Goal: Task Accomplishment & Management: Complete application form

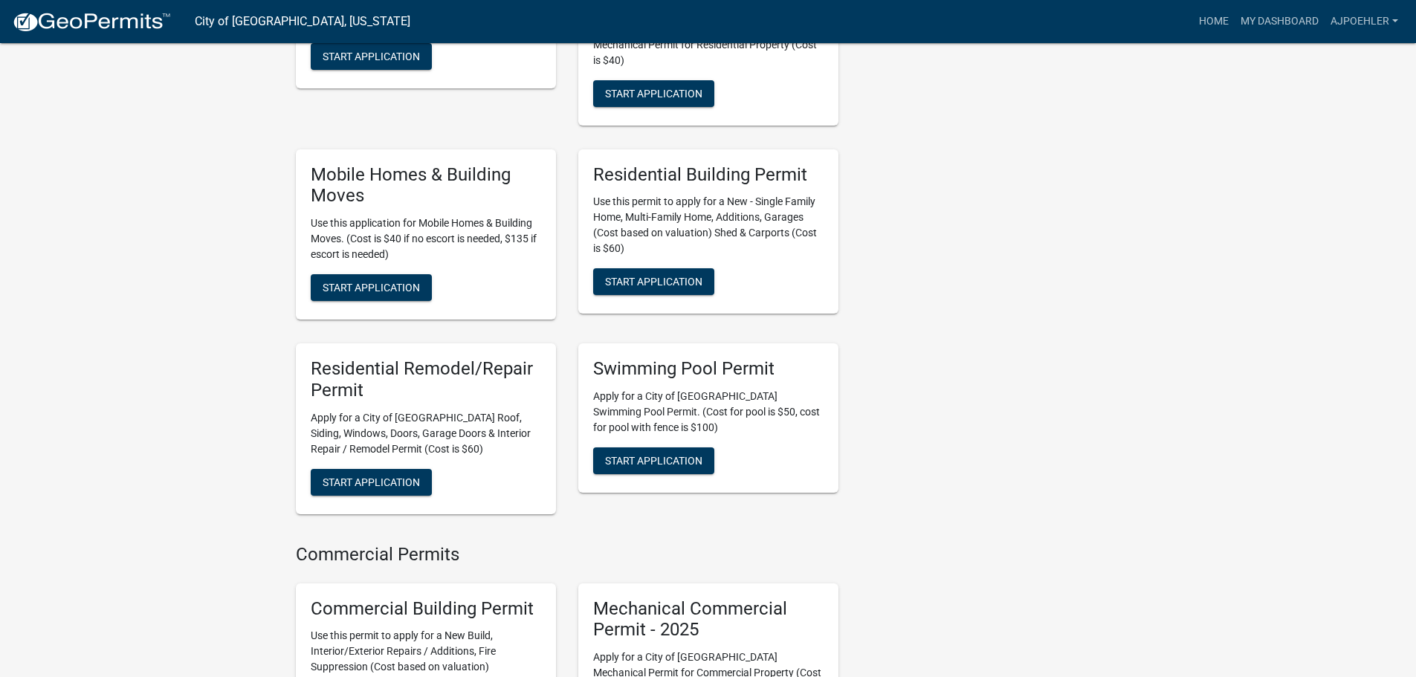
scroll to position [966, 0]
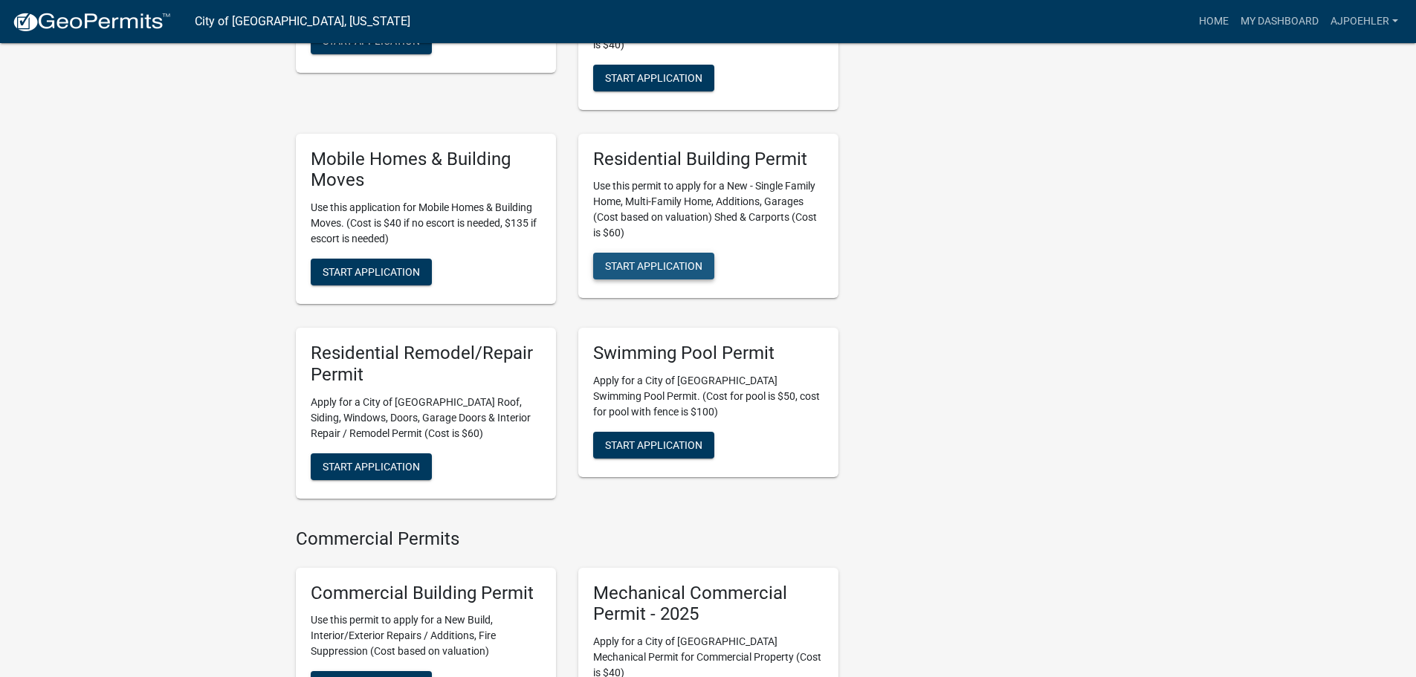
click at [642, 260] on span "Start Application" at bounding box center [653, 266] width 97 height 12
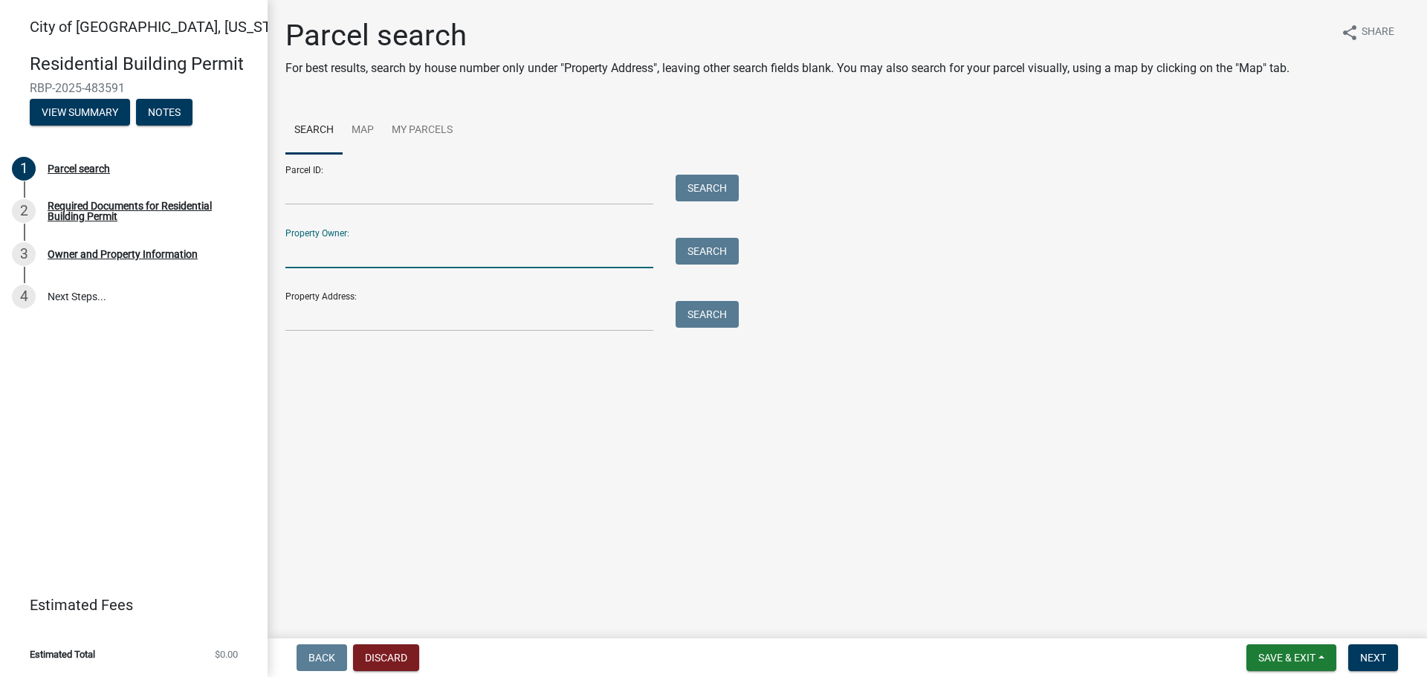
click at [323, 242] on input "Property Owner:" at bounding box center [469, 253] width 368 height 30
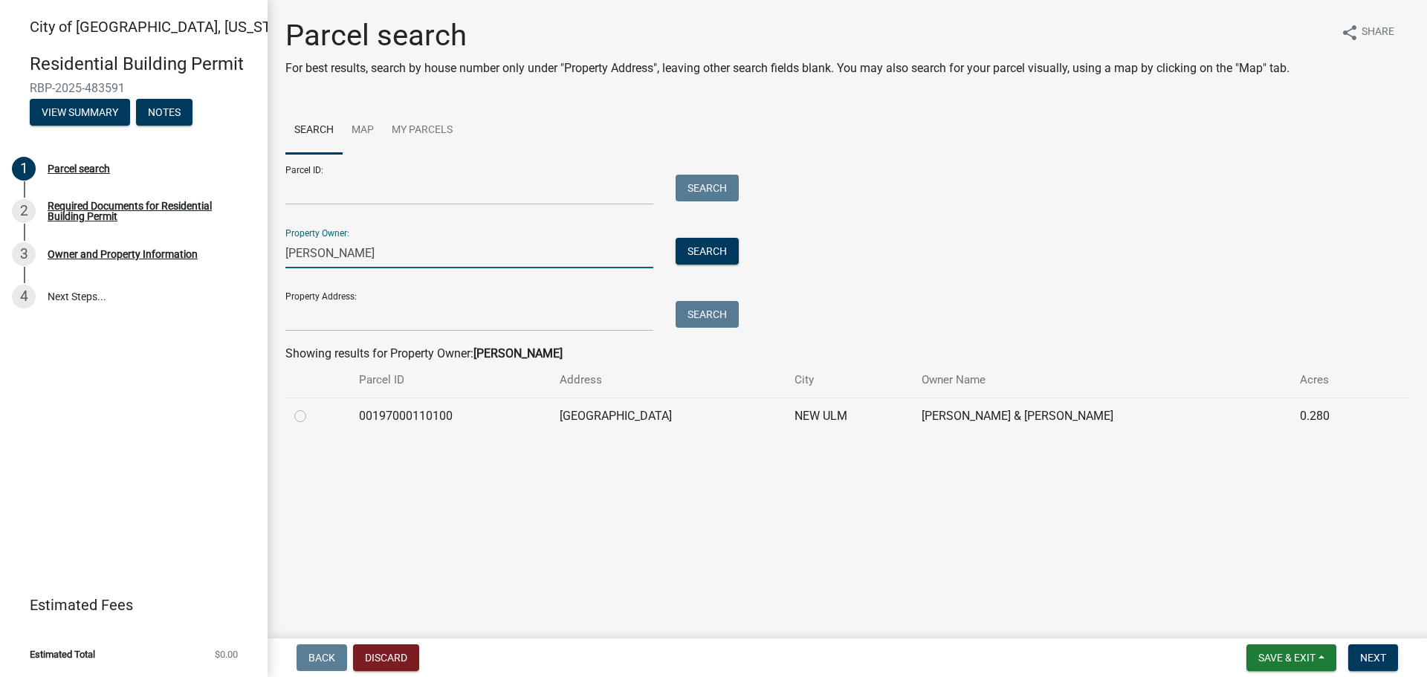
type input "[PERSON_NAME]"
click at [312, 407] on label at bounding box center [312, 407] width 0 height 0
click at [312, 417] on input "radio" at bounding box center [317, 412] width 10 height 10
radio input "true"
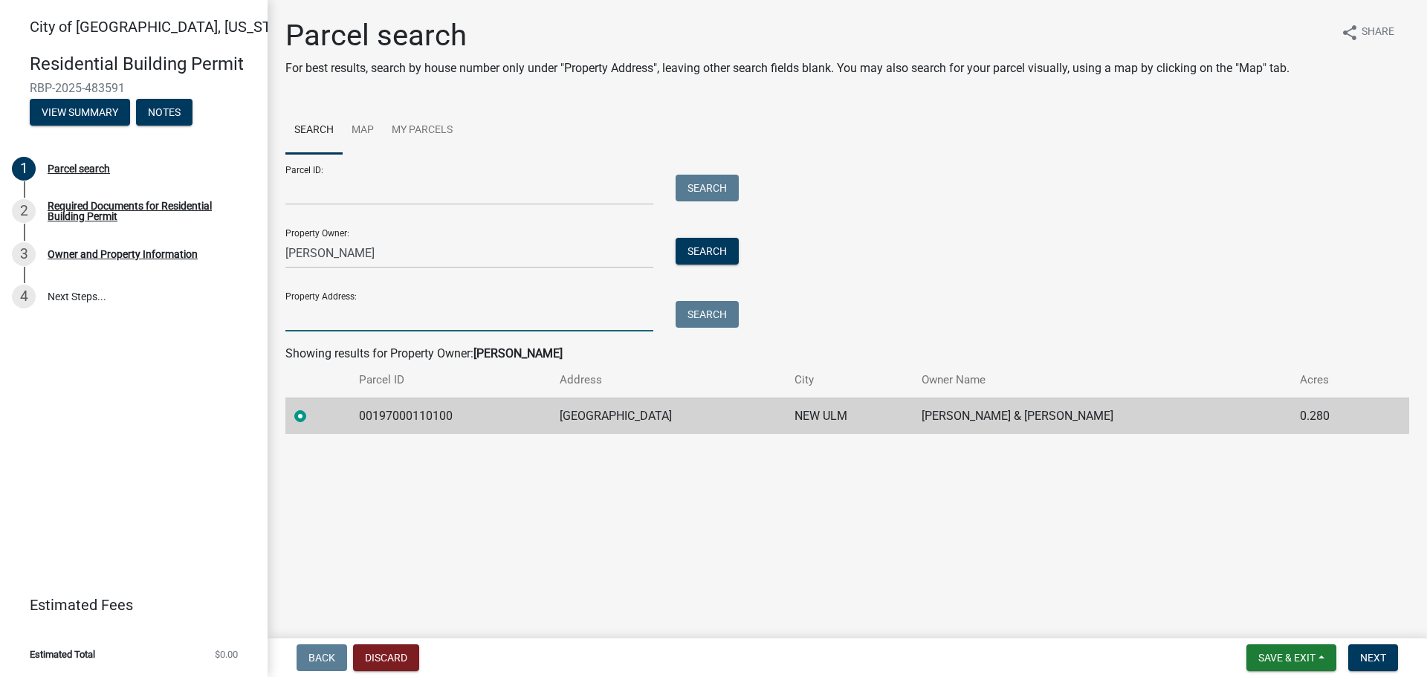
click at [321, 315] on input "Property Address:" at bounding box center [469, 316] width 368 height 30
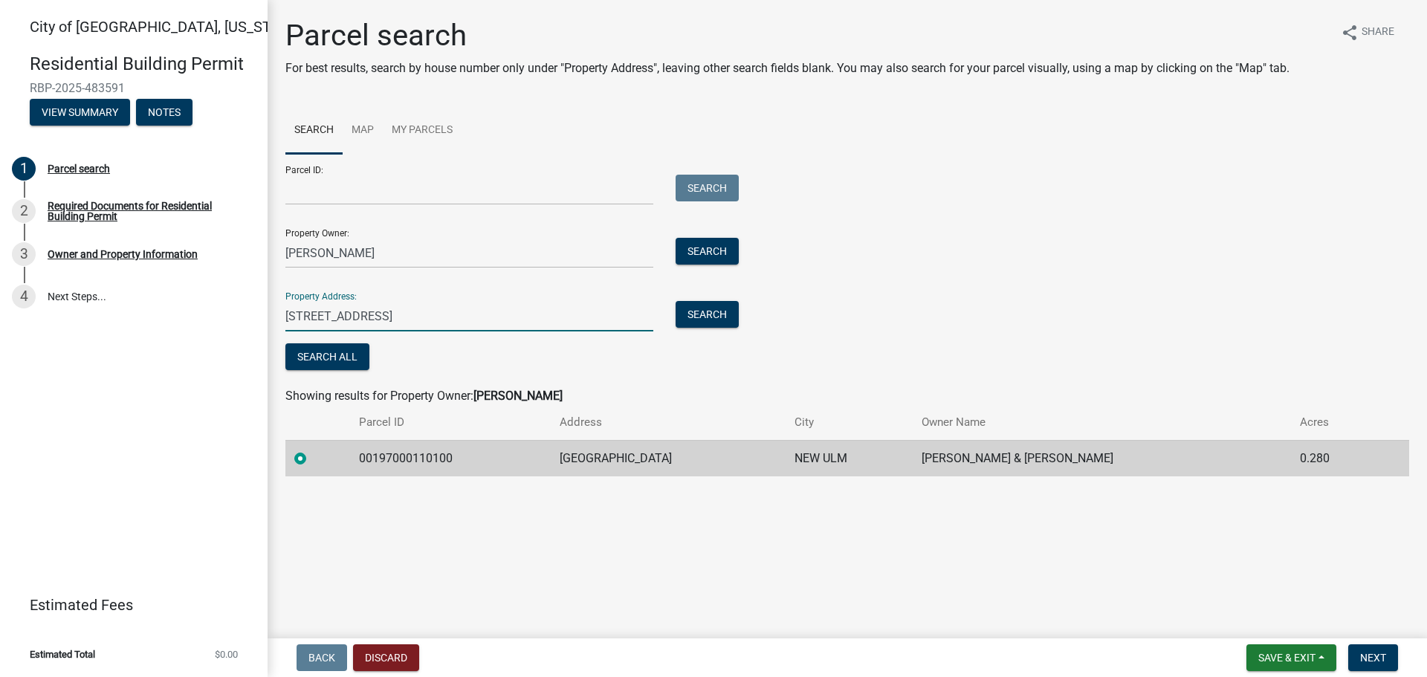
type input "[STREET_ADDRESS]"
click at [318, 190] on input "Parcel ID:" at bounding box center [469, 190] width 368 height 30
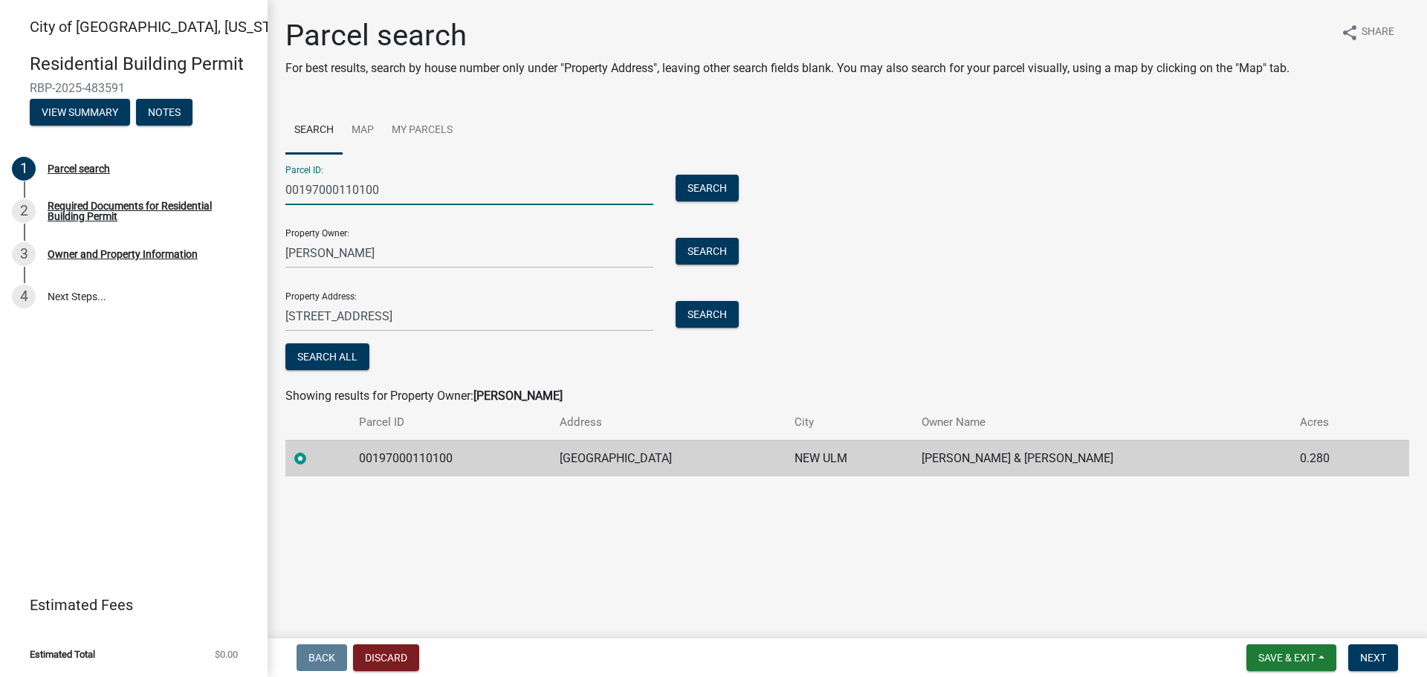
type input "00197000110100"
click at [314, 253] on input "[PERSON_NAME]" at bounding box center [469, 253] width 368 height 30
click at [291, 250] on input "[PERSON_NAME]" at bounding box center [469, 253] width 368 height 30
click at [317, 253] on input "[PERSON_NAME]" at bounding box center [469, 253] width 368 height 30
drag, startPoint x: 334, startPoint y: 253, endPoint x: 348, endPoint y: 251, distance: 13.6
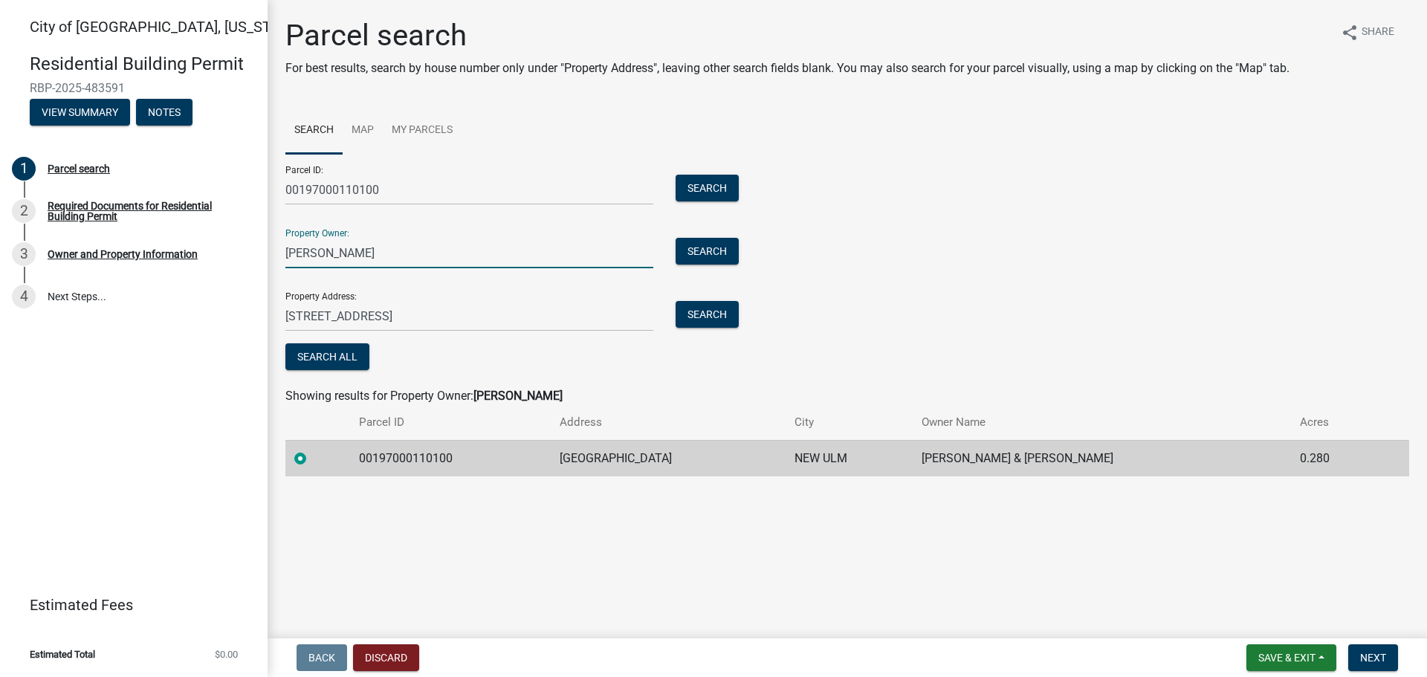
click at [348, 251] on input "[PERSON_NAME]" at bounding box center [469, 253] width 368 height 30
click at [348, 254] on input "[PERSON_NAME]" at bounding box center [469, 253] width 368 height 30
click at [338, 255] on input "[PERSON_NAME]" at bounding box center [469, 253] width 368 height 30
click at [396, 253] on input "[PERSON_NAME]" at bounding box center [469, 253] width 368 height 30
click at [333, 251] on input "[PERSON_NAME]" at bounding box center [469, 253] width 368 height 30
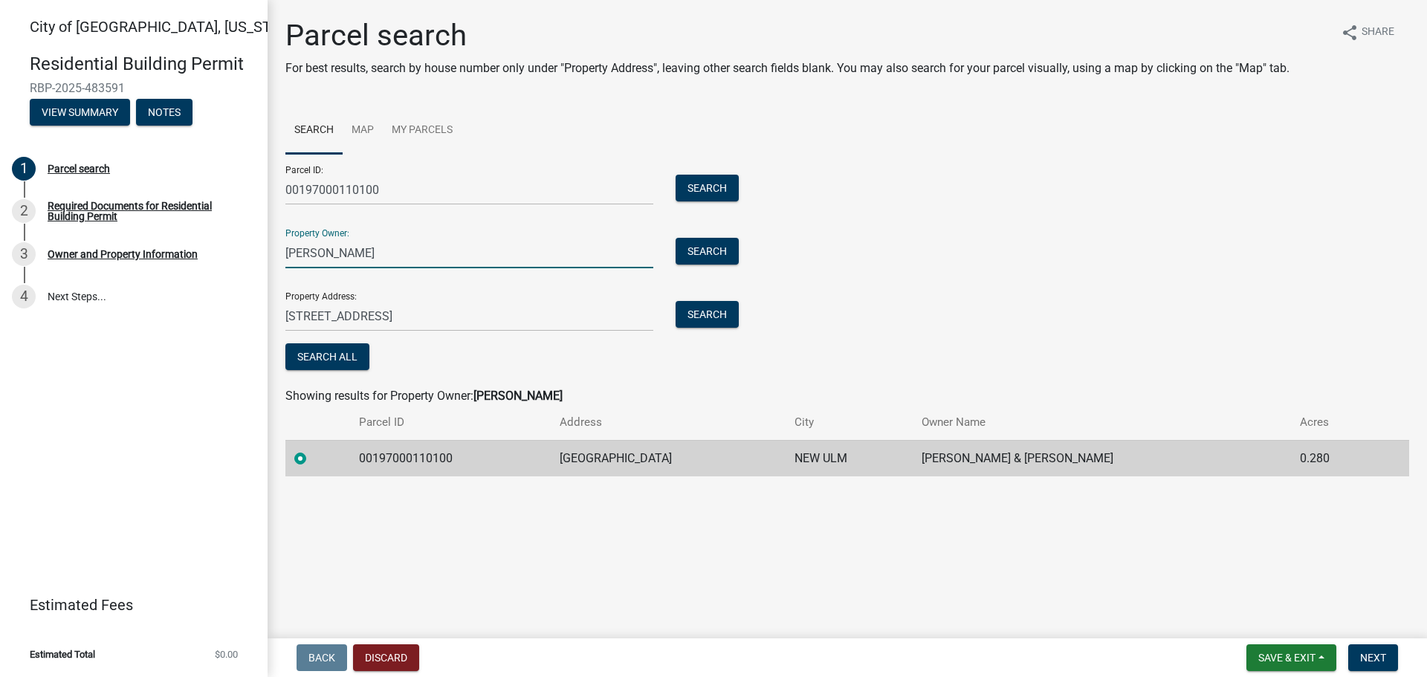
click at [340, 254] on input "[PERSON_NAME]" at bounding box center [469, 253] width 368 height 30
click at [345, 255] on input "[PERSON_NAME]" at bounding box center [469, 253] width 368 height 30
click at [366, 252] on input "[PERSON_NAME]" at bounding box center [469, 253] width 368 height 30
type input "[PERSON_NAME]"
click at [312, 450] on label at bounding box center [312, 450] width 0 height 0
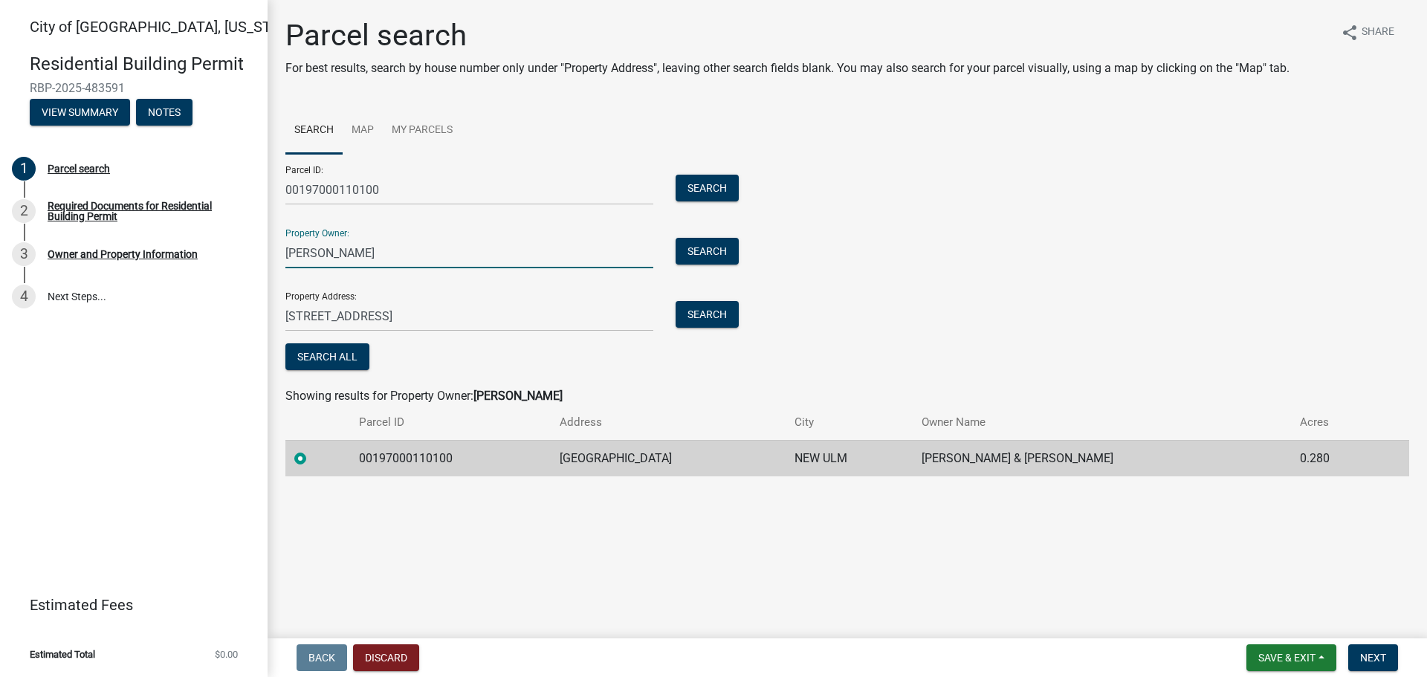
click at [312, 459] on input "radio" at bounding box center [317, 455] width 10 height 10
drag, startPoint x: 458, startPoint y: 446, endPoint x: 452, endPoint y: 451, distance: 7.9
click at [458, 447] on td "00197000110100" at bounding box center [450, 458] width 201 height 36
click at [373, 453] on td "00197000110100" at bounding box center [450, 458] width 201 height 36
click at [330, 457] on div at bounding box center [317, 459] width 47 height 18
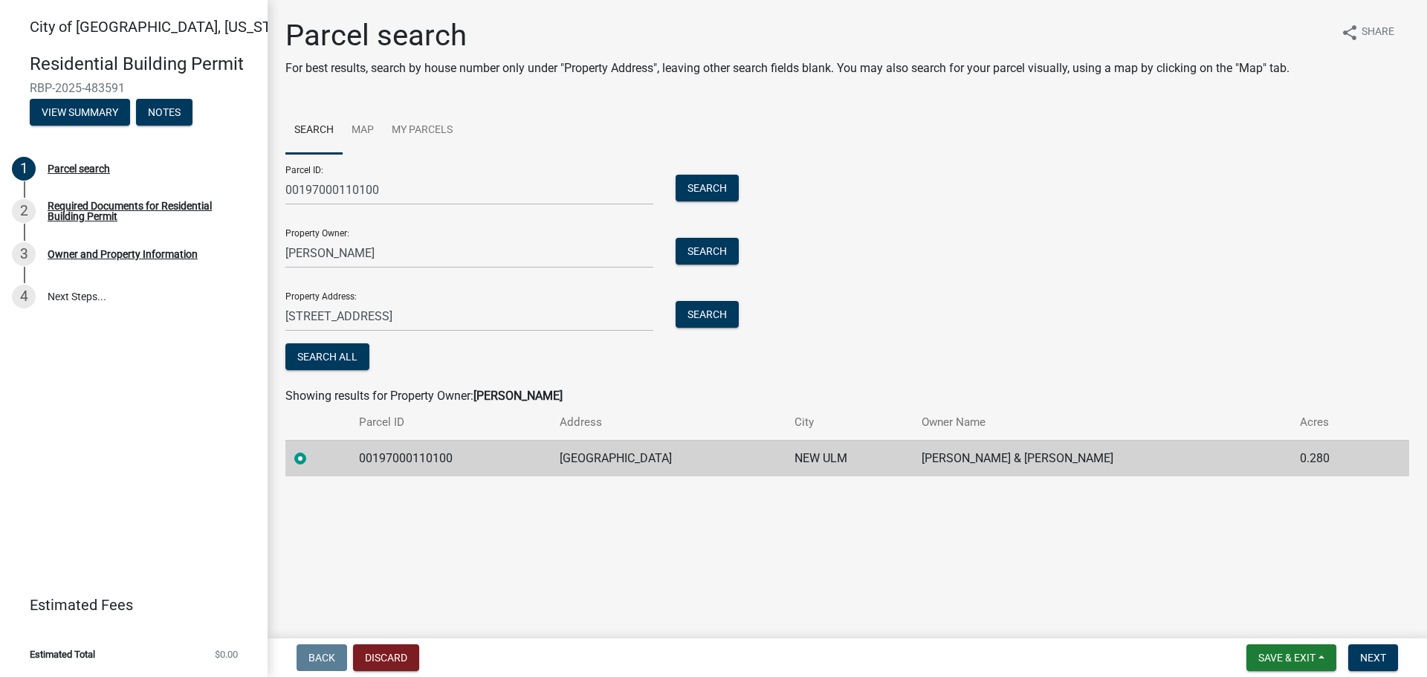
click at [312, 450] on label at bounding box center [312, 450] width 0 height 0
click at [312, 459] on input "radio" at bounding box center [317, 455] width 10 height 10
click at [1356, 662] on button "Next" at bounding box center [1373, 657] width 50 height 27
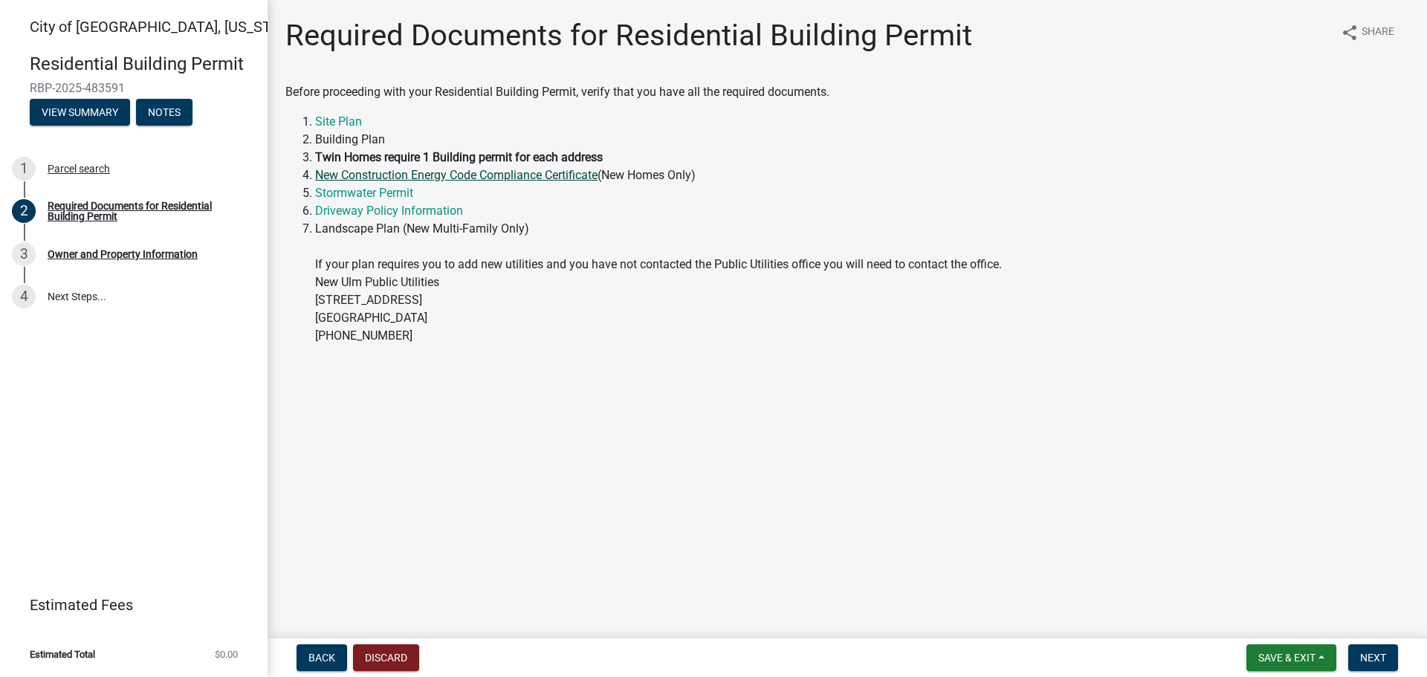
click at [439, 178] on link "New Construction Energy Code Compliance Certificate" at bounding box center [456, 175] width 282 height 14
click at [343, 125] on link "Site Plan" at bounding box center [338, 121] width 47 height 14
click at [368, 195] on link "Stormwater Permit" at bounding box center [364, 193] width 98 height 14
click at [360, 207] on link "Driveway Policy Information" at bounding box center [389, 211] width 148 height 14
click at [1376, 654] on span "Next" at bounding box center [1373, 658] width 26 height 12
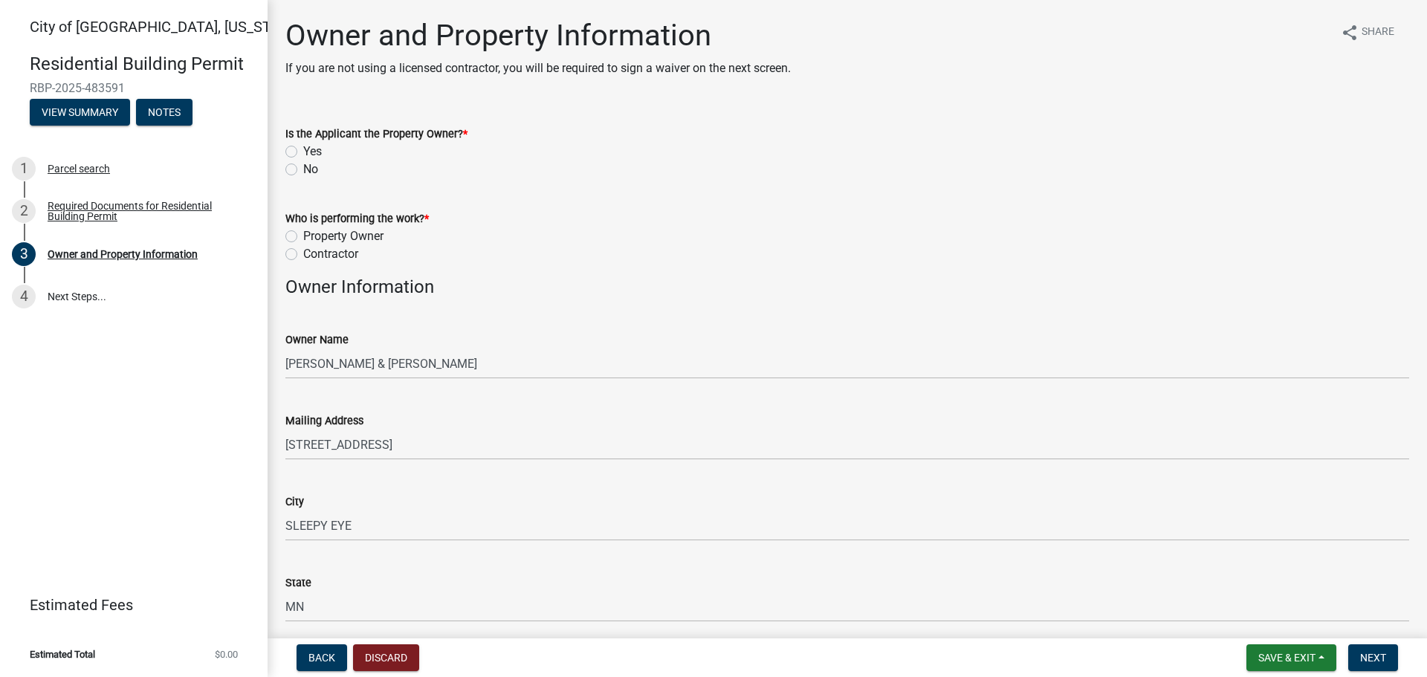
click at [303, 170] on label "No" at bounding box center [310, 170] width 15 height 18
click at [303, 170] on input "No" at bounding box center [308, 166] width 10 height 10
radio input "true"
click at [303, 253] on label "Contractor" at bounding box center [330, 254] width 55 height 18
click at [303, 253] on input "Contractor" at bounding box center [308, 250] width 10 height 10
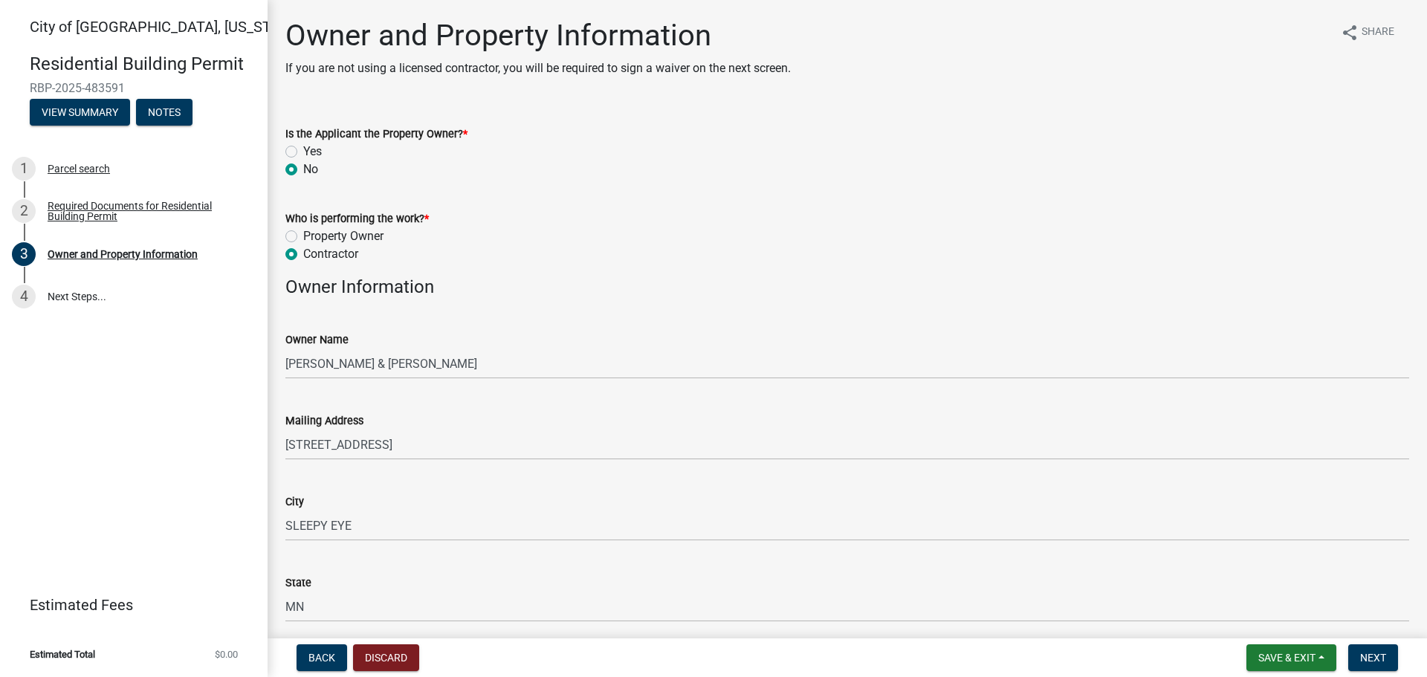
radio input "true"
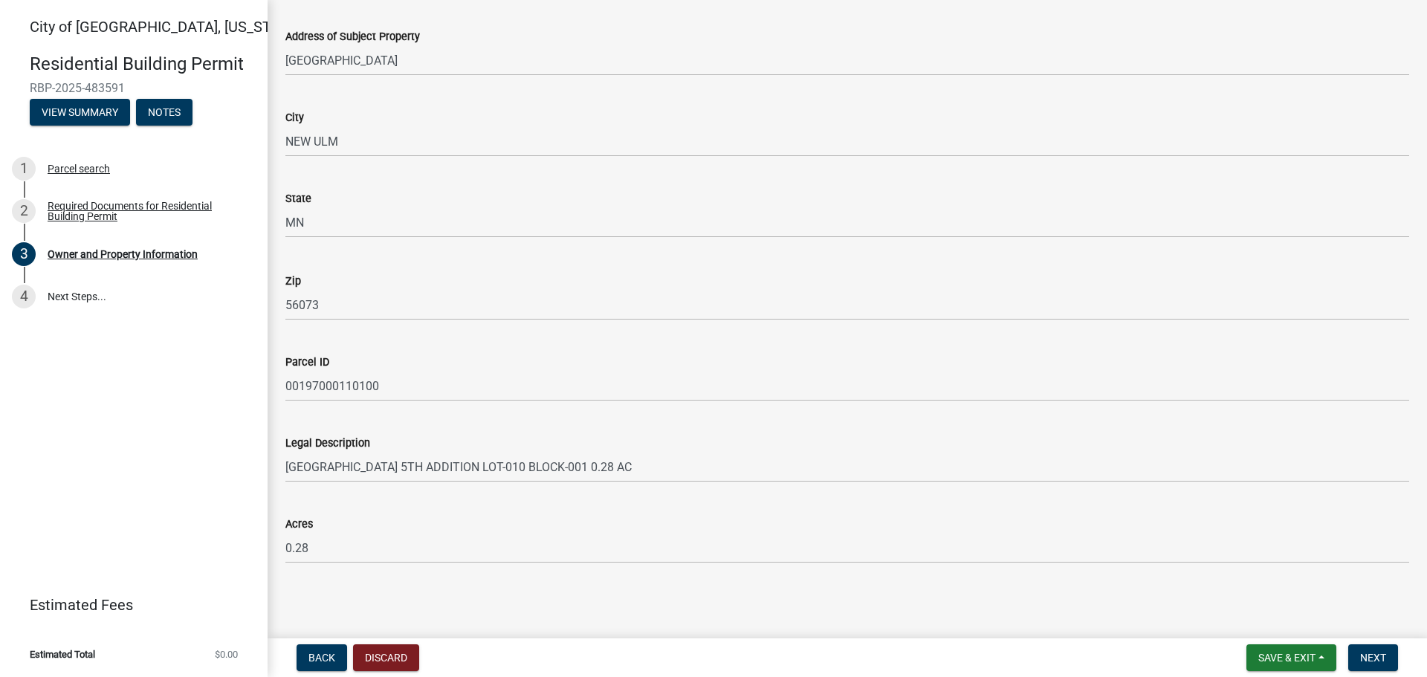
scroll to position [905, 0]
click at [1370, 659] on span "Next" at bounding box center [1373, 658] width 26 height 12
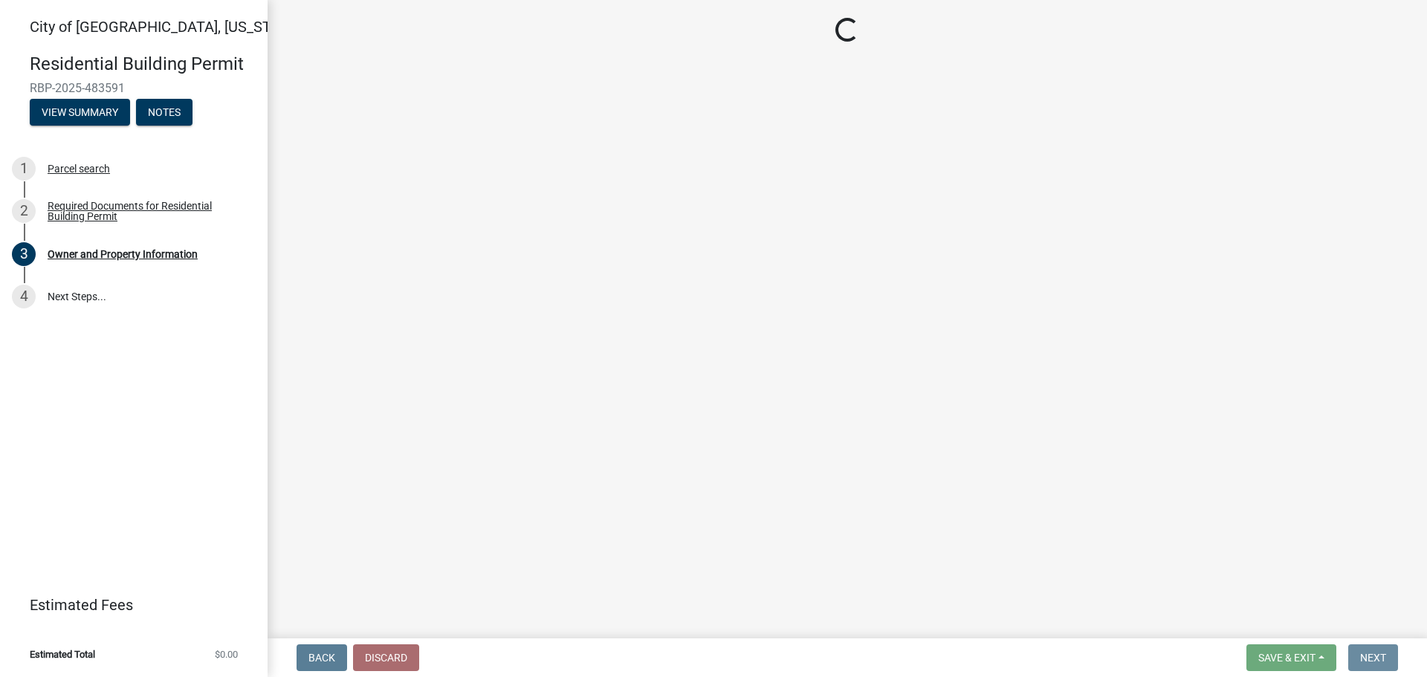
scroll to position [0, 0]
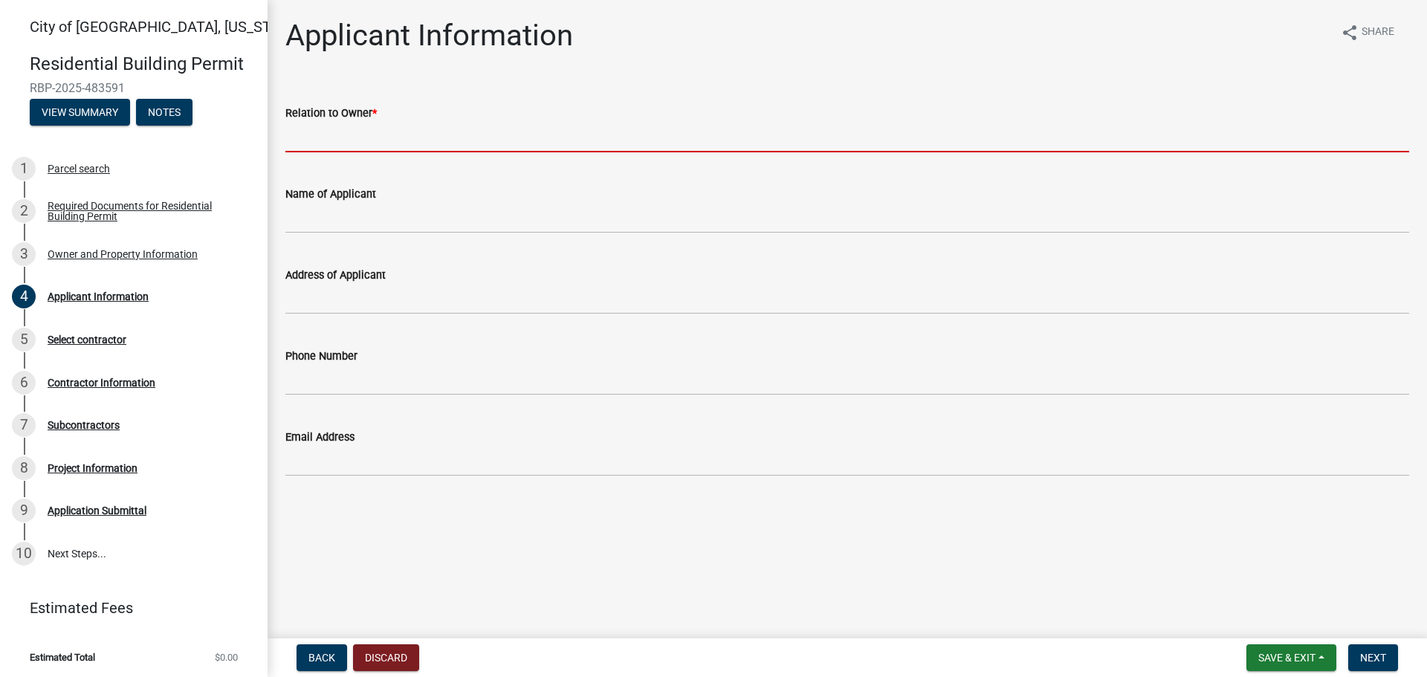
click at [305, 143] on input "Relation to Owner *" at bounding box center [847, 137] width 1124 height 30
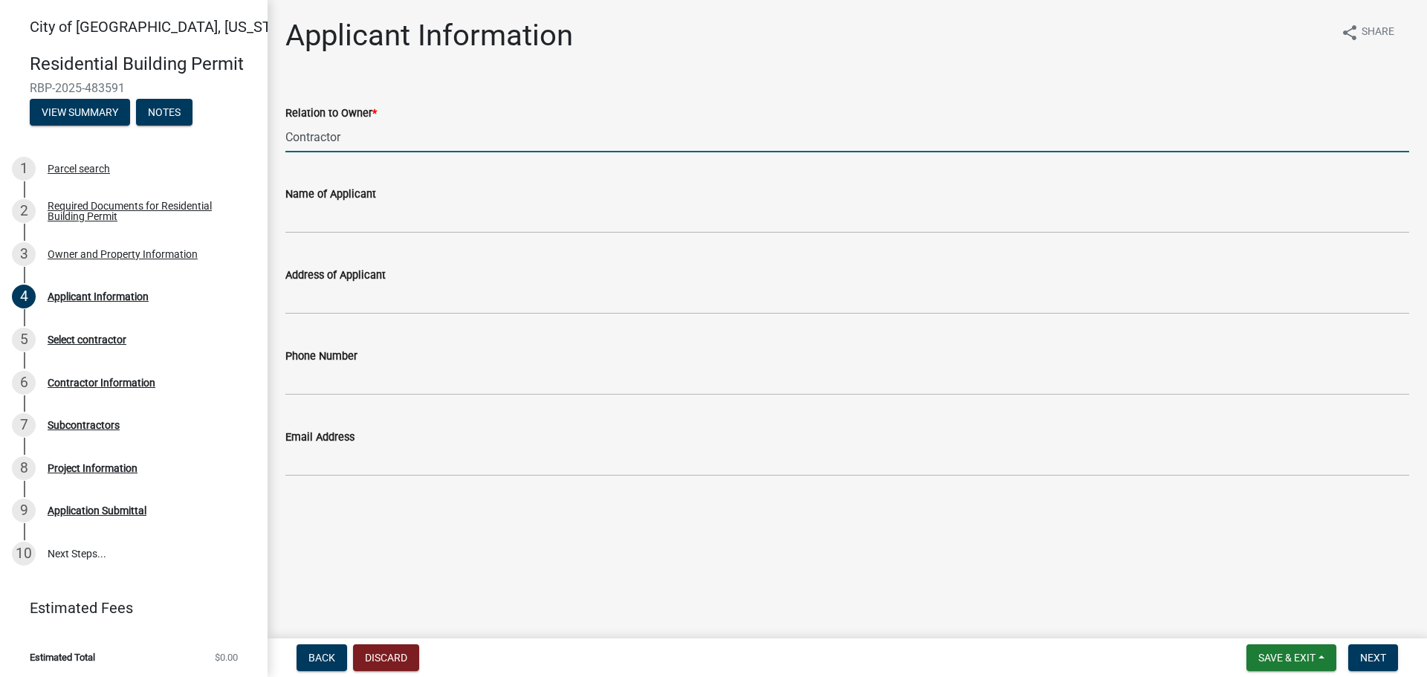
type input "Contractor"
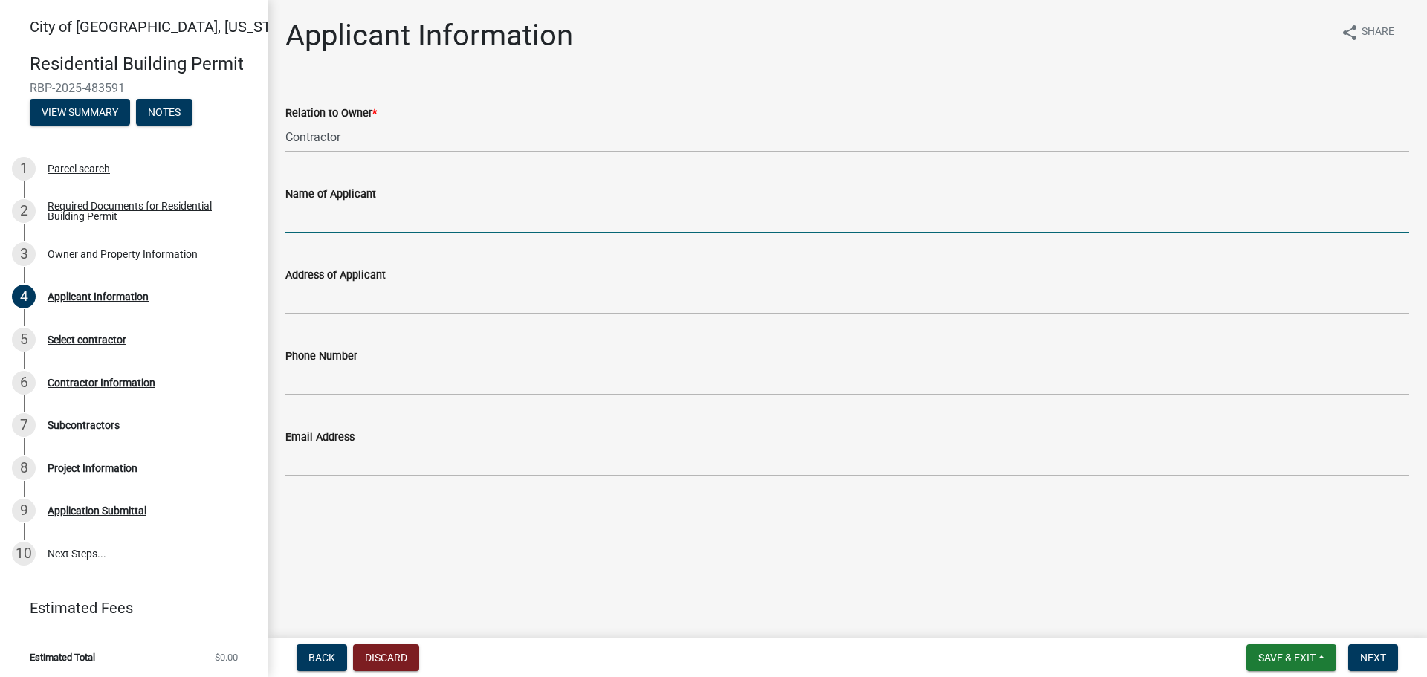
click at [332, 216] on input "Name of Applicant" at bounding box center [847, 218] width 1124 height 30
type input "[PERSON_NAME] Construction LLC"
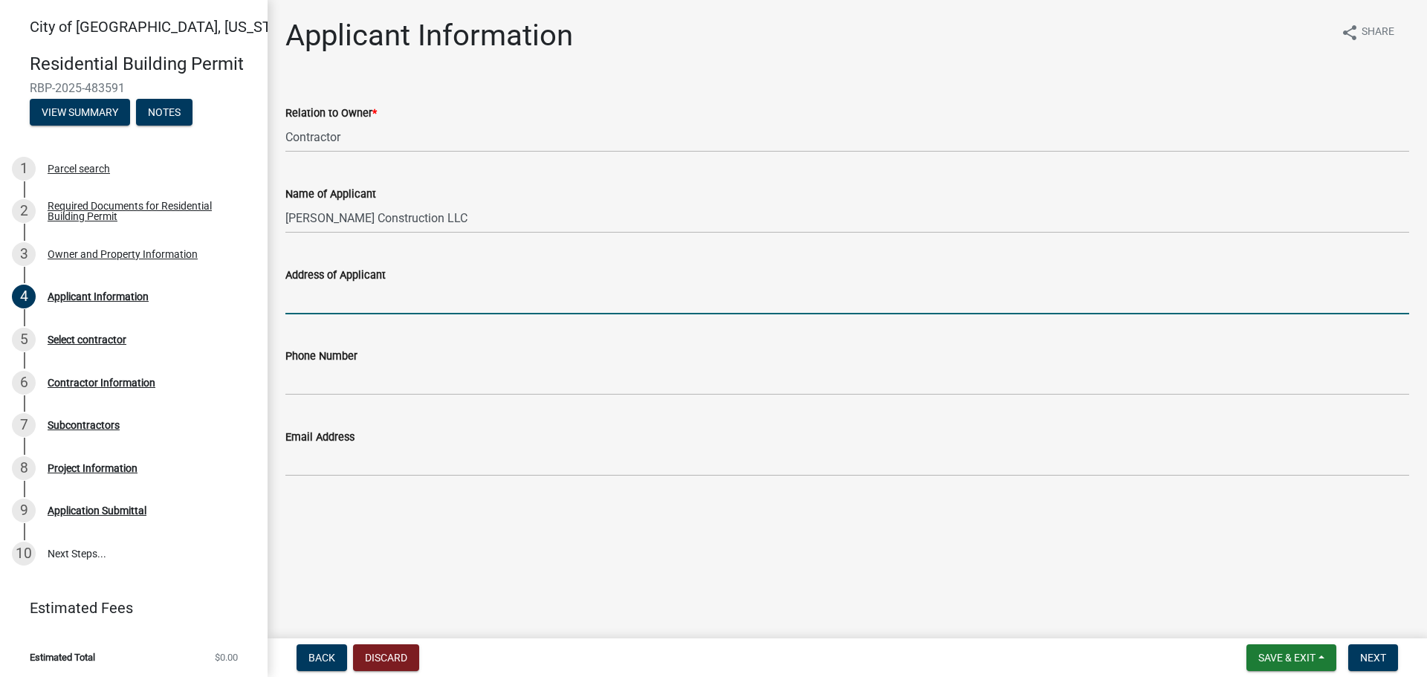
click at [298, 294] on input "Address of Applicant" at bounding box center [847, 299] width 1124 height 30
type input "[STREET_ADDRESS][PERSON_NAME]"
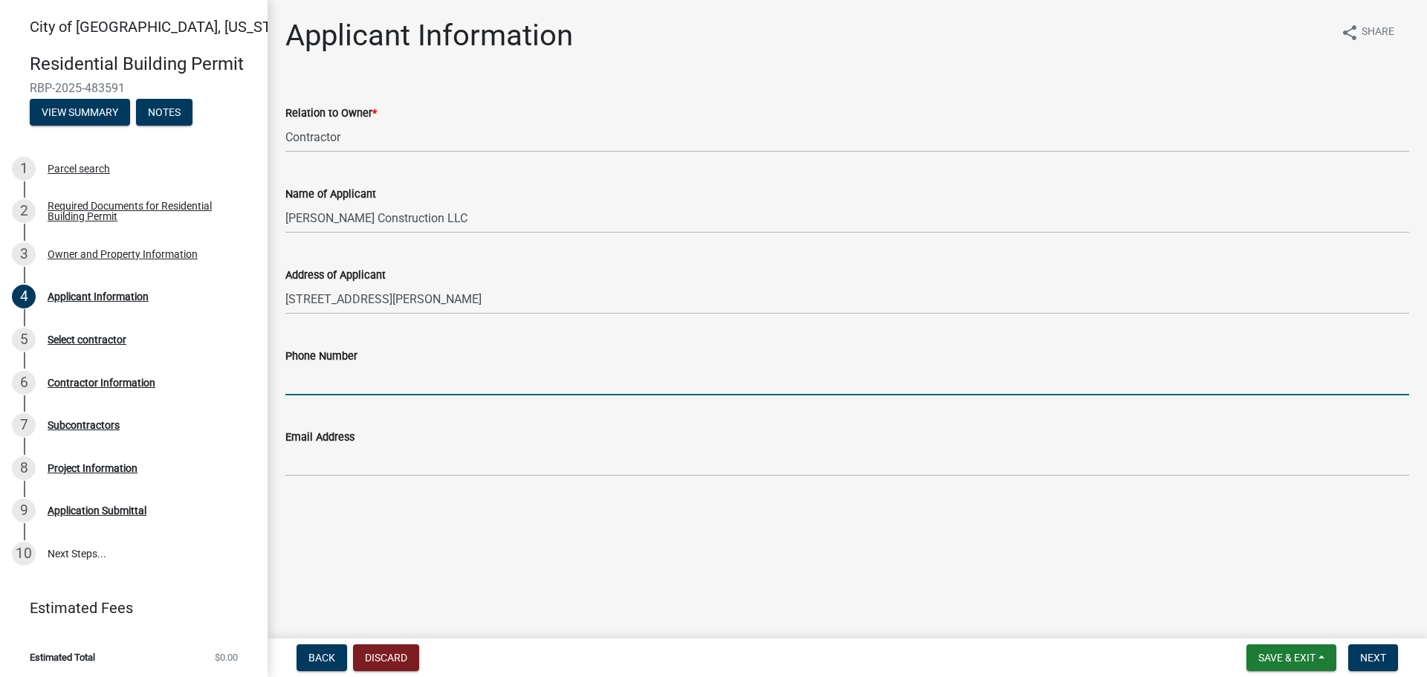
click at [314, 384] on input "Phone Number" at bounding box center [847, 380] width 1124 height 30
type input "[PHONE_NUMBER]"
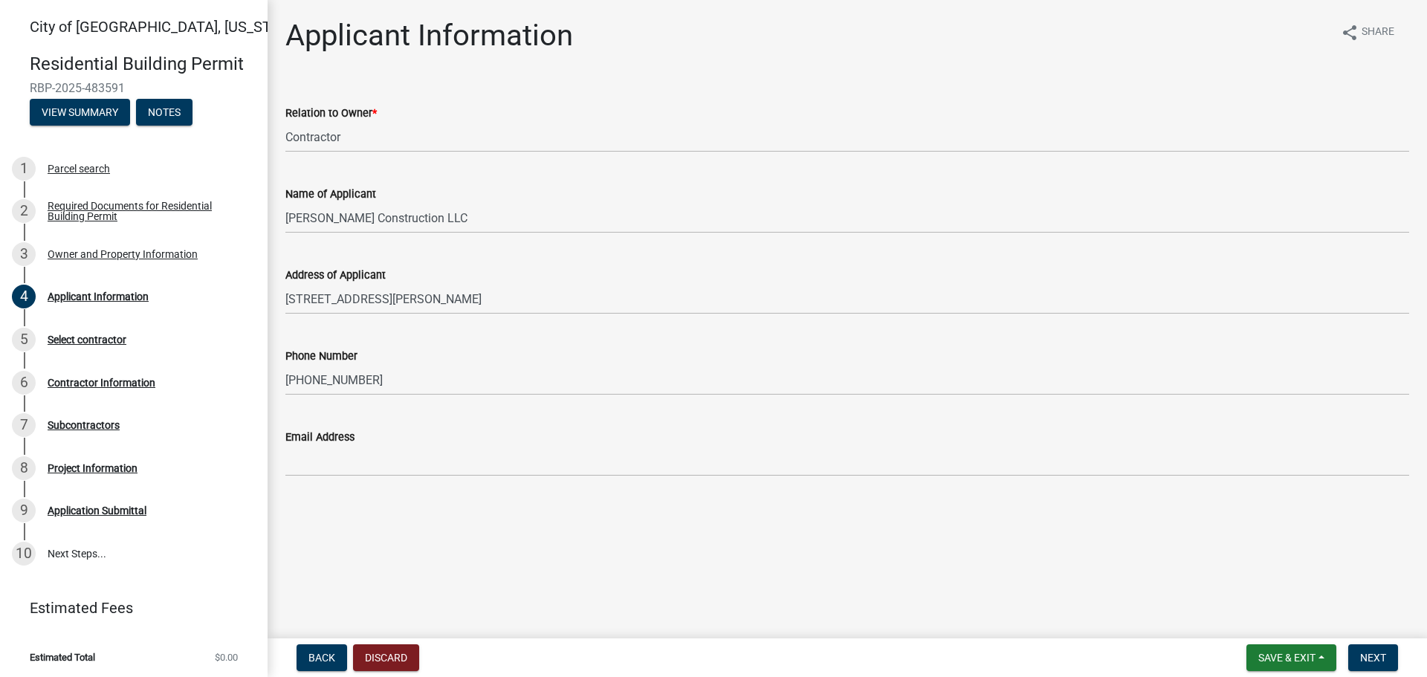
click at [300, 444] on div "Email Address" at bounding box center [847, 437] width 1124 height 18
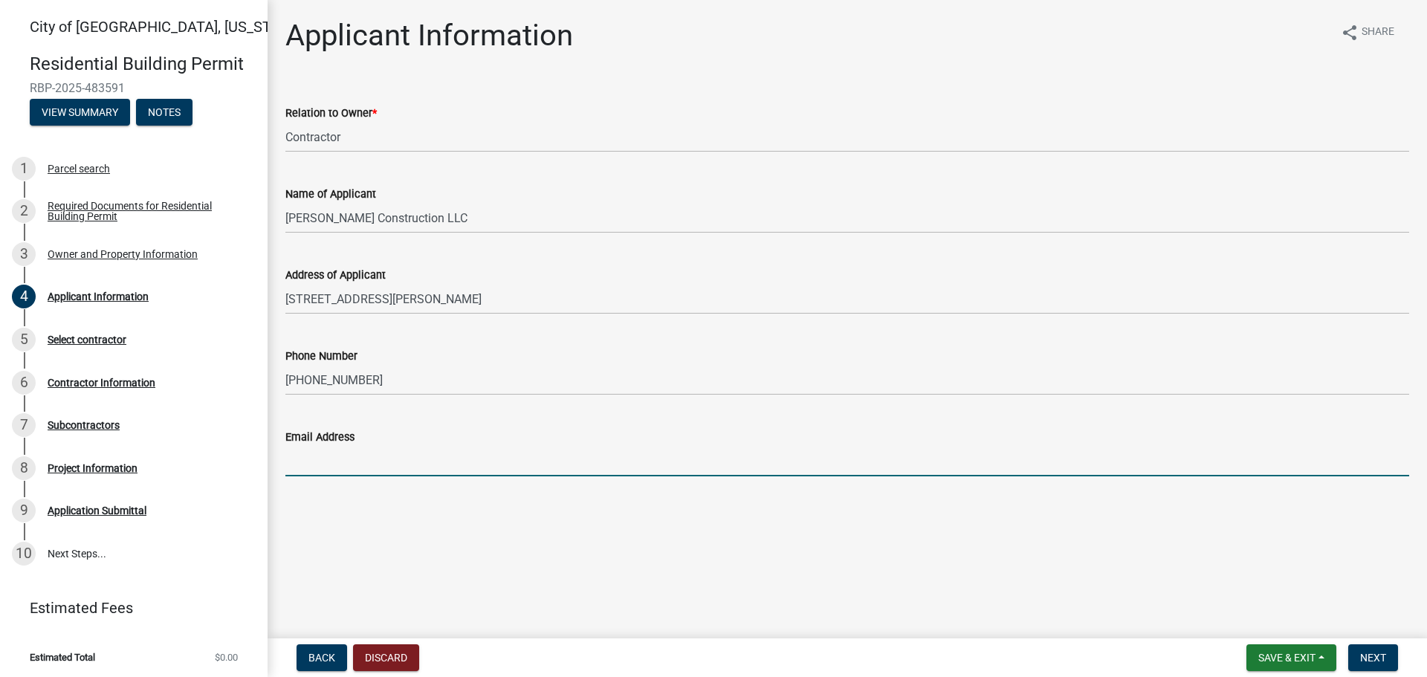
click at [301, 468] on input "Email Address" at bounding box center [847, 461] width 1124 height 30
type input "[EMAIL_ADDRESS][DOMAIN_NAME]"
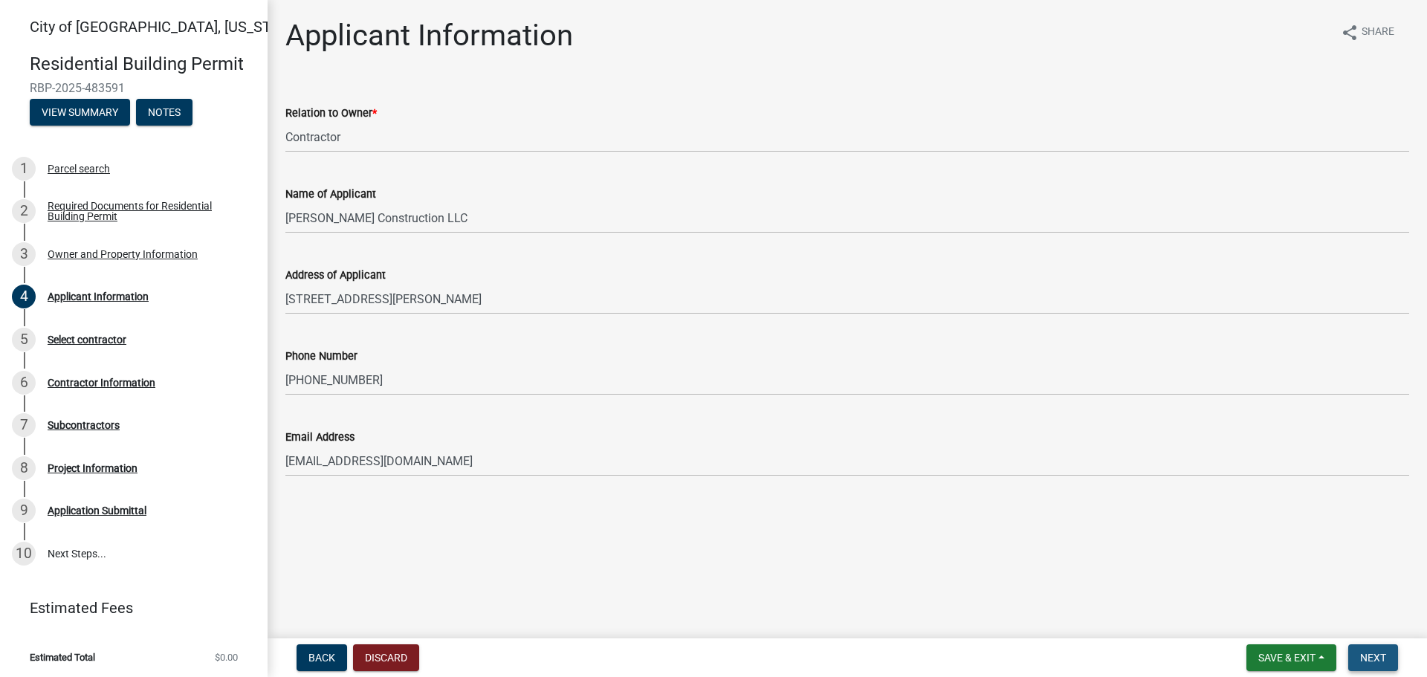
click at [1368, 659] on span "Next" at bounding box center [1373, 658] width 26 height 12
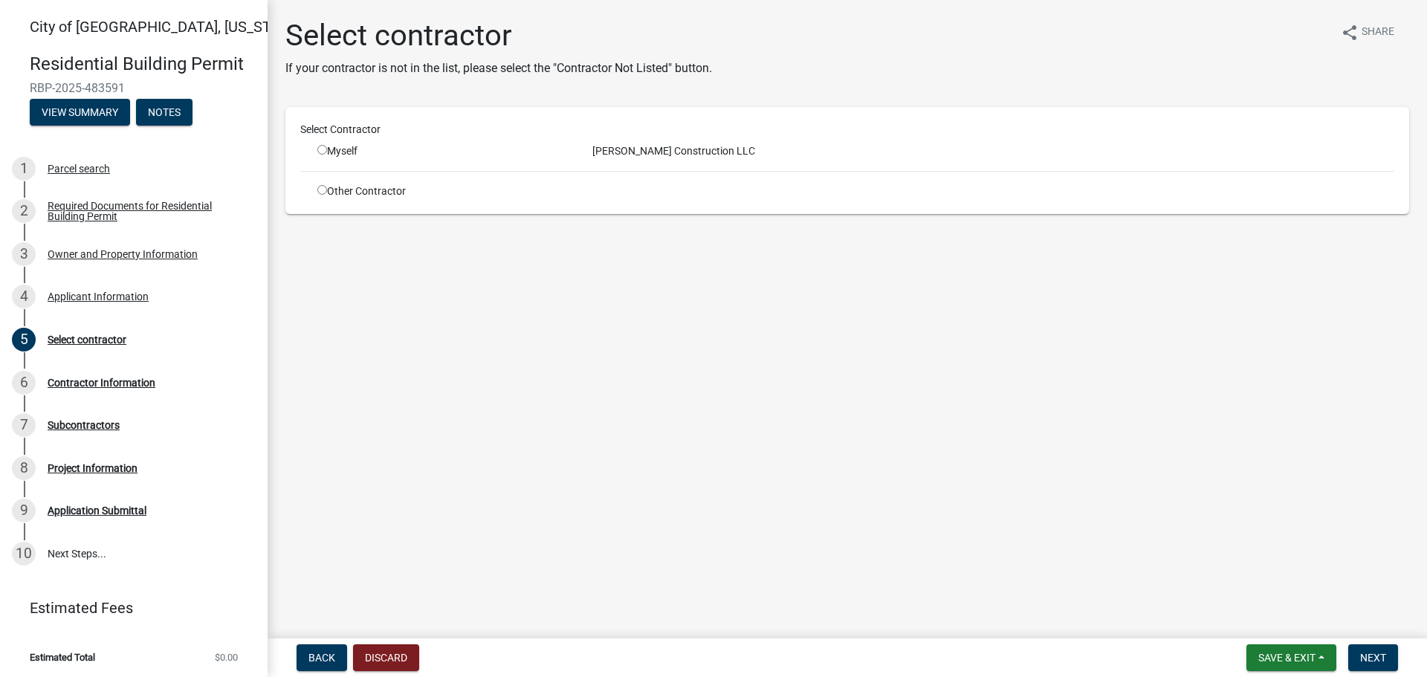
click at [324, 149] on input "radio" at bounding box center [322, 150] width 10 height 10
radio input "true"
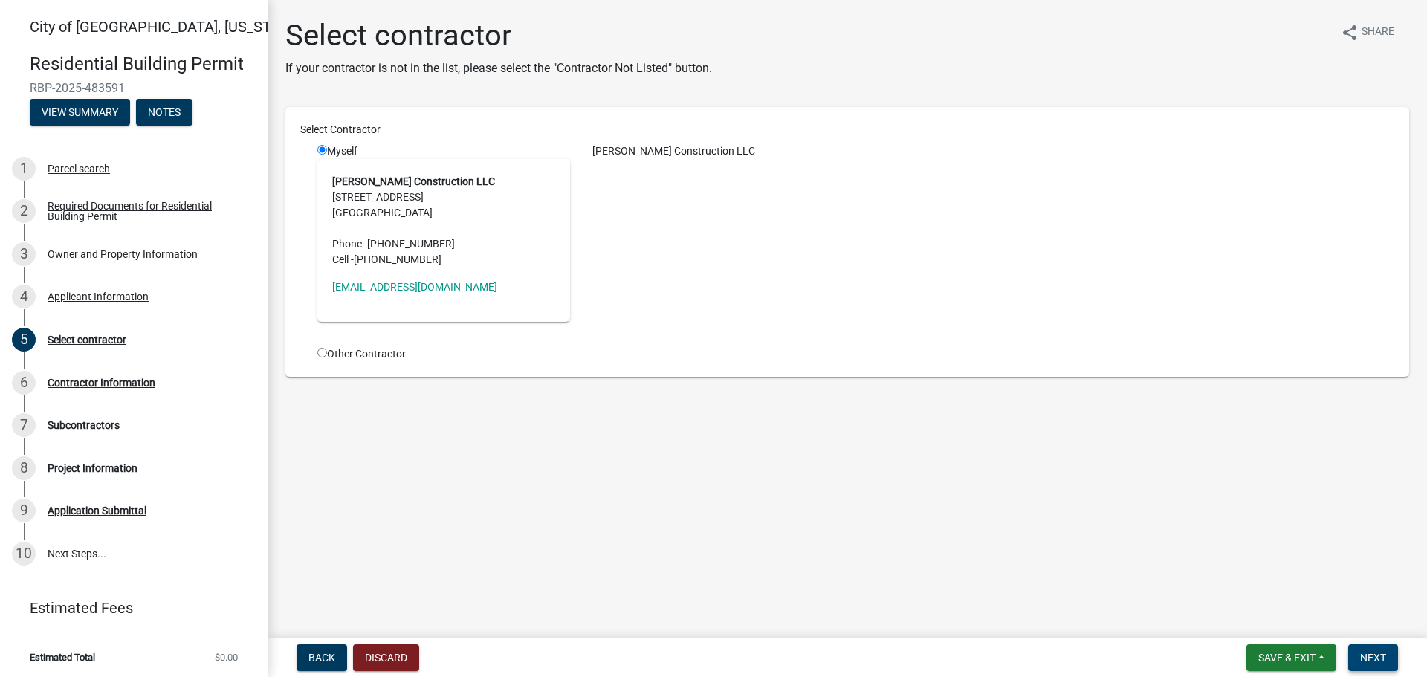
click at [1379, 659] on span "Next" at bounding box center [1373, 658] width 26 height 12
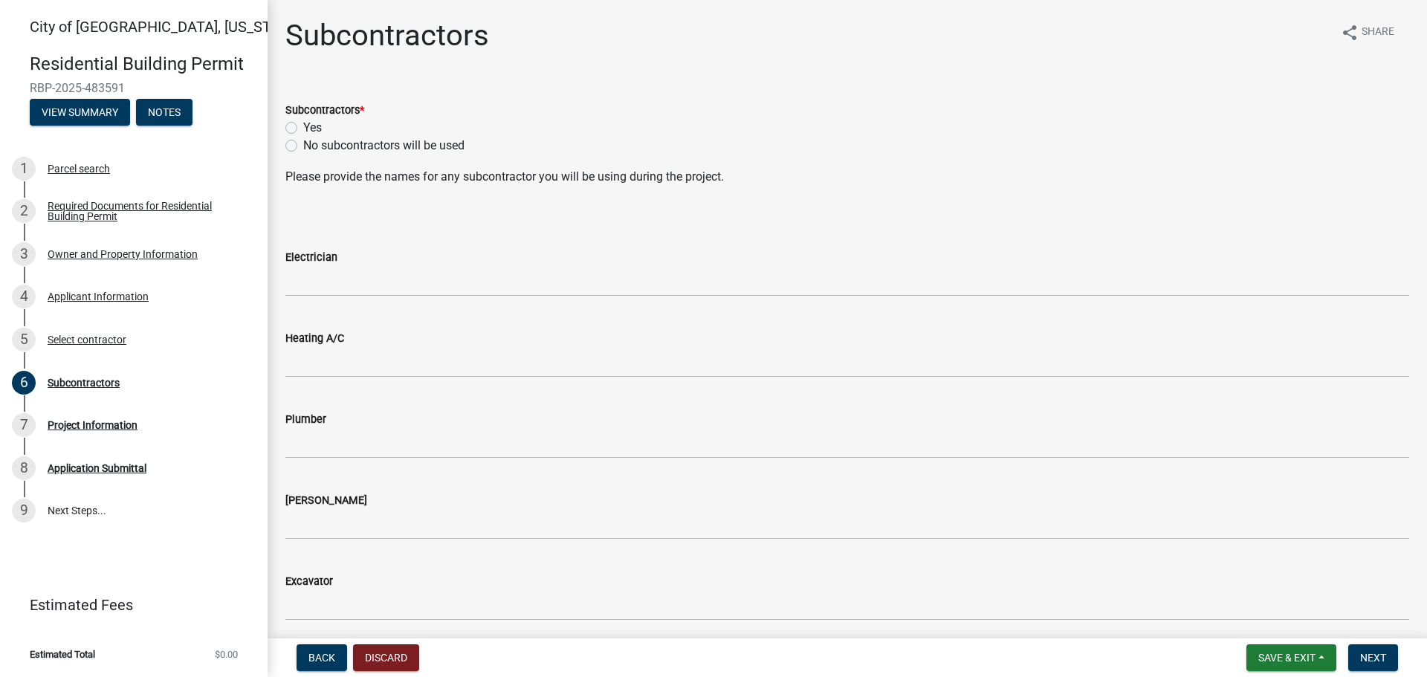
click at [303, 129] on label "Yes" at bounding box center [312, 128] width 19 height 18
click at [303, 129] on input "Yes" at bounding box center [308, 124] width 10 height 10
radio input "true"
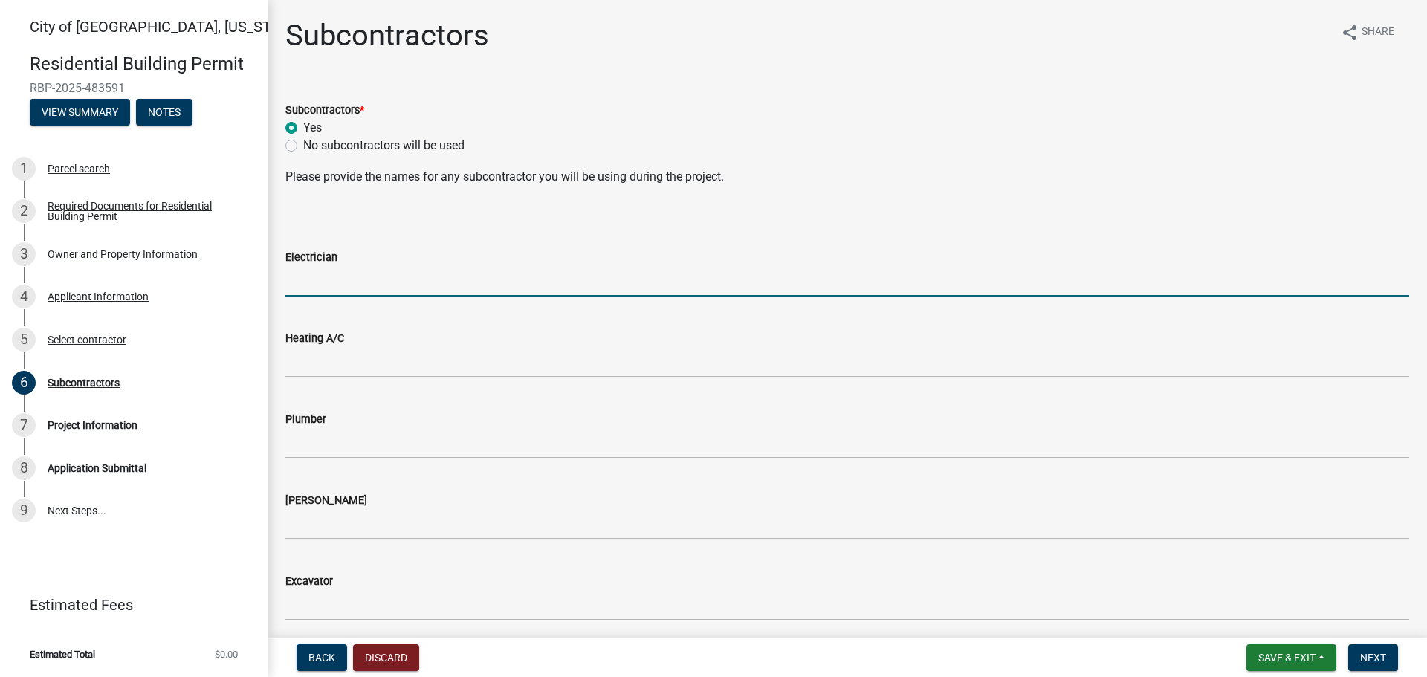
click at [325, 291] on input "Electrician" at bounding box center [847, 281] width 1124 height 30
click at [291, 284] on input "[PERSON_NAME] Electric" at bounding box center [847, 281] width 1124 height 30
type input "[PERSON_NAME] Electric"
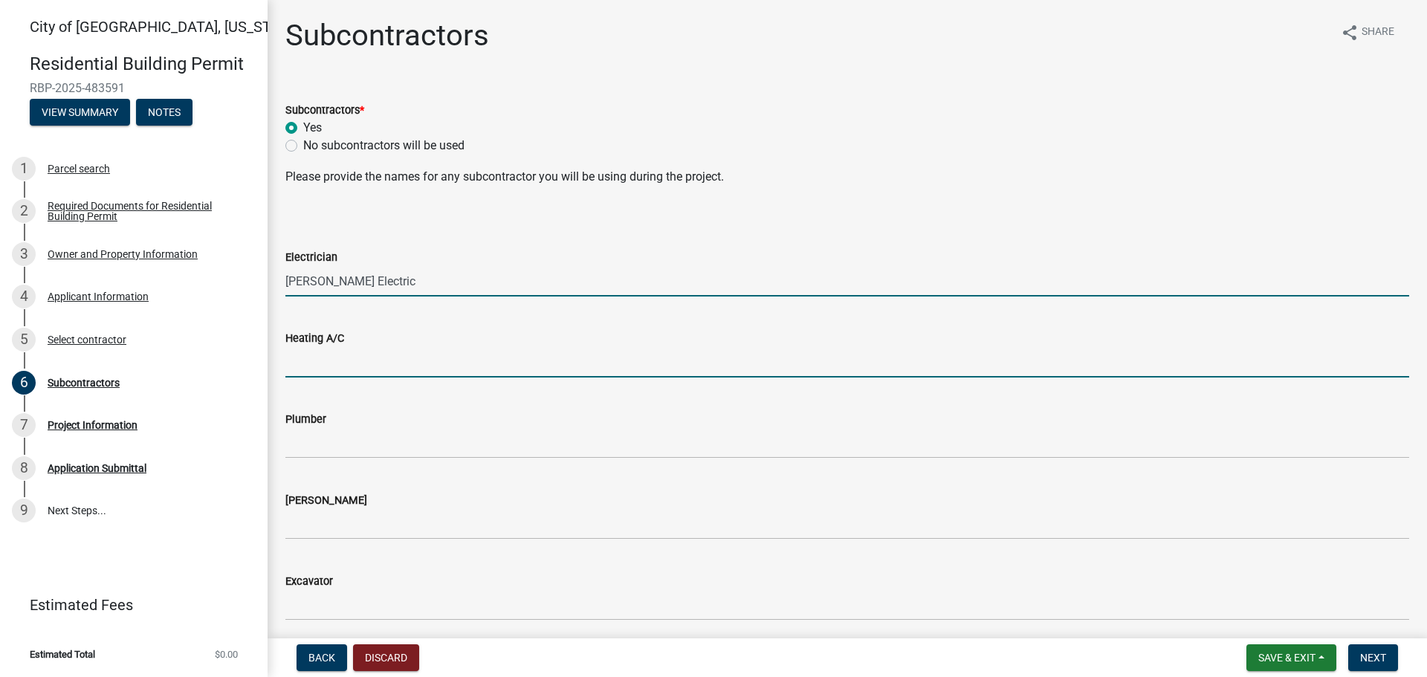
click at [358, 366] on input "Heating A/C" at bounding box center [847, 362] width 1124 height 30
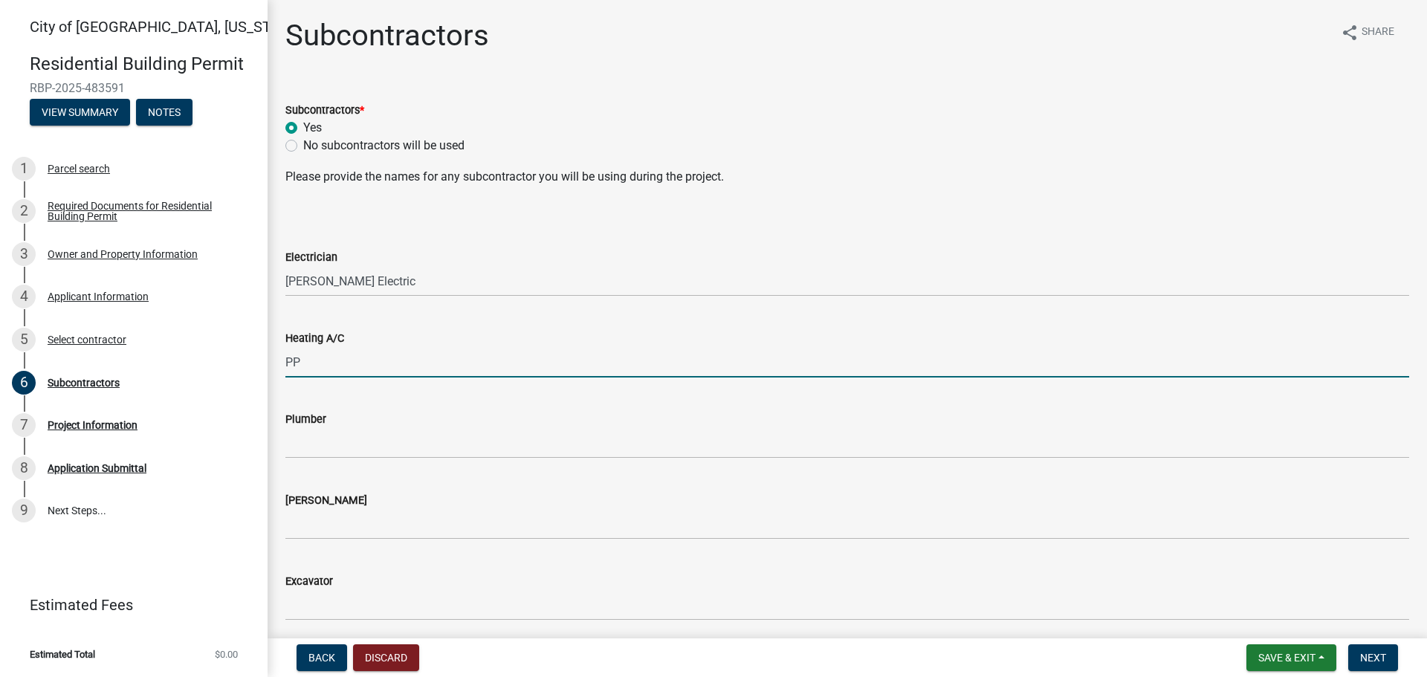
type input "P"
type input "JP Plumbing and Heating"
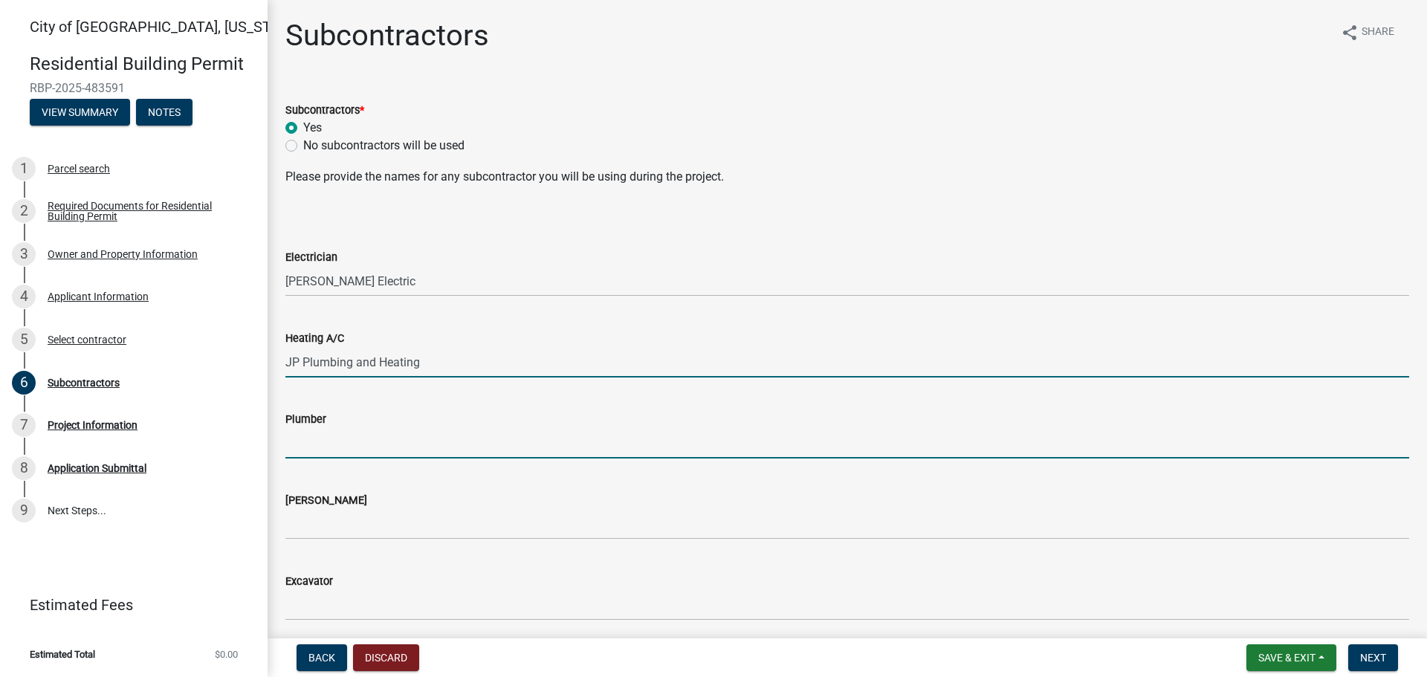
click at [363, 437] on input "Plumber" at bounding box center [847, 443] width 1124 height 30
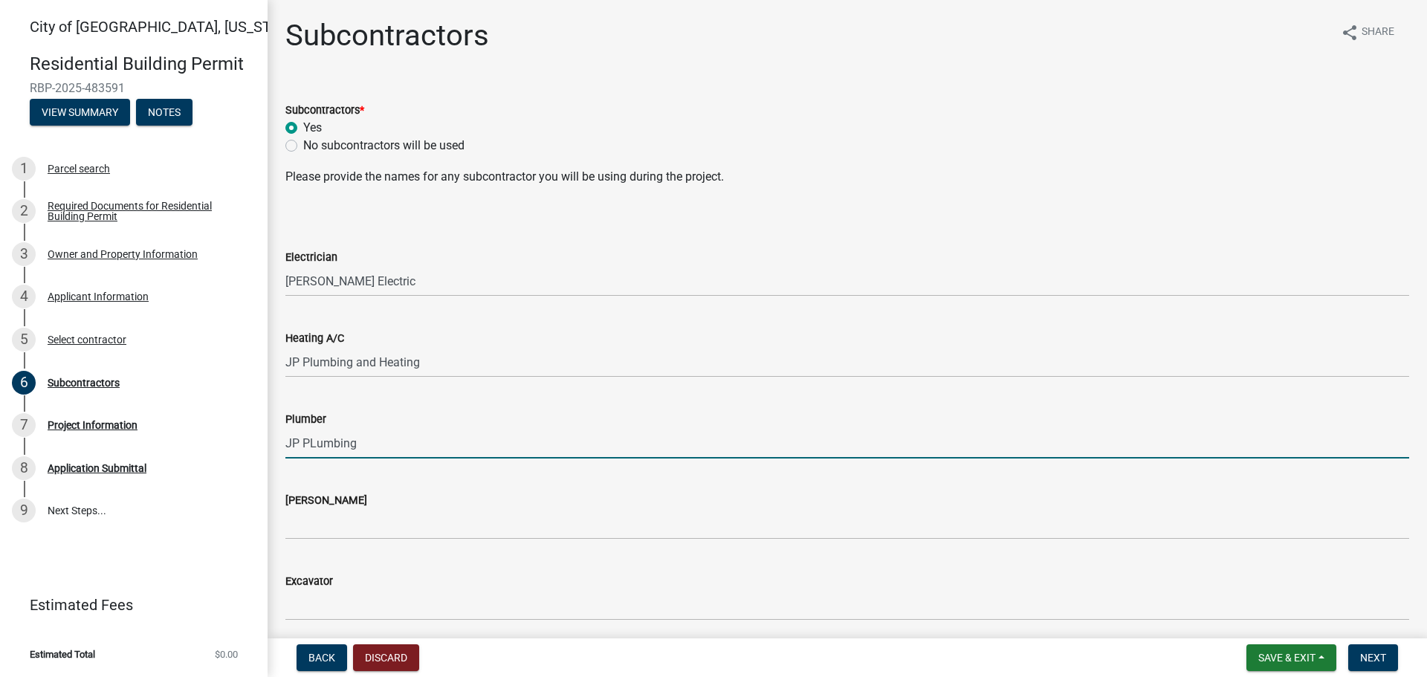
type input "JP PLumbing"
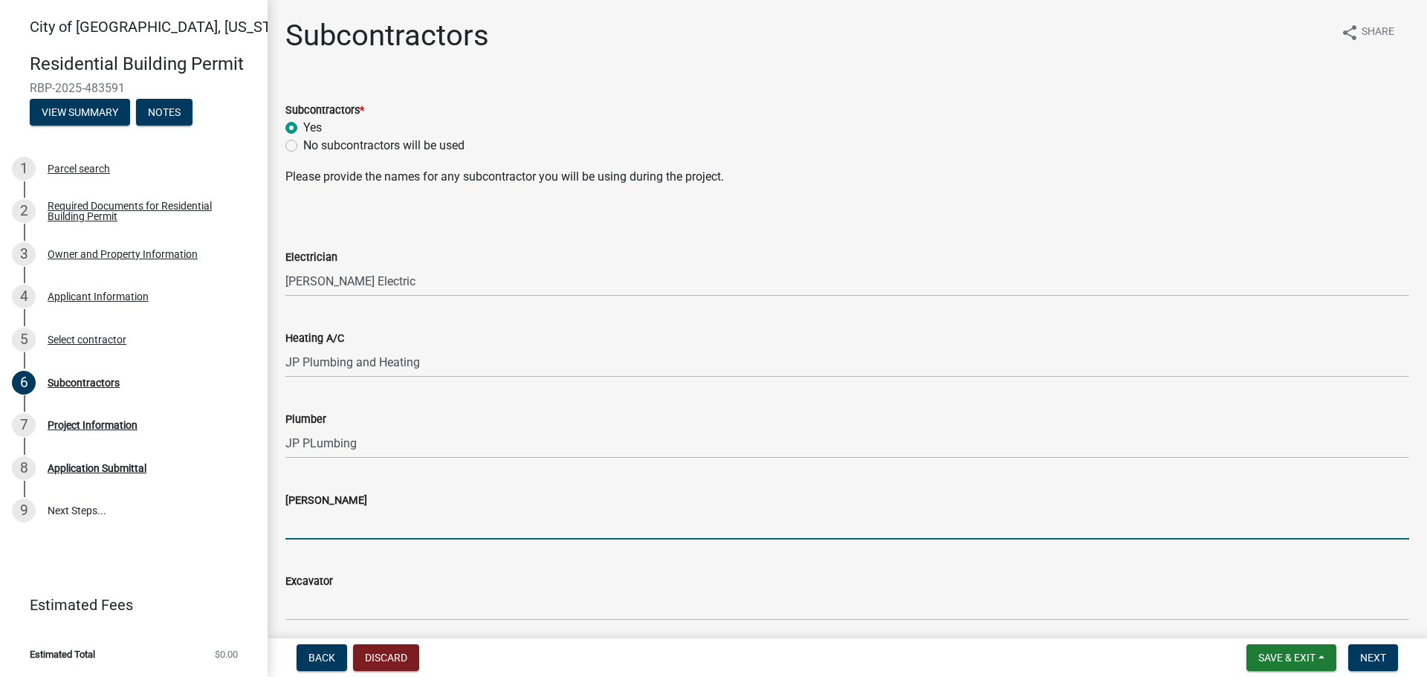
click at [336, 521] on input "[PERSON_NAME]" at bounding box center [847, 524] width 1124 height 30
click at [384, 524] on input "[PERSON_NAME] Constrution" at bounding box center [847, 524] width 1124 height 30
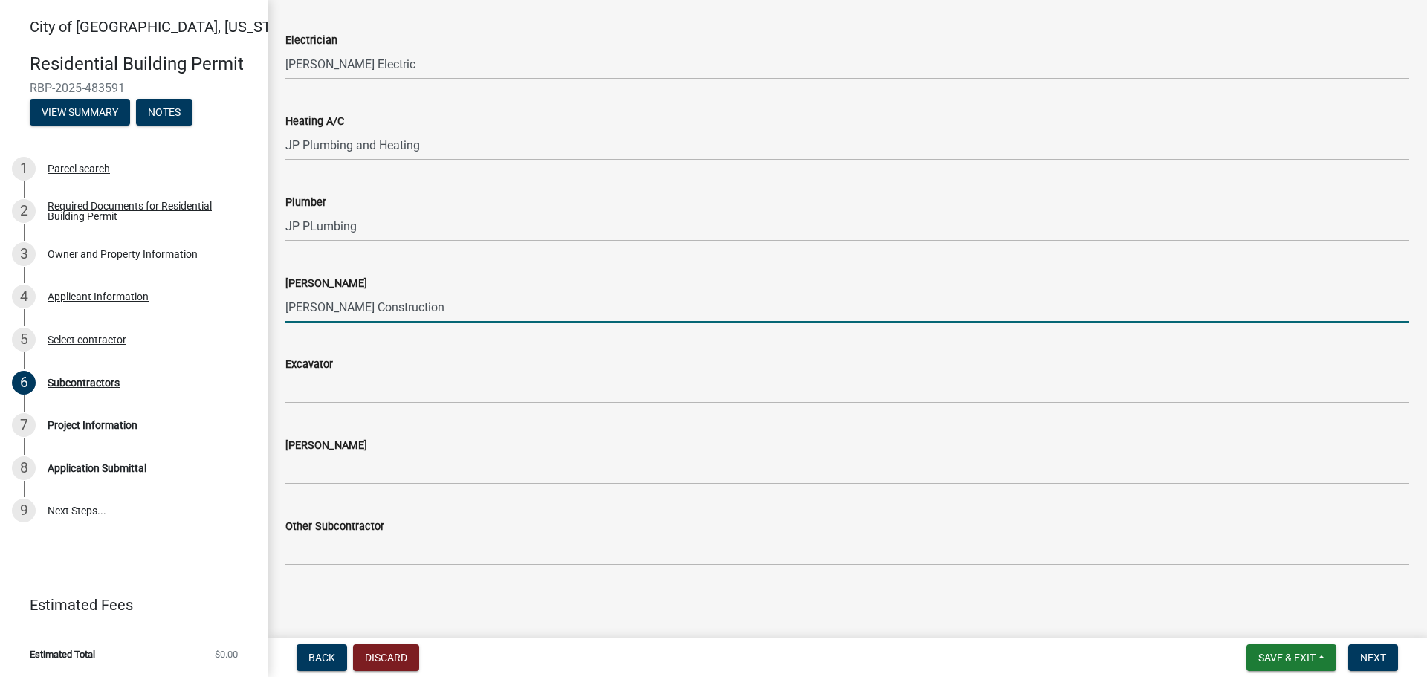
scroll to position [220, 0]
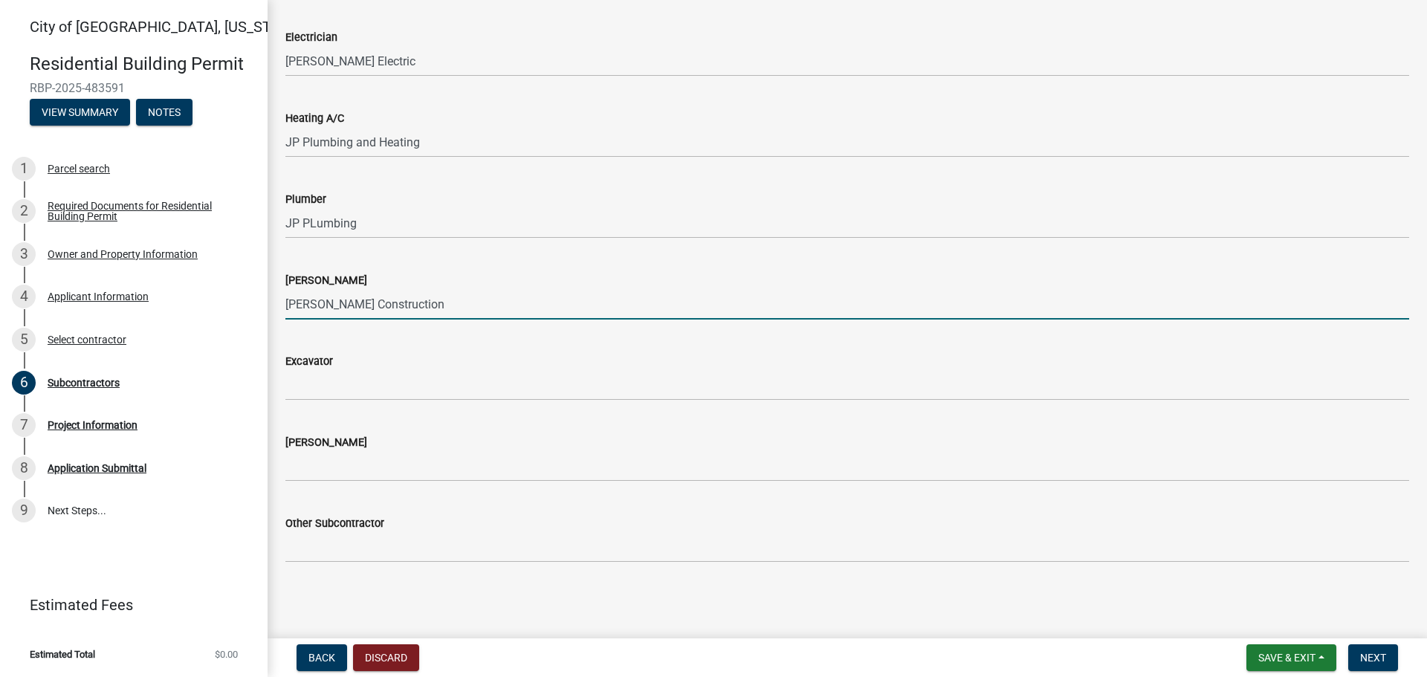
type input "[PERSON_NAME] Construction"
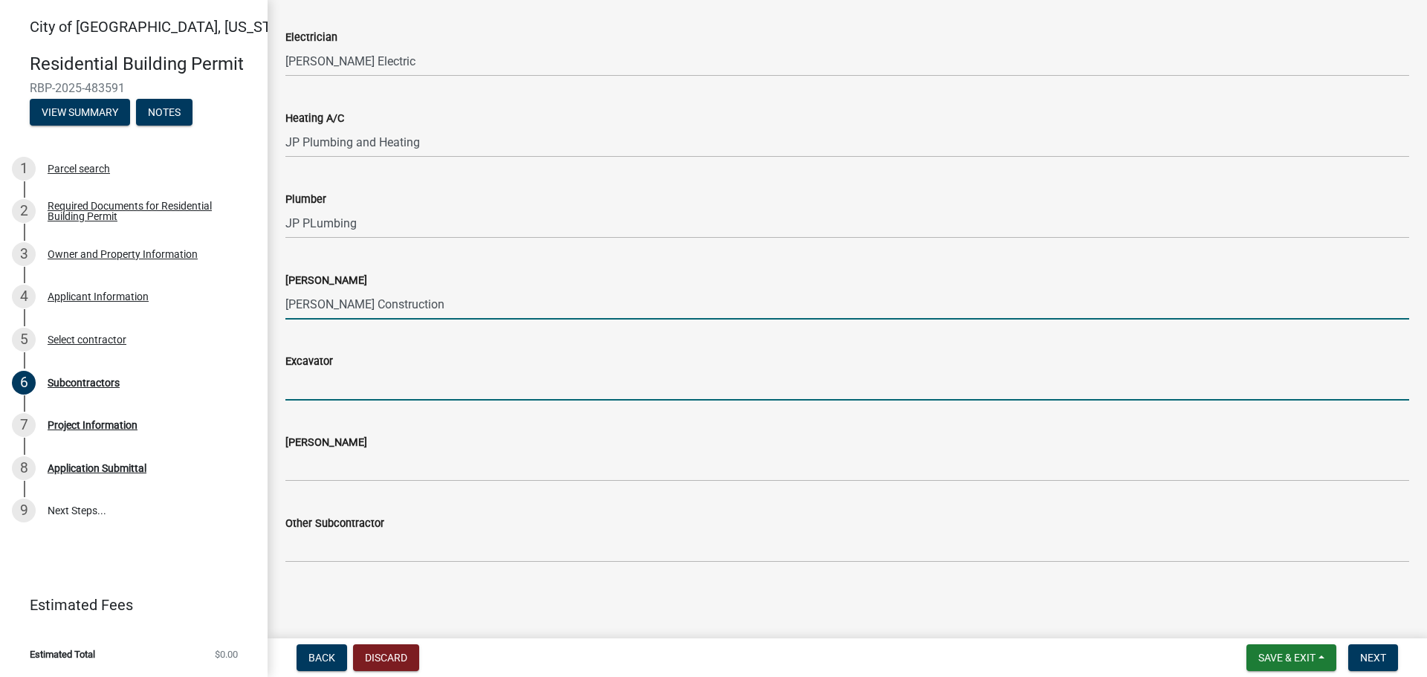
click at [355, 386] on input "Excavator" at bounding box center [847, 385] width 1124 height 30
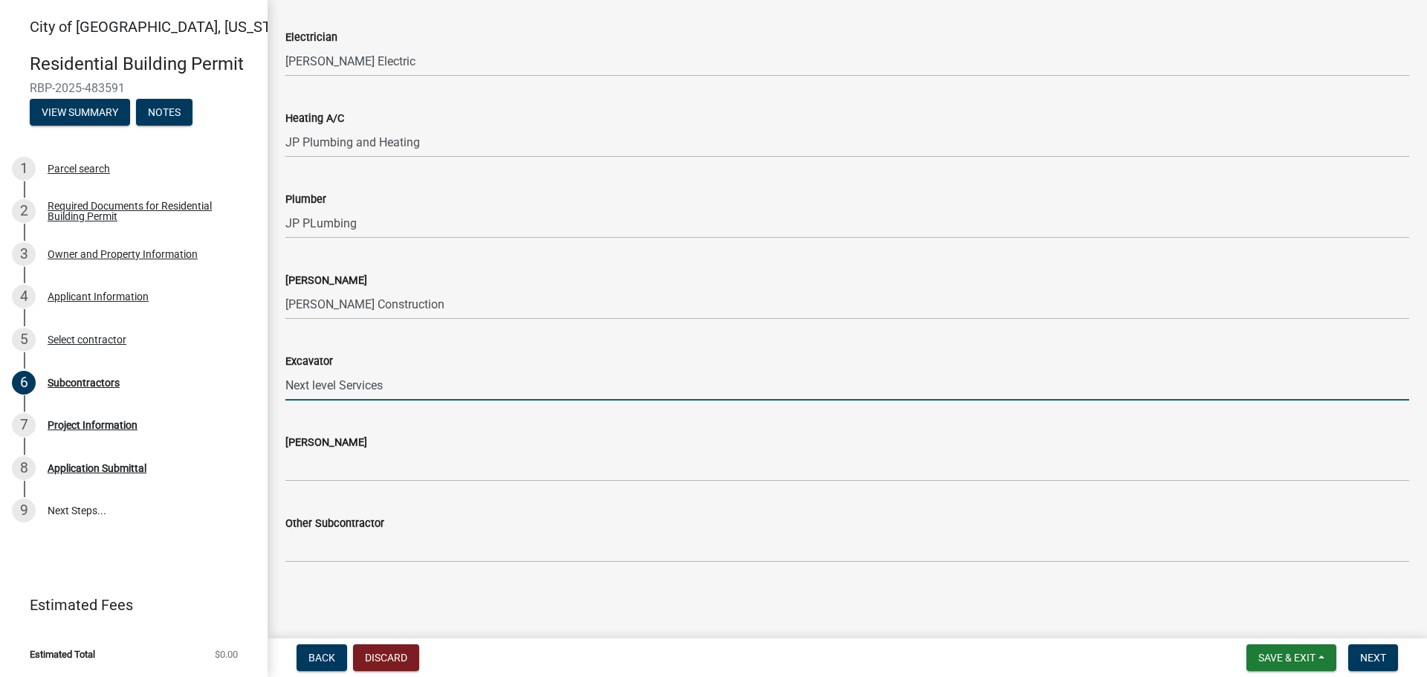
type input "Next level Services"
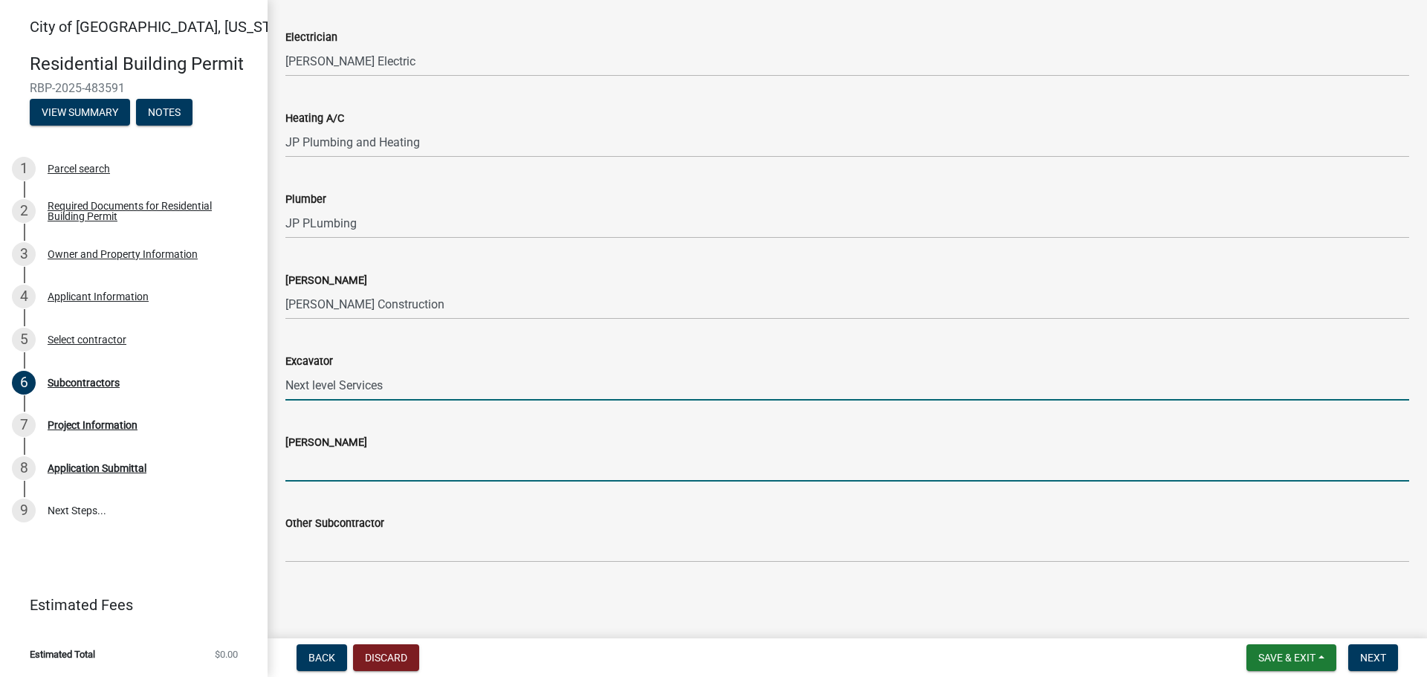
click at [317, 471] on input "[PERSON_NAME]" at bounding box center [847, 466] width 1124 height 30
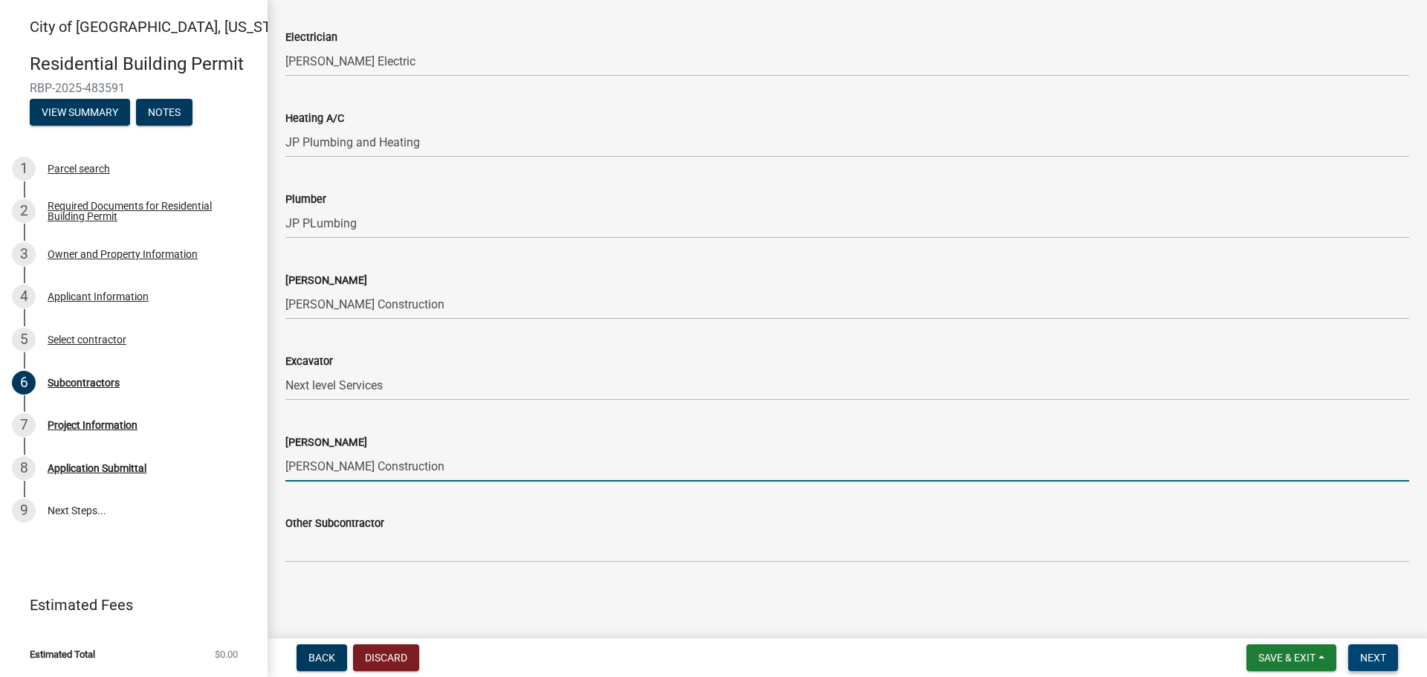
type input "[PERSON_NAME] Construction"
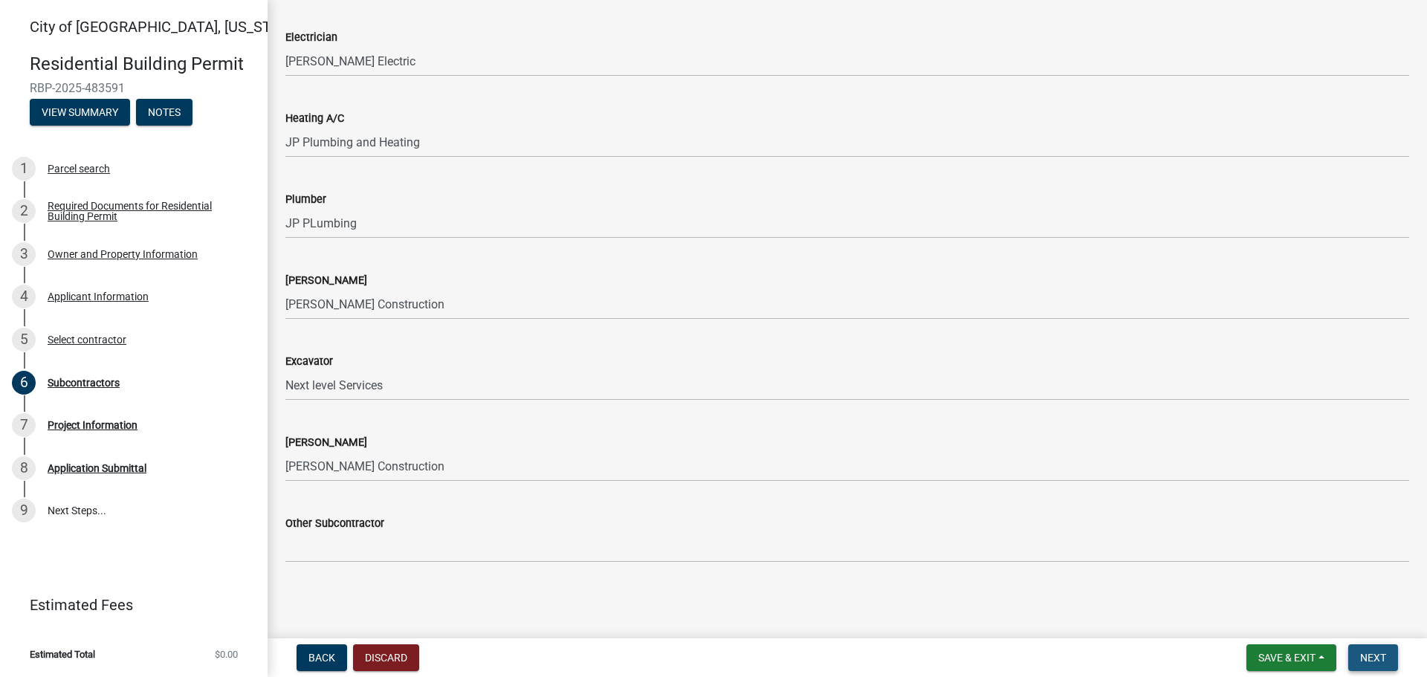
click at [1372, 653] on span "Next" at bounding box center [1373, 658] width 26 height 12
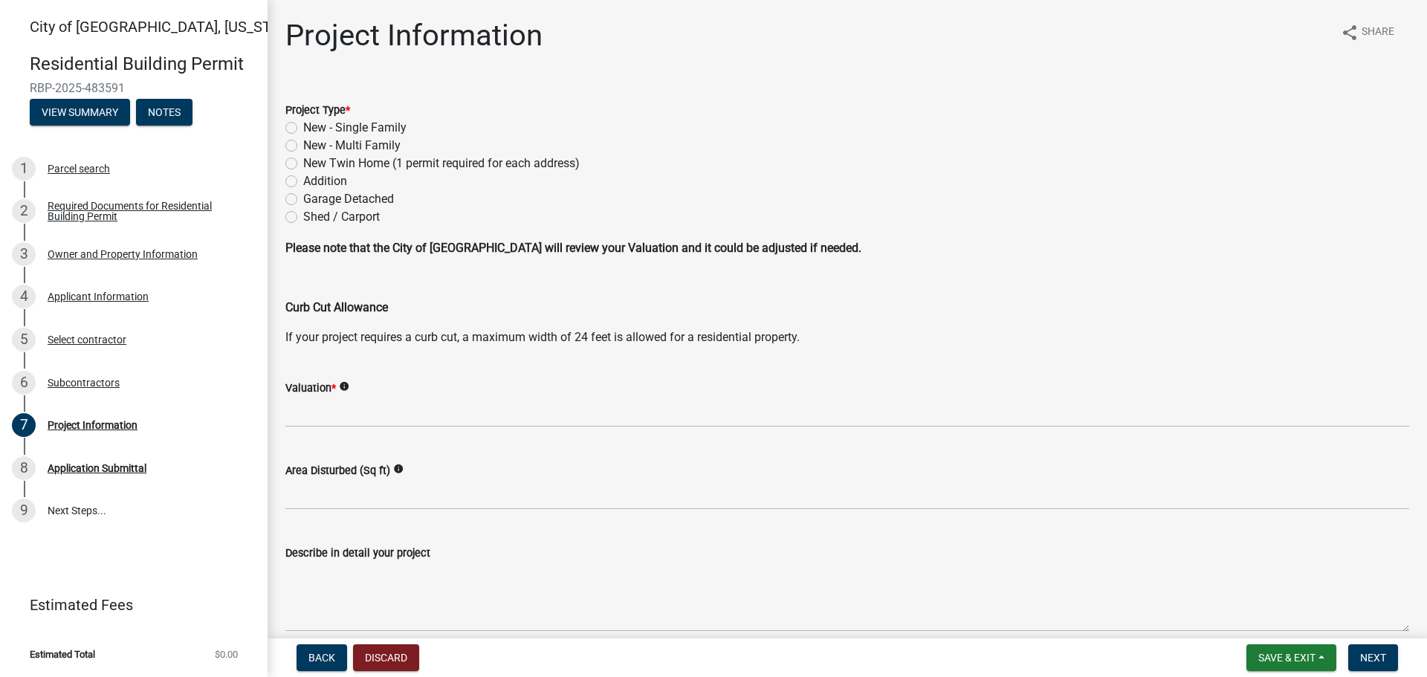
click at [303, 161] on label "New Twin Home (1 permit required for each address)" at bounding box center [441, 164] width 277 height 18
click at [303, 161] on input "New Twin Home (1 permit required for each address)" at bounding box center [308, 160] width 10 height 10
radio input "true"
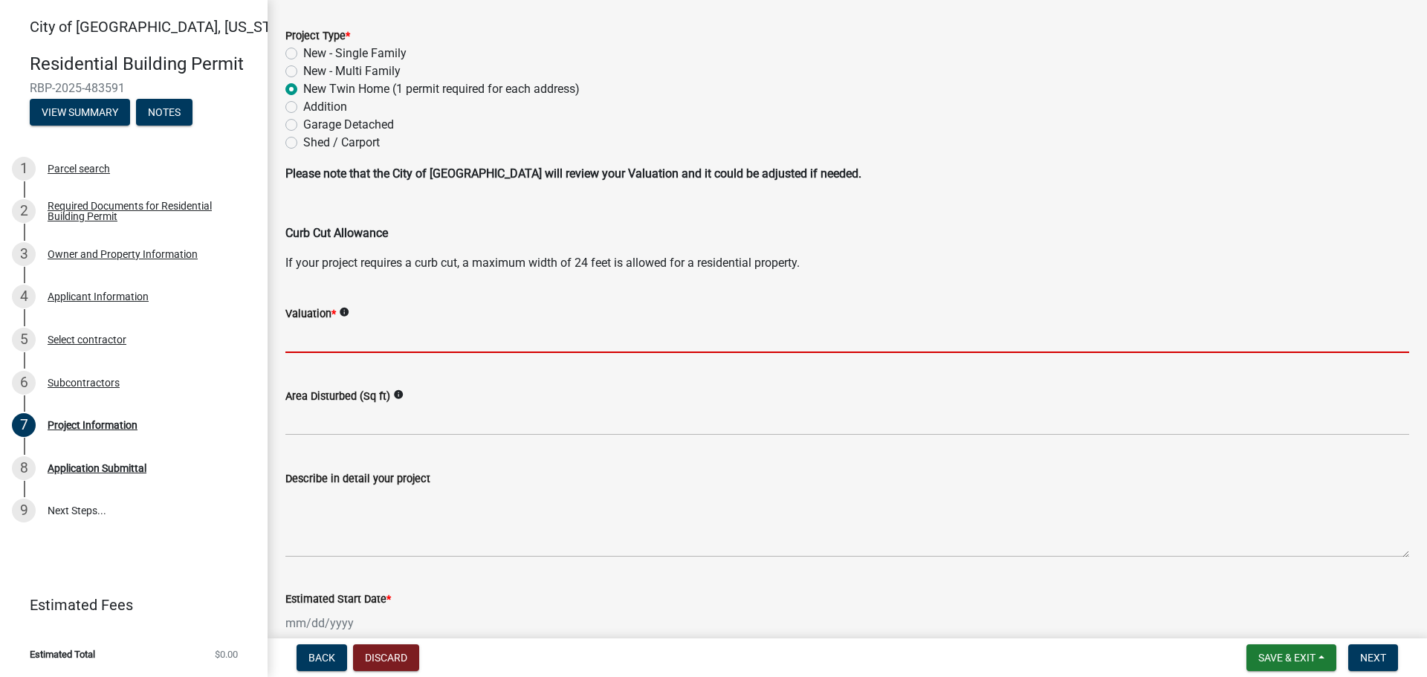
click at [329, 345] on input "text" at bounding box center [847, 338] width 1124 height 30
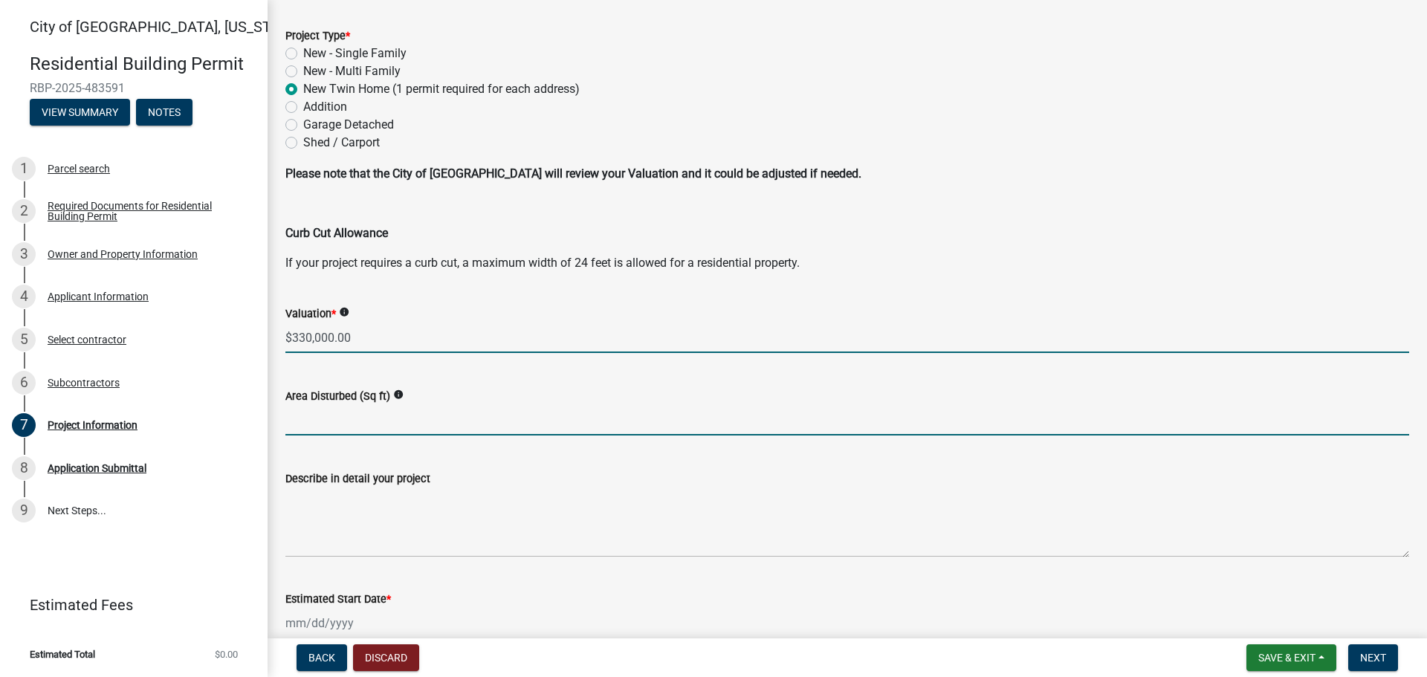
type input "330000"
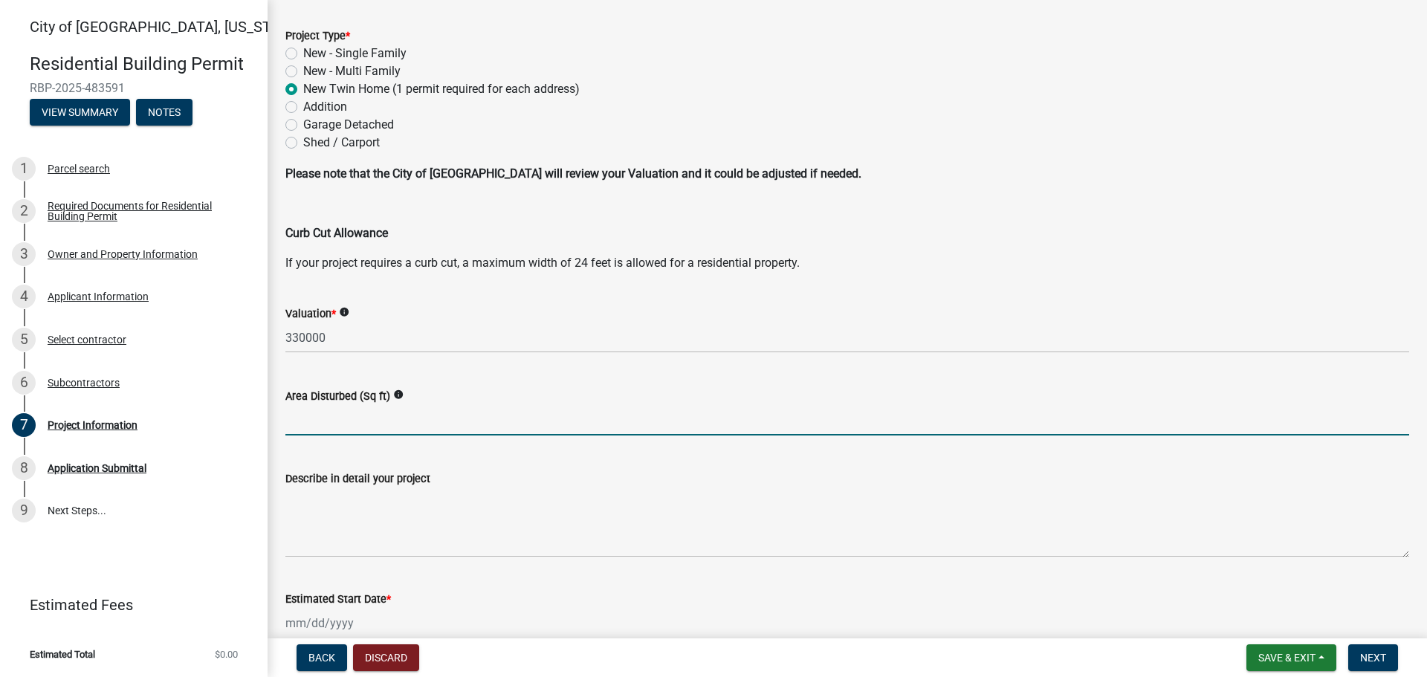
click at [297, 424] on input "text" at bounding box center [847, 420] width 1124 height 30
type input "3100"
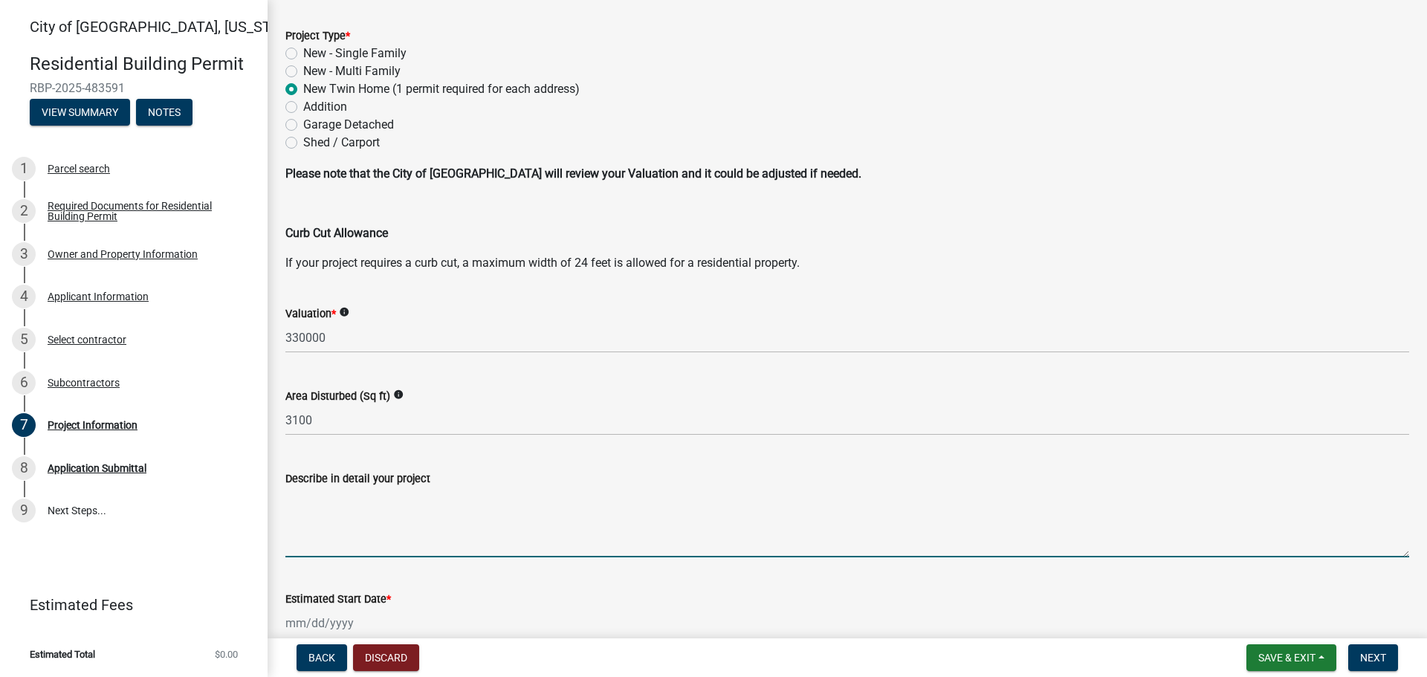
click at [313, 546] on textarea "Describe in detail your project" at bounding box center [847, 523] width 1124 height 70
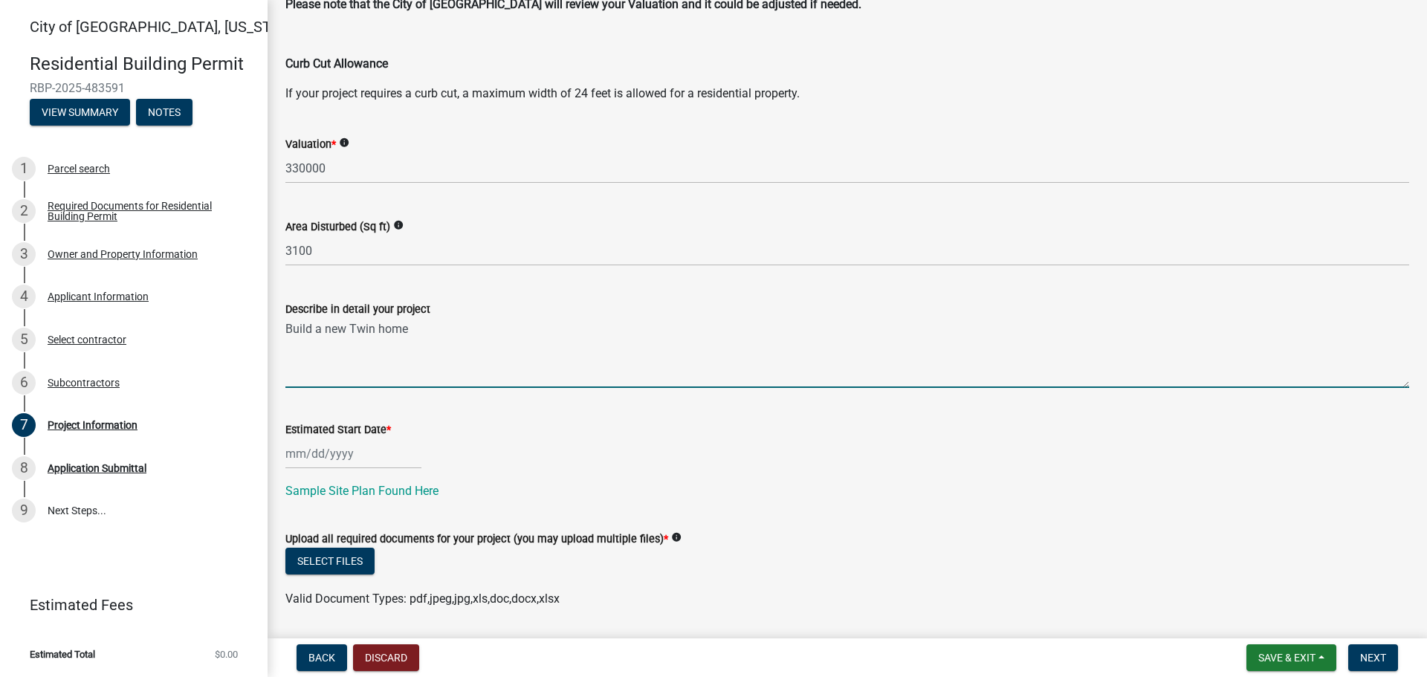
scroll to position [291, 0]
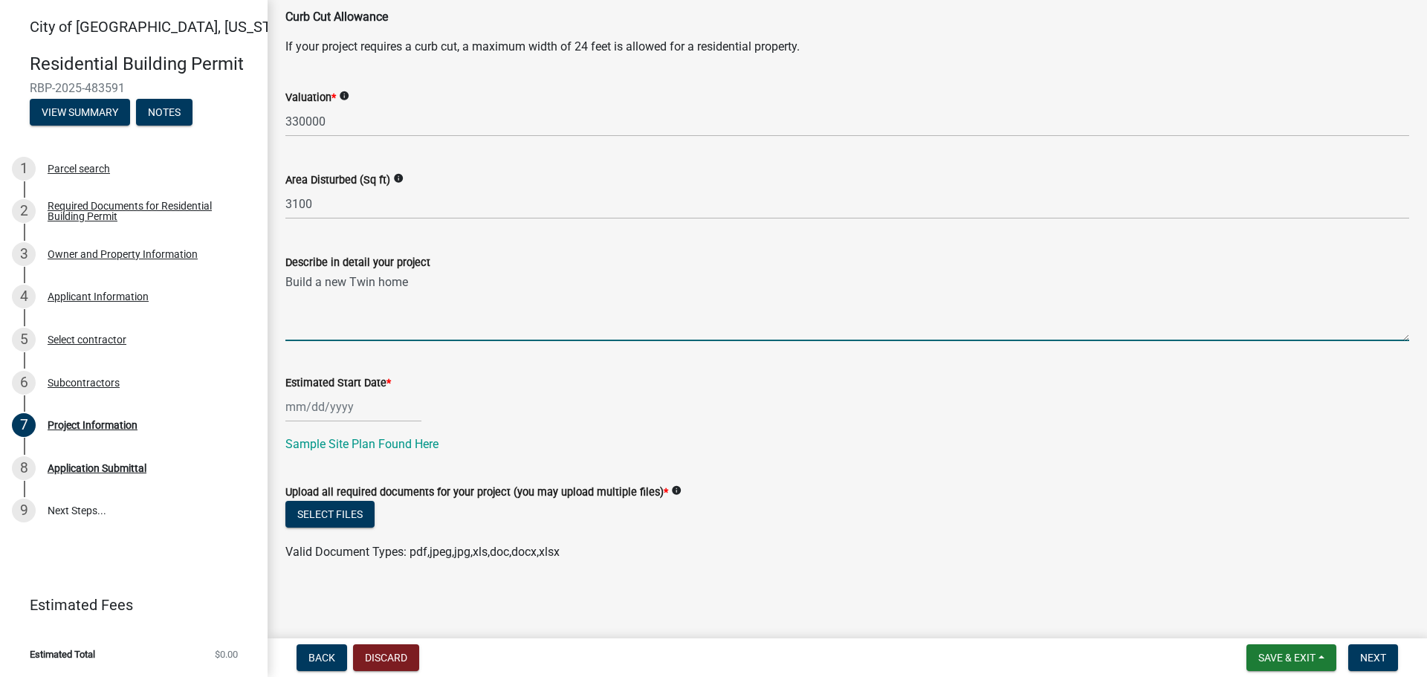
type textarea "Build a new Twin home"
click at [371, 411] on div at bounding box center [353, 407] width 136 height 30
select select "9"
select select "2025"
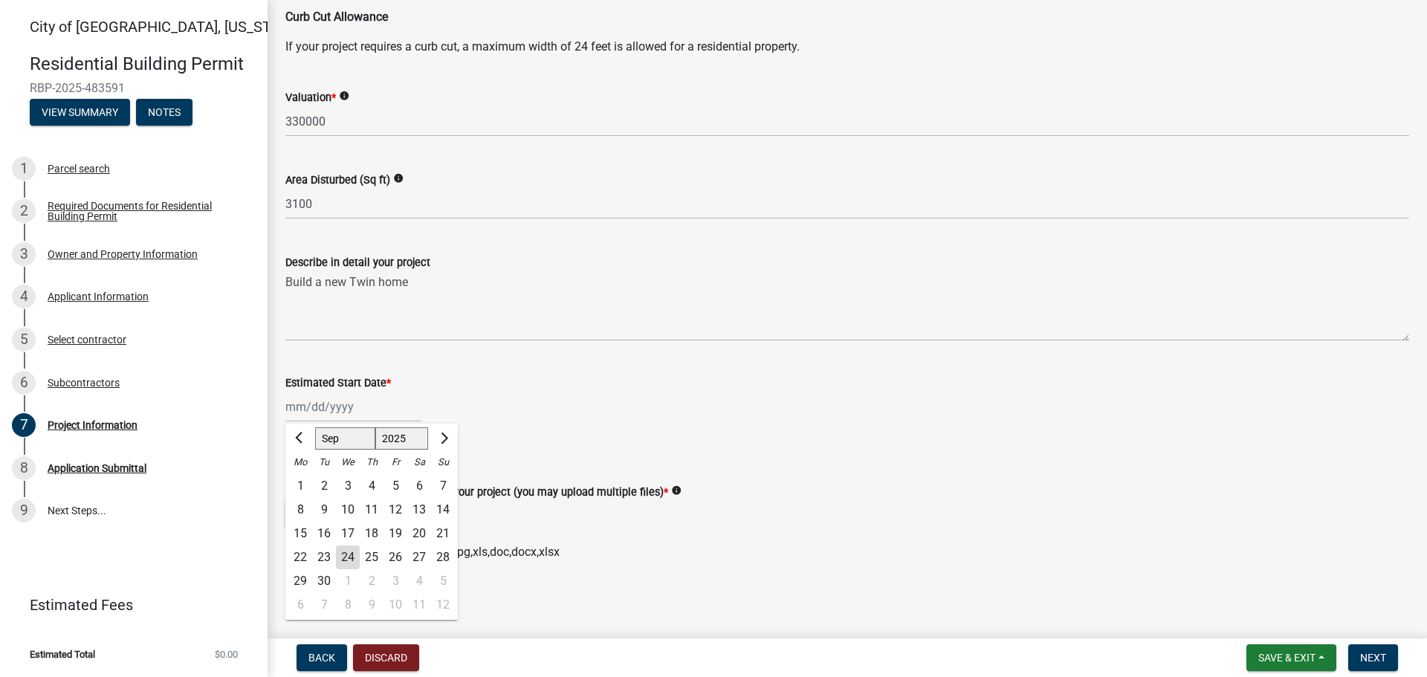
click at [393, 580] on div "3" at bounding box center [396, 581] width 24 height 24
type input "[DATE]"
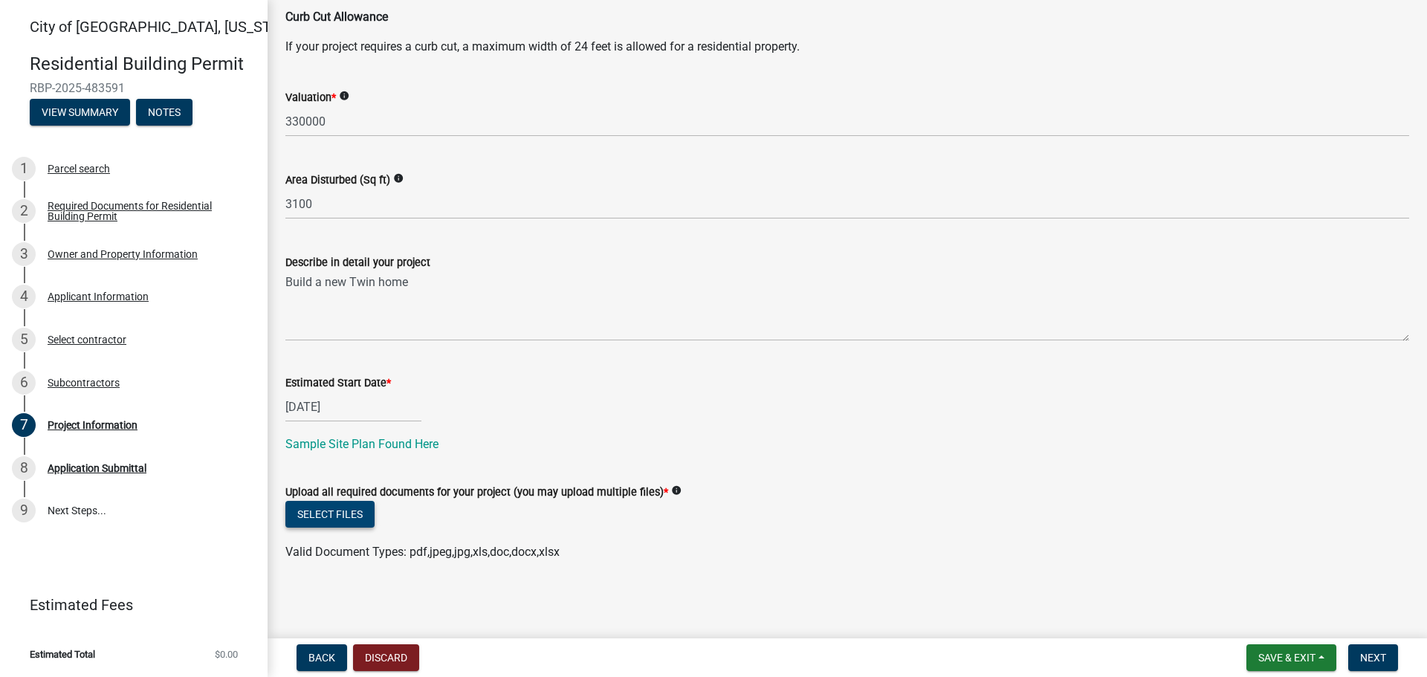
click at [365, 511] on button "Select files" at bounding box center [329, 514] width 89 height 27
click at [335, 515] on button "Select files" at bounding box center [329, 514] width 89 height 27
click at [489, 552] on span "Valid Document Types: pdf,jpeg,jpg,xls,doc,docx,xlsx" at bounding box center [422, 552] width 274 height 14
click at [406, 566] on wm-data-entity-input "Upload all required documents for your project (you may upload multiple files) …" at bounding box center [847, 519] width 1124 height 109
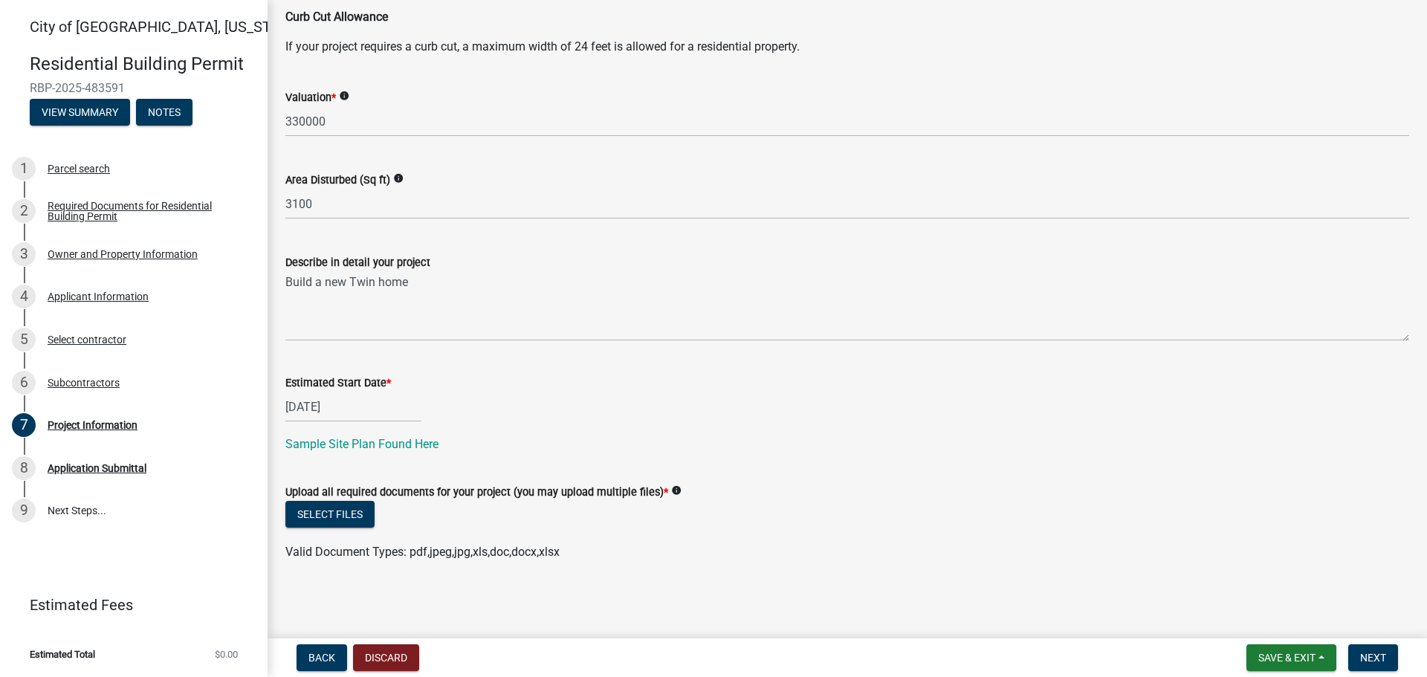
drag, startPoint x: 571, startPoint y: 556, endPoint x: 560, endPoint y: 555, distance: 10.4
click at [560, 555] on div "Valid Document Types: pdf,jpeg,jpg,xls,doc,docx,xlsx" at bounding box center [847, 552] width 1146 height 18
click at [556, 553] on span "Valid Document Types: pdf,jpeg,jpg,xls,doc,docx,xlsx" at bounding box center [422, 552] width 274 height 14
click at [566, 550] on div "Valid Document Types: pdf,jpeg,jpg,xls,doc,docx,xlsx" at bounding box center [847, 552] width 1146 height 18
click at [544, 550] on span "Valid Document Types: pdf,jpeg,jpg,xls,doc,docx,xlsx" at bounding box center [422, 552] width 274 height 14
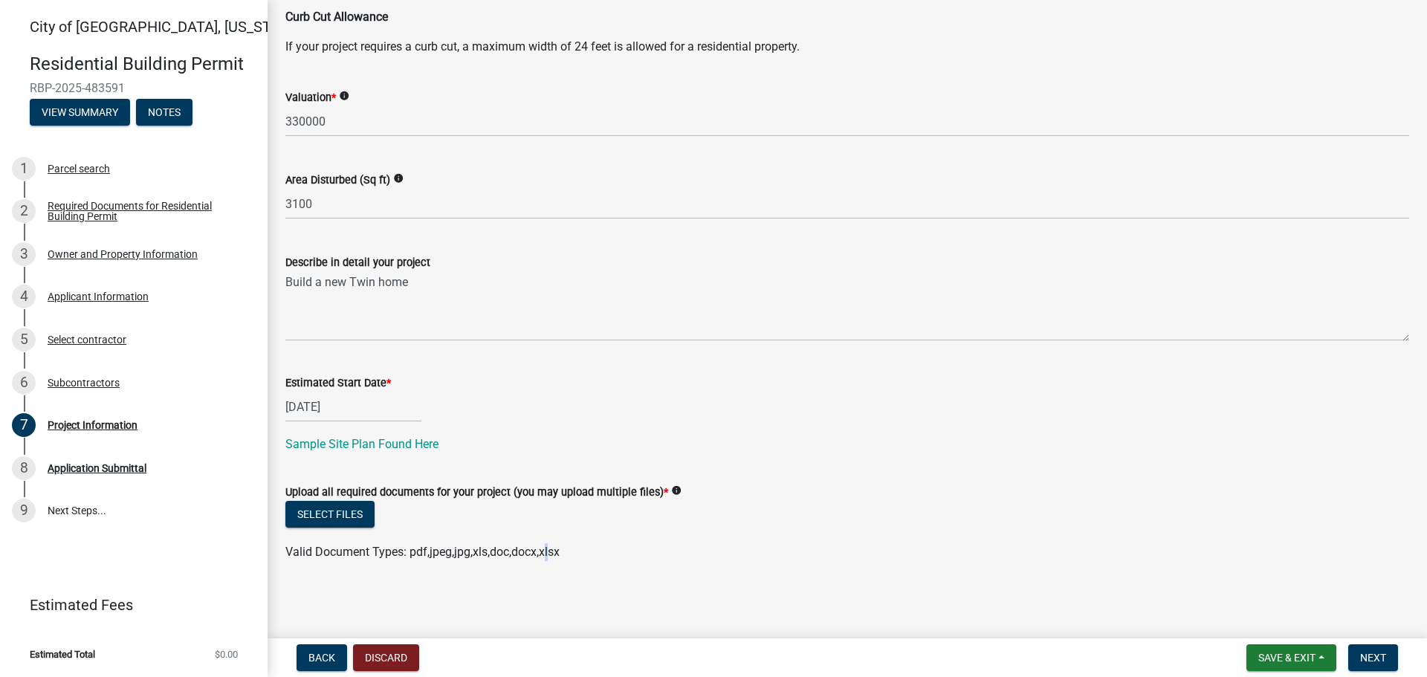
drag, startPoint x: 544, startPoint y: 550, endPoint x: 549, endPoint y: 560, distance: 11.3
click at [549, 560] on div "Valid Document Types: pdf,jpeg,jpg,xls,doc,docx,xlsx" at bounding box center [847, 552] width 1146 height 18
click at [573, 552] on div "Valid Document Types: pdf,jpeg,jpg,xls,doc,docx,xlsx" at bounding box center [847, 552] width 1146 height 18
click at [572, 552] on div "Valid Document Types: pdf,jpeg,jpg,xls,doc,docx,xlsx" at bounding box center [847, 552] width 1146 height 18
drag, startPoint x: 505, startPoint y: 552, endPoint x: 398, endPoint y: 546, distance: 107.9
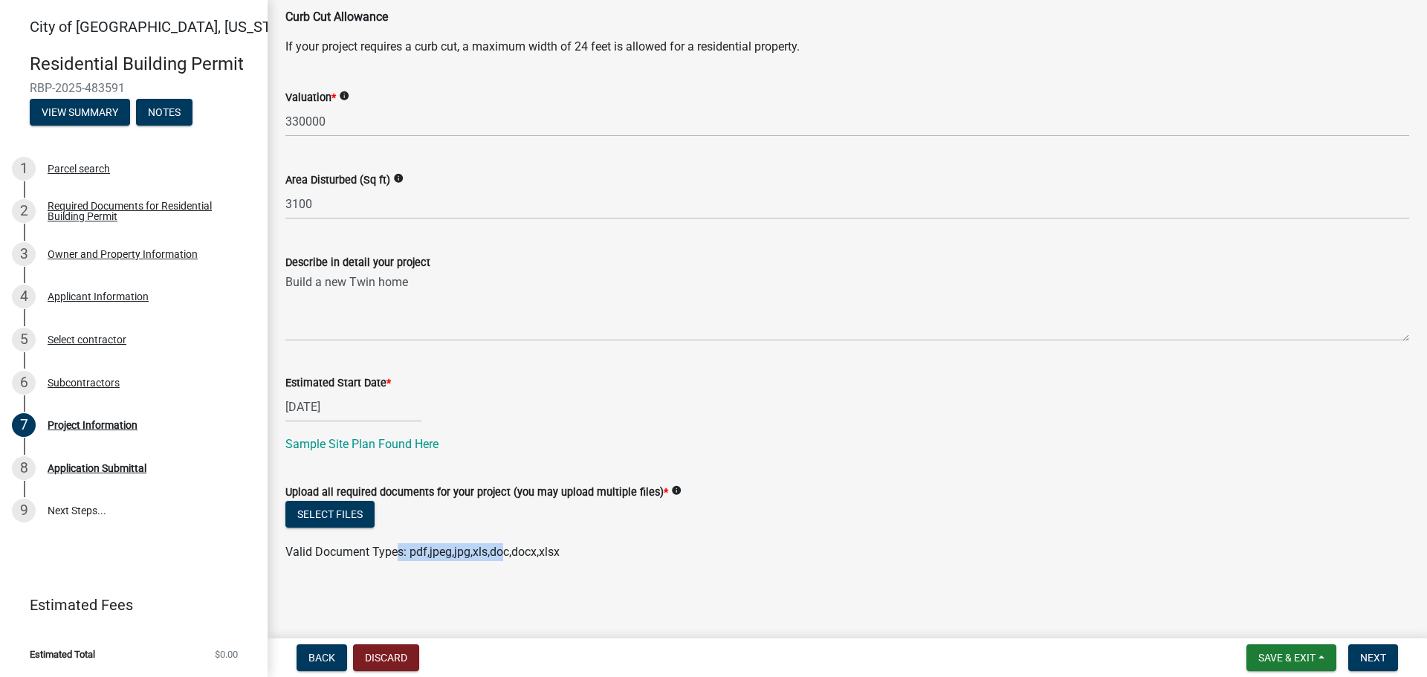
click at [398, 546] on span "Valid Document Types: pdf,jpeg,jpg,xls,doc,docx,xlsx" at bounding box center [422, 552] width 274 height 14
click at [565, 598] on main "Project Information share Share Project Type * New - Single Family New - Multi …" at bounding box center [848, 316] width 1160 height 633
drag, startPoint x: 568, startPoint y: 555, endPoint x: 411, endPoint y: 550, distance: 156.9
click at [411, 550] on div "Valid Document Types: pdf,jpeg,jpg,xls,doc,docx,xlsx" at bounding box center [847, 552] width 1146 height 18
click at [398, 662] on button "Discard" at bounding box center [386, 657] width 66 height 27
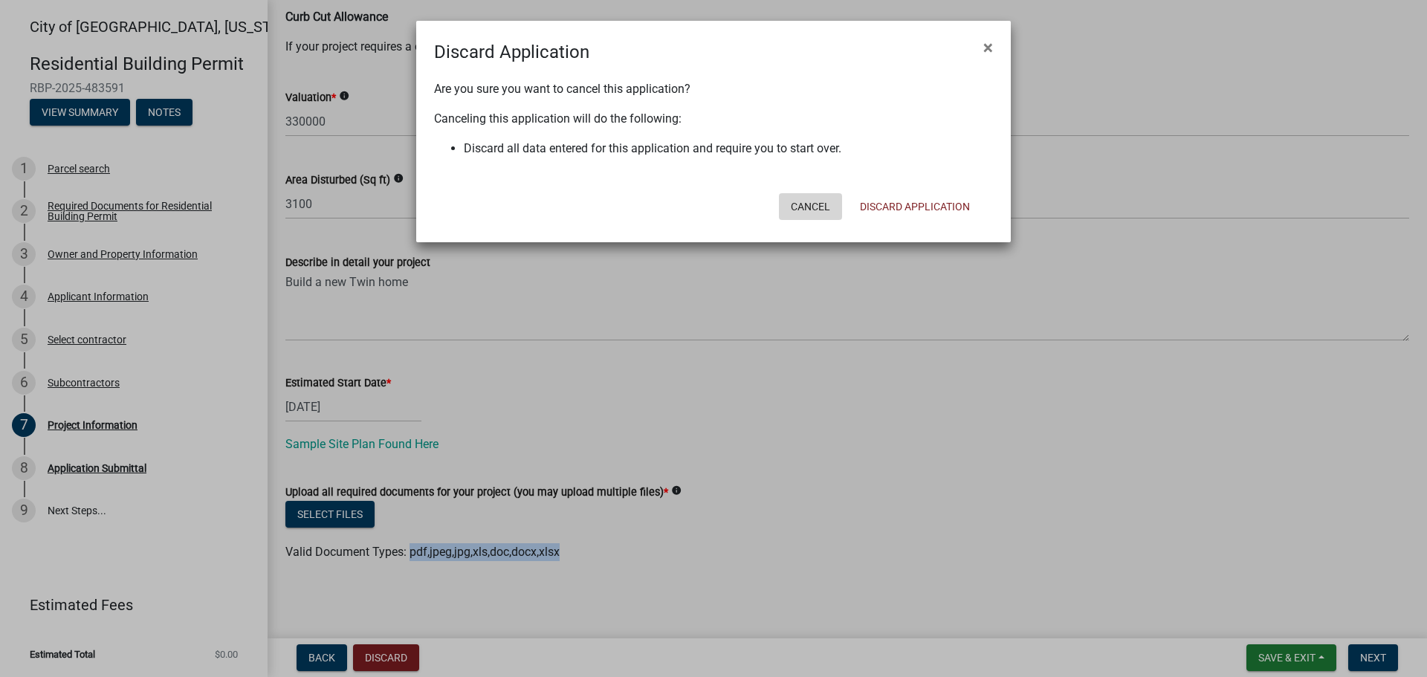
click at [807, 205] on button "Cancel" at bounding box center [810, 206] width 63 height 27
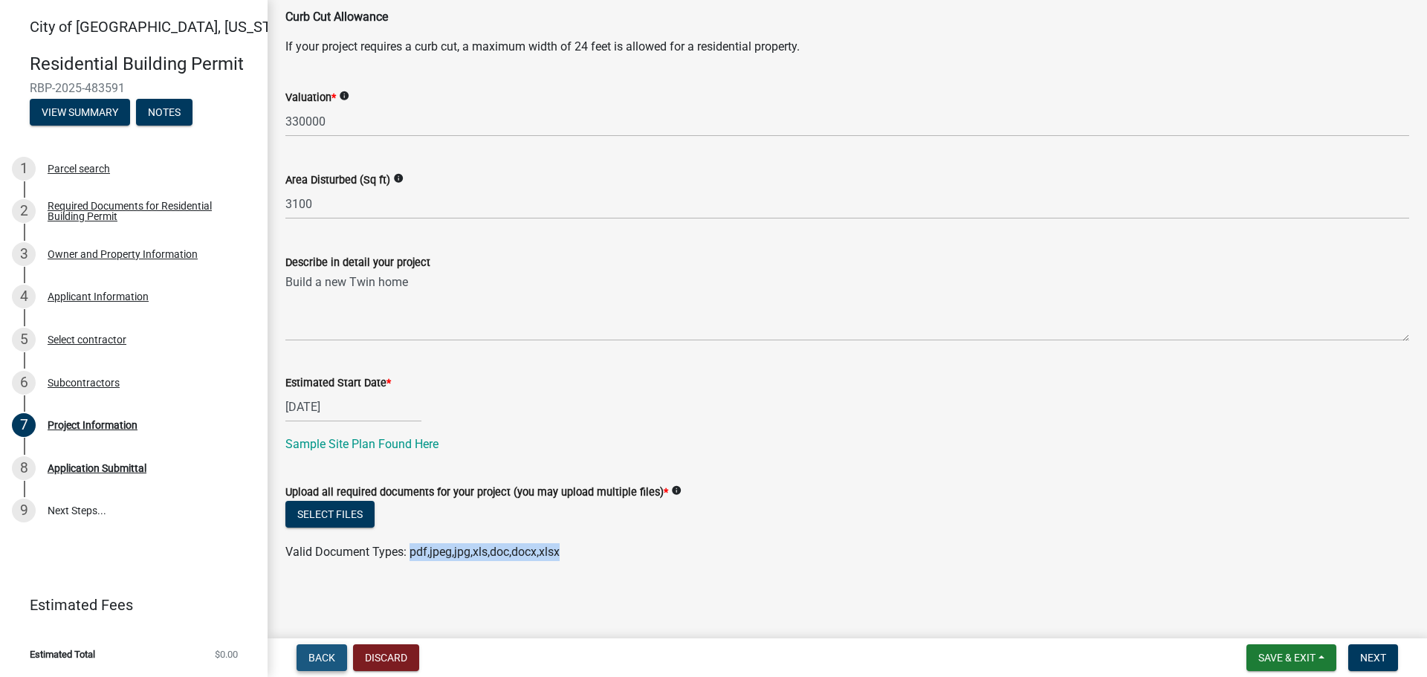
click at [320, 656] on span "Back" at bounding box center [321, 658] width 27 height 12
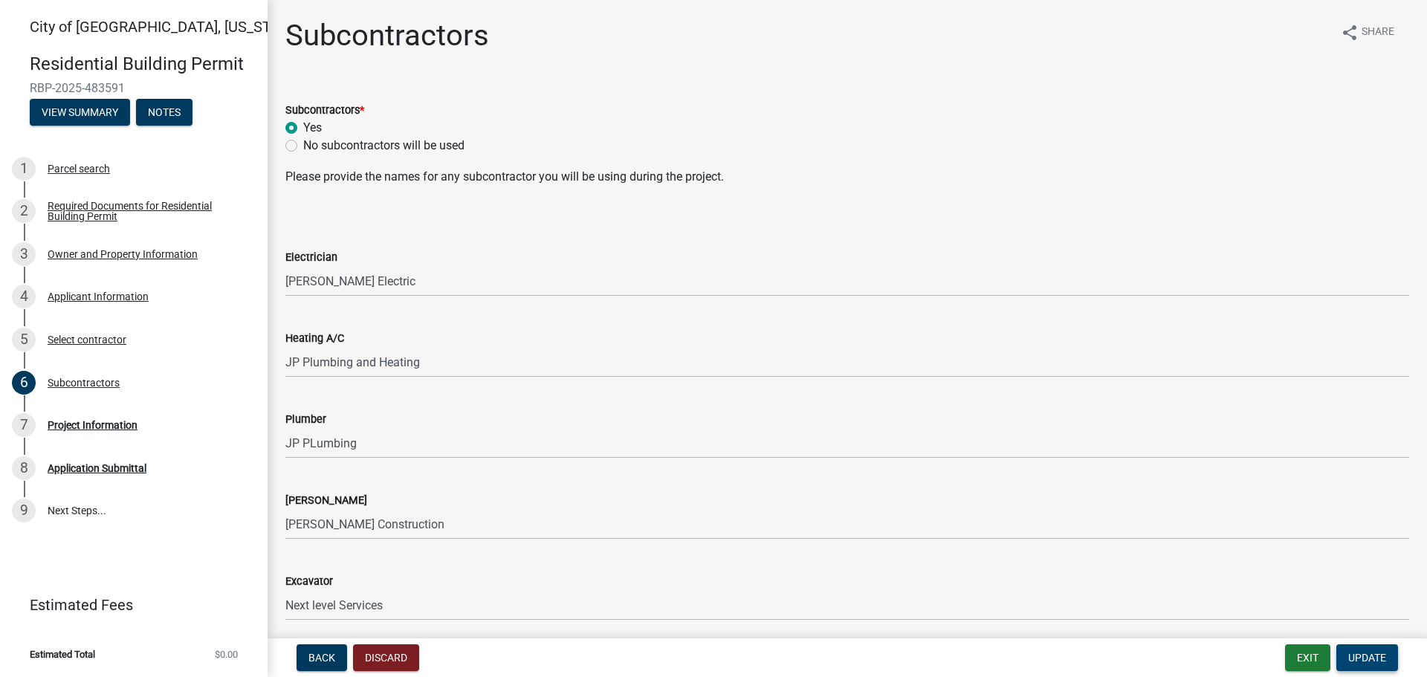
click at [1379, 653] on span "Update" at bounding box center [1367, 658] width 38 height 12
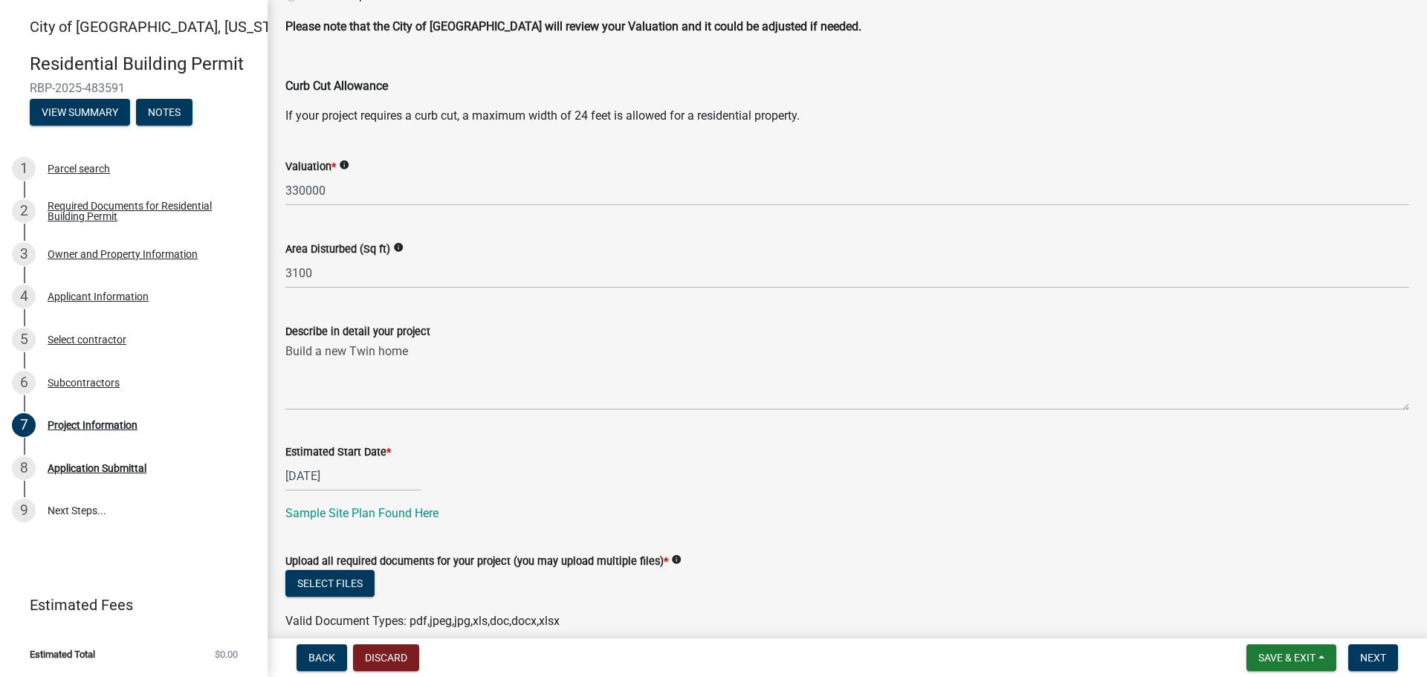
scroll to position [223, 0]
click at [1368, 653] on span "Next" at bounding box center [1373, 658] width 26 height 12
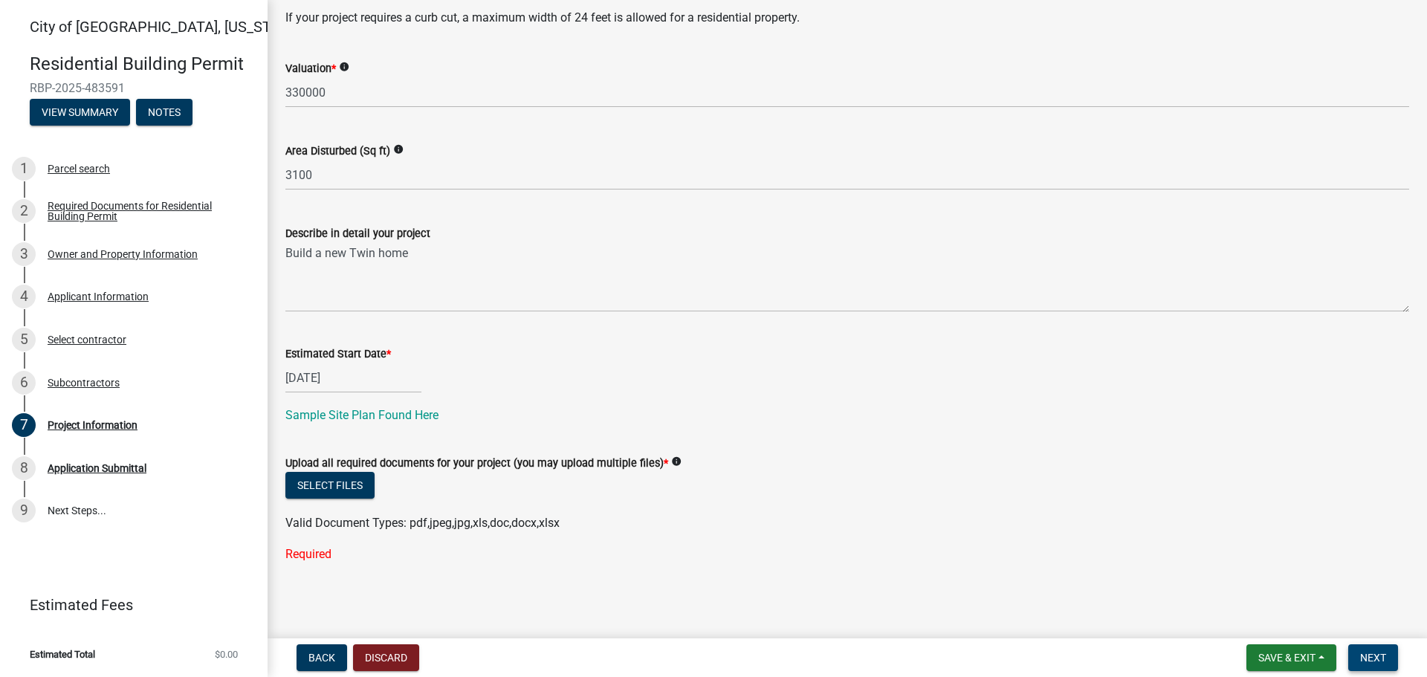
scroll to position [320, 0]
click at [324, 550] on div "Required" at bounding box center [847, 554] width 1124 height 18
click at [336, 489] on button "Select files" at bounding box center [329, 484] width 89 height 27
click at [337, 486] on button "Select files" at bounding box center [329, 484] width 89 height 27
click at [322, 484] on button "Select files" at bounding box center [329, 484] width 89 height 27
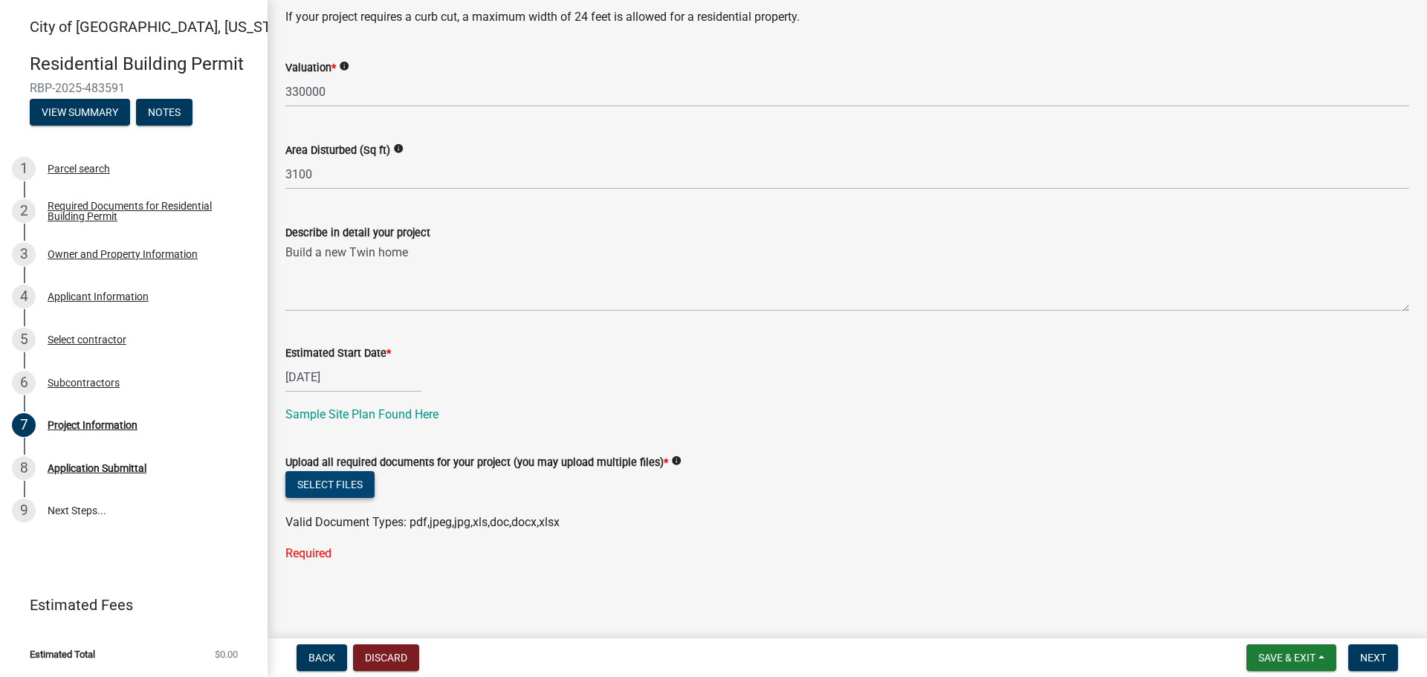
click at [320, 489] on button "Select files" at bounding box center [329, 484] width 89 height 27
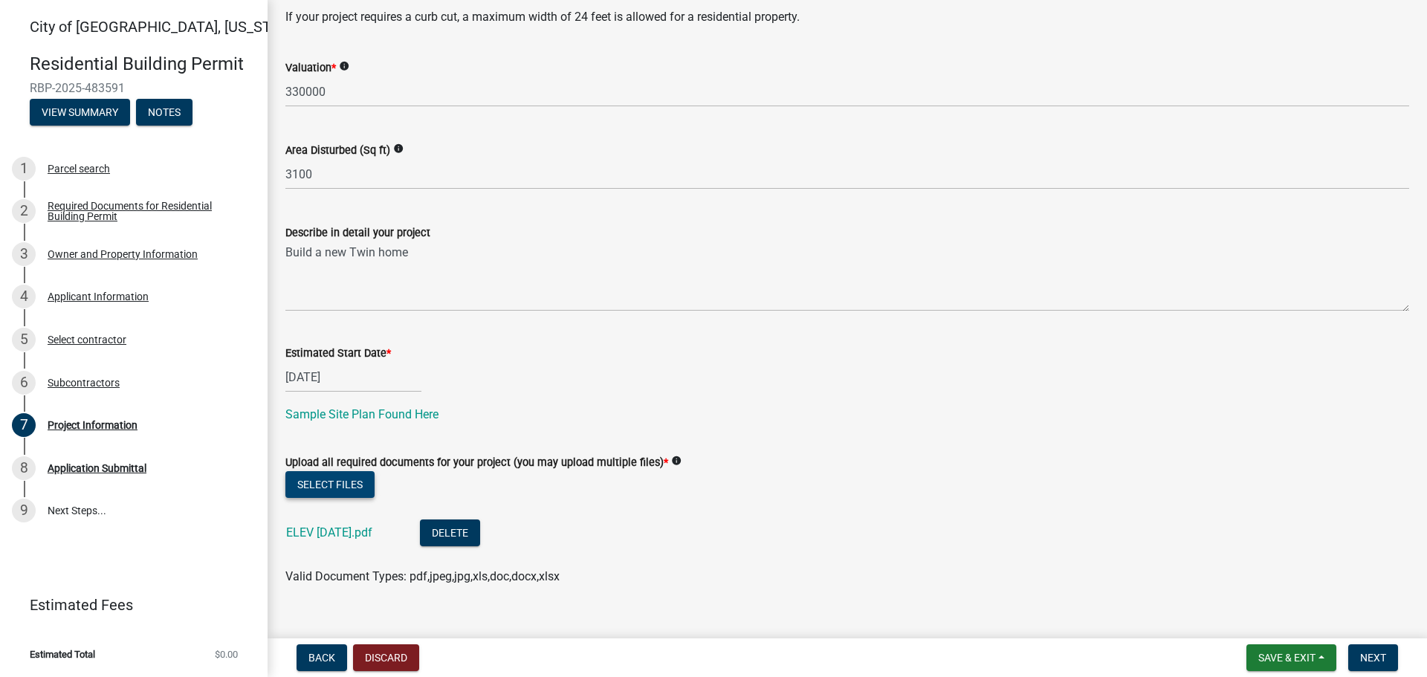
click at [331, 488] on button "Select files" at bounding box center [329, 484] width 89 height 27
click at [341, 491] on button "Select files" at bounding box center [329, 484] width 89 height 27
click at [343, 476] on button "Select files" at bounding box center [329, 484] width 89 height 27
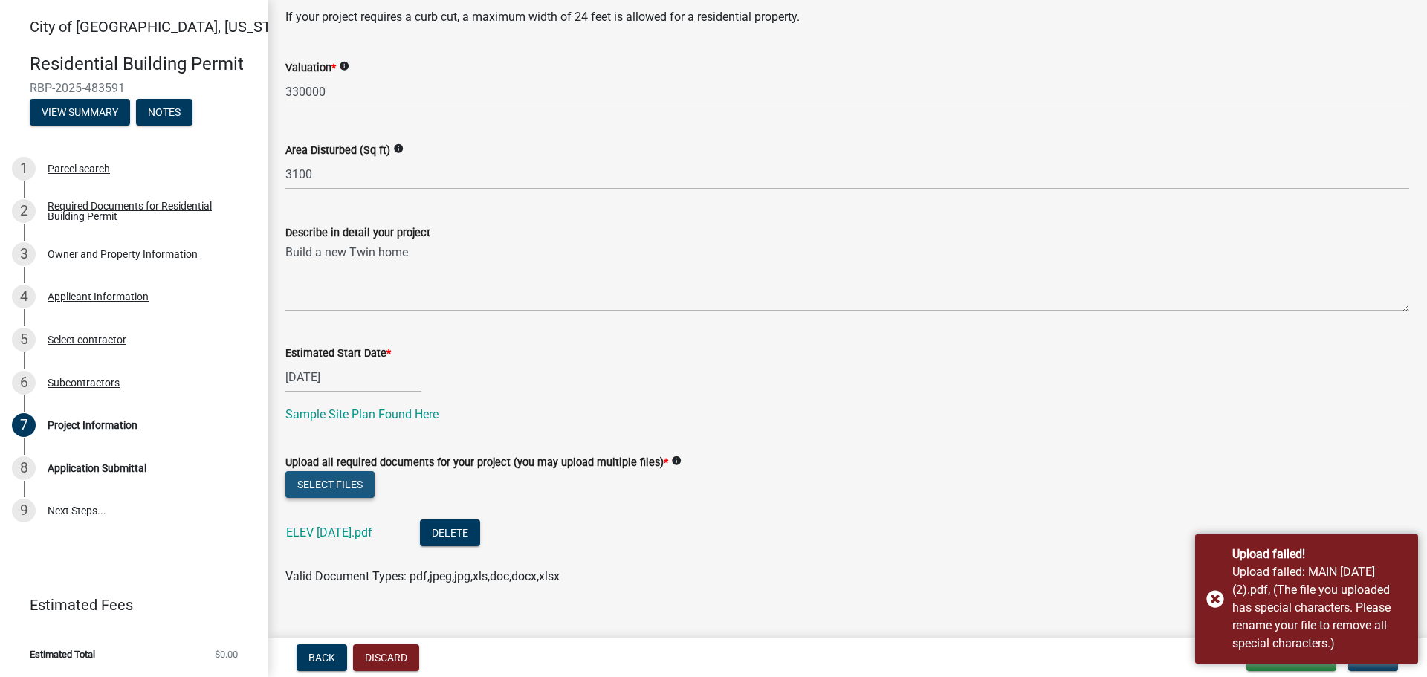
click at [370, 482] on button "Select files" at bounding box center [329, 484] width 89 height 27
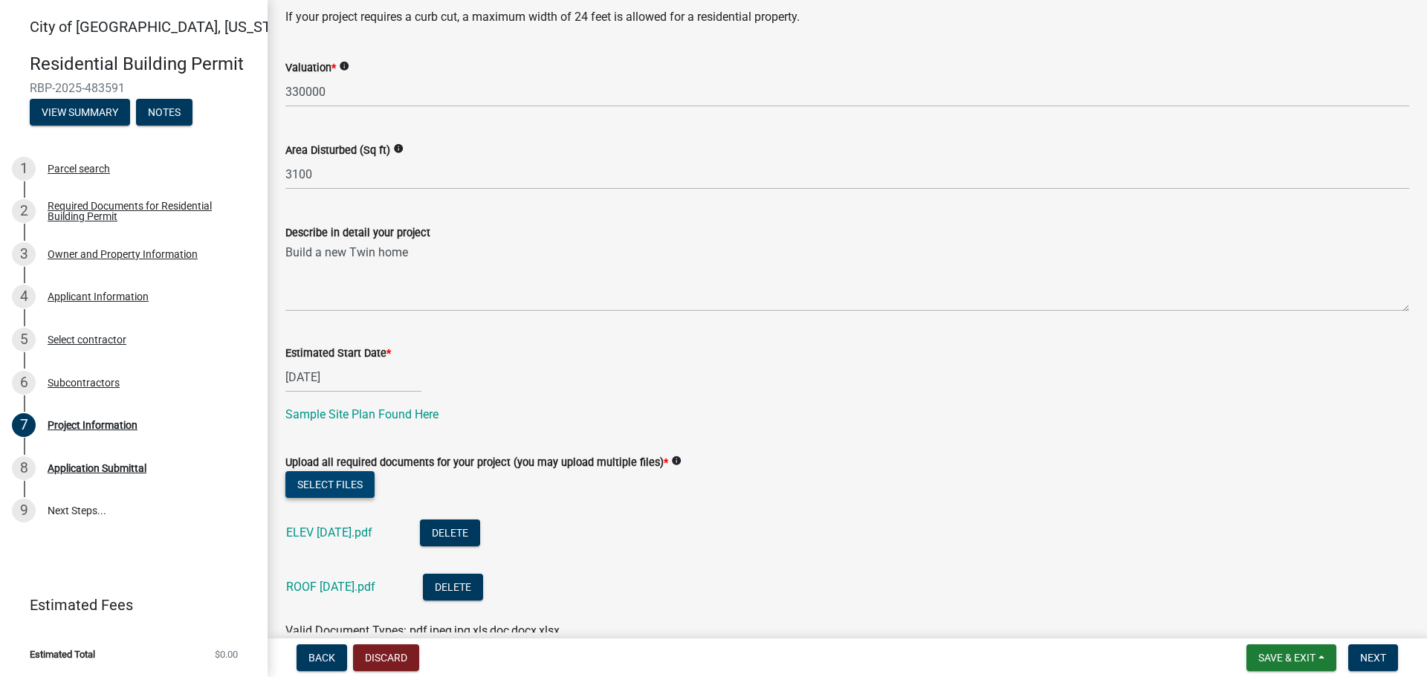
click at [328, 484] on button "Select files" at bounding box center [329, 484] width 89 height 27
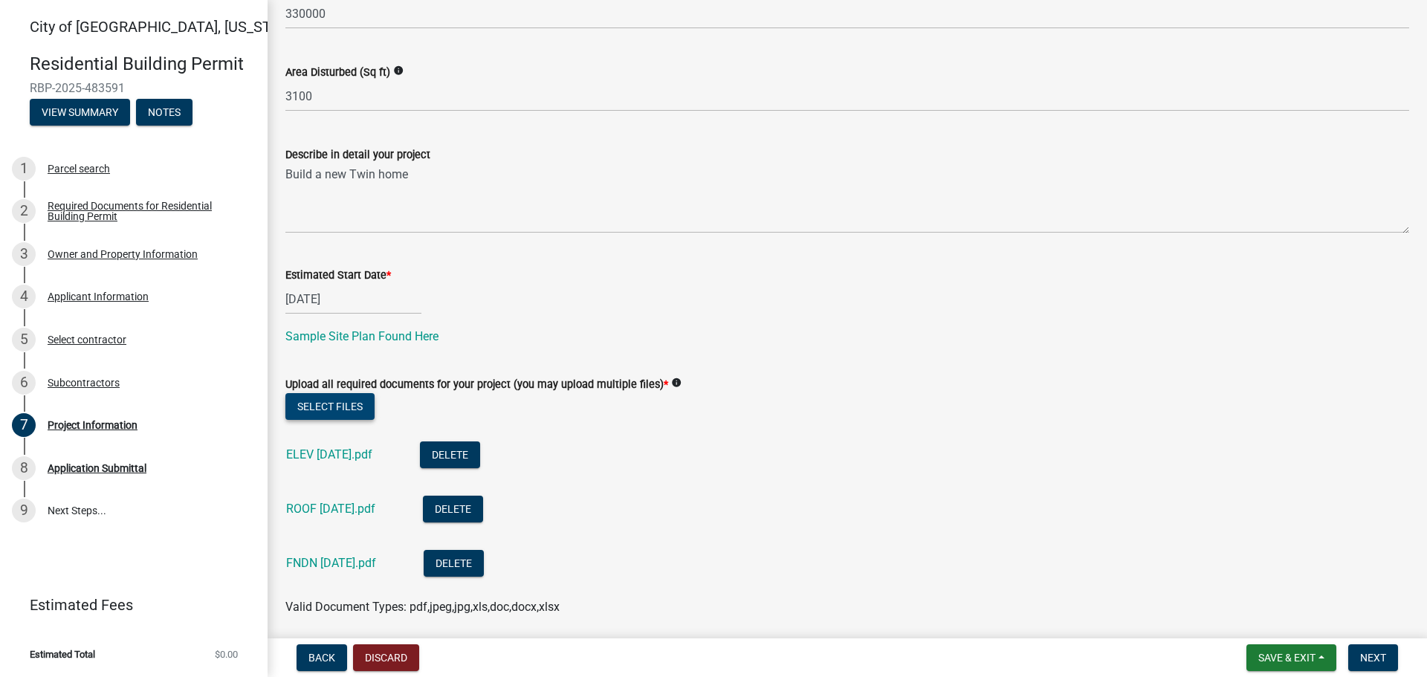
scroll to position [305, 0]
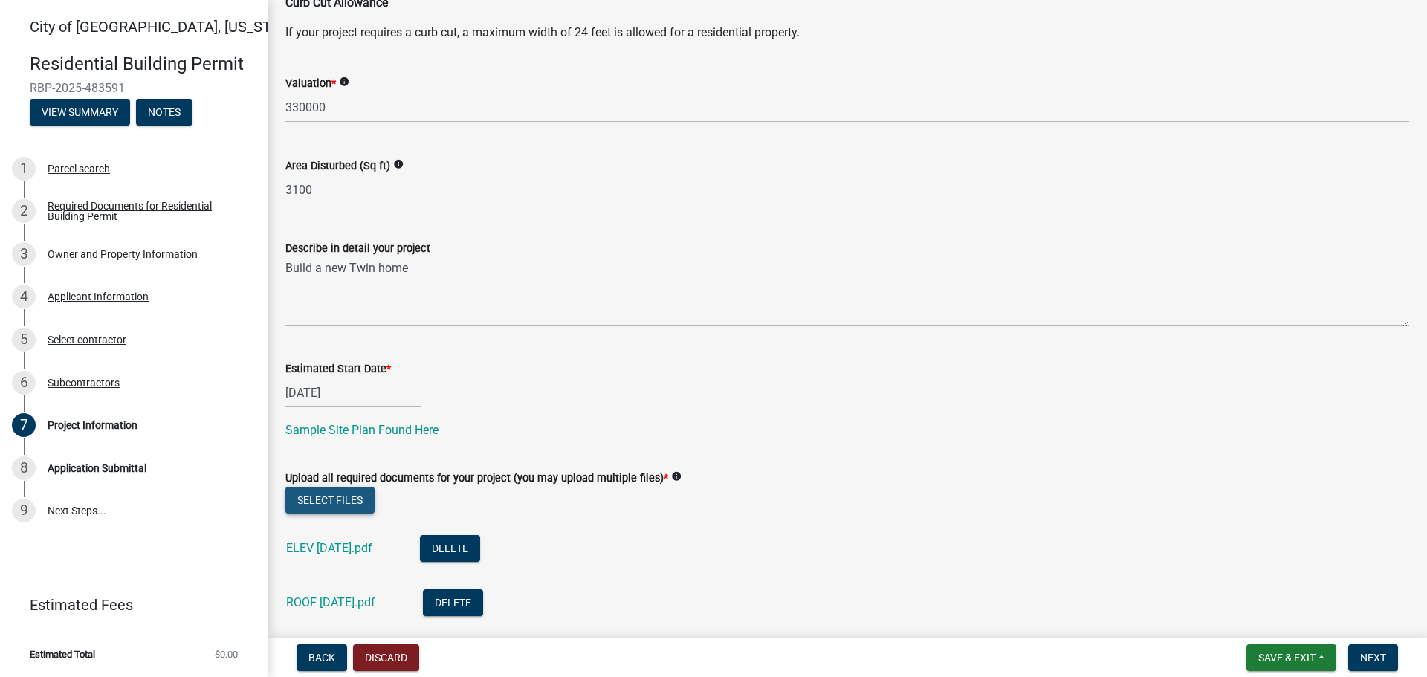
click at [357, 499] on button "Select files" at bounding box center [329, 500] width 89 height 27
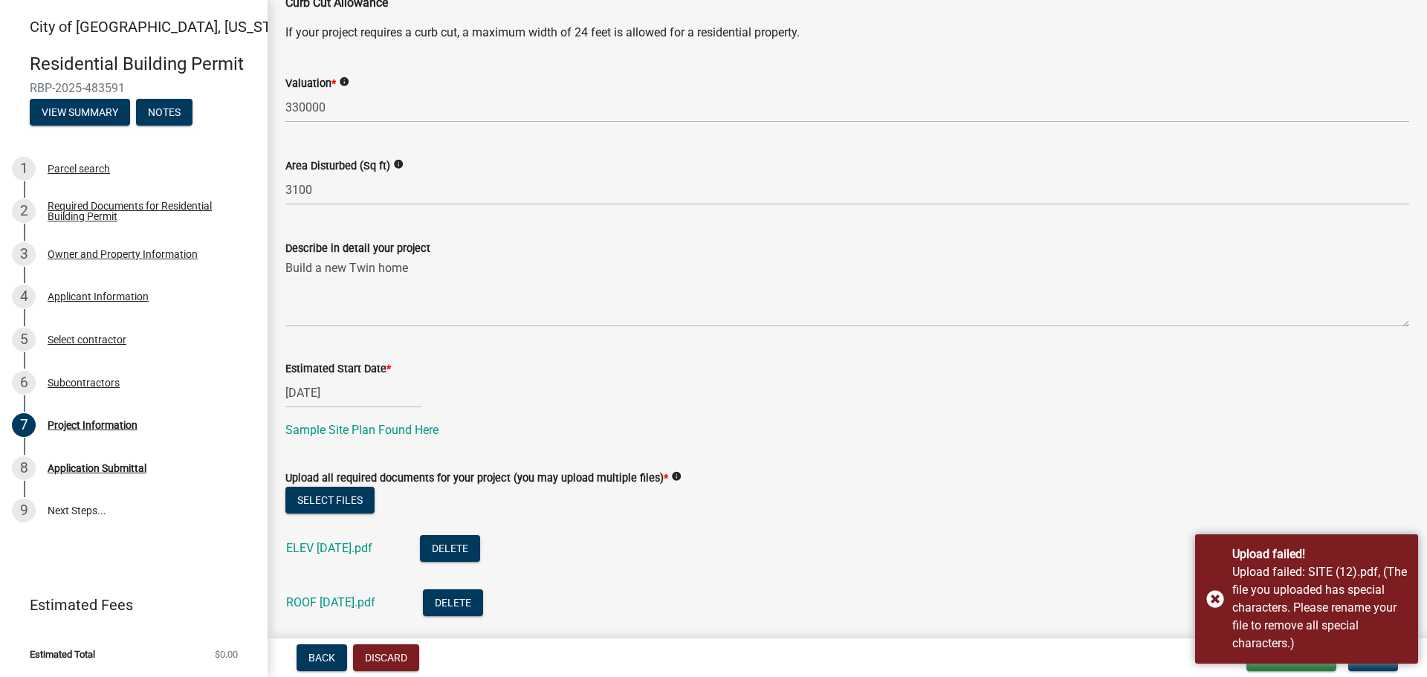
click at [918, 471] on div "Upload all required documents for your project (you may upload multiple files) …" at bounding box center [847, 478] width 1124 height 18
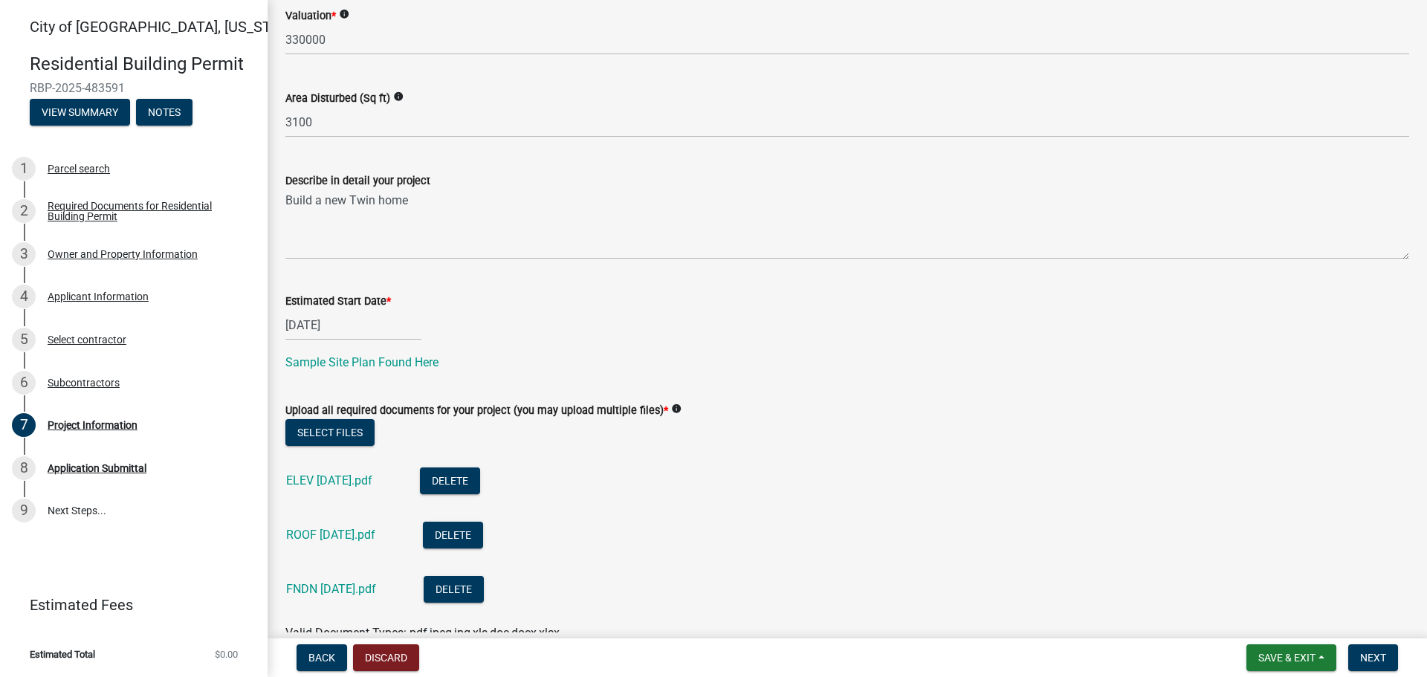
scroll to position [453, 0]
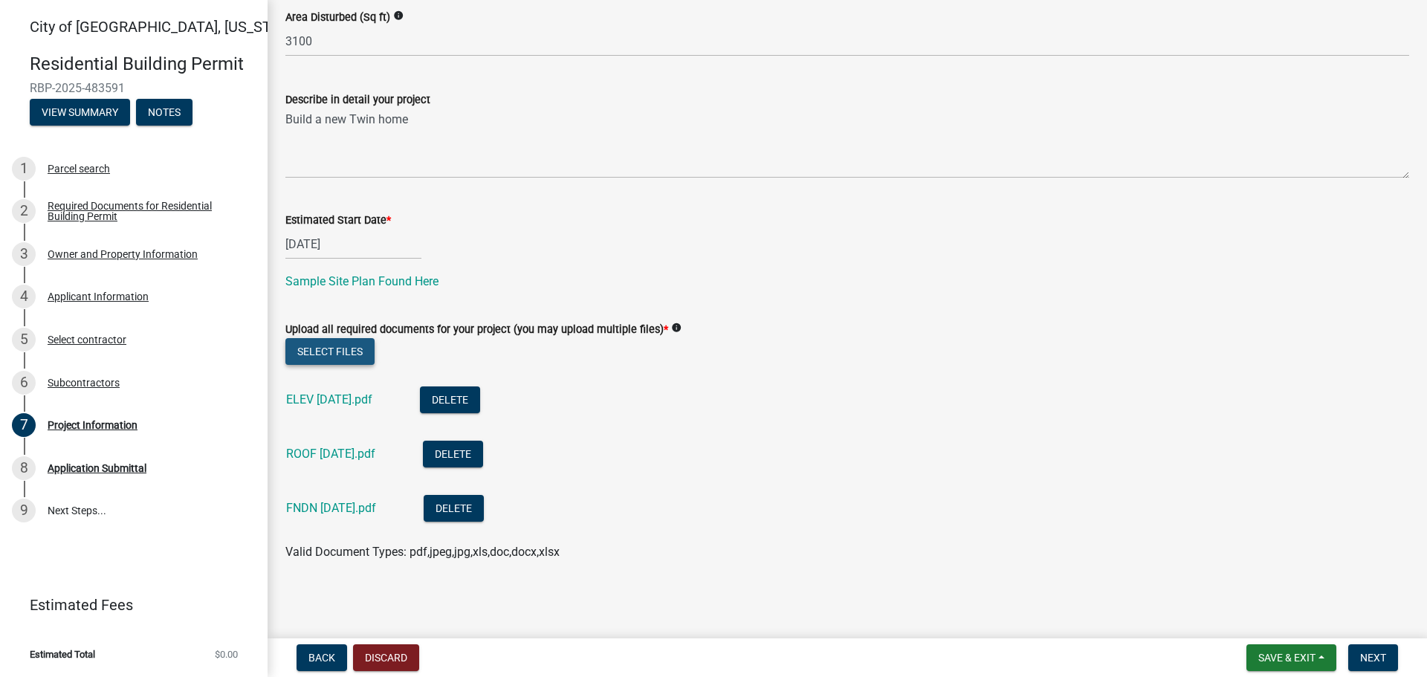
click at [329, 353] on button "Select files" at bounding box center [329, 351] width 89 height 27
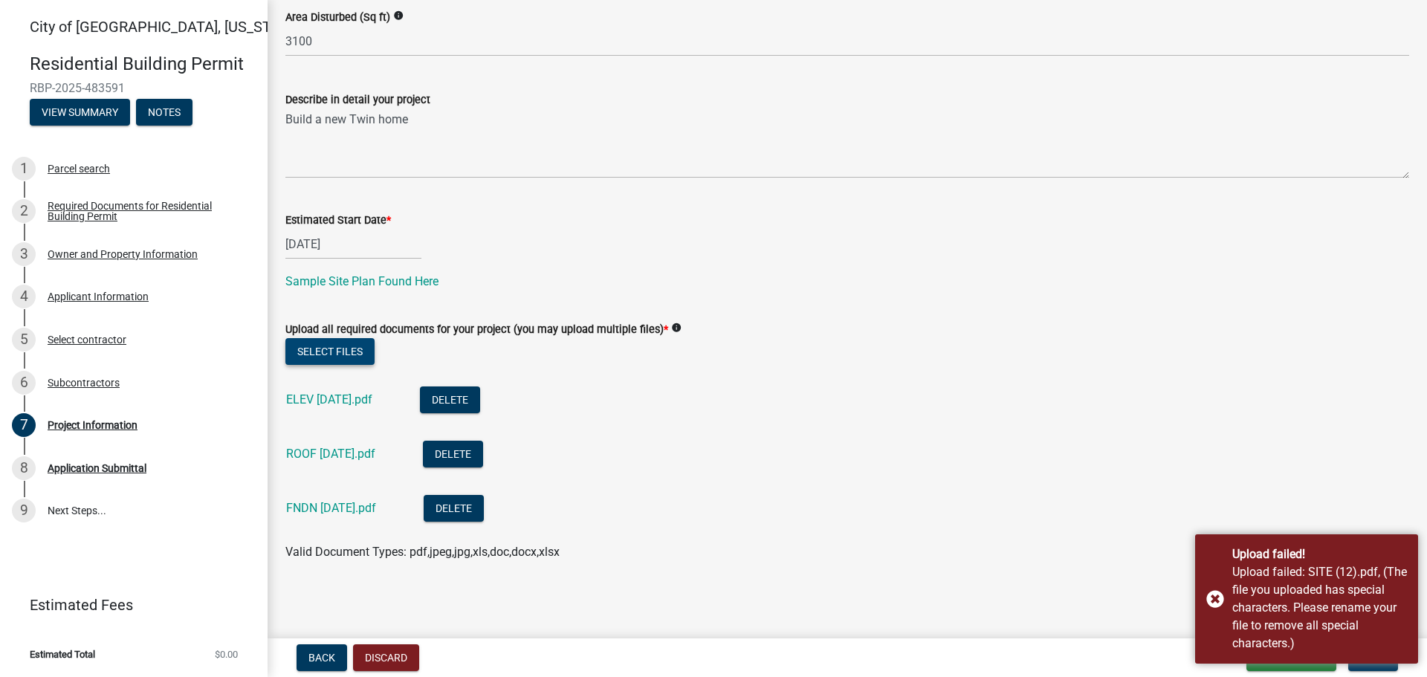
click at [335, 355] on button "Select files" at bounding box center [329, 351] width 89 height 27
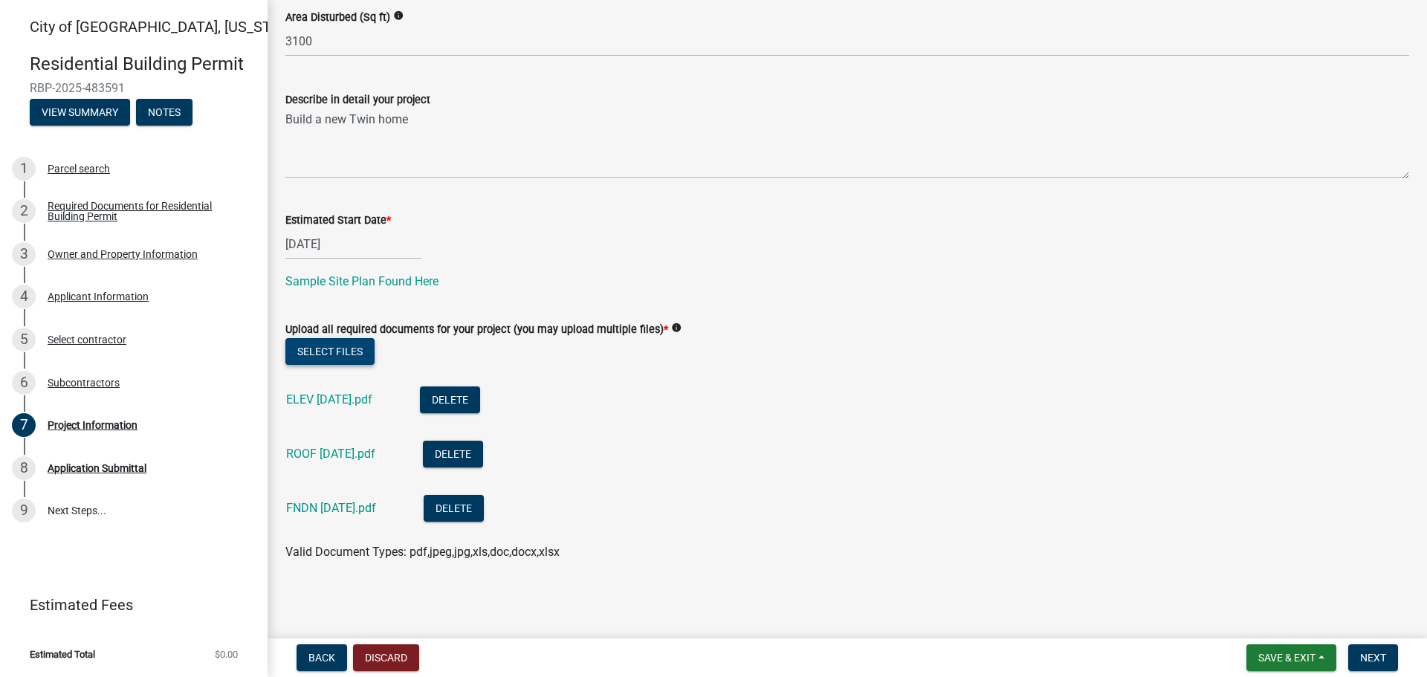
click at [315, 353] on button "Select files" at bounding box center [329, 351] width 89 height 27
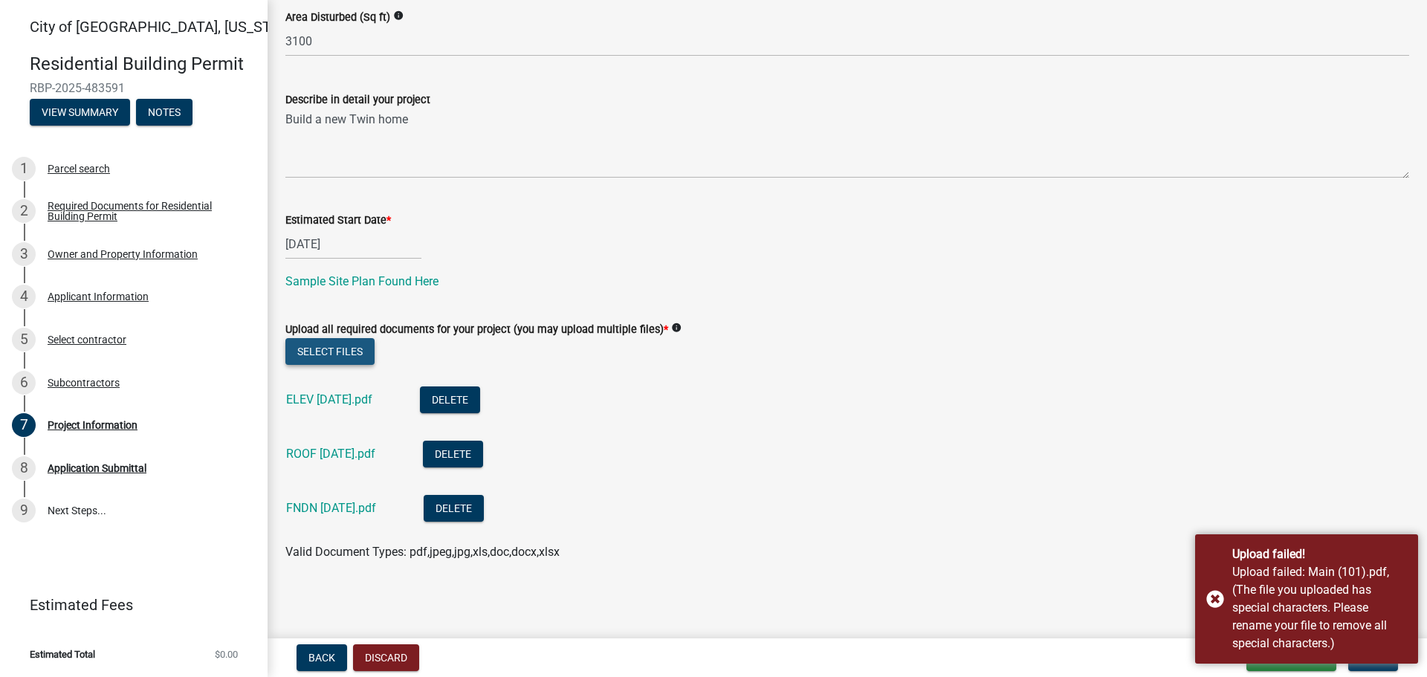
click at [343, 358] on button "Select files" at bounding box center [329, 351] width 89 height 27
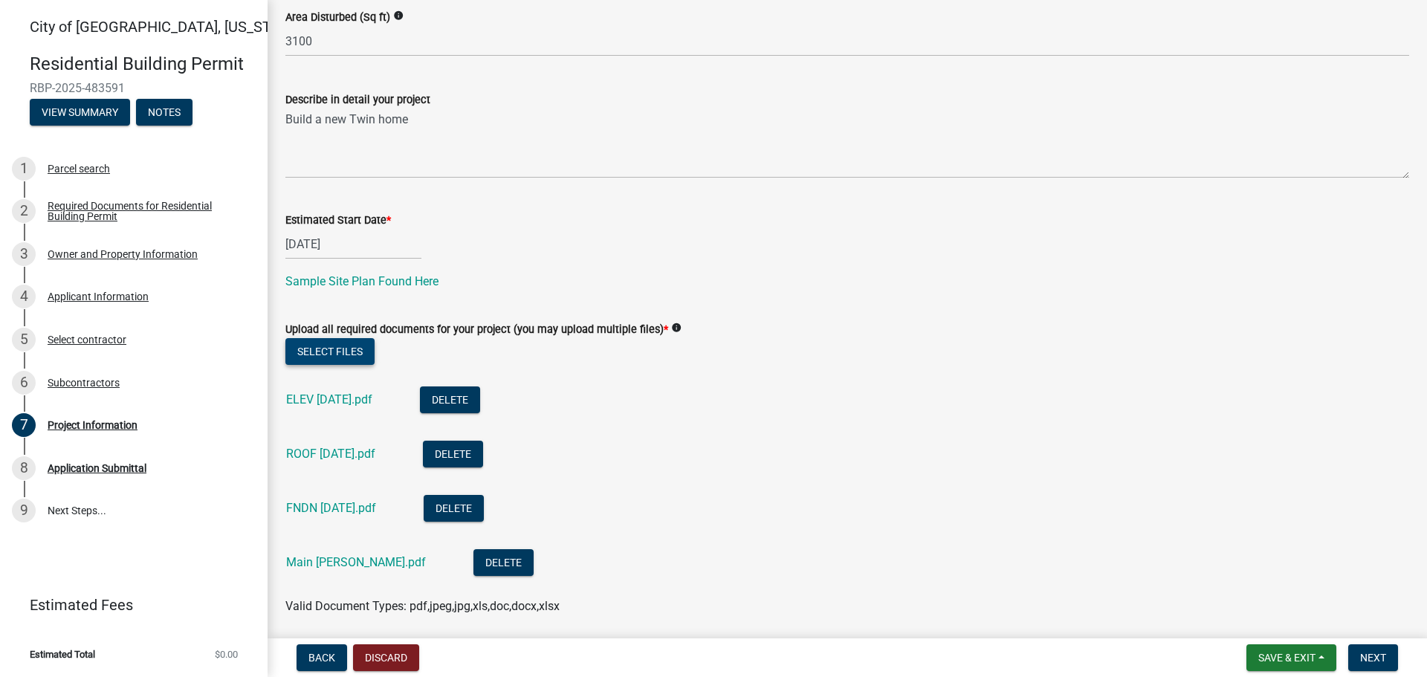
scroll to position [508, 0]
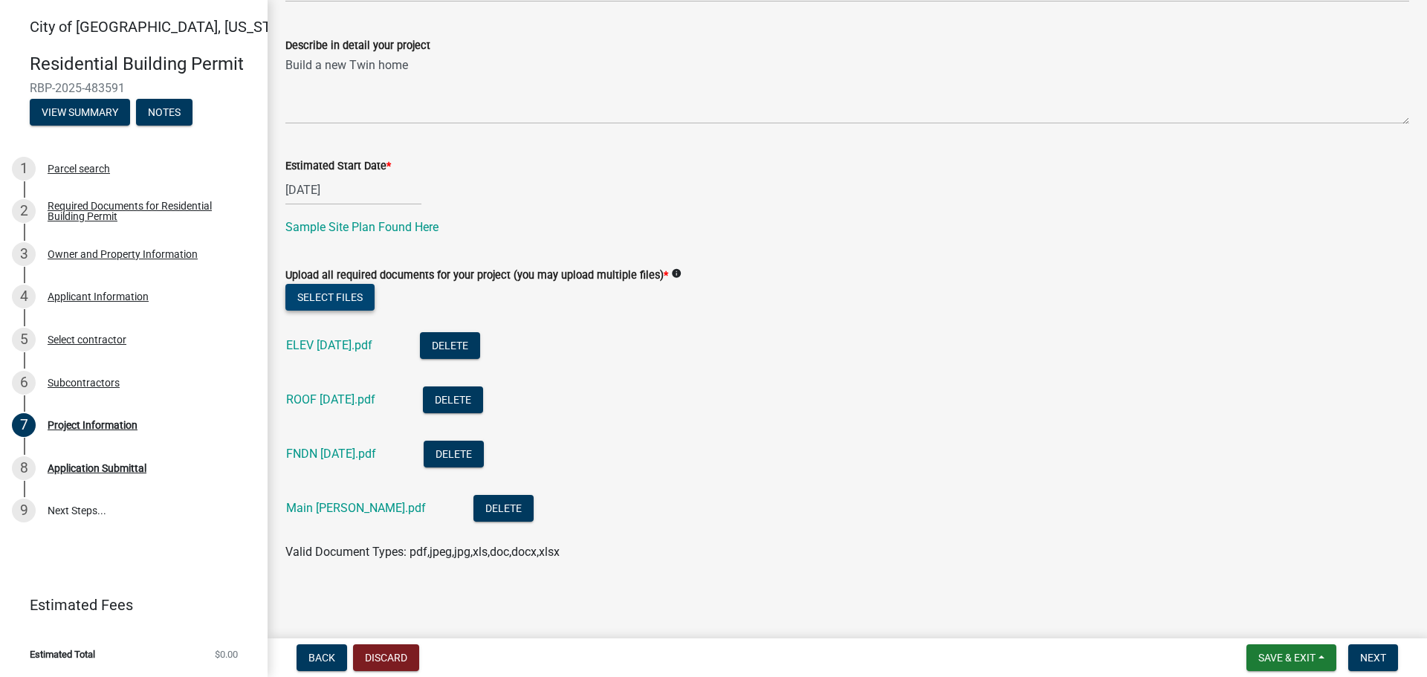
click at [332, 303] on button "Select files" at bounding box center [329, 297] width 89 height 27
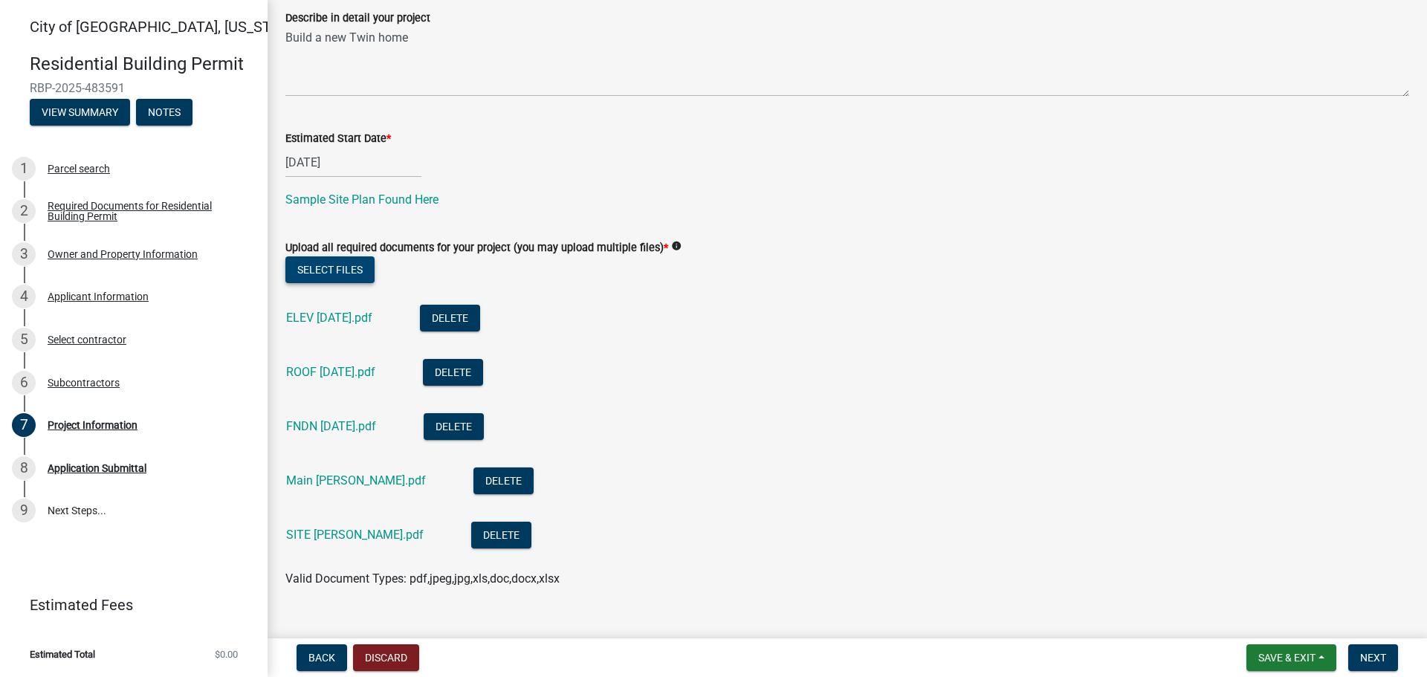
scroll to position [562, 0]
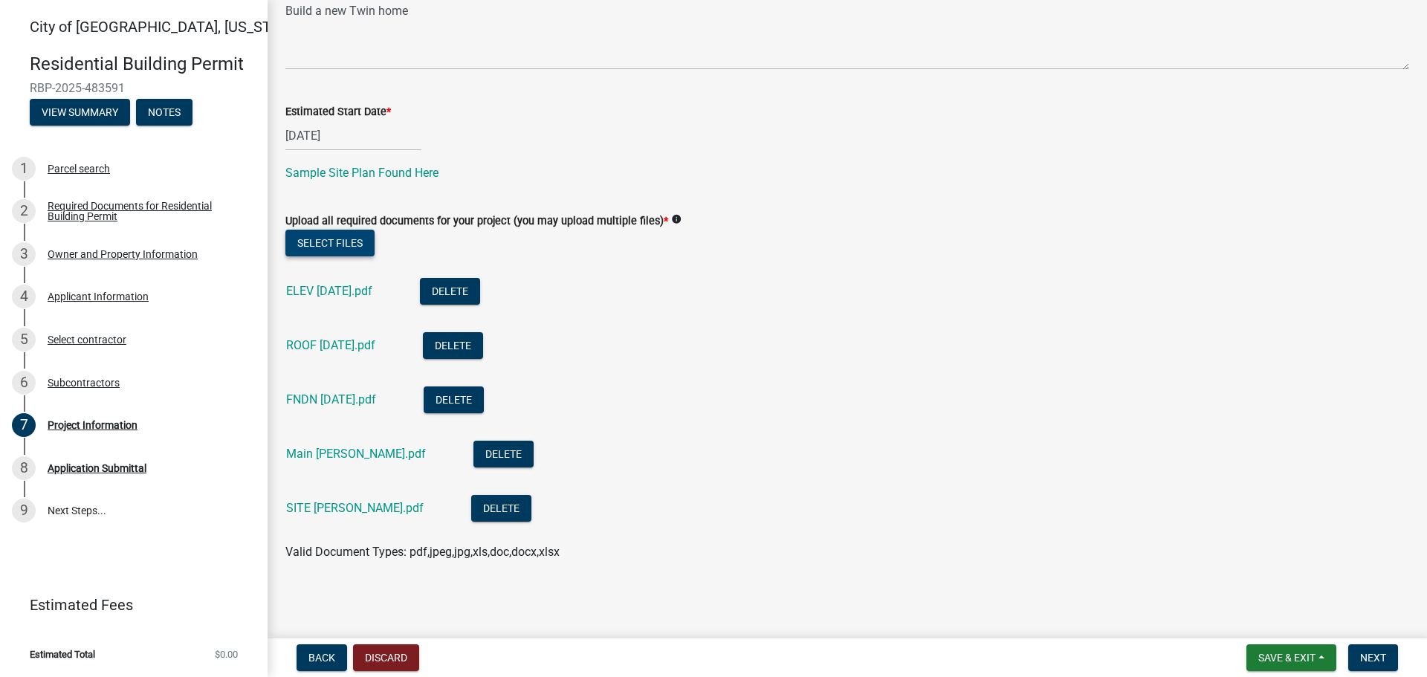
click at [352, 239] on button "Select files" at bounding box center [329, 243] width 89 height 27
click at [338, 239] on button "Select files" at bounding box center [329, 243] width 89 height 27
click at [335, 245] on button "Select files" at bounding box center [329, 243] width 89 height 27
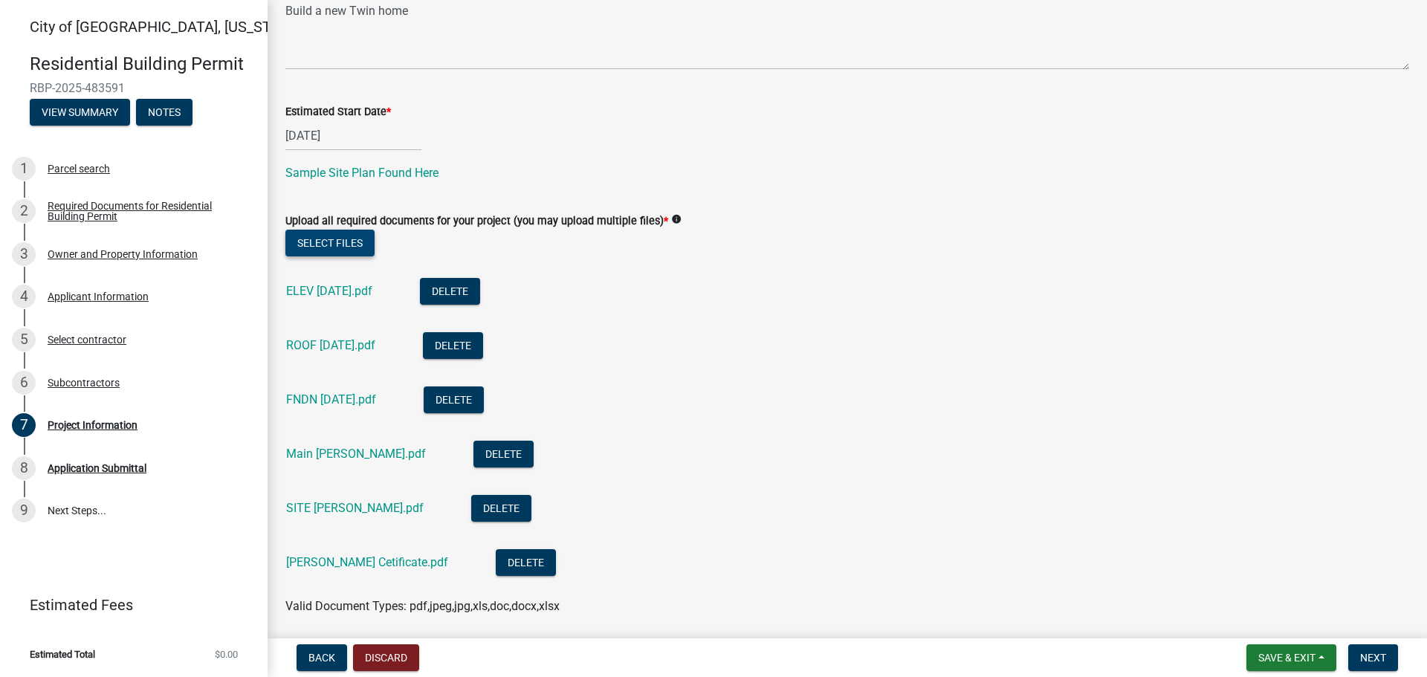
scroll to position [616, 0]
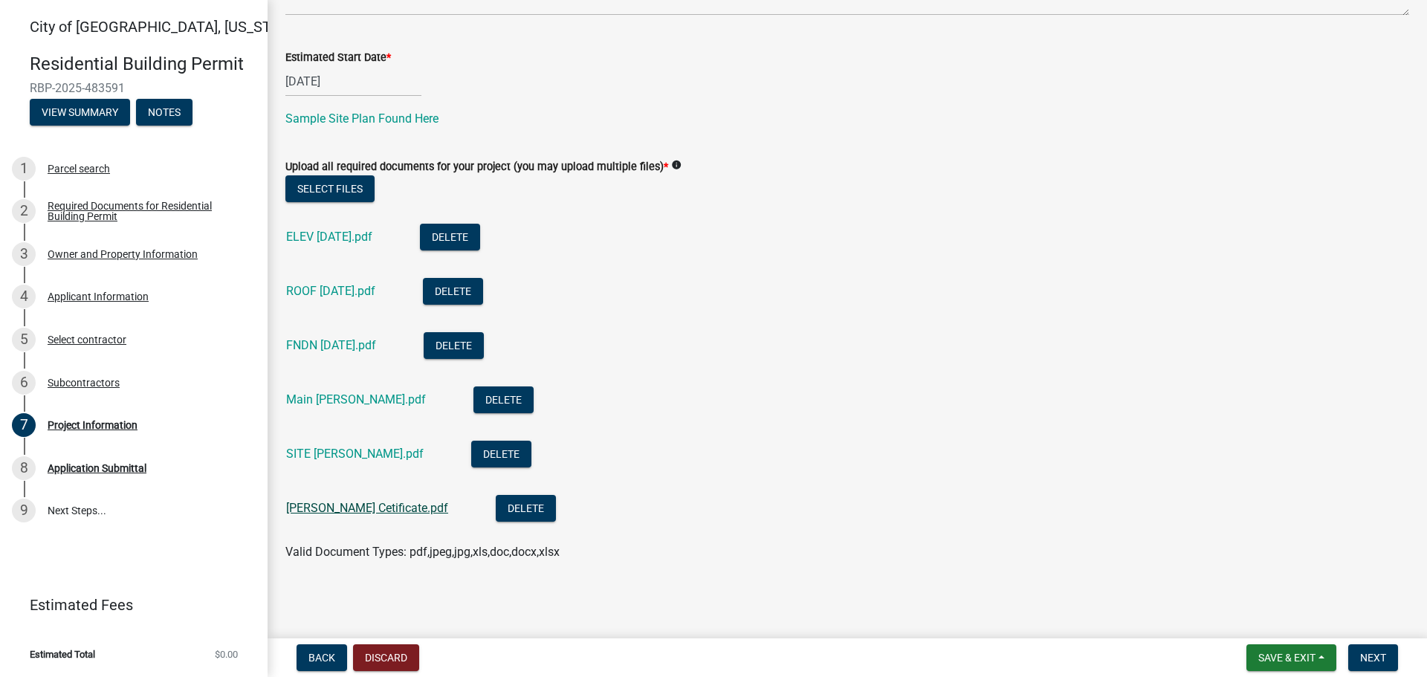
click at [334, 506] on link "[PERSON_NAME] Cetificate.pdf" at bounding box center [367, 508] width 162 height 14
click at [317, 654] on span "Back" at bounding box center [321, 658] width 27 height 12
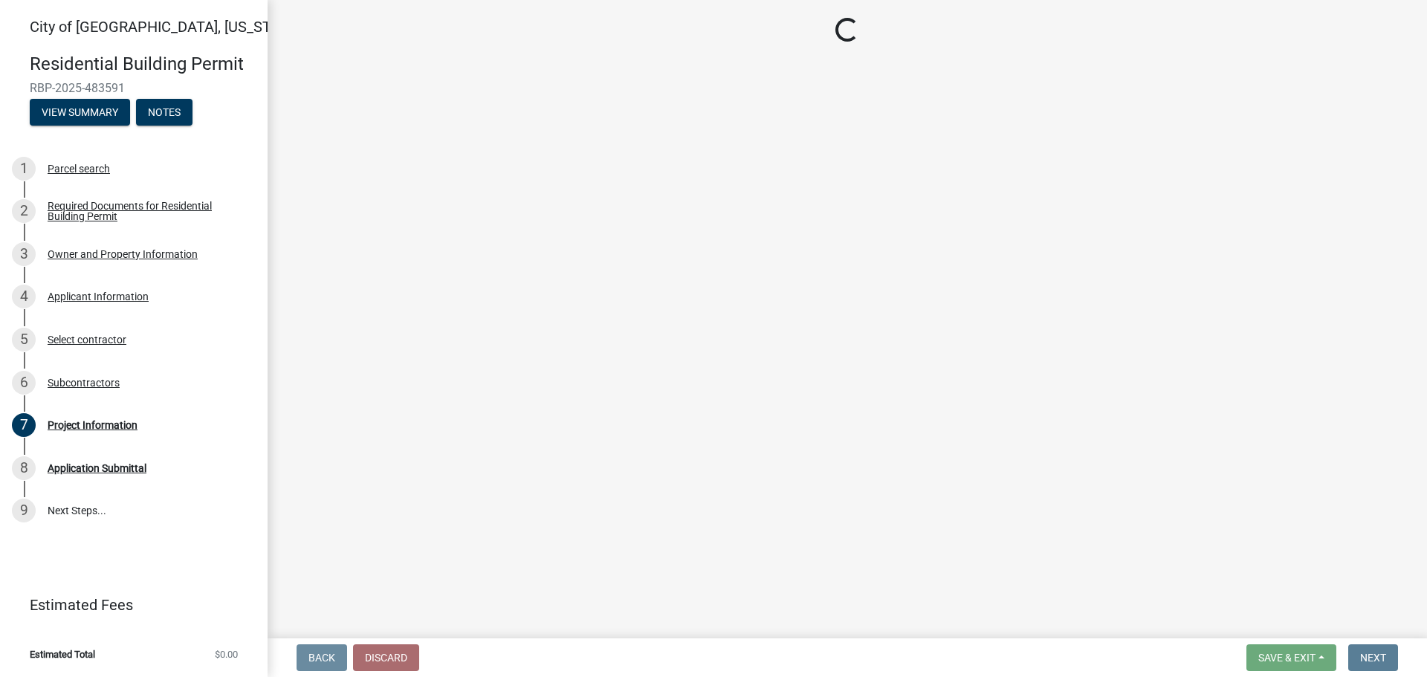
scroll to position [0, 0]
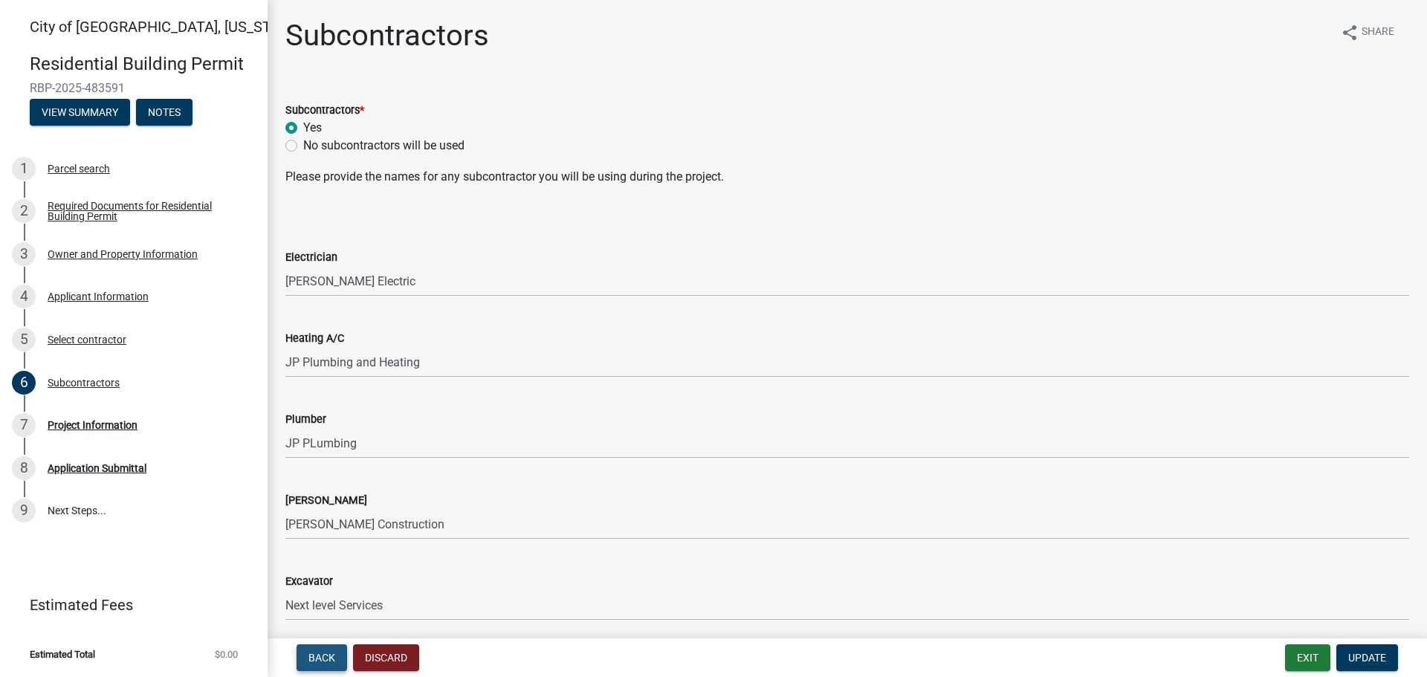
click at [317, 654] on span "Back" at bounding box center [321, 658] width 27 height 12
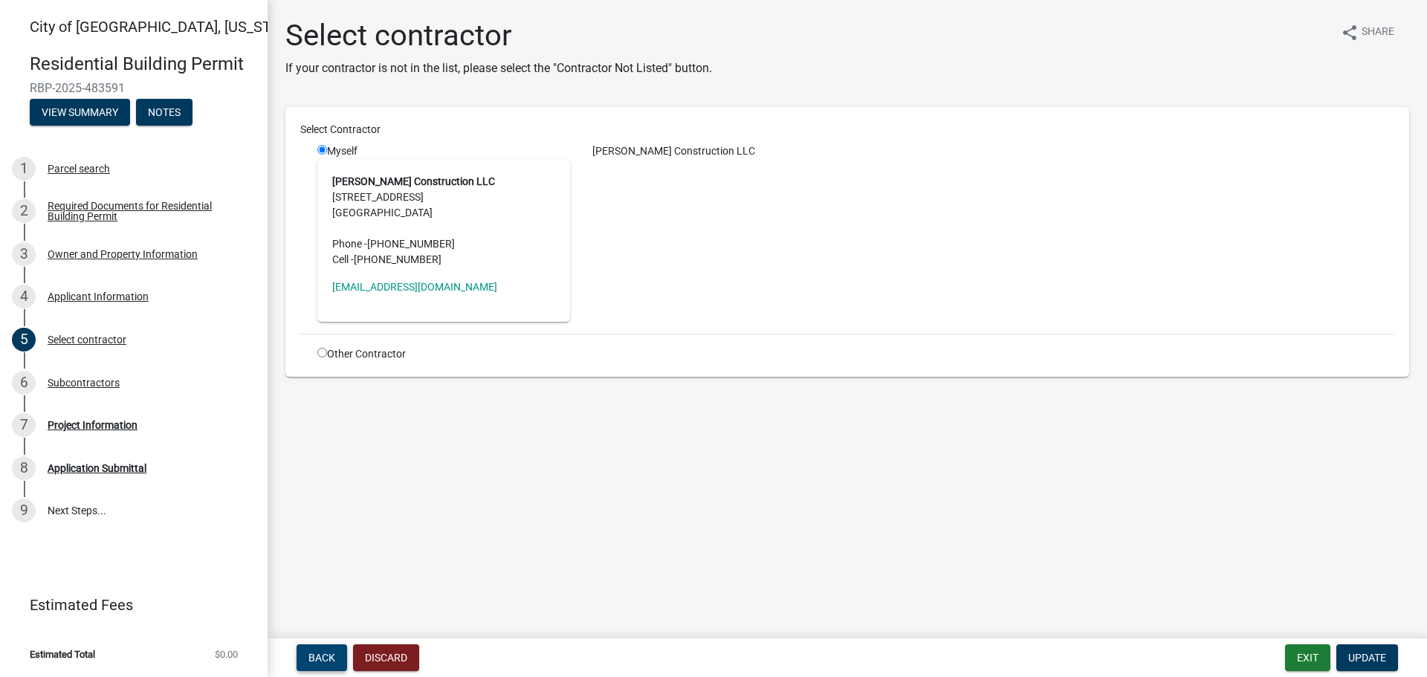
click at [317, 654] on span "Back" at bounding box center [321, 658] width 27 height 12
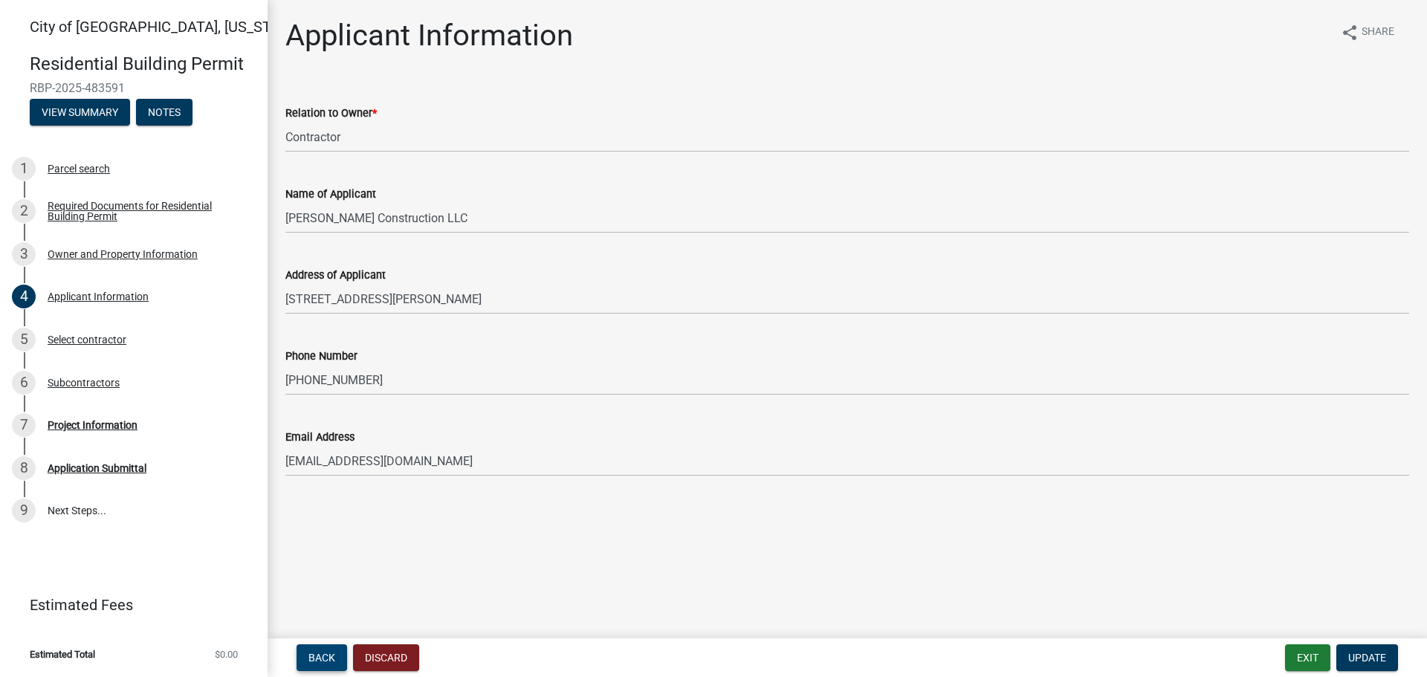
click at [317, 654] on span "Back" at bounding box center [321, 658] width 27 height 12
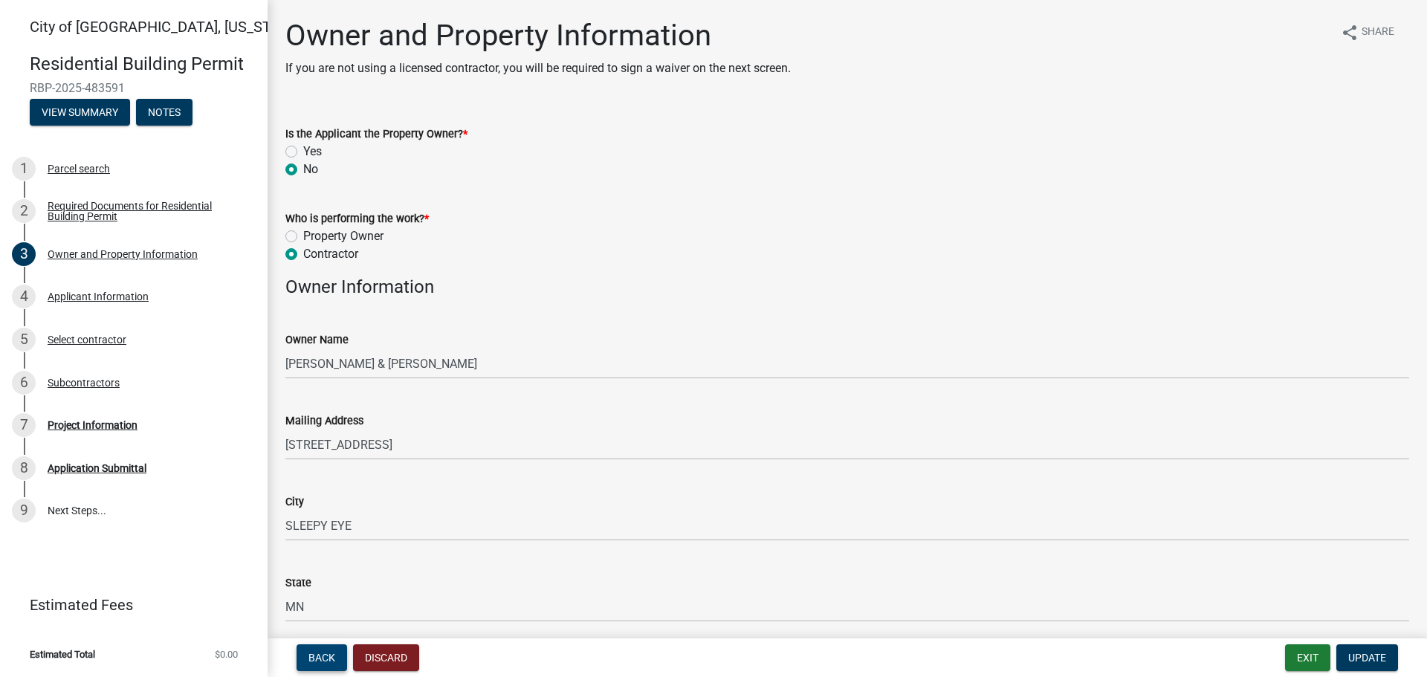
click at [317, 654] on span "Back" at bounding box center [321, 658] width 27 height 12
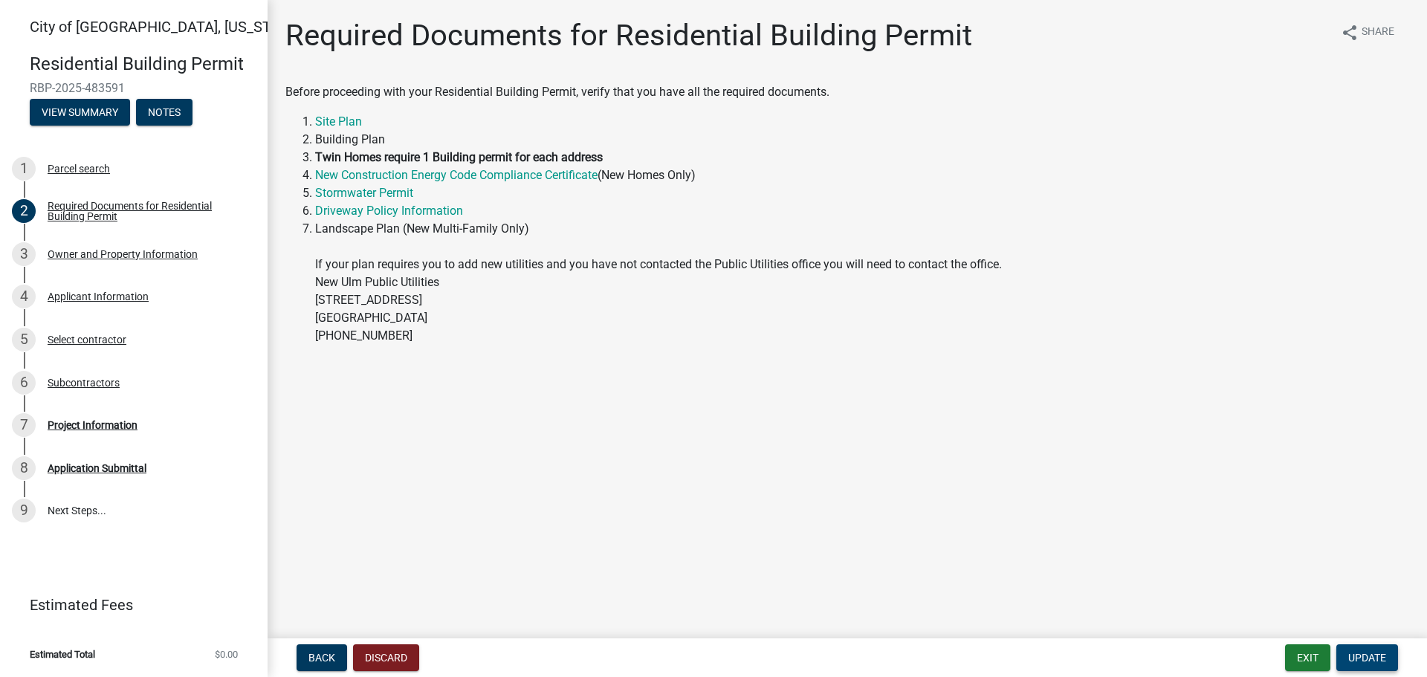
click at [1364, 662] on span "Update" at bounding box center [1367, 658] width 38 height 12
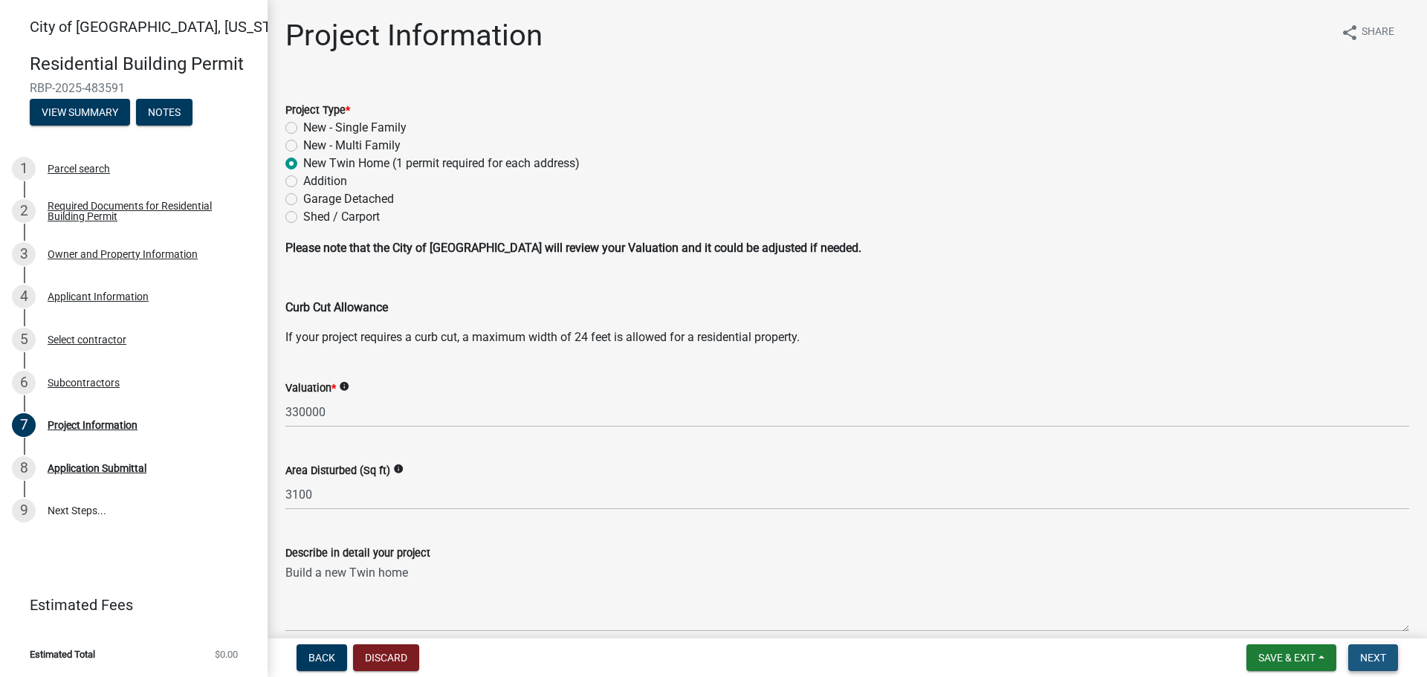
click at [1370, 657] on span "Next" at bounding box center [1373, 658] width 26 height 12
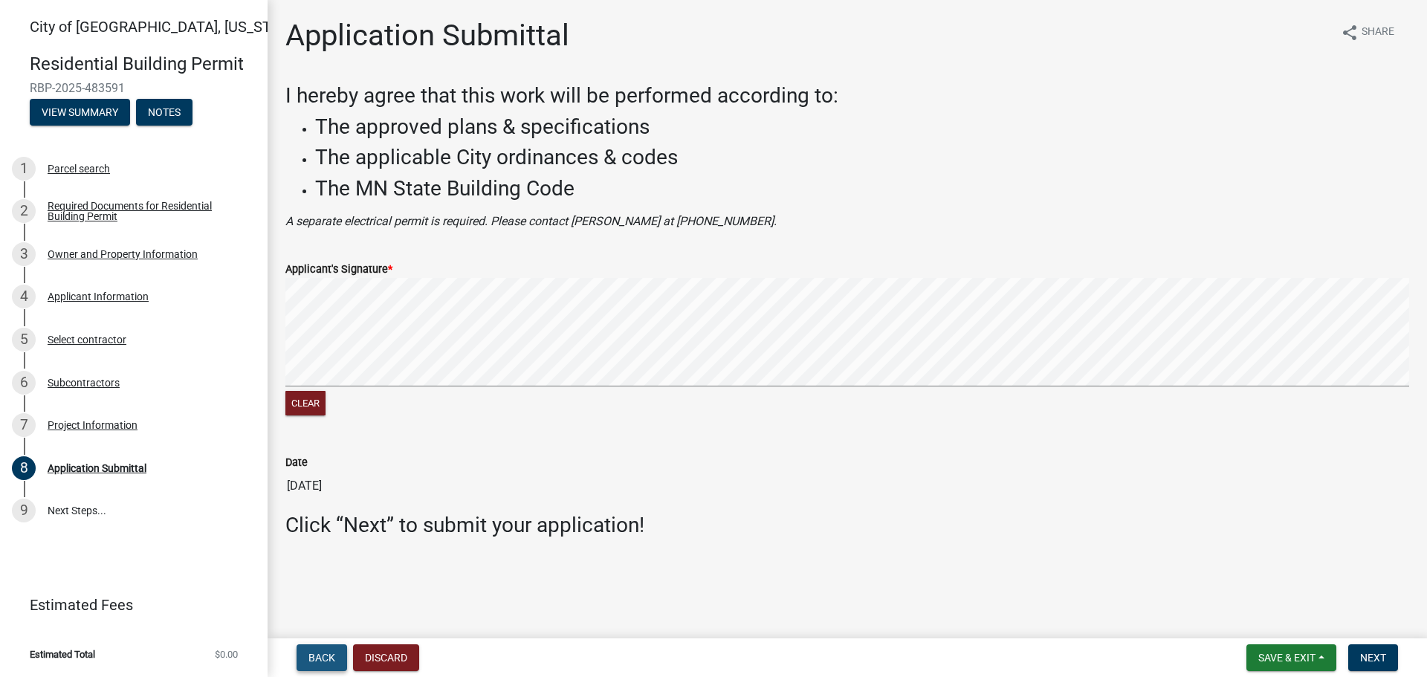
click at [326, 650] on button "Back" at bounding box center [322, 657] width 51 height 27
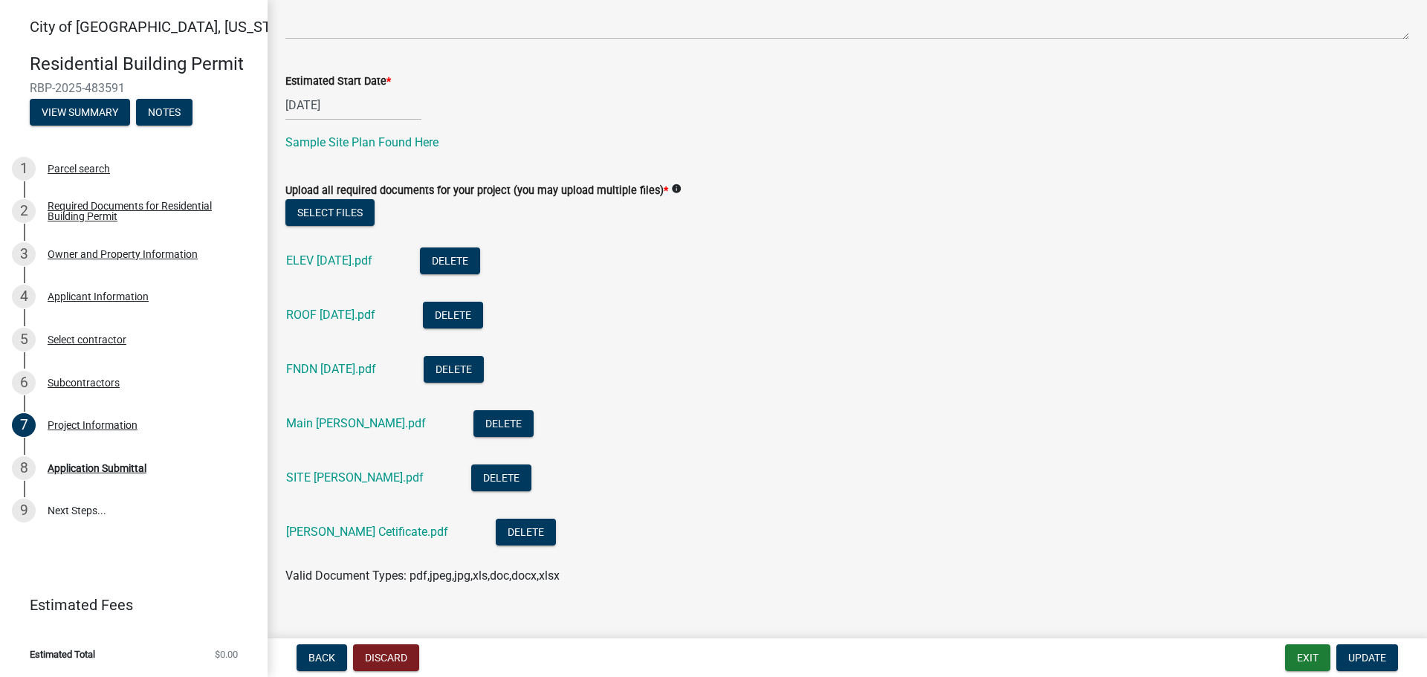
scroll to position [595, 0]
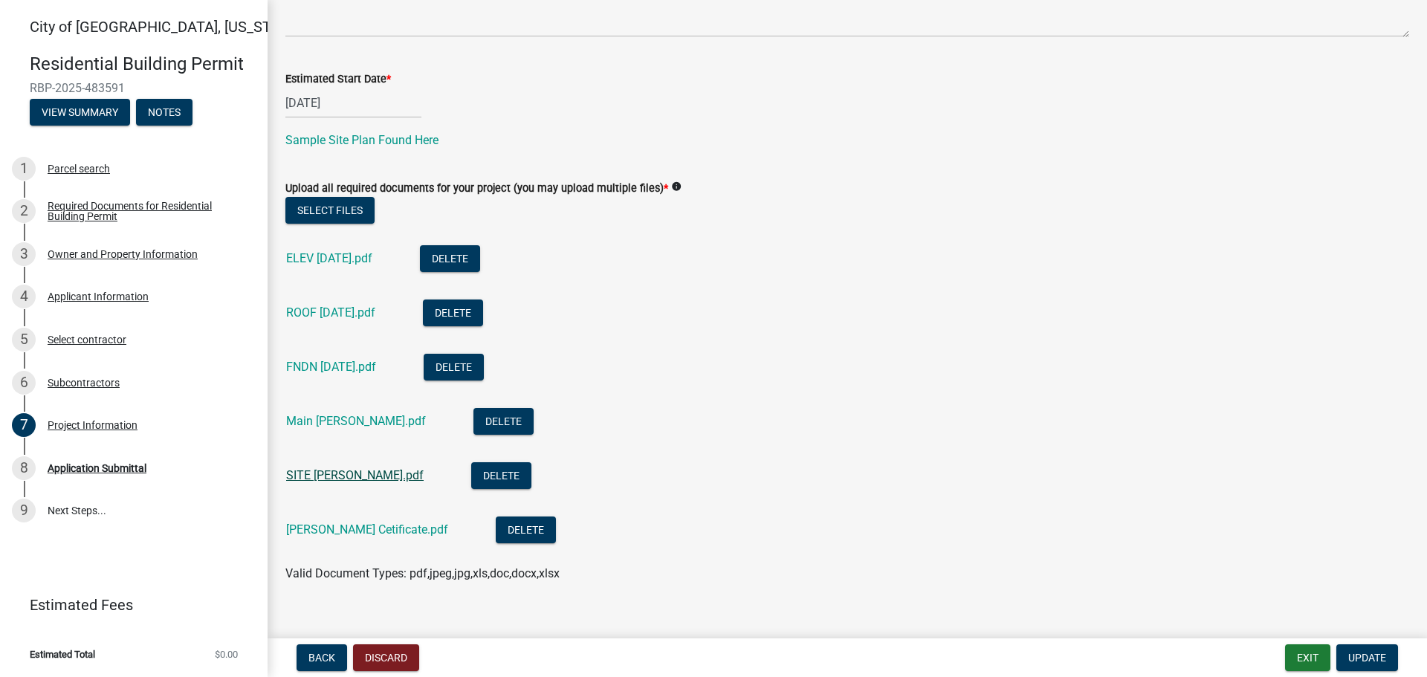
click at [317, 478] on link "SITE [PERSON_NAME].pdf" at bounding box center [355, 475] width 138 height 14
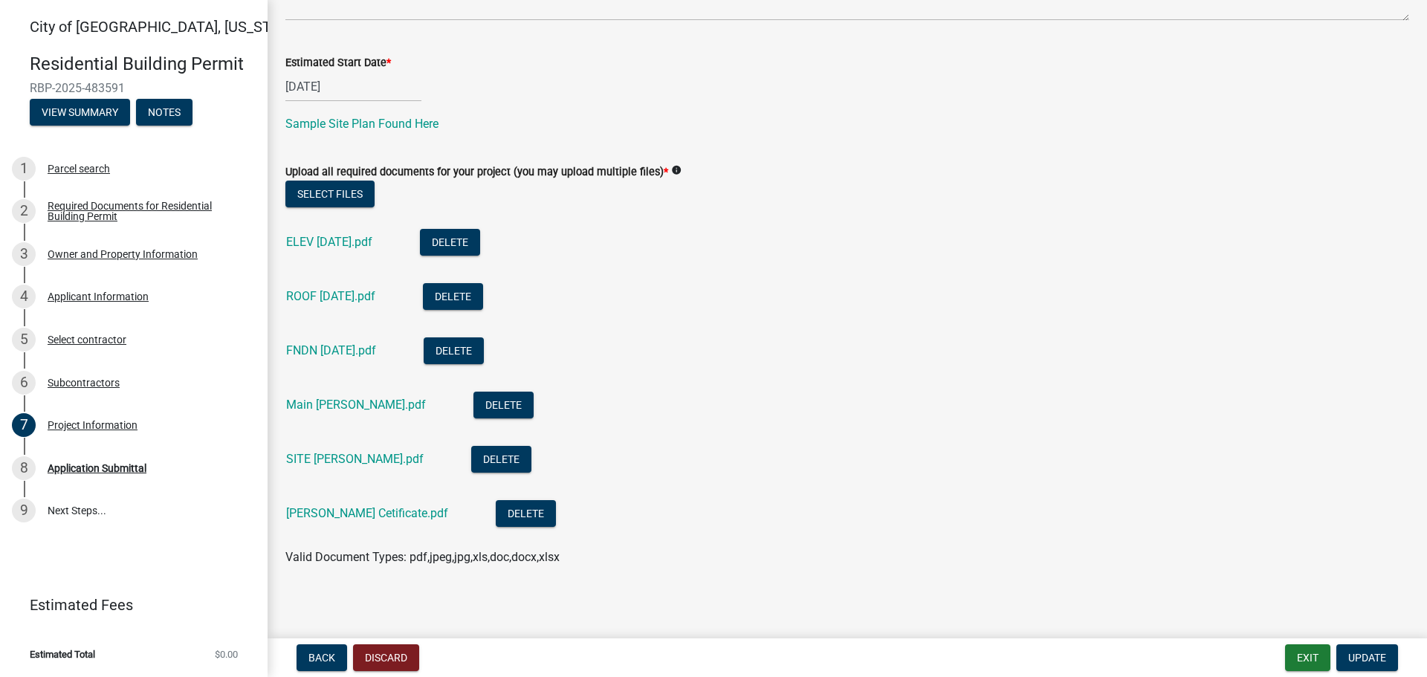
scroll to position [616, 0]
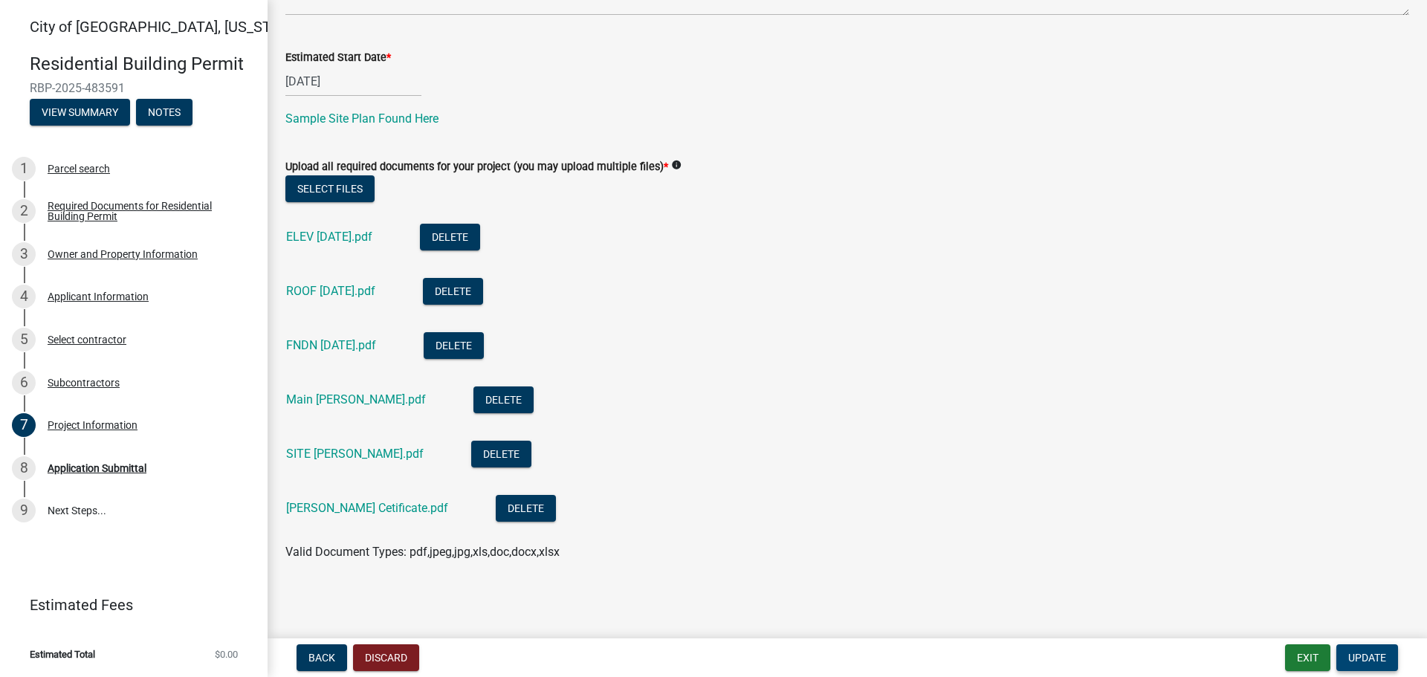
click at [1365, 659] on span "Update" at bounding box center [1367, 658] width 38 height 12
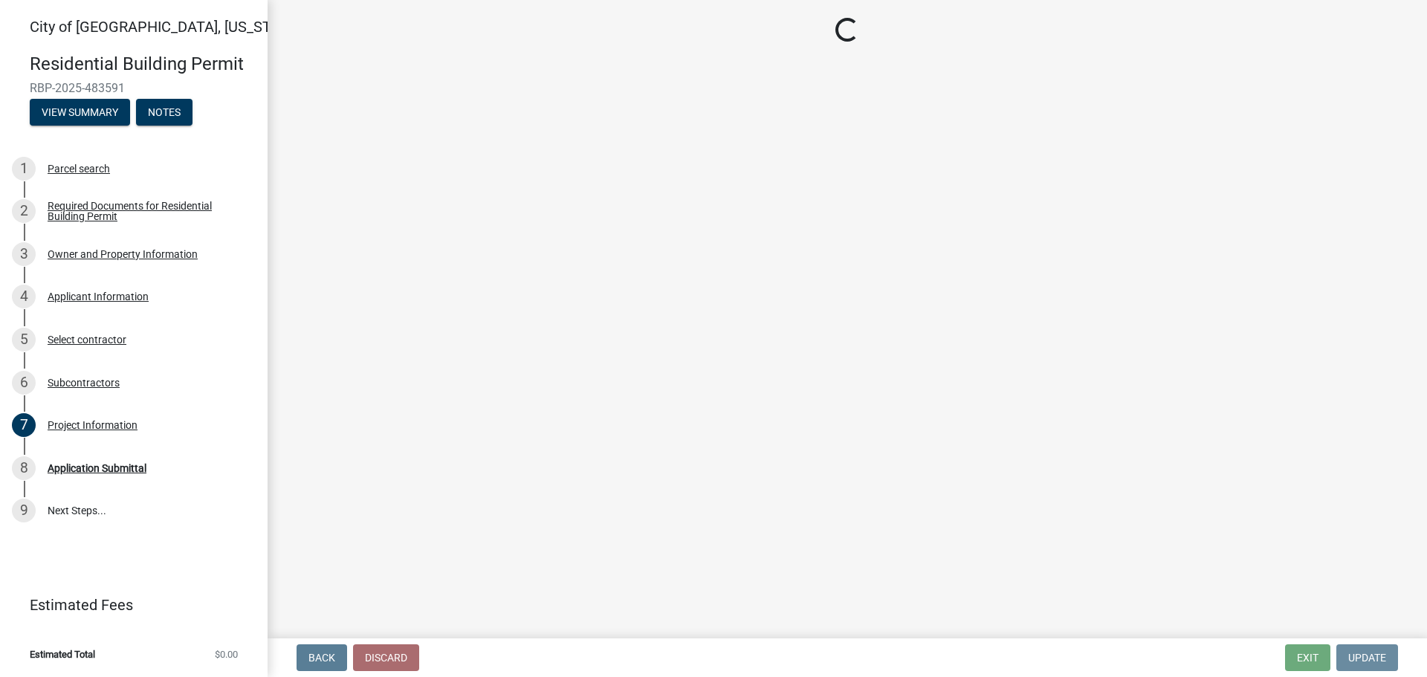
scroll to position [0, 0]
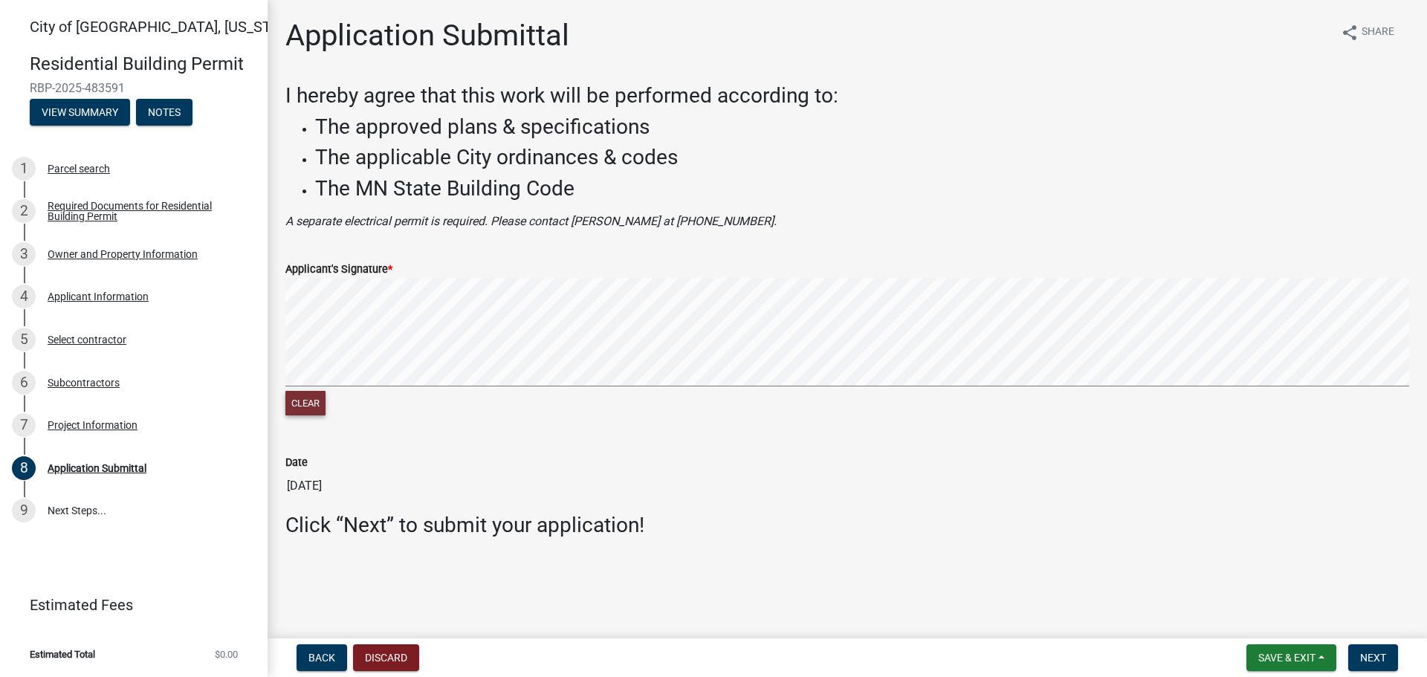
click at [302, 407] on button "Clear" at bounding box center [305, 403] width 40 height 25
drag, startPoint x: 297, startPoint y: 407, endPoint x: 303, endPoint y: 398, distance: 11.3
click at [298, 407] on button "Clear" at bounding box center [305, 403] width 40 height 25
click at [1370, 660] on span "Next" at bounding box center [1373, 658] width 26 height 12
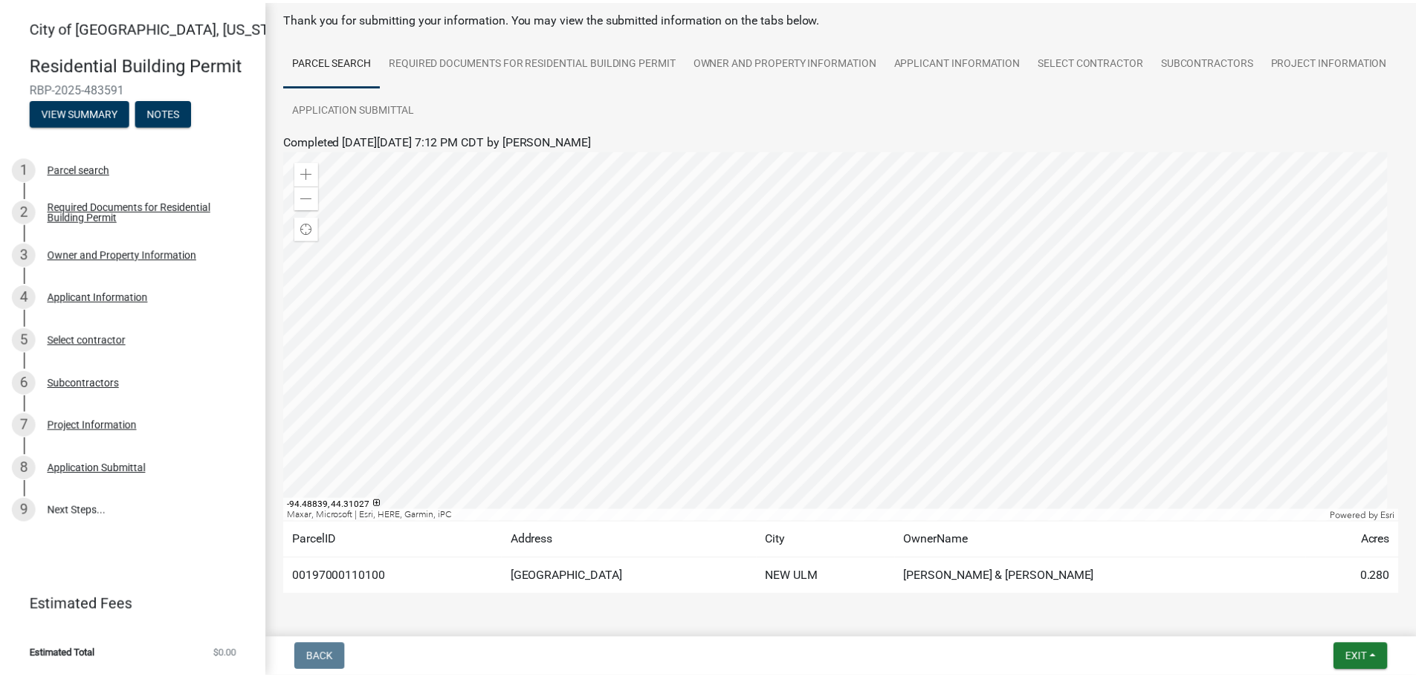
scroll to position [124, 0]
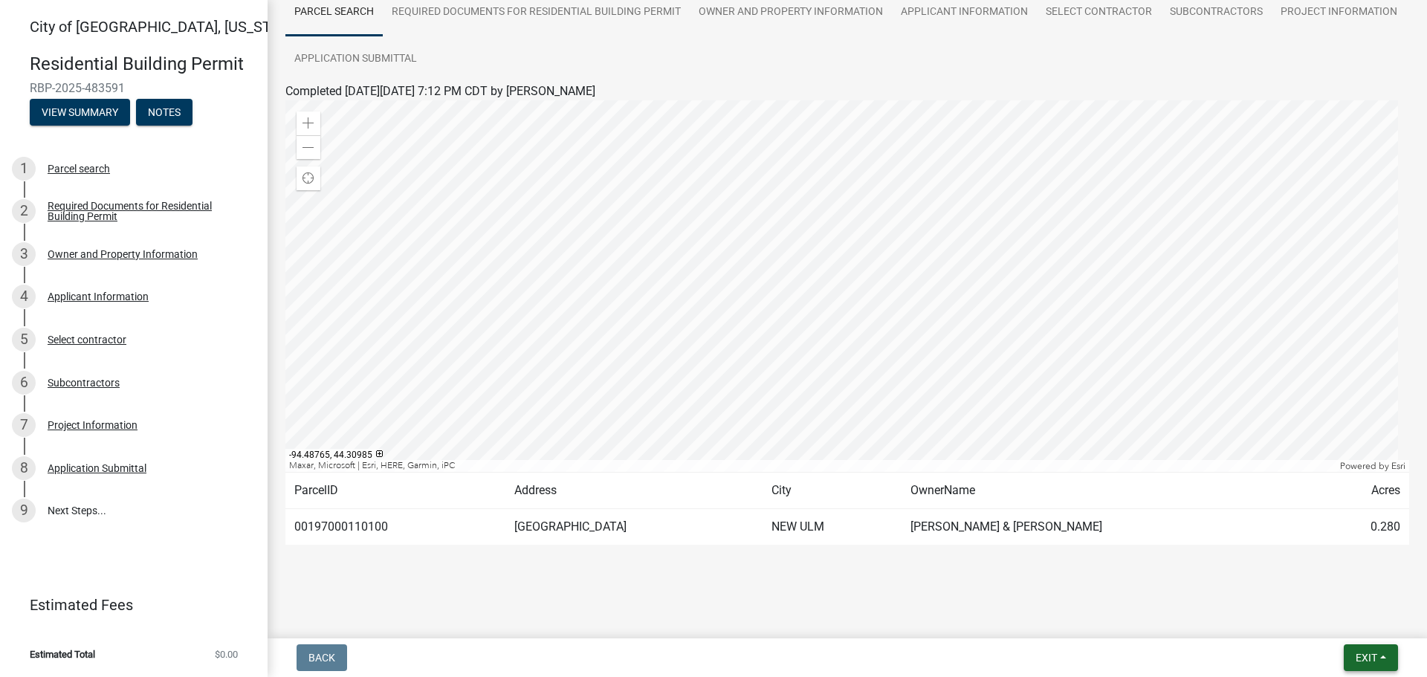
click at [1360, 659] on span "Exit" at bounding box center [1367, 658] width 22 height 12
click at [1346, 623] on button "Save & Exit" at bounding box center [1338, 619] width 119 height 36
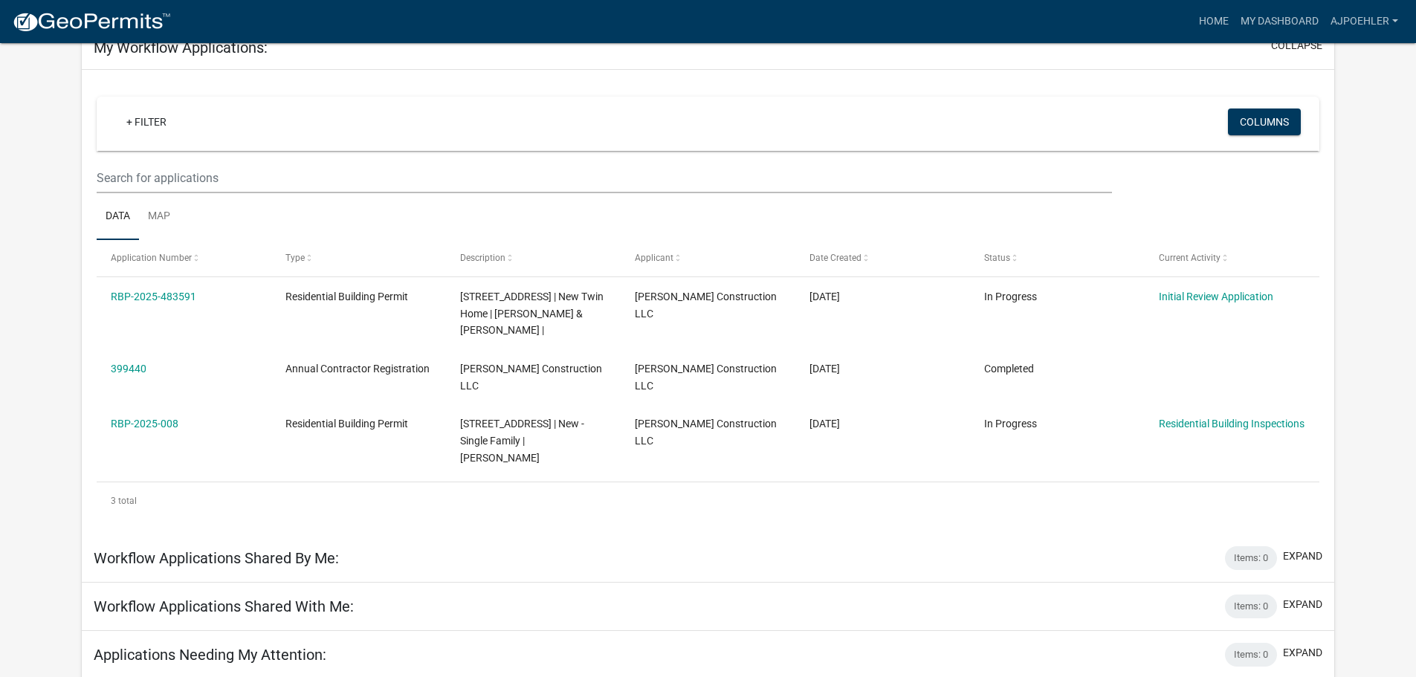
scroll to position [108, 0]
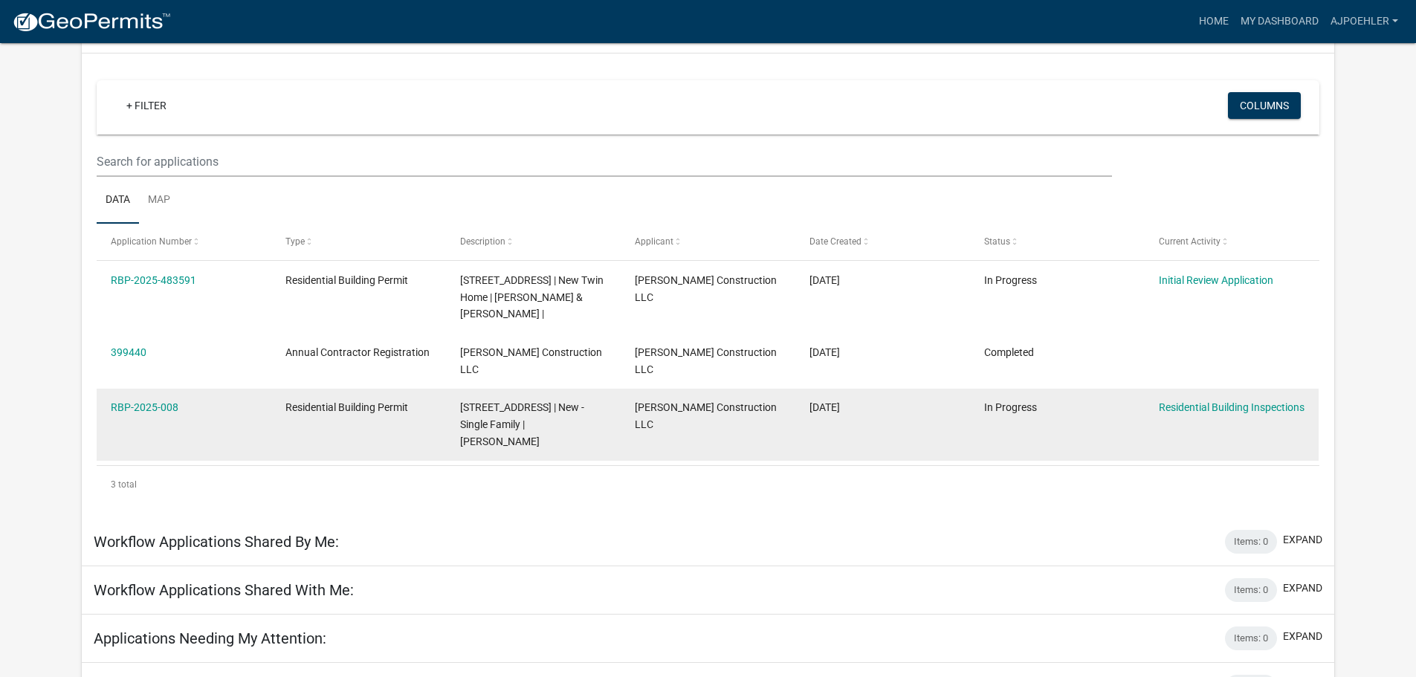
click at [1204, 399] on div "Residential Building Inspections" at bounding box center [1232, 407] width 146 height 17
click at [1192, 401] on link "Residential Building Inspections" at bounding box center [1232, 407] width 146 height 12
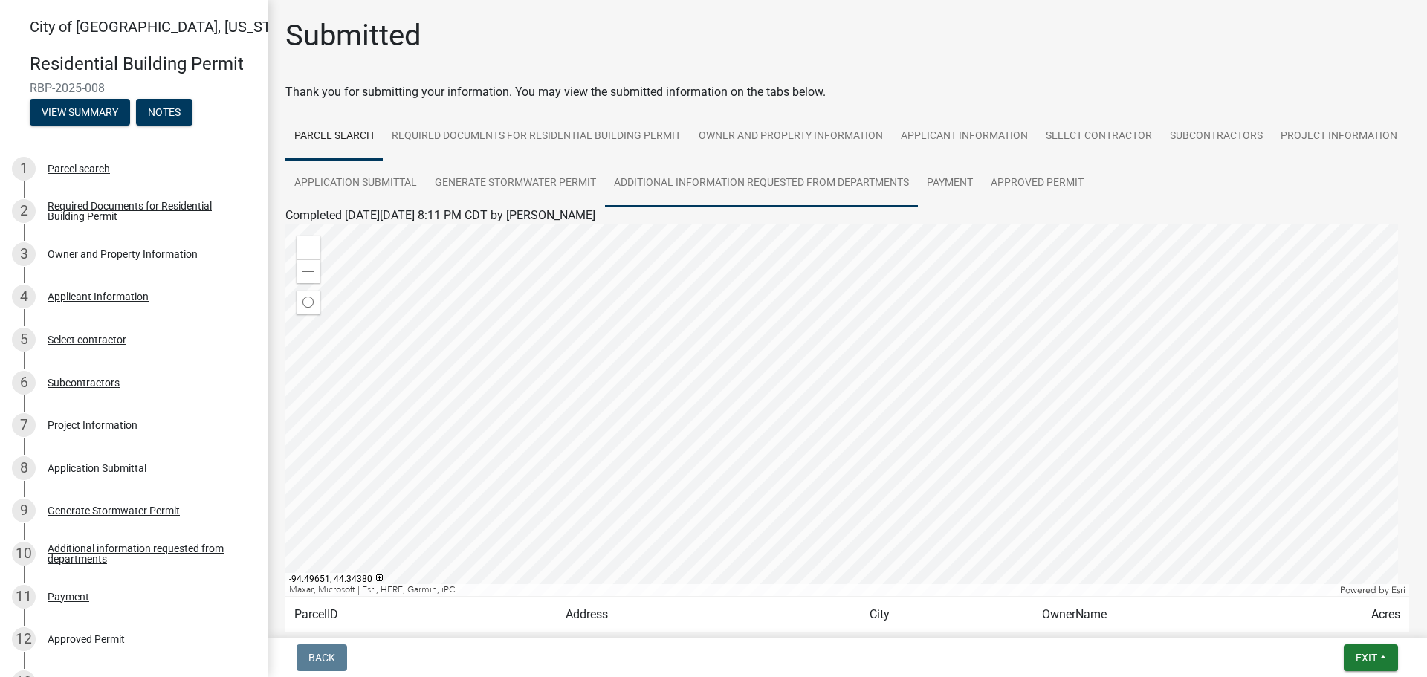
click at [883, 183] on link "Additional information requested from departments" at bounding box center [761, 184] width 313 height 48
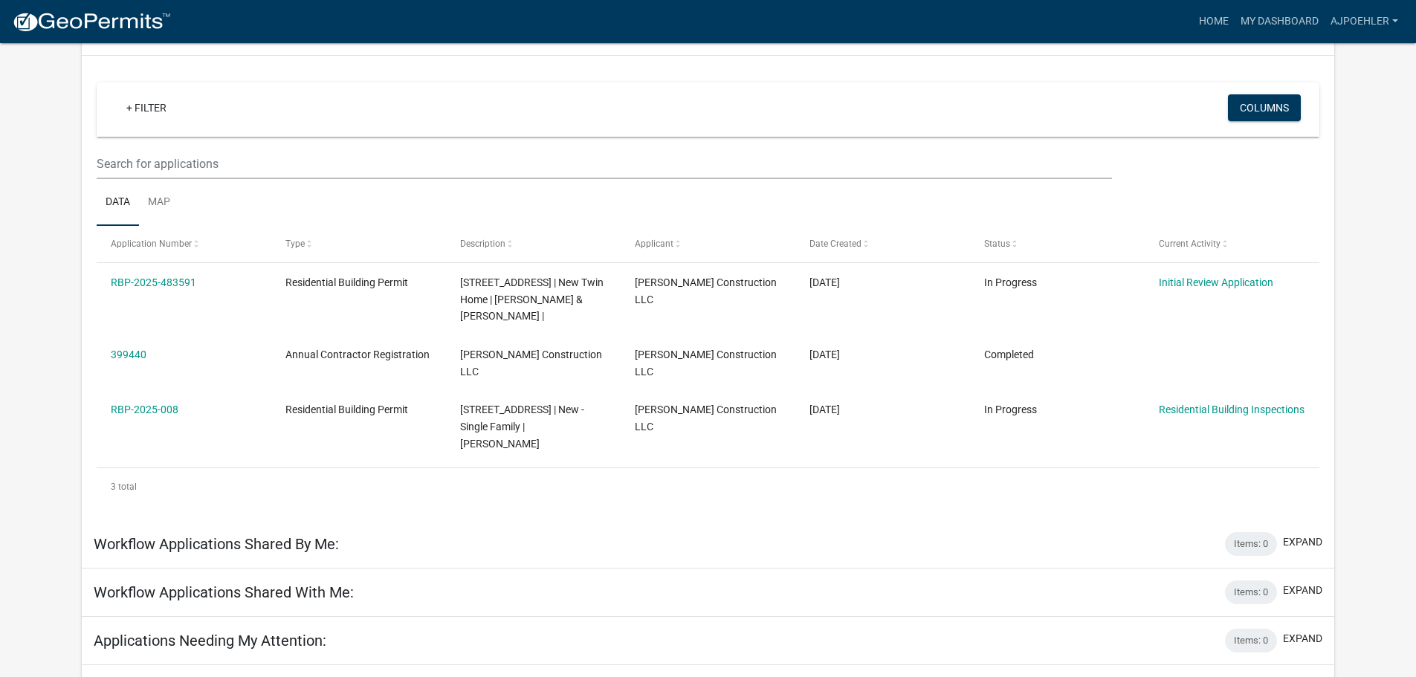
scroll to position [108, 0]
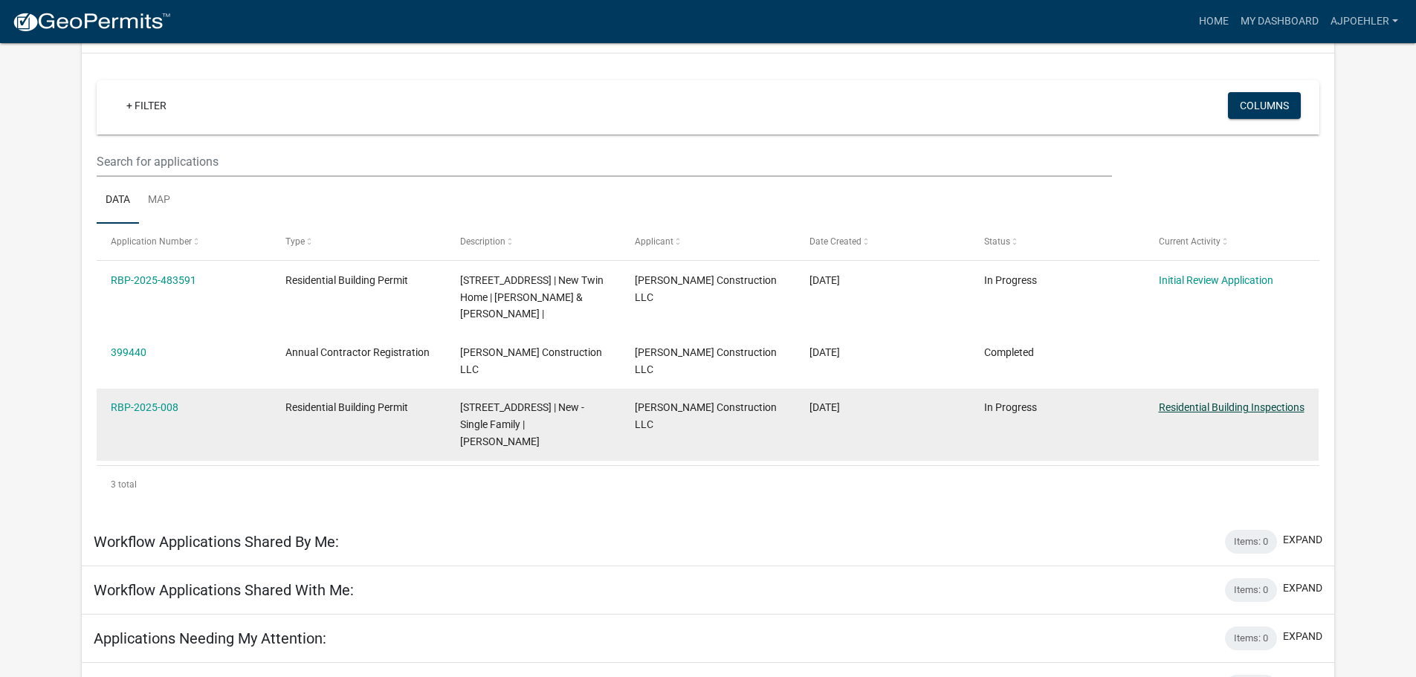
click at [1183, 401] on link "Residential Building Inspections" at bounding box center [1232, 407] width 146 height 12
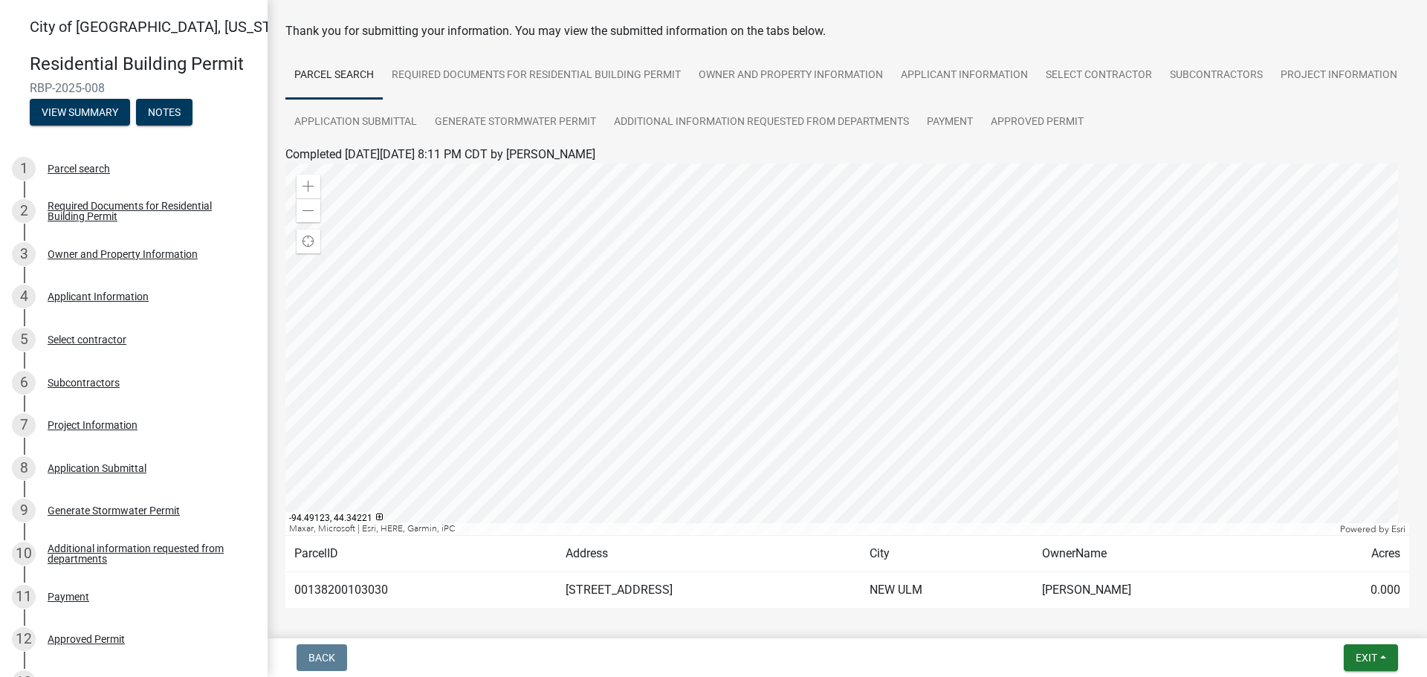
scroll to position [124, 0]
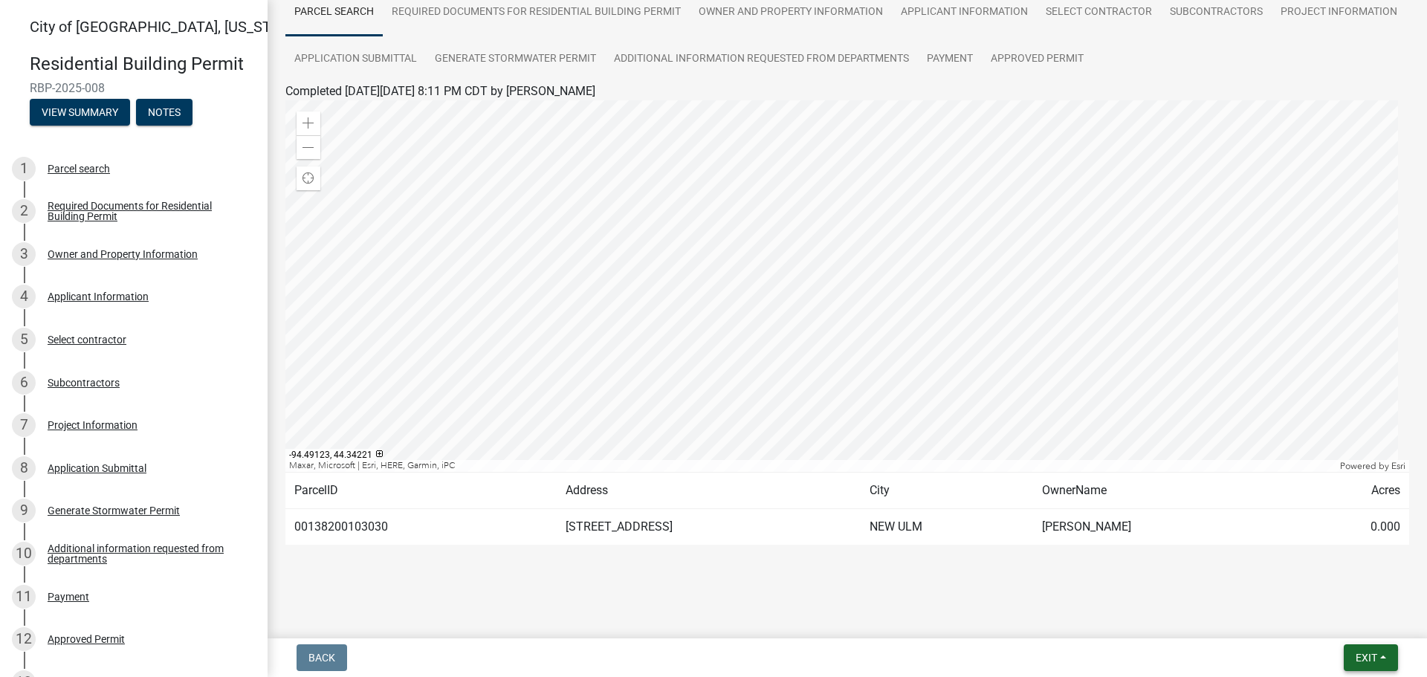
click at [1358, 662] on span "Exit" at bounding box center [1367, 658] width 22 height 12
click at [1358, 661] on span "Exit" at bounding box center [1367, 658] width 22 height 12
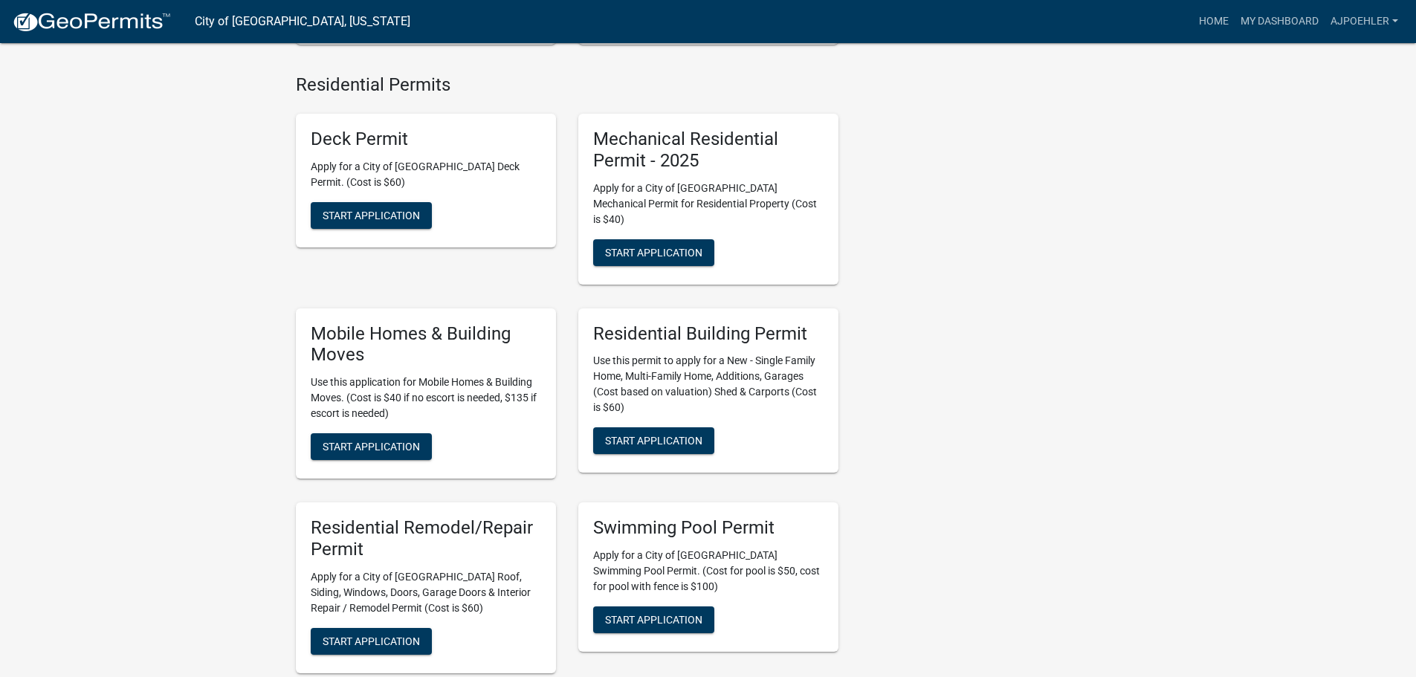
scroll to position [818, 0]
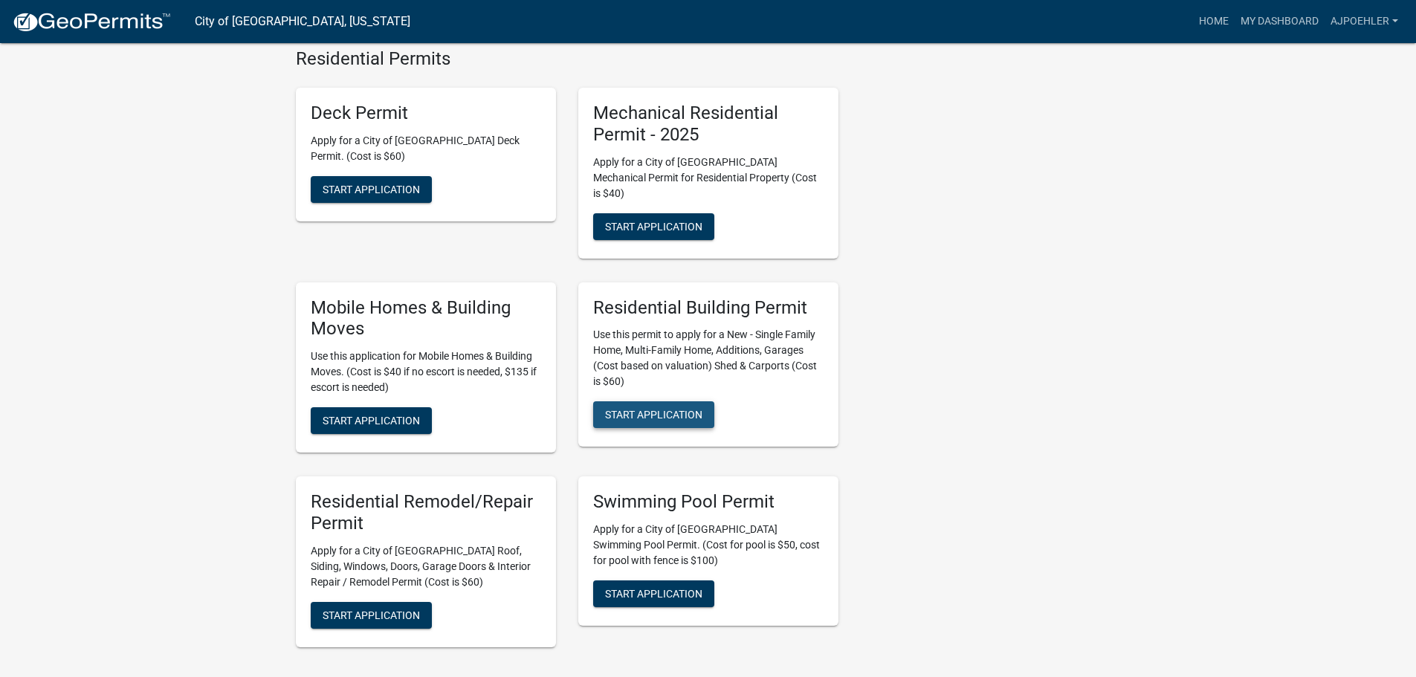
click at [677, 409] on span "Start Application" at bounding box center [653, 415] width 97 height 12
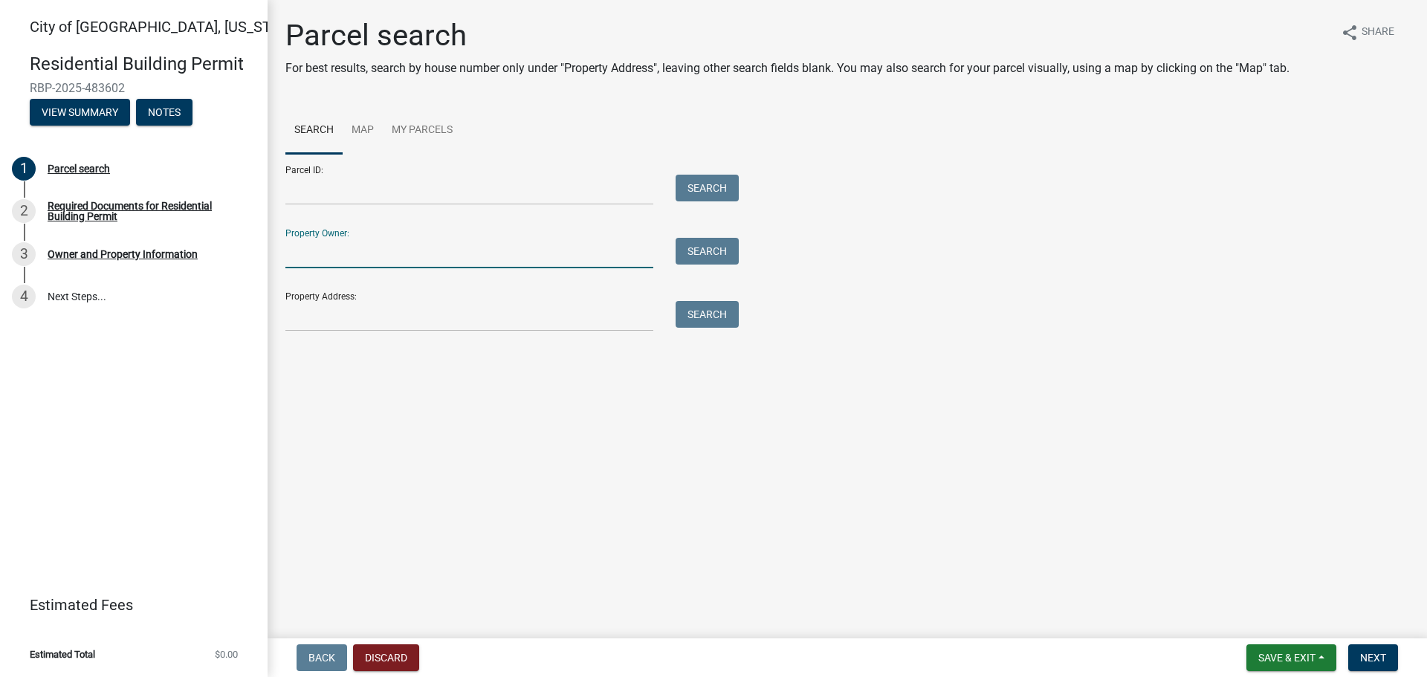
click at [331, 256] on input "Property Owner:" at bounding box center [469, 253] width 368 height 30
type input "[PERSON_NAME]"
click at [708, 245] on button "Search" at bounding box center [707, 251] width 63 height 27
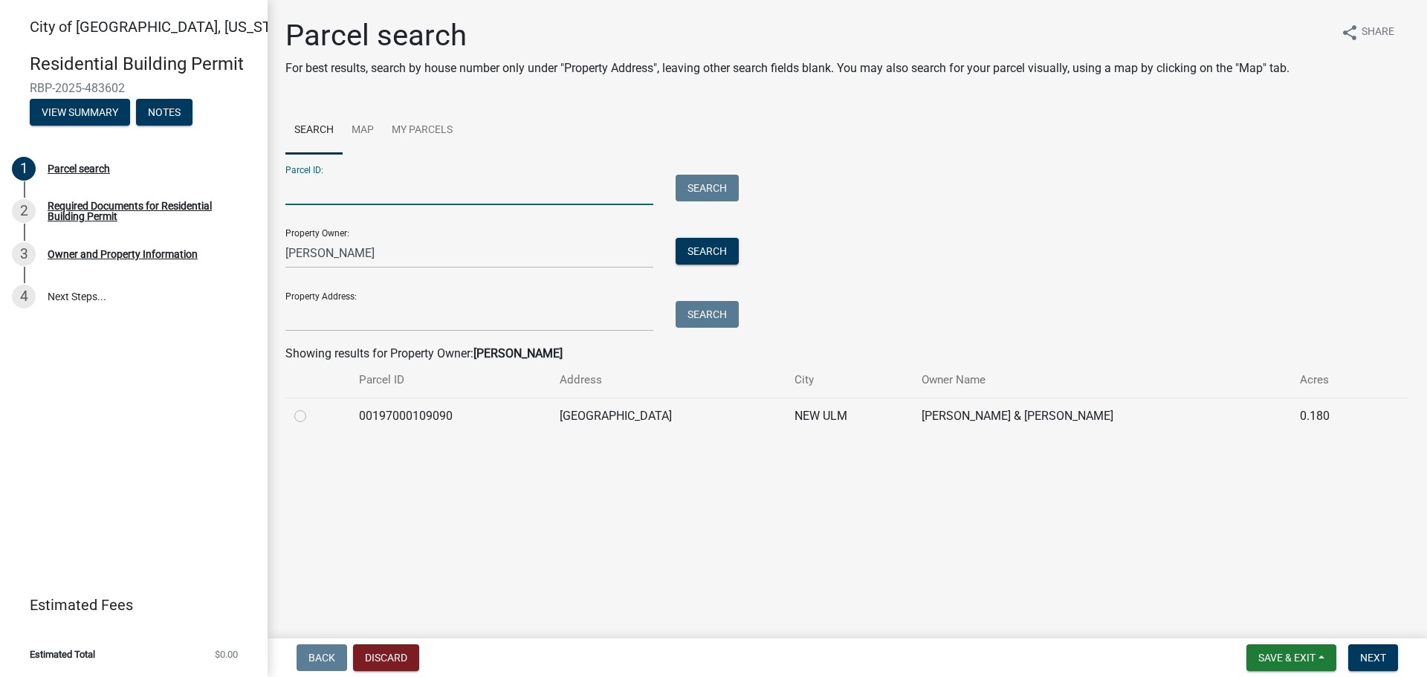
click at [314, 187] on input "Parcel ID:" at bounding box center [469, 190] width 368 height 30
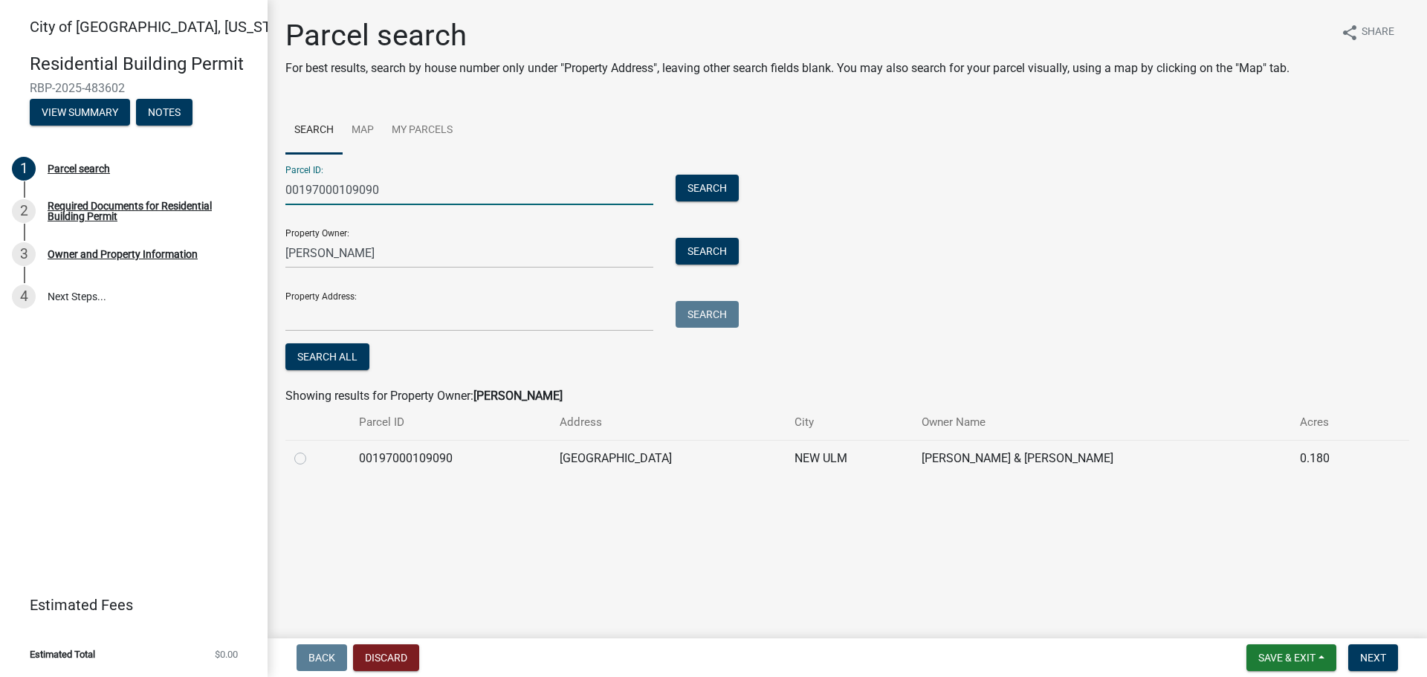
type input "00197000109090"
click at [337, 311] on input "Property Address:" at bounding box center [469, 316] width 368 height 30
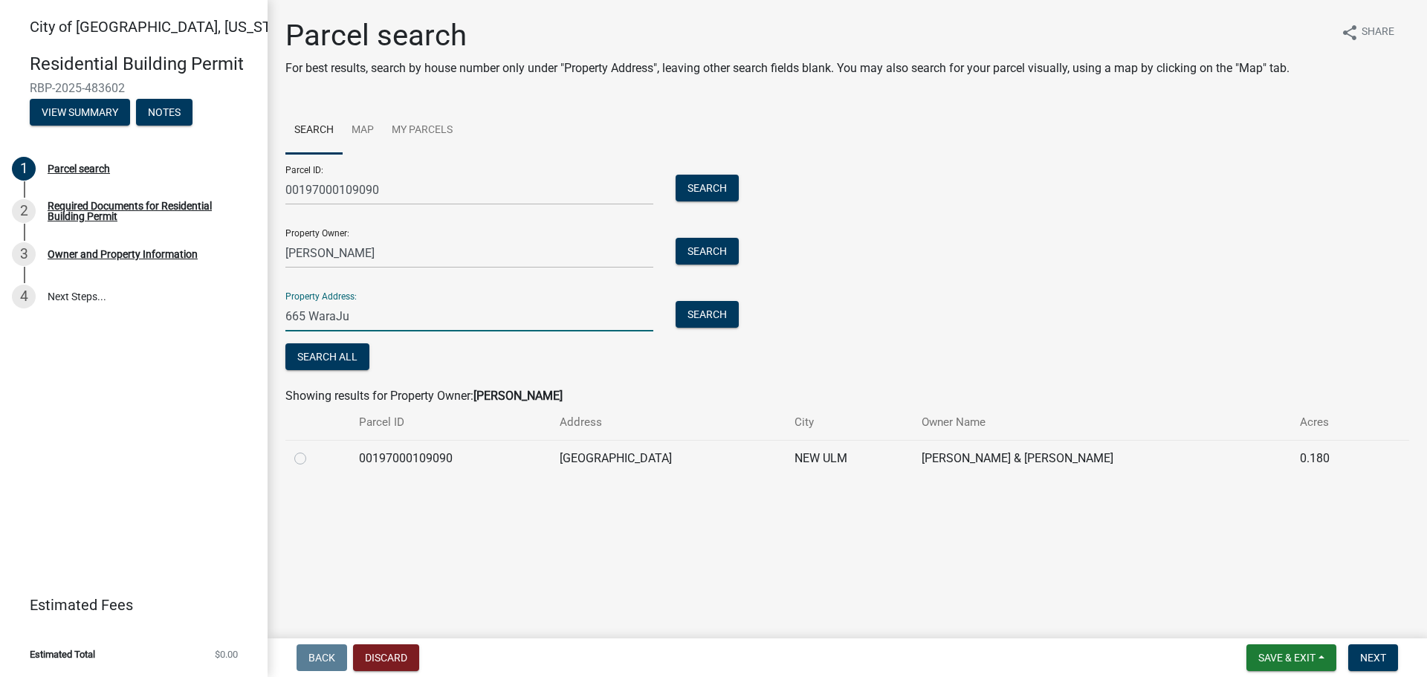
type input "665 WaraJu"
click at [312, 450] on label at bounding box center [312, 450] width 0 height 0
click at [312, 459] on input "radio" at bounding box center [317, 455] width 10 height 10
radio input "true"
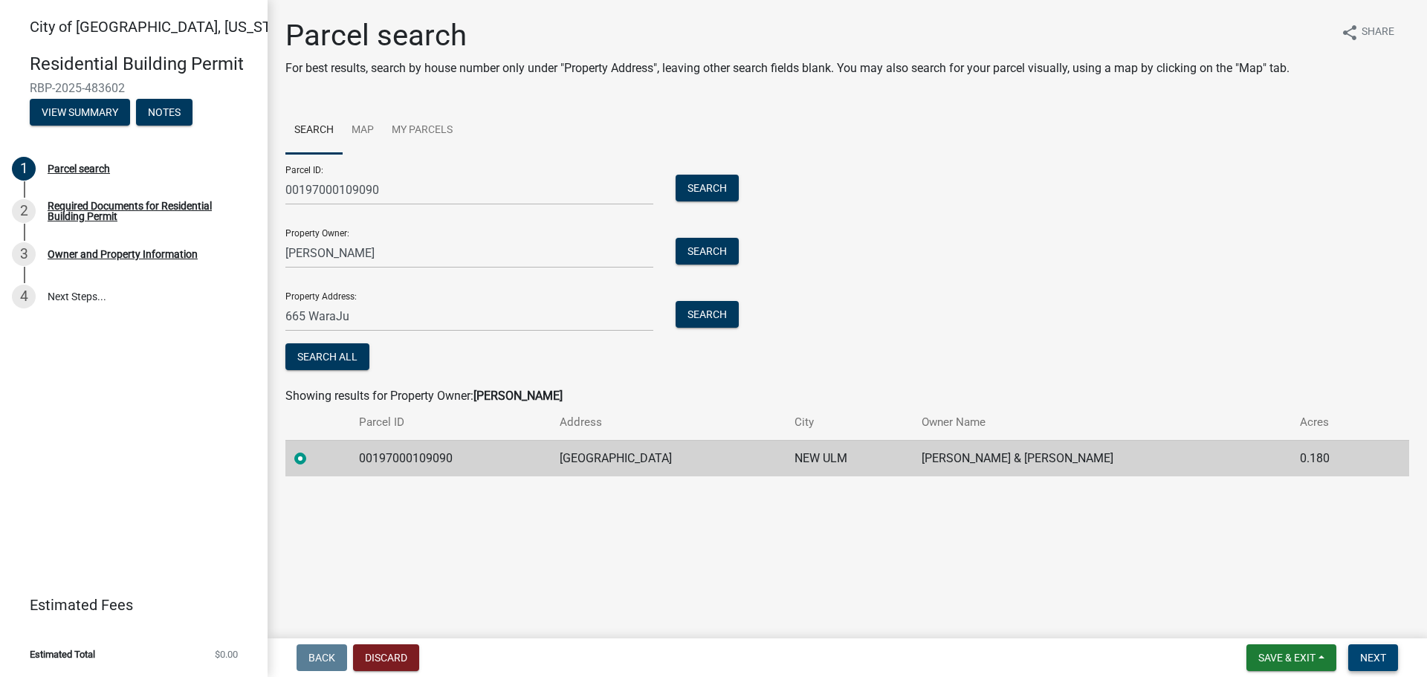
click at [1375, 661] on span "Next" at bounding box center [1373, 658] width 26 height 12
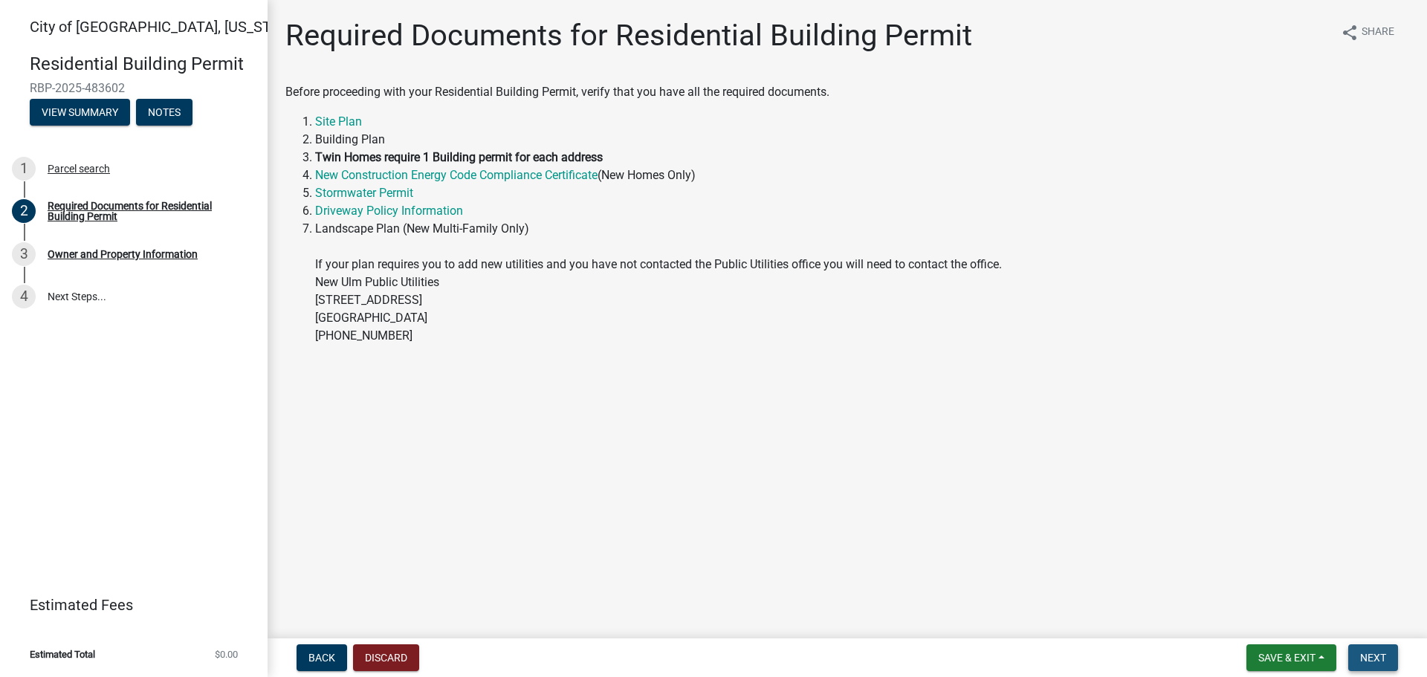
click at [1371, 661] on span "Next" at bounding box center [1373, 658] width 26 height 12
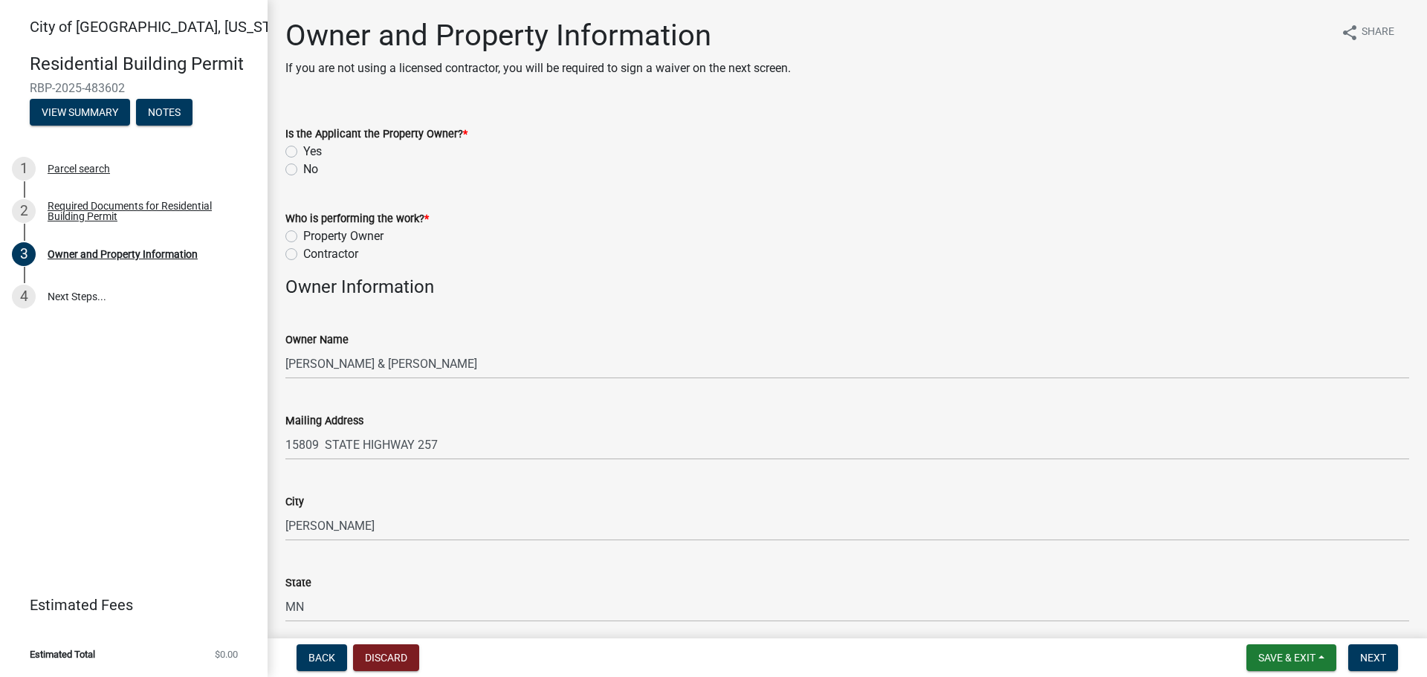
click at [303, 171] on label "No" at bounding box center [310, 170] width 15 height 18
click at [303, 170] on input "No" at bounding box center [308, 166] width 10 height 10
radio input "true"
click at [303, 254] on label "Contractor" at bounding box center [330, 254] width 55 height 18
click at [303, 254] on input "Contractor" at bounding box center [308, 250] width 10 height 10
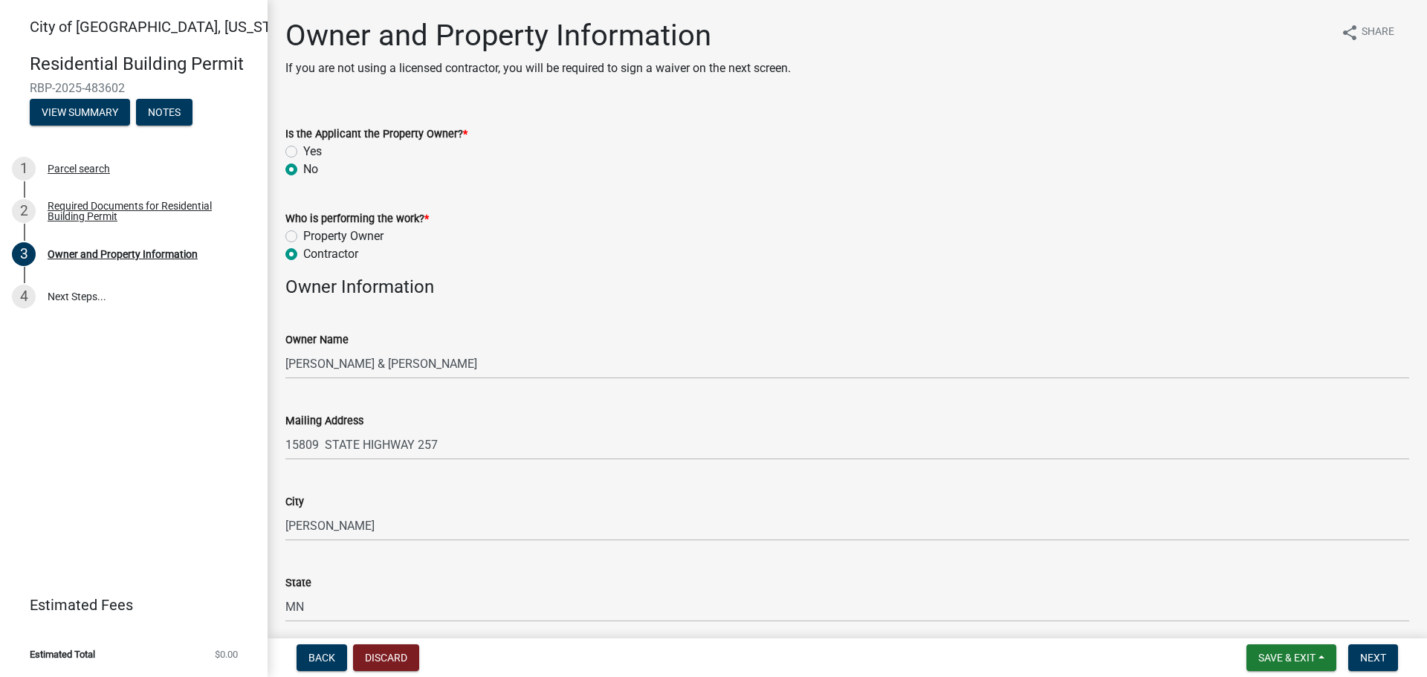
radio input "true"
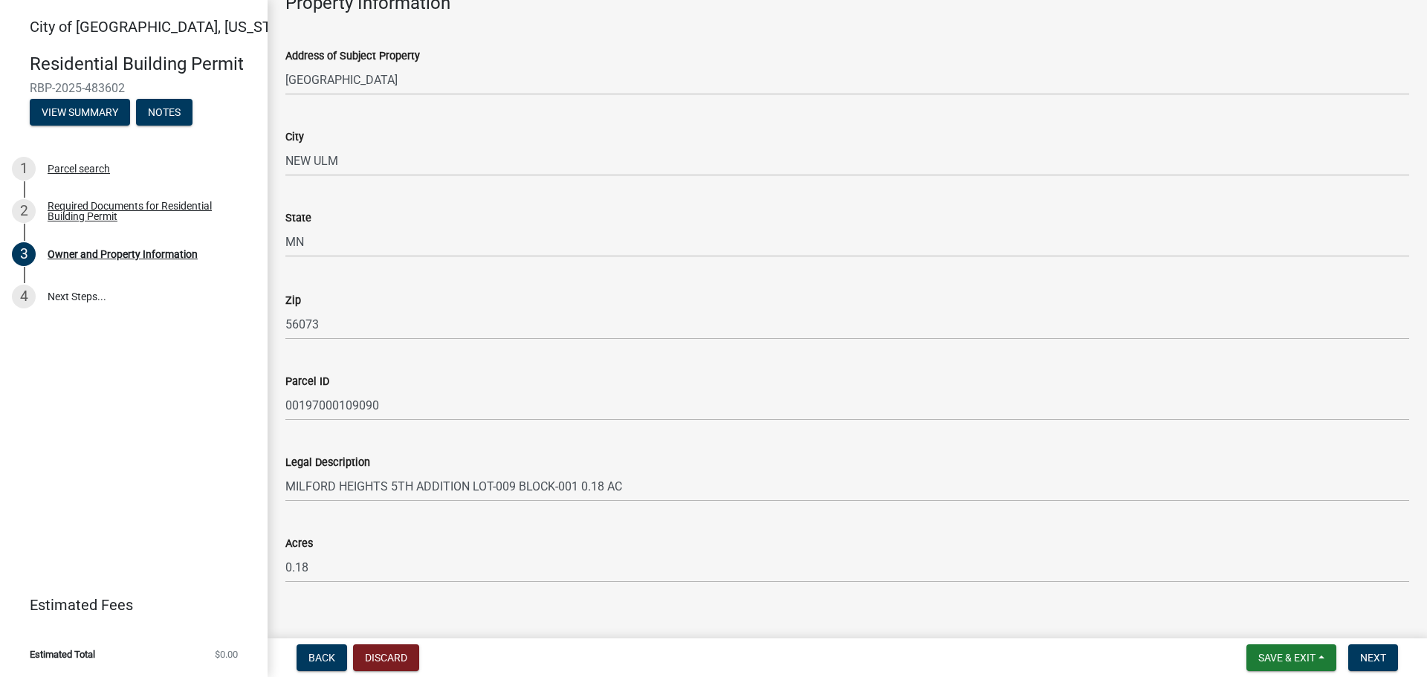
scroll to position [905, 0]
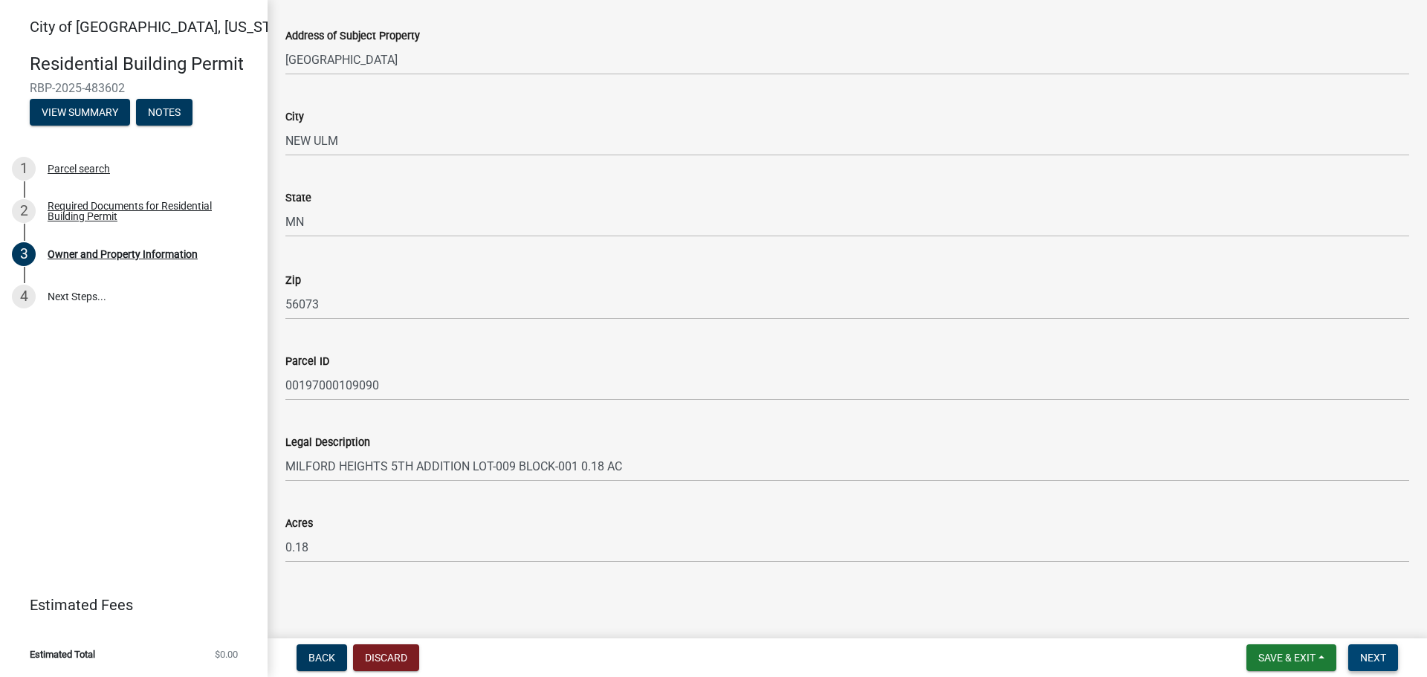
click at [1381, 659] on span "Next" at bounding box center [1373, 658] width 26 height 12
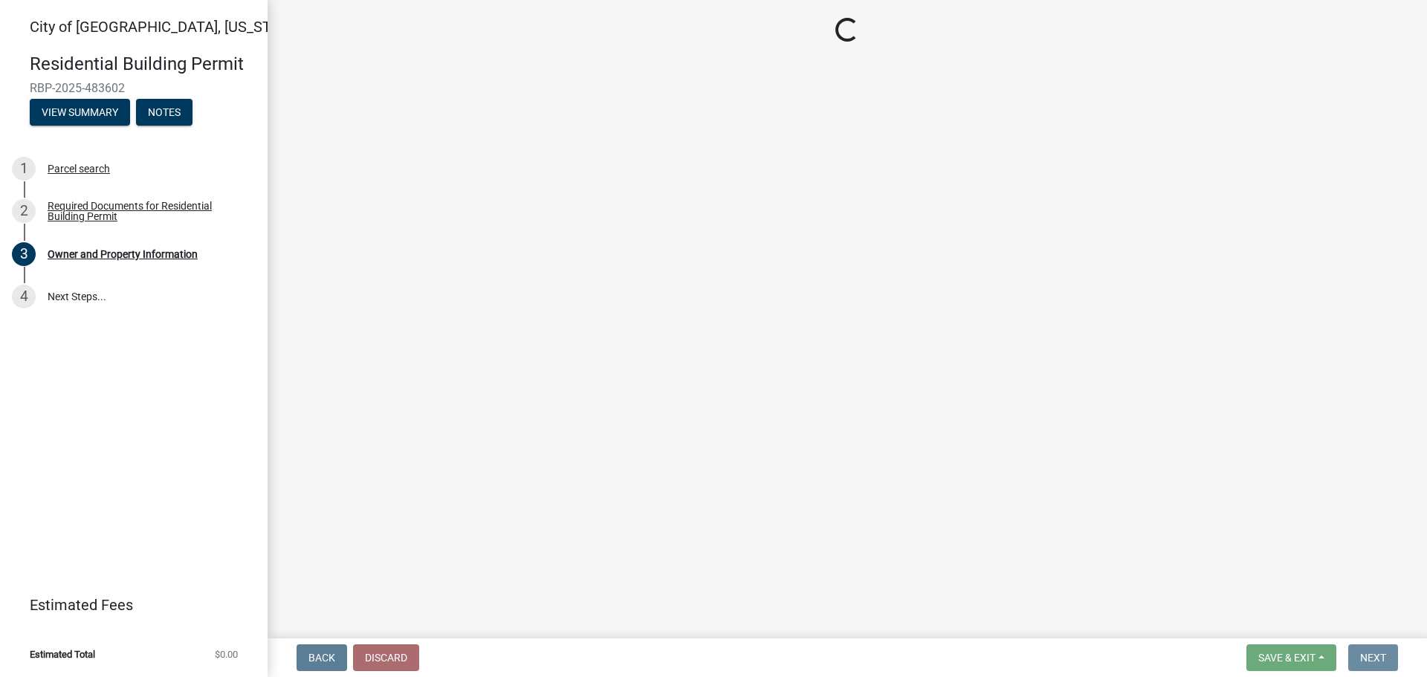
scroll to position [0, 0]
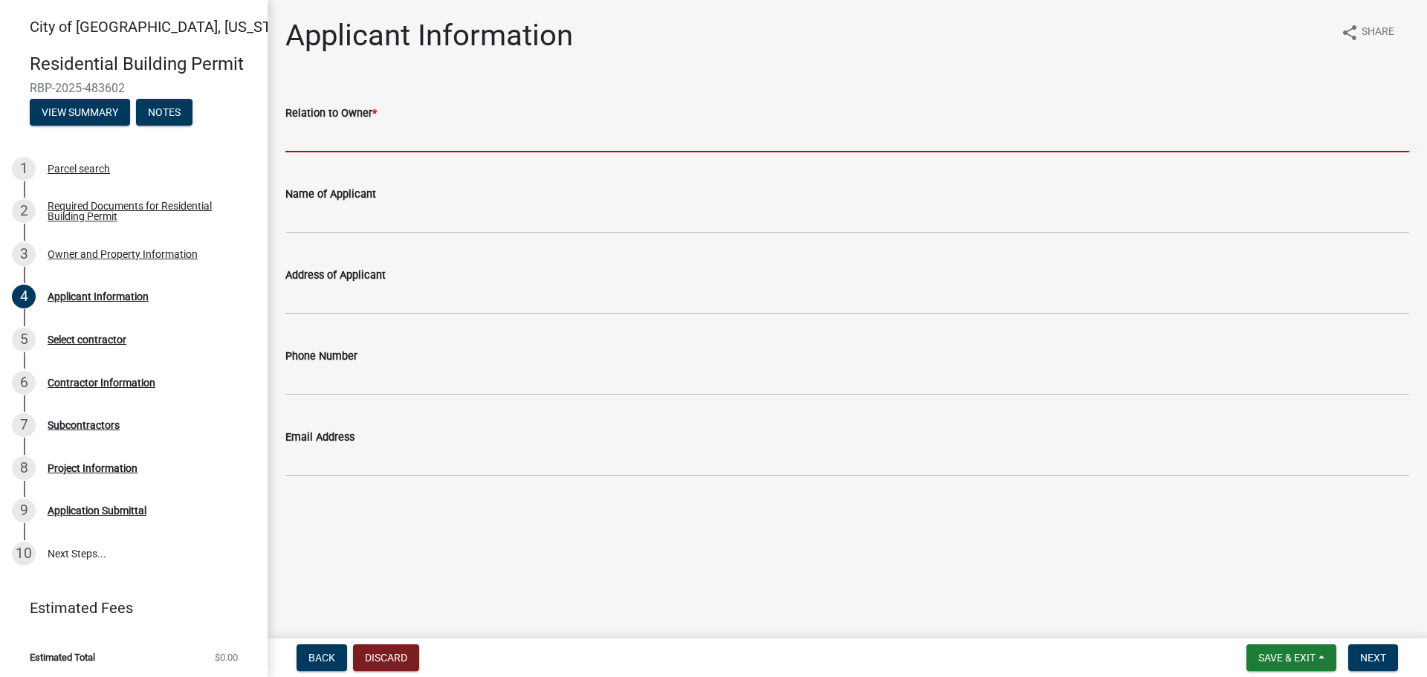
click at [310, 133] on input "Relation to Owner *" at bounding box center [847, 137] width 1124 height 30
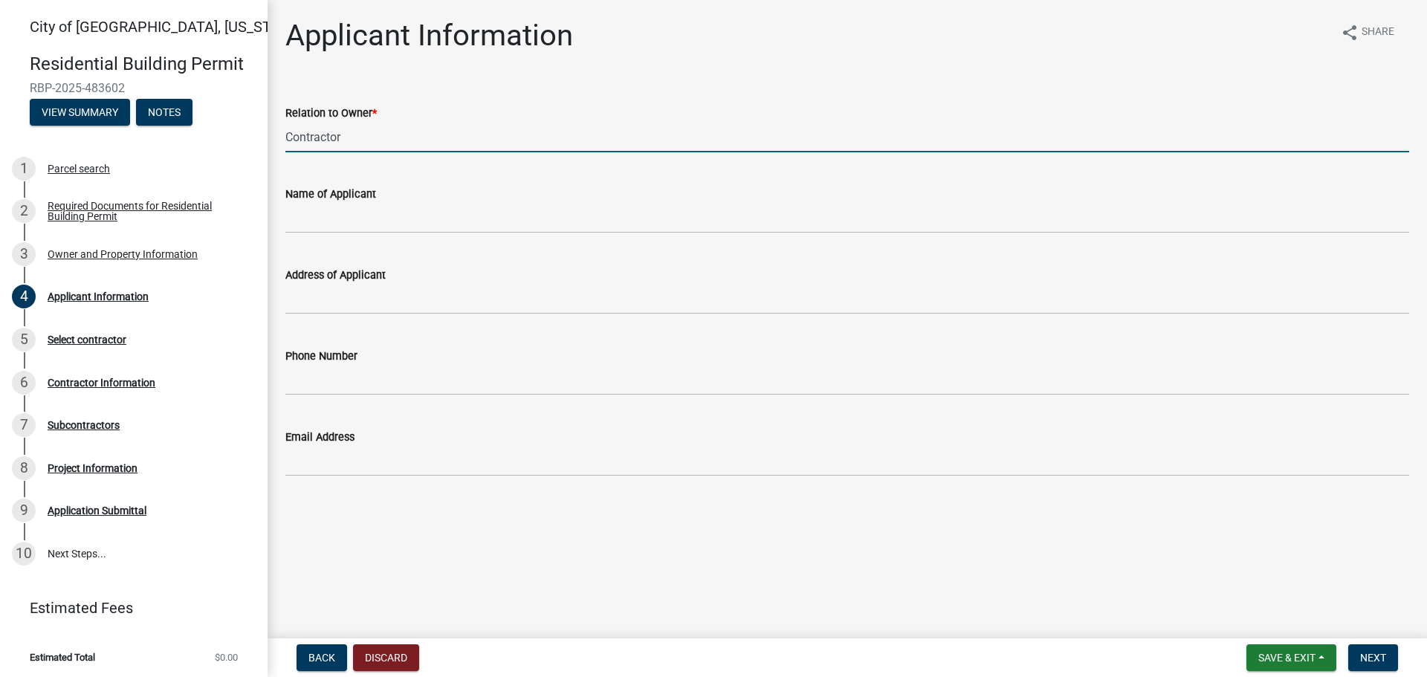
type input "Contractor"
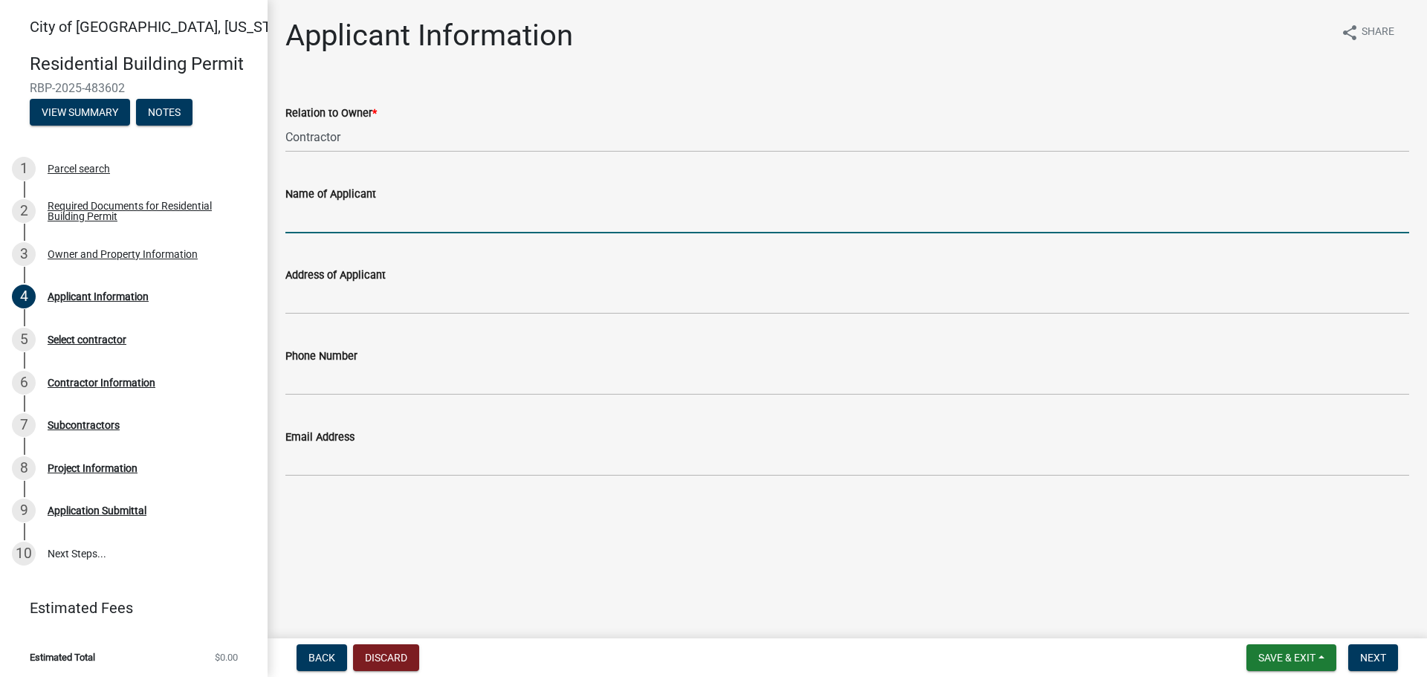
click at [369, 218] on input "Name of Applicant" at bounding box center [847, 218] width 1124 height 30
click at [381, 218] on input "[PERSON_NAME] Constrution" at bounding box center [847, 218] width 1124 height 30
click at [384, 219] on input "[PERSON_NAME] Constrution" at bounding box center [847, 218] width 1124 height 30
type input "[PERSON_NAME] Construction"
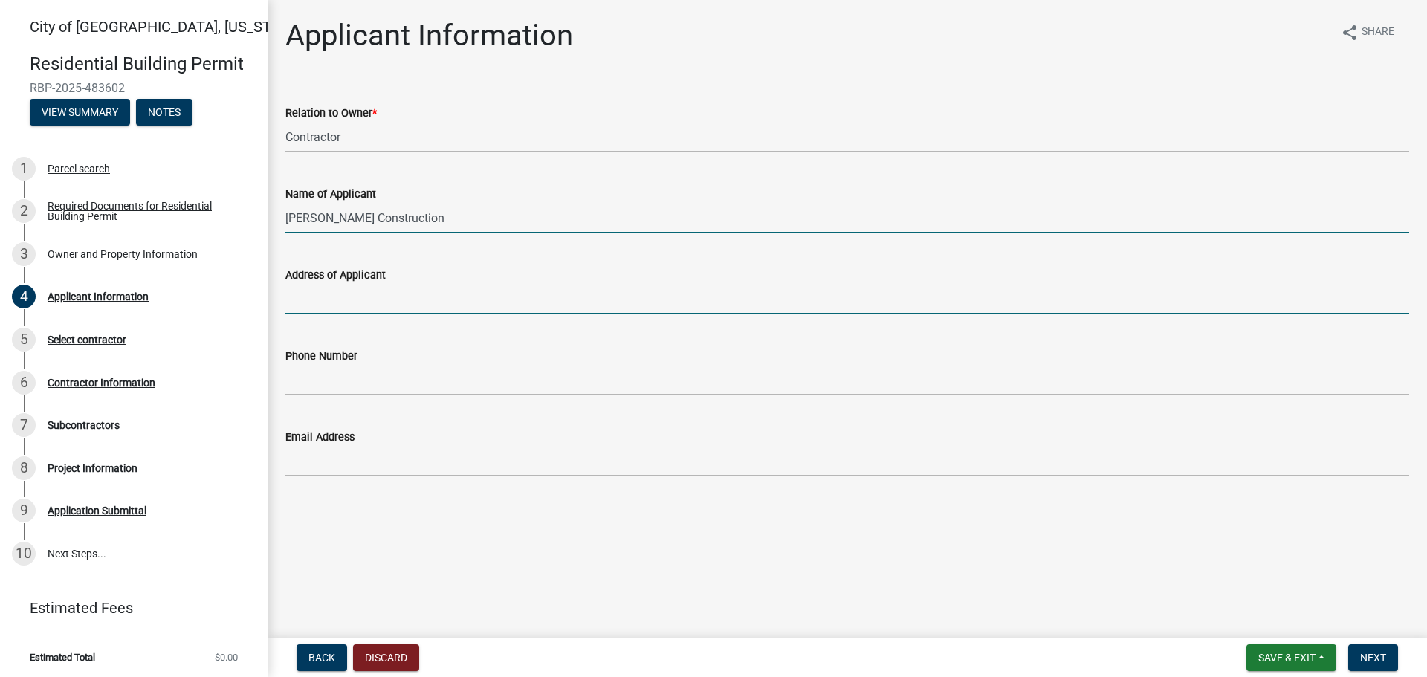
click at [319, 302] on input "Address of Applicant" at bounding box center [847, 299] width 1124 height 30
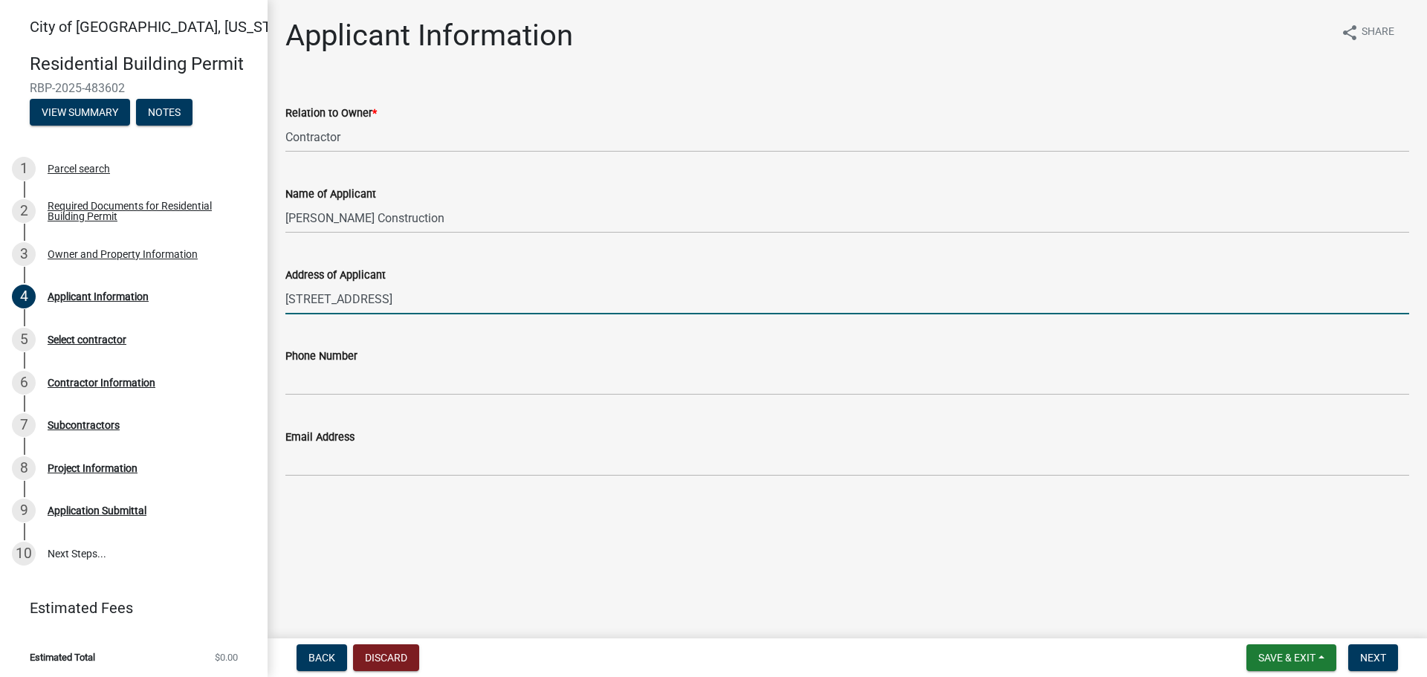
type input "[STREET_ADDRESS]"
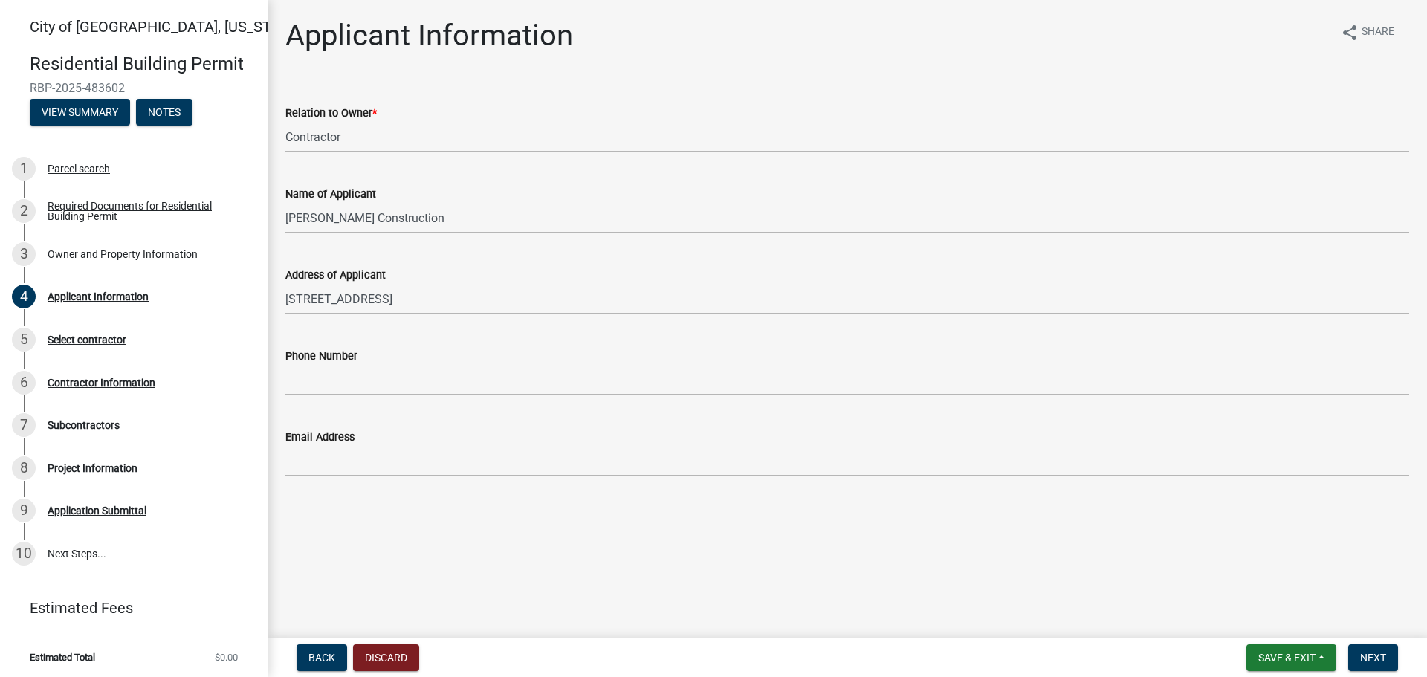
click at [314, 361] on label "Phone Number" at bounding box center [321, 357] width 72 height 10
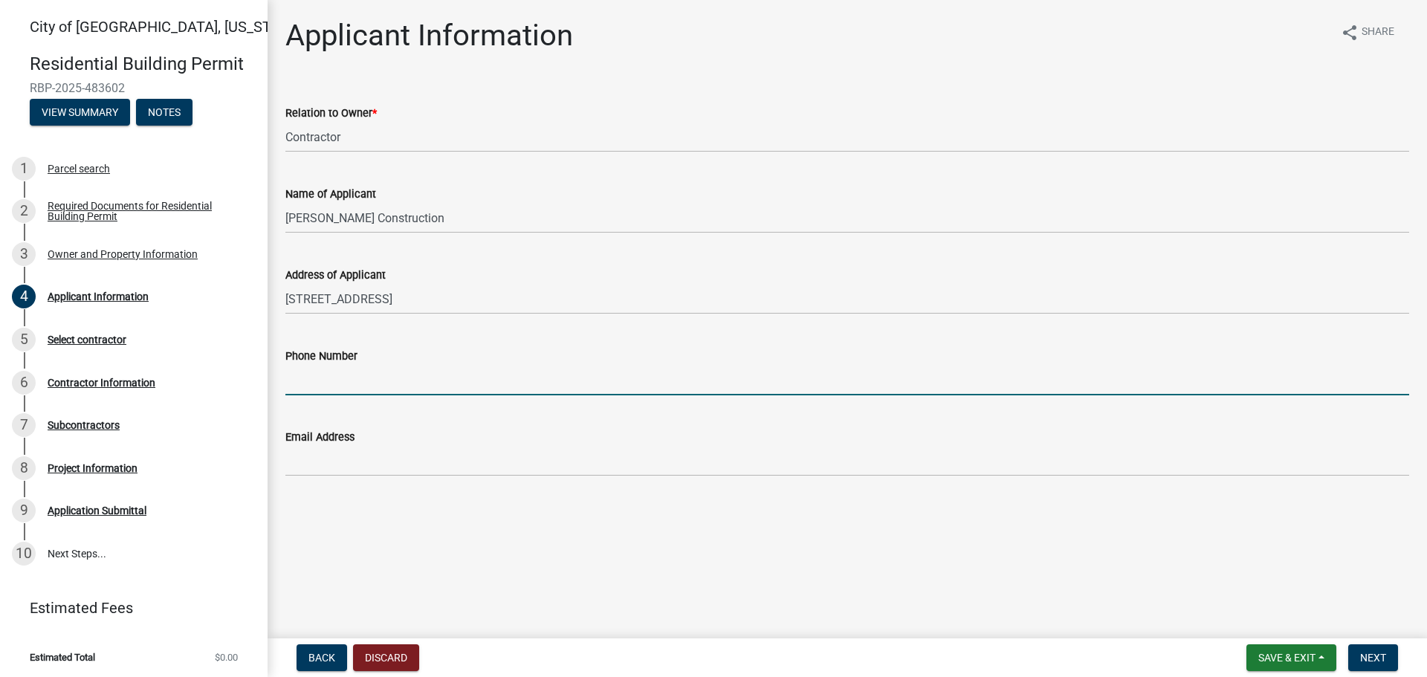
click at [314, 365] on input "Phone Number" at bounding box center [847, 380] width 1124 height 30
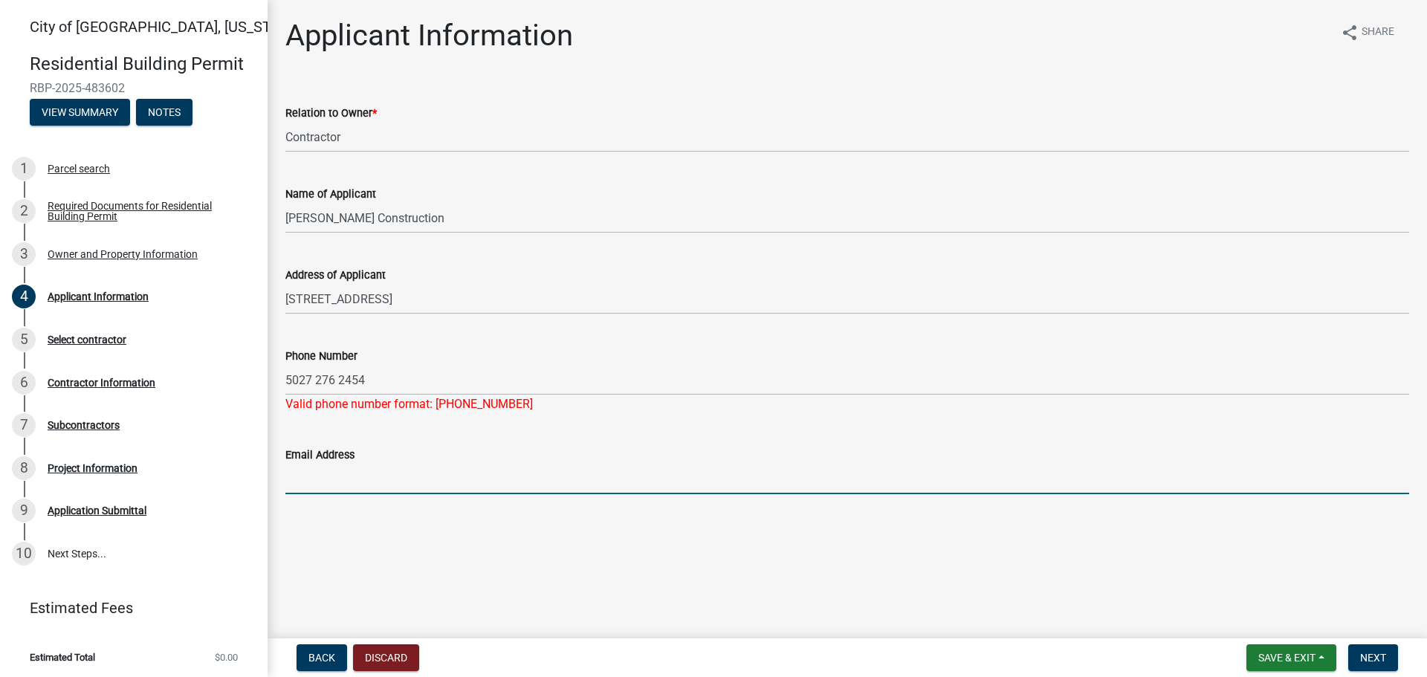
click at [410, 465] on input "Email Address" at bounding box center [847, 479] width 1124 height 30
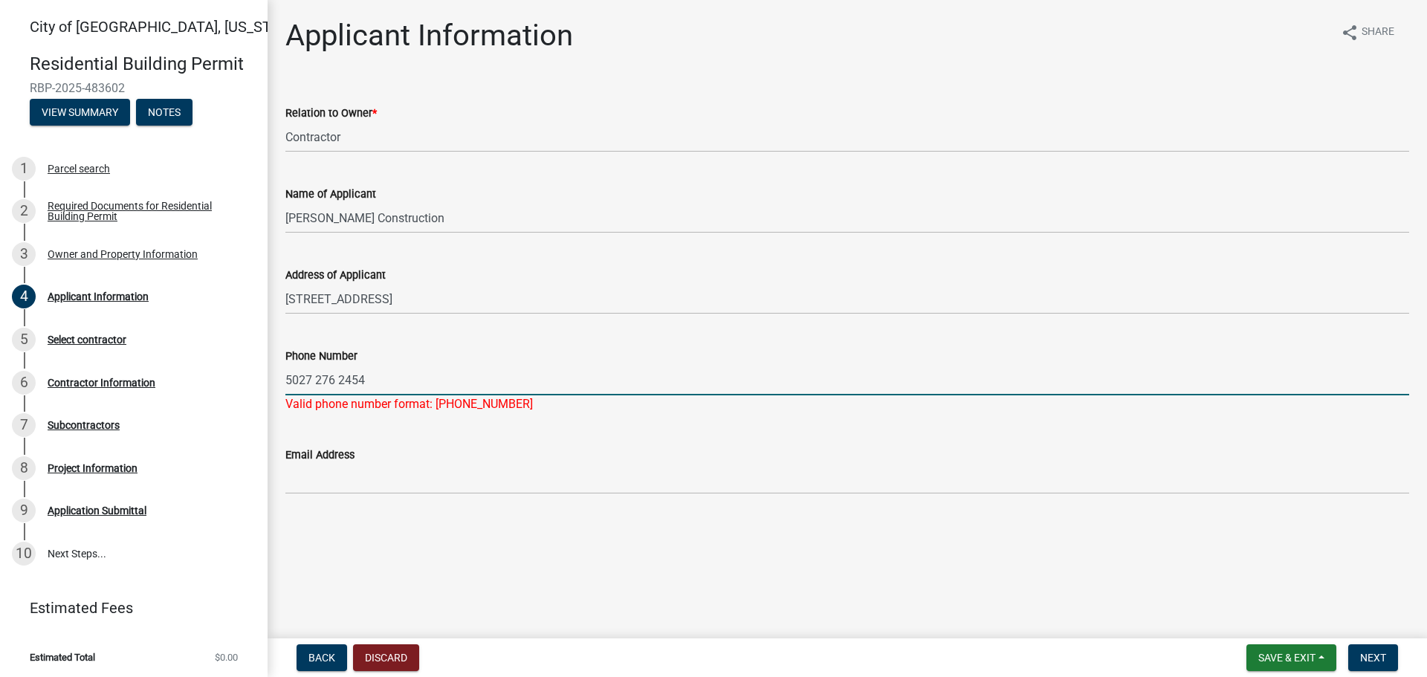
click at [305, 381] on input "5027 276 2454" at bounding box center [847, 380] width 1124 height 30
type input "[PHONE_NUMBER]"
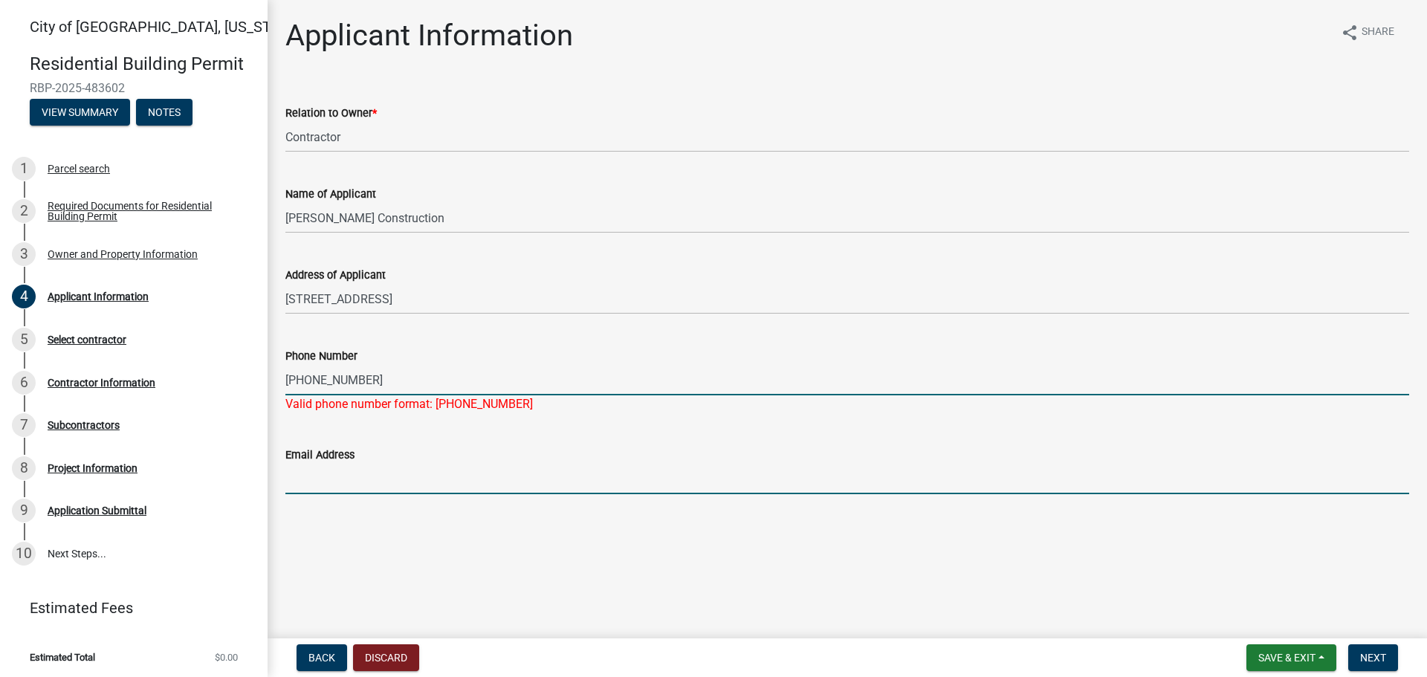
click at [377, 471] on input "Email Address" at bounding box center [847, 479] width 1124 height 30
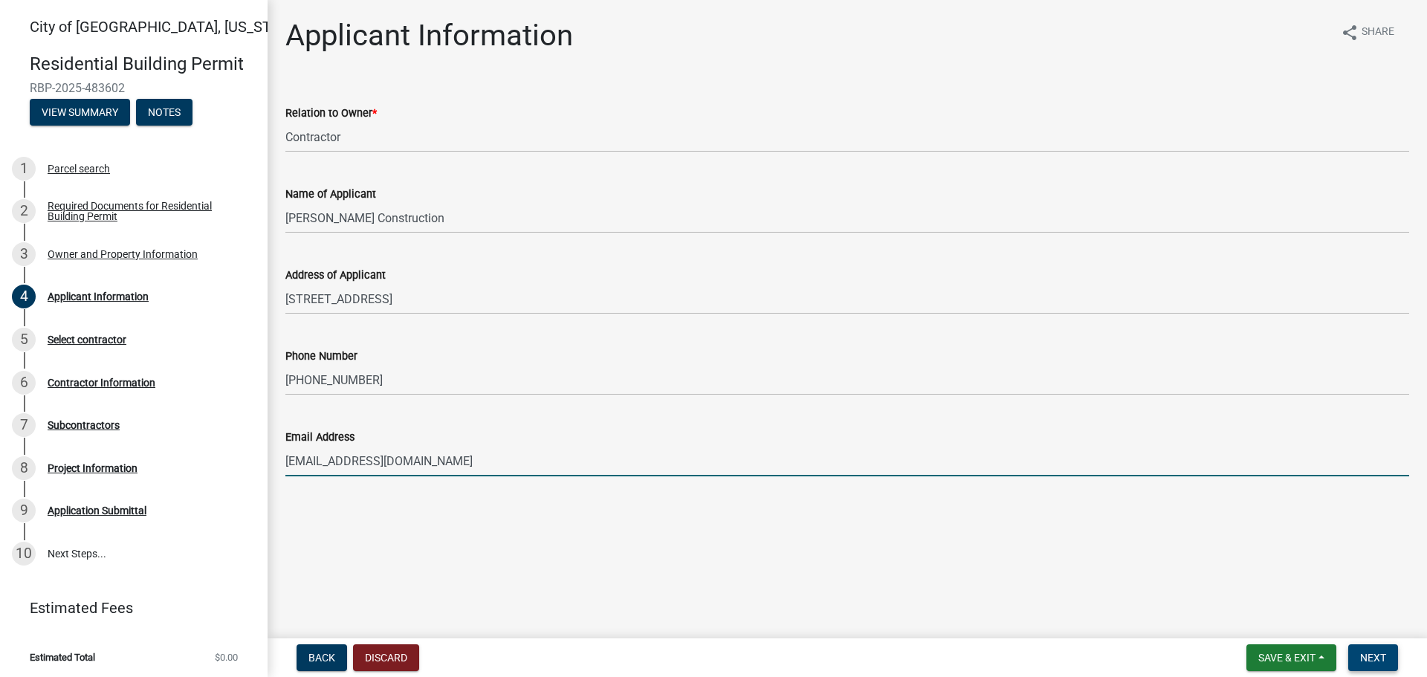
type input "[EMAIL_ADDRESS][DOMAIN_NAME]"
click at [1385, 655] on span "Next" at bounding box center [1373, 658] width 26 height 12
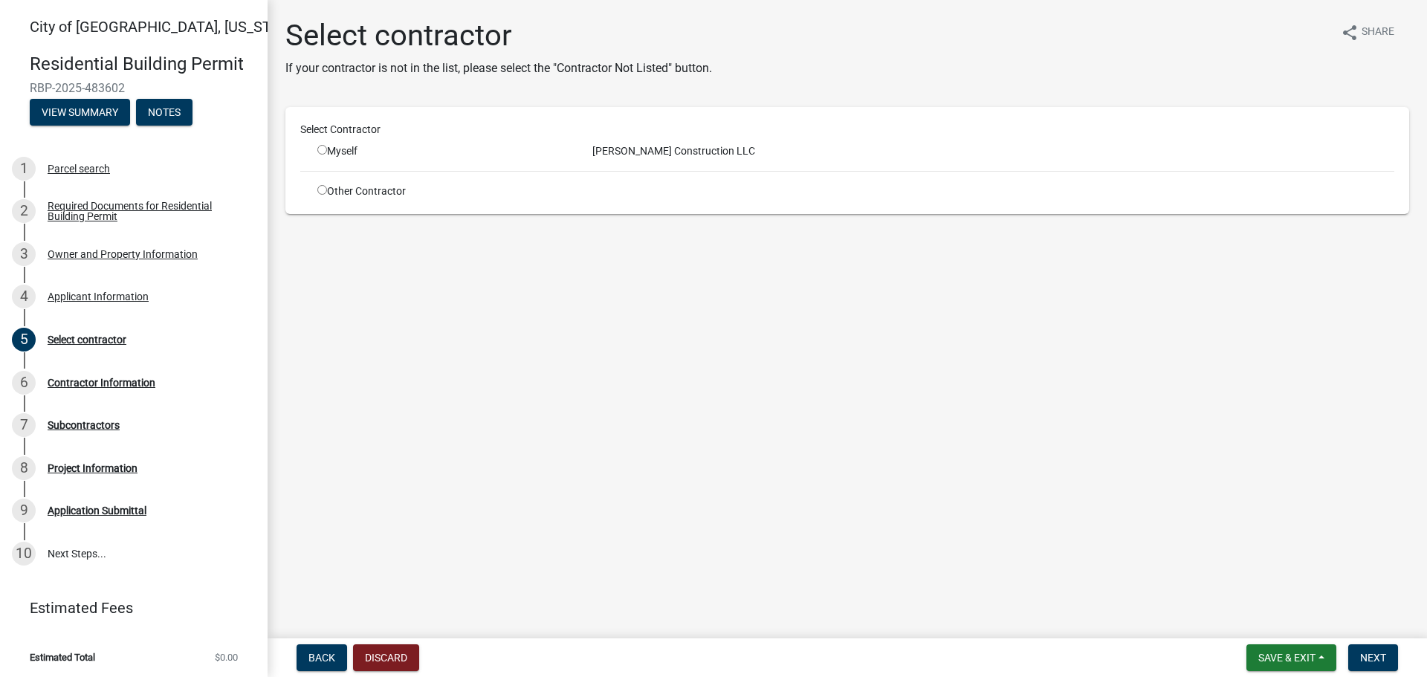
click at [321, 152] on input "radio" at bounding box center [322, 150] width 10 height 10
radio input "true"
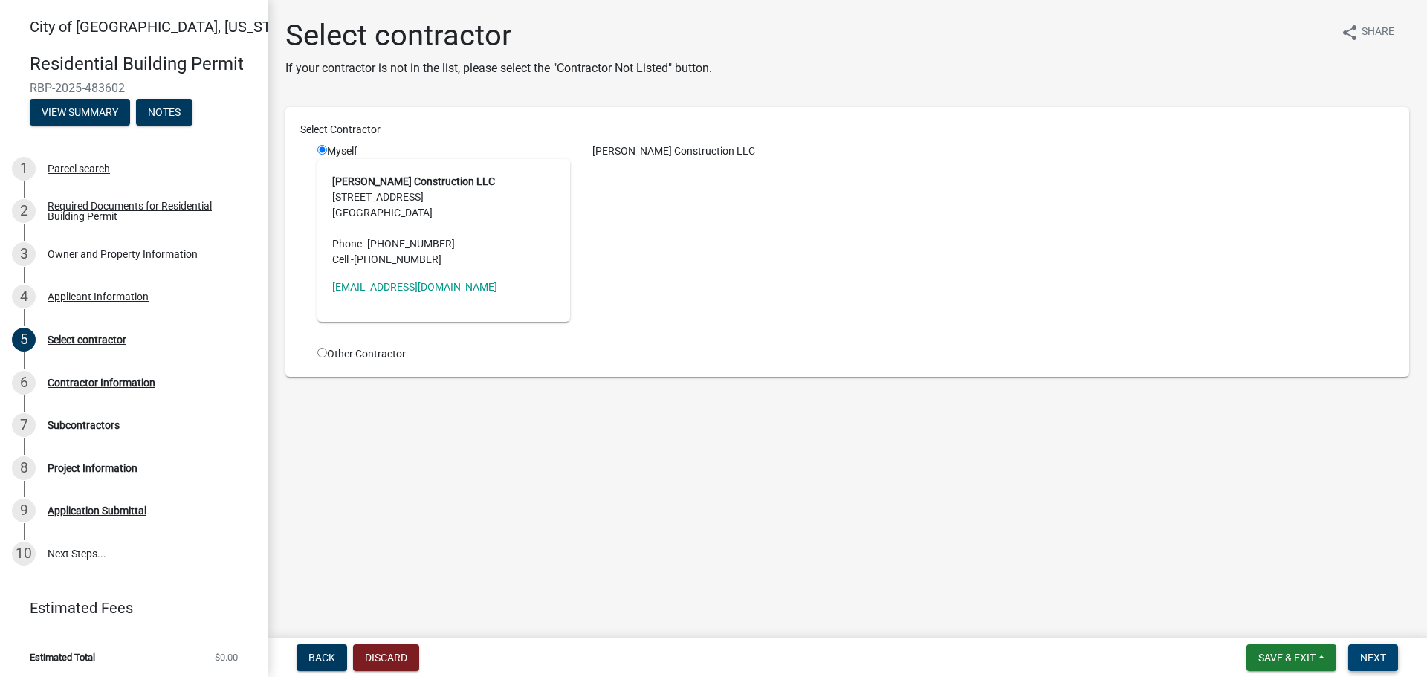
click at [1371, 650] on button "Next" at bounding box center [1373, 657] width 50 height 27
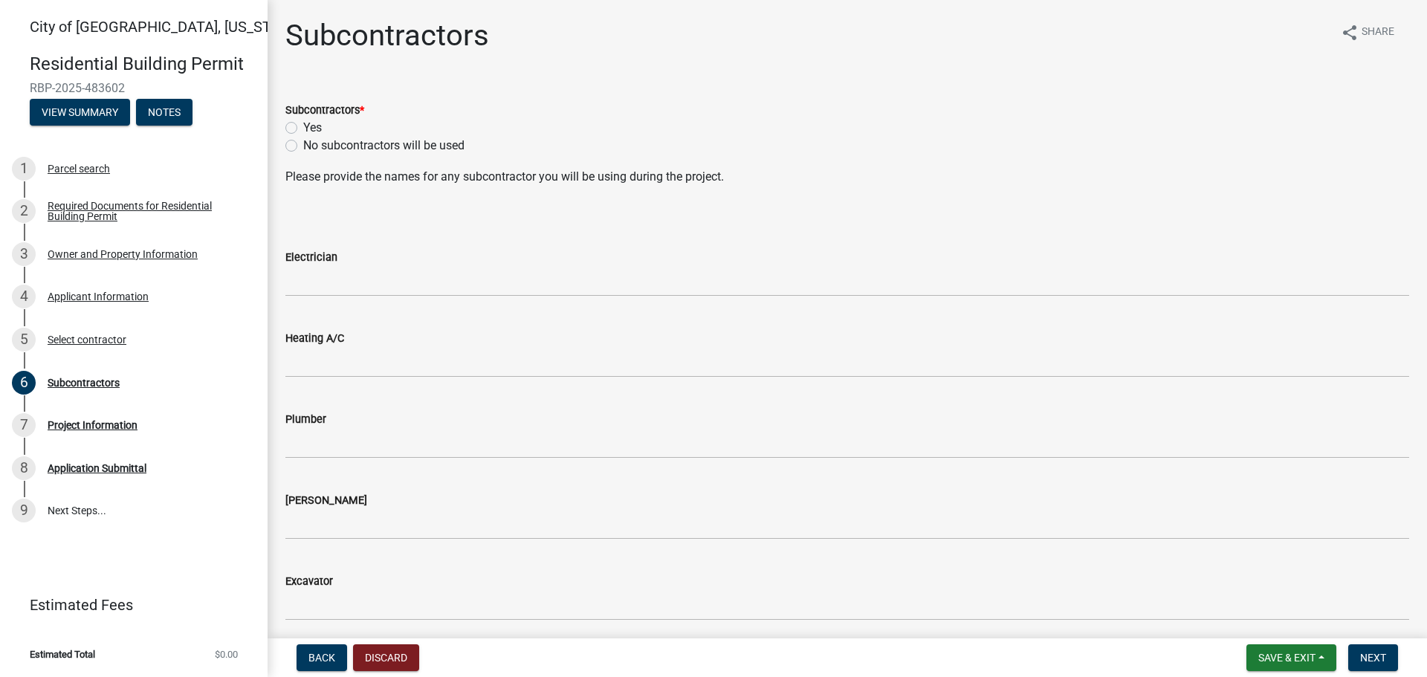
click at [303, 126] on label "Yes" at bounding box center [312, 128] width 19 height 18
click at [303, 126] on input "Yes" at bounding box center [308, 124] width 10 height 10
radio input "true"
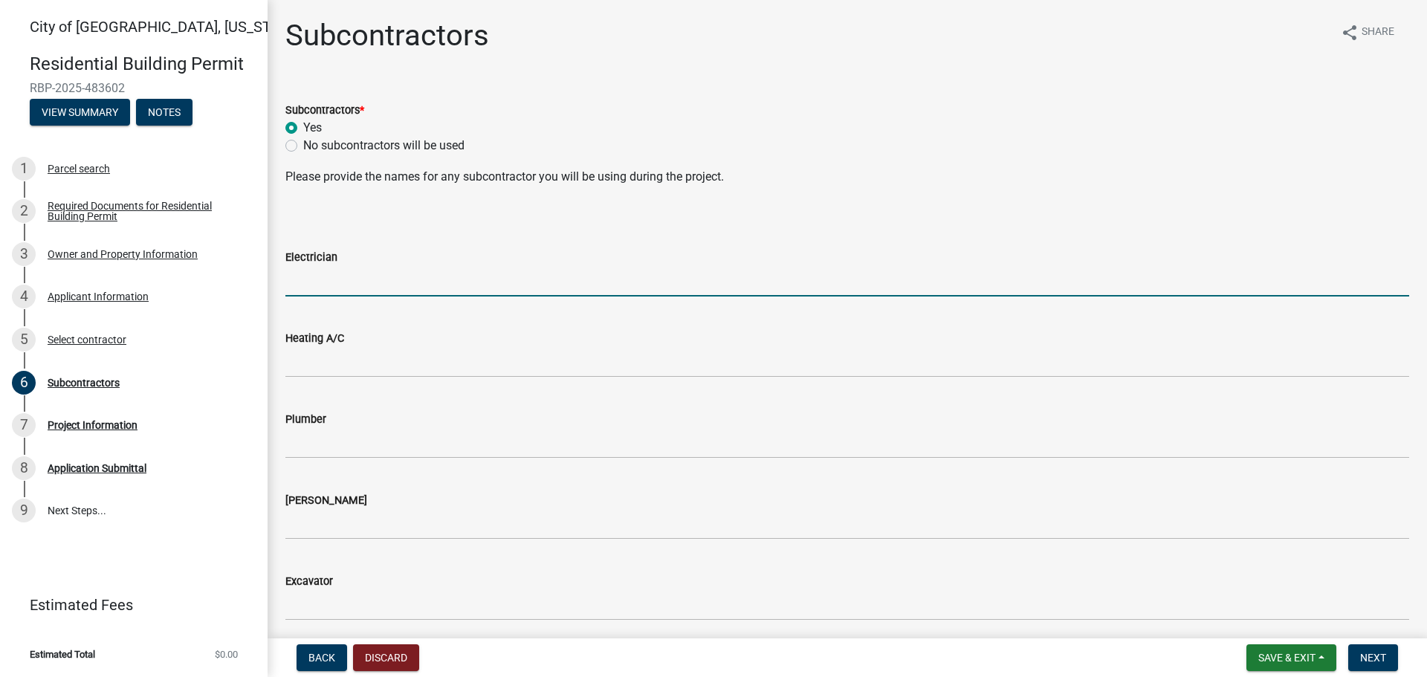
click at [340, 269] on input "Electrician" at bounding box center [847, 281] width 1124 height 30
type input "[PERSON_NAME] Electric"
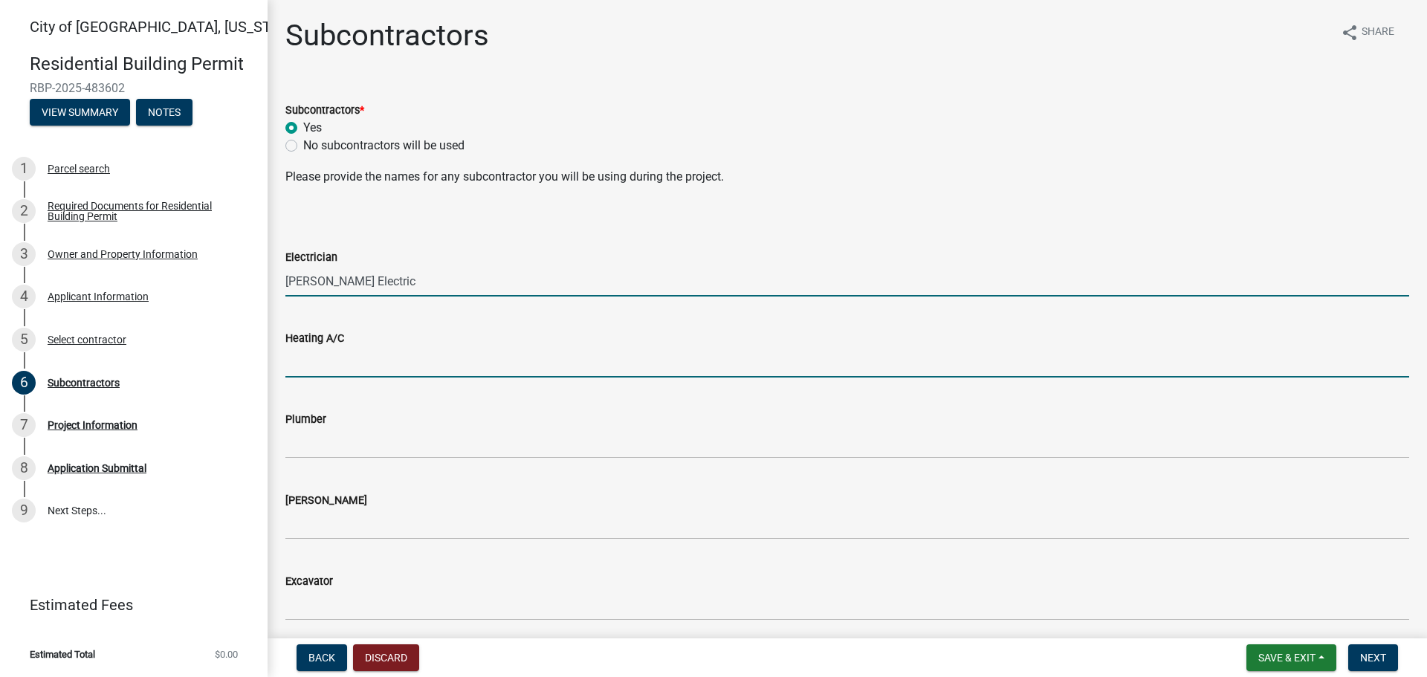
click at [327, 355] on input "Heating A/C" at bounding box center [847, 362] width 1124 height 30
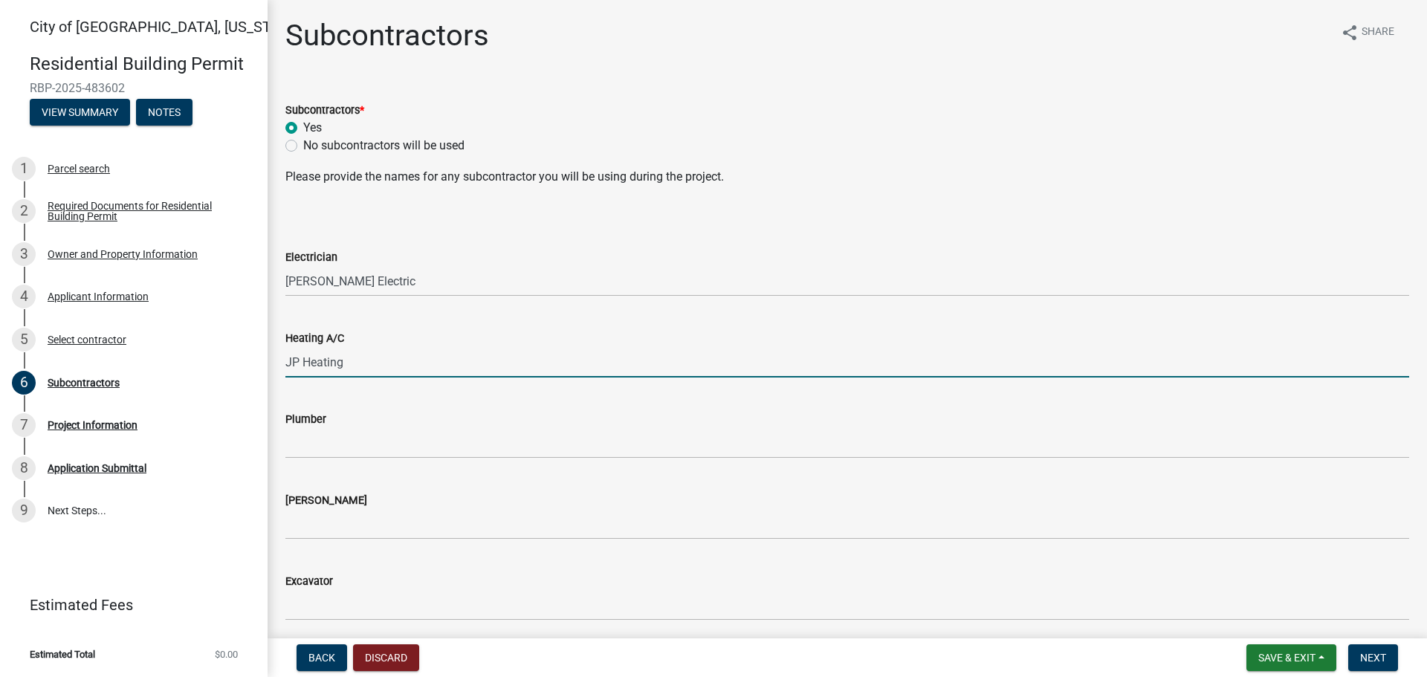
type input "JP Heating"
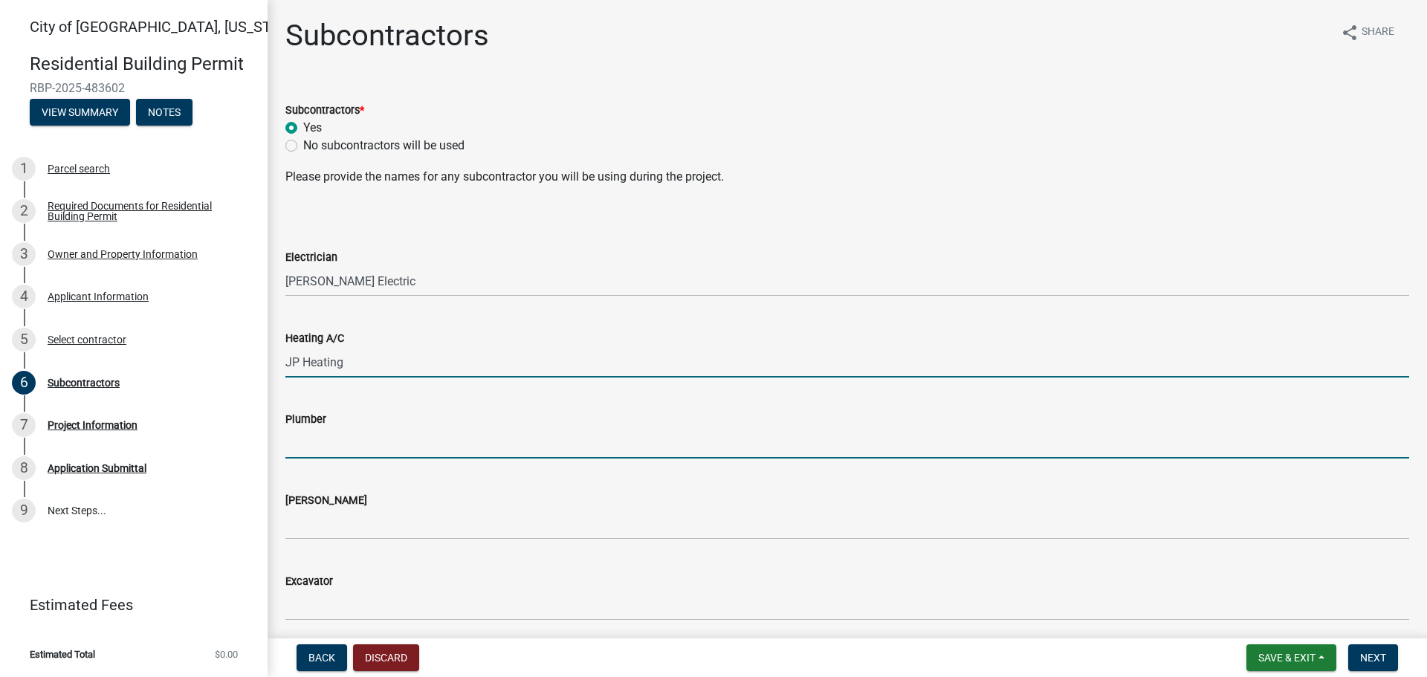
click at [319, 434] on input "Plumber" at bounding box center [847, 443] width 1124 height 30
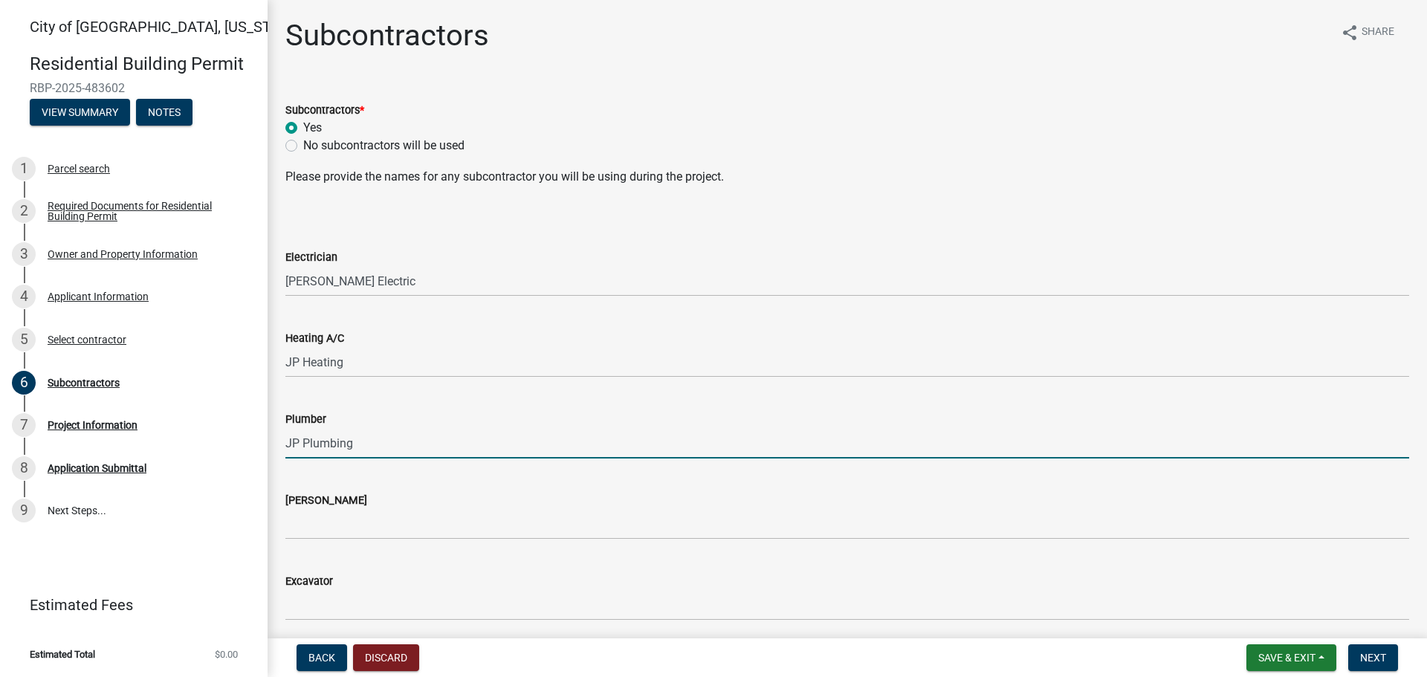
type input "JP Plumbing"
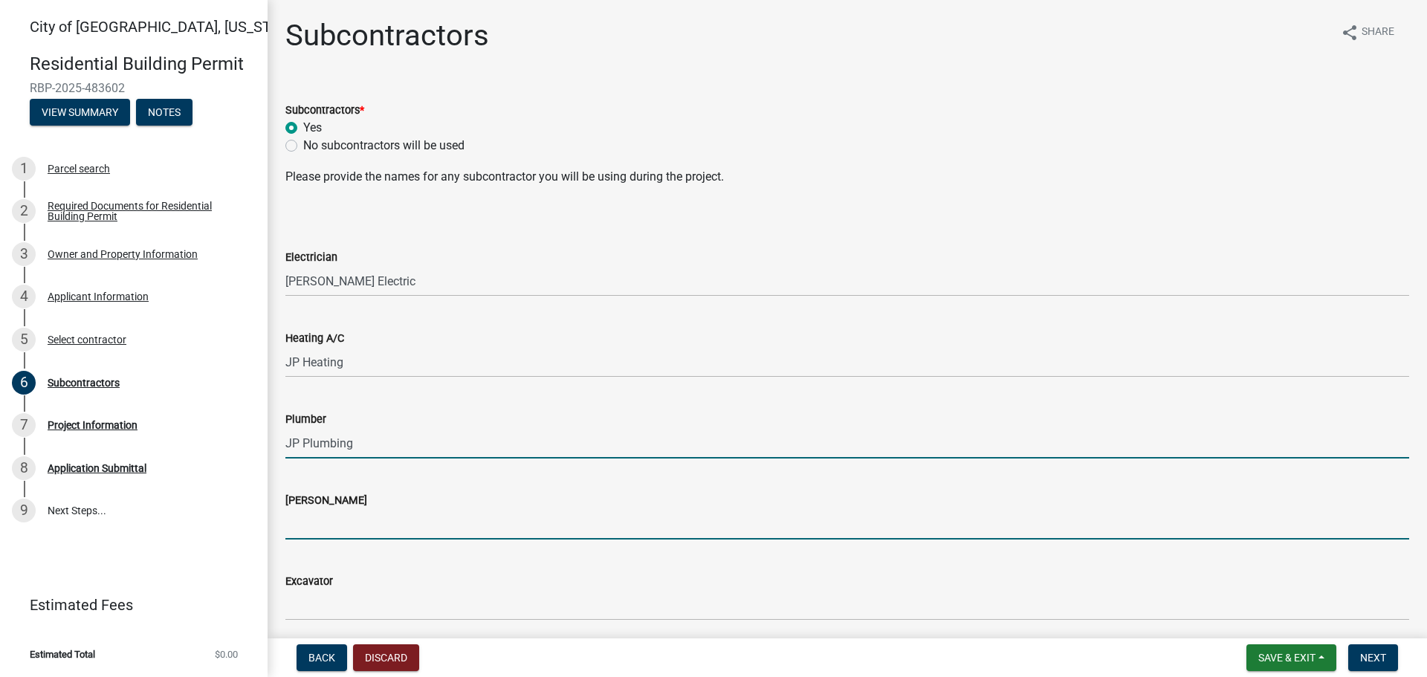
click at [307, 526] on input "[PERSON_NAME]" at bounding box center [847, 524] width 1124 height 30
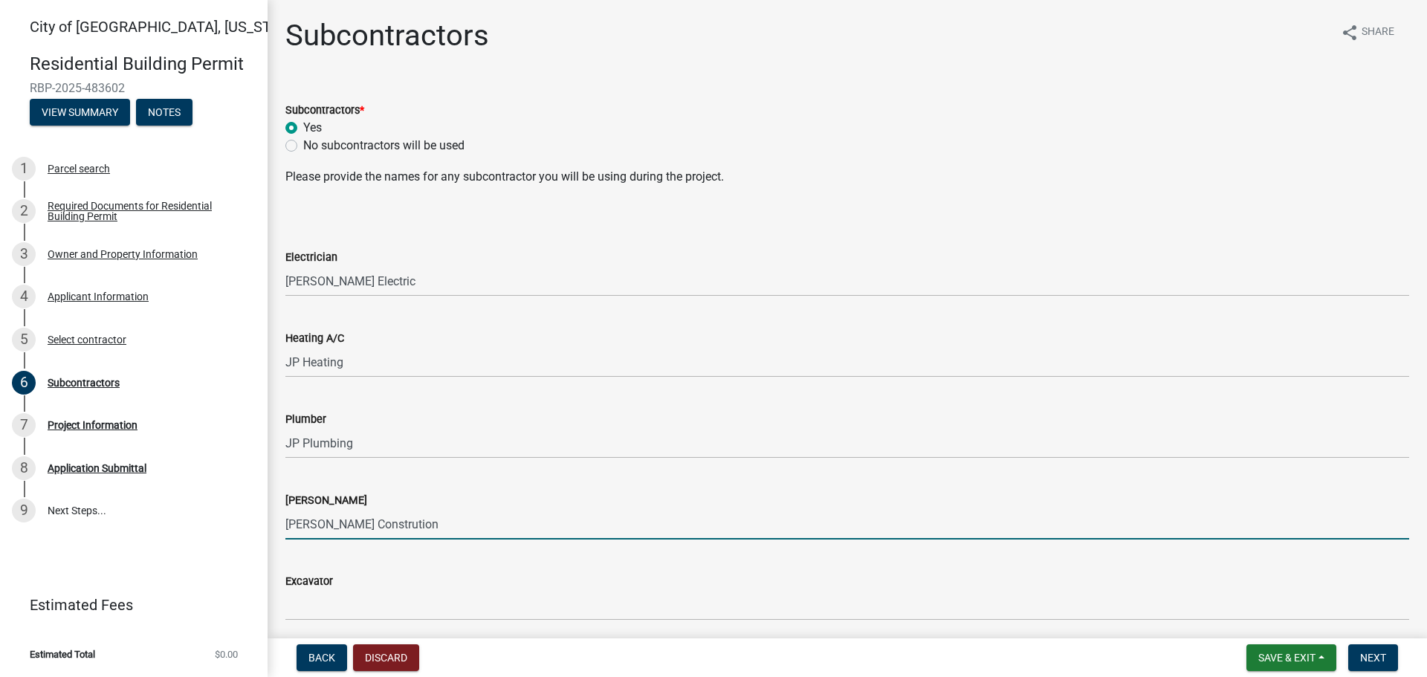
click at [385, 523] on input "[PERSON_NAME] Constrution" at bounding box center [847, 524] width 1124 height 30
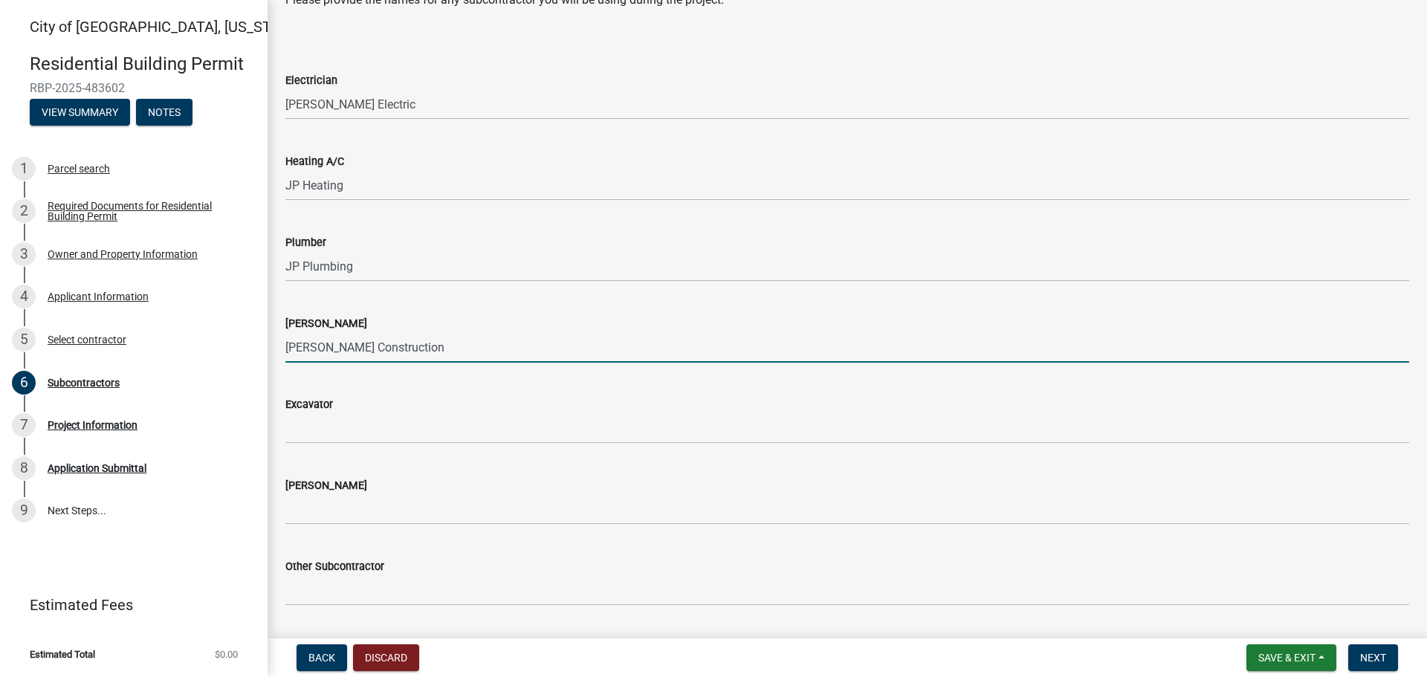
scroll to position [220, 0]
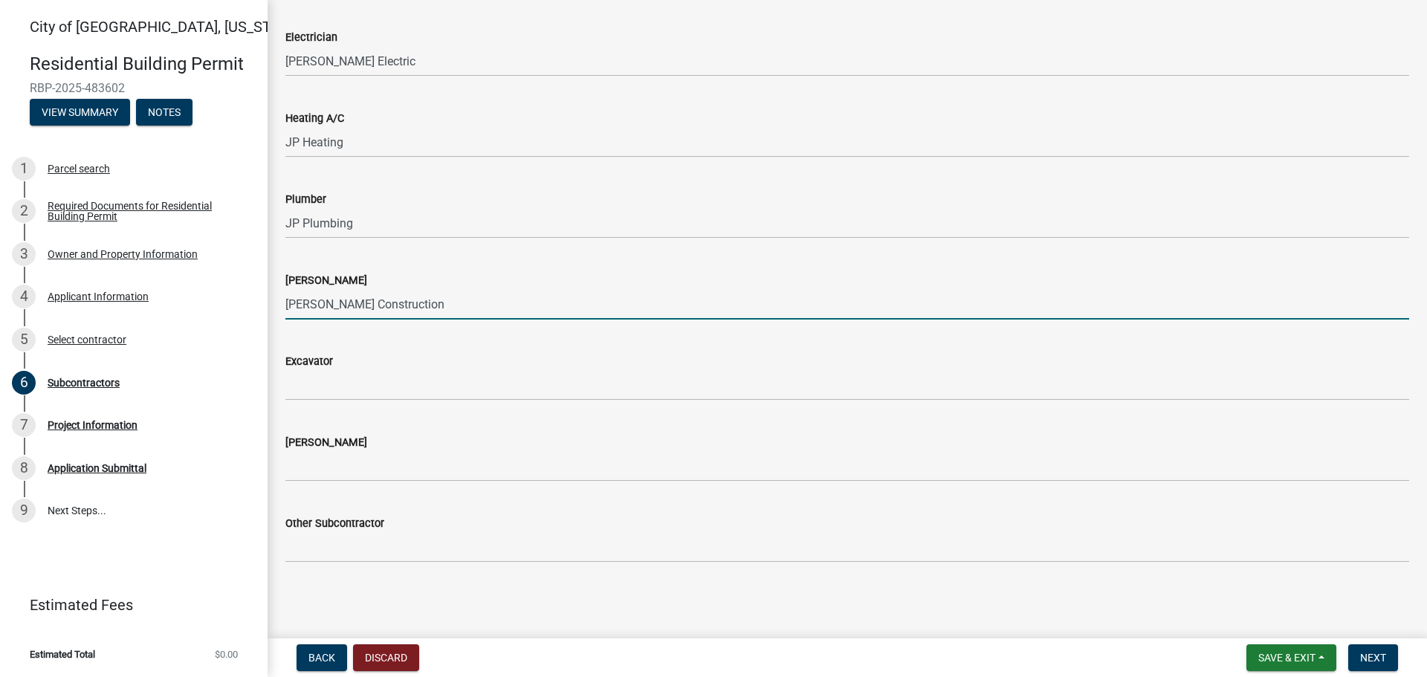
type input "[PERSON_NAME] Construction"
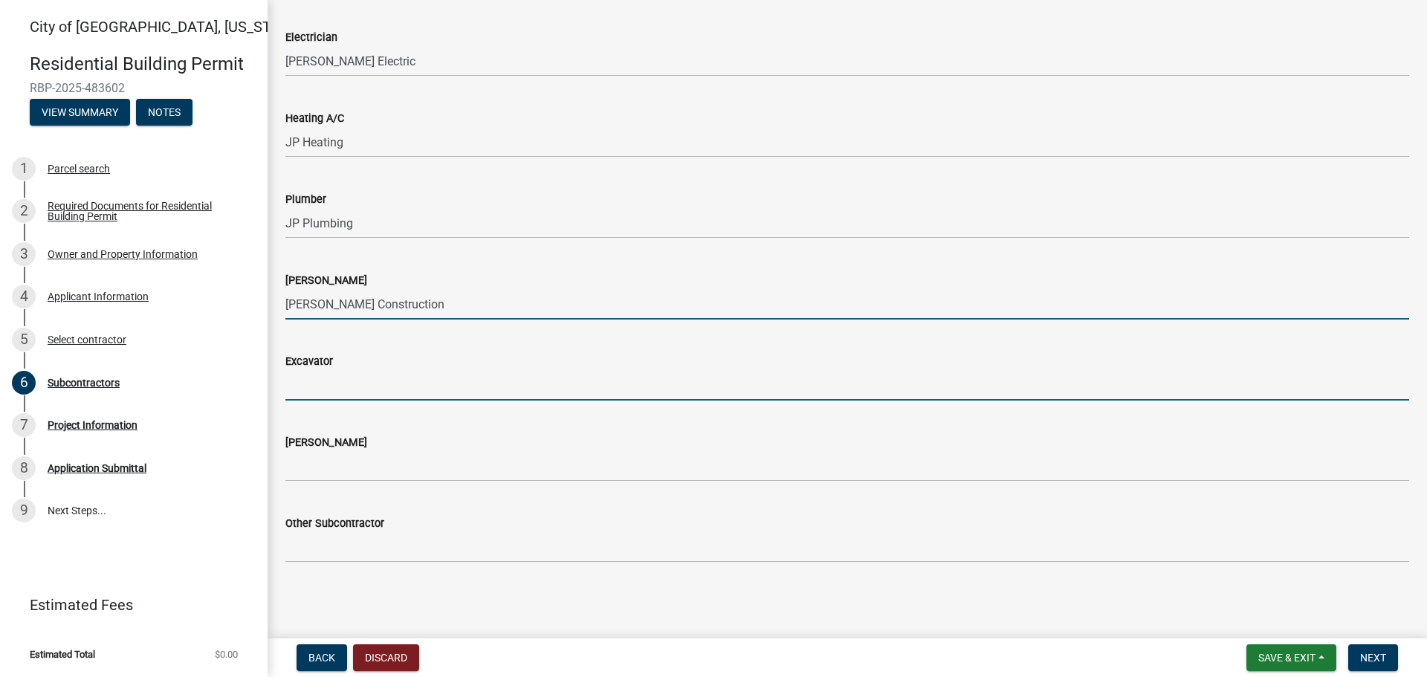
click at [352, 387] on input "Excavator" at bounding box center [847, 385] width 1124 height 30
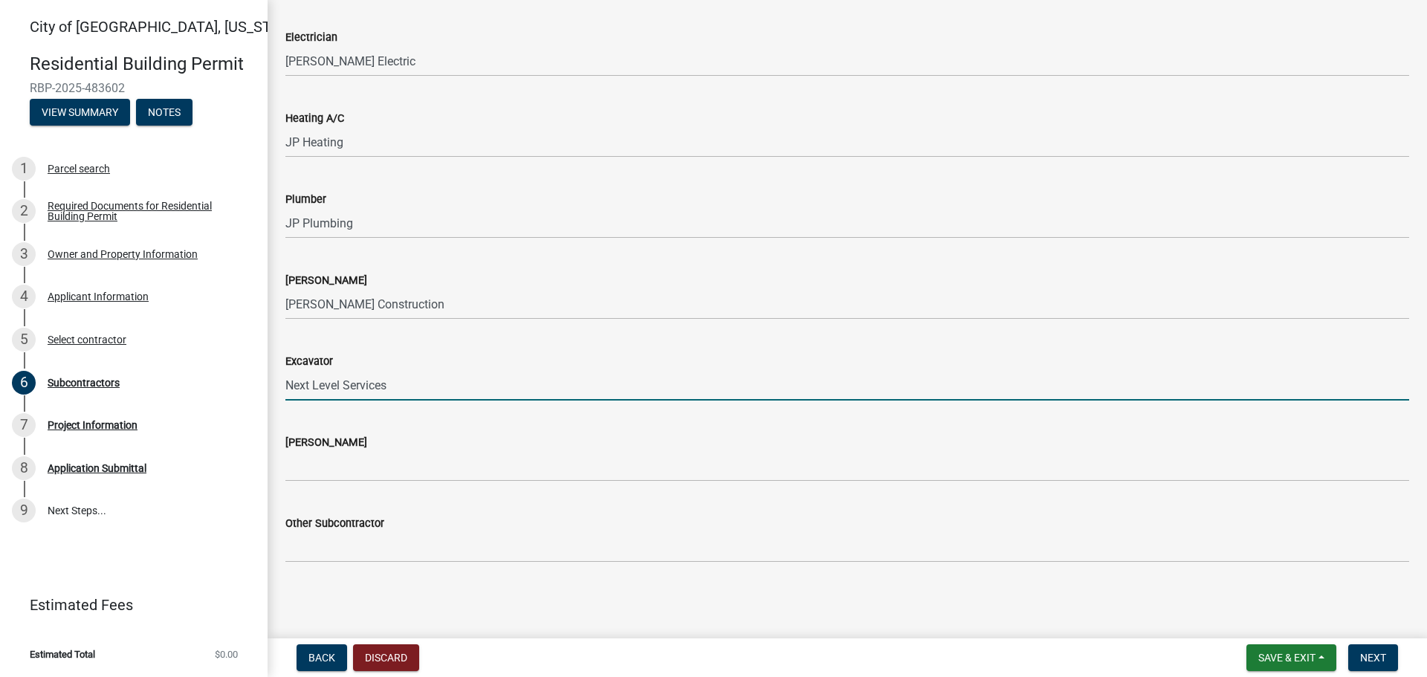
type input "Next Level Services"
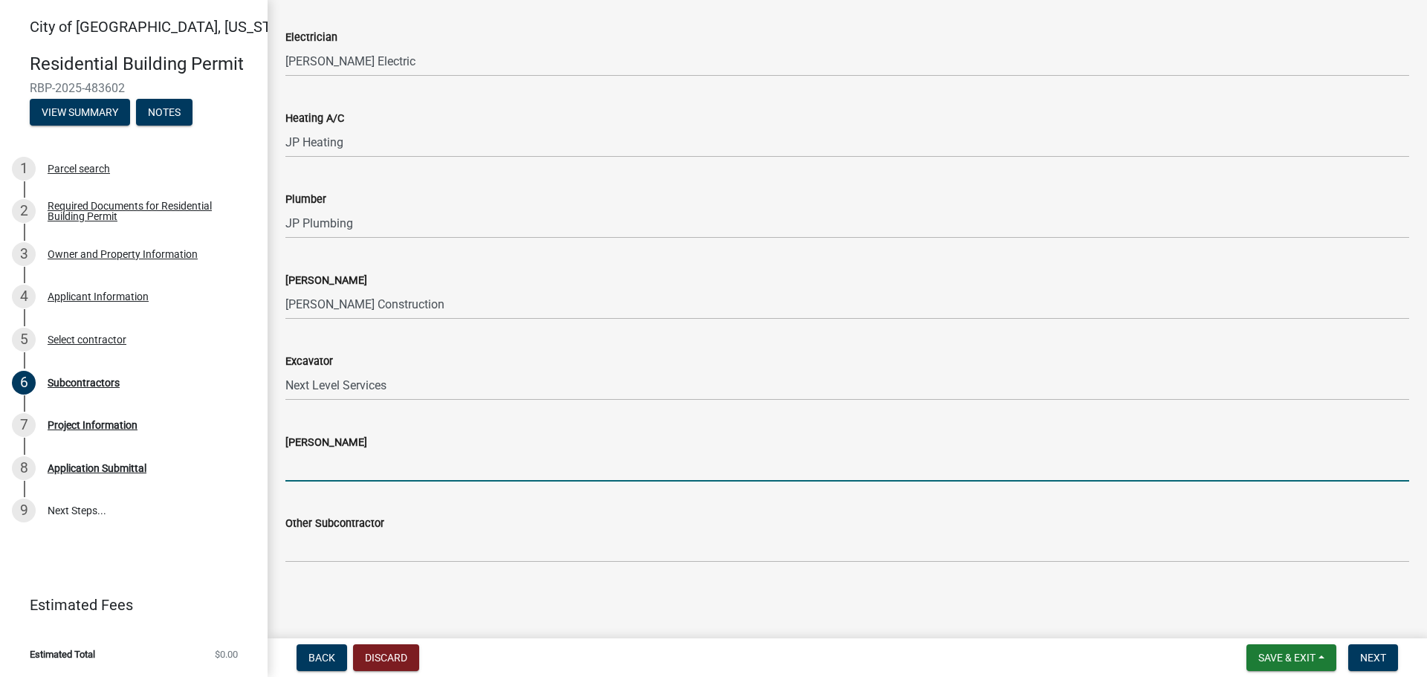
click at [335, 469] on input "[PERSON_NAME]" at bounding box center [847, 466] width 1124 height 30
type input "[PERSON_NAME] Construction"
click at [1383, 657] on span "Next" at bounding box center [1373, 658] width 26 height 12
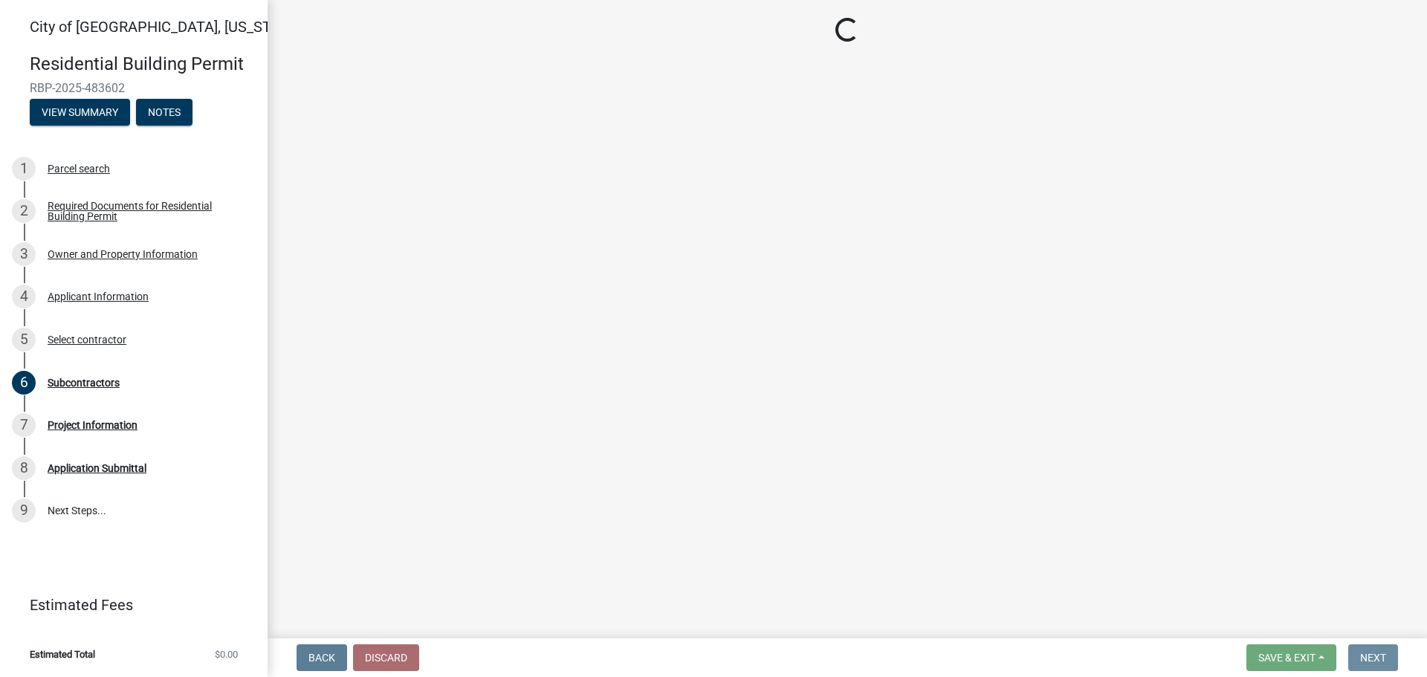
scroll to position [0, 0]
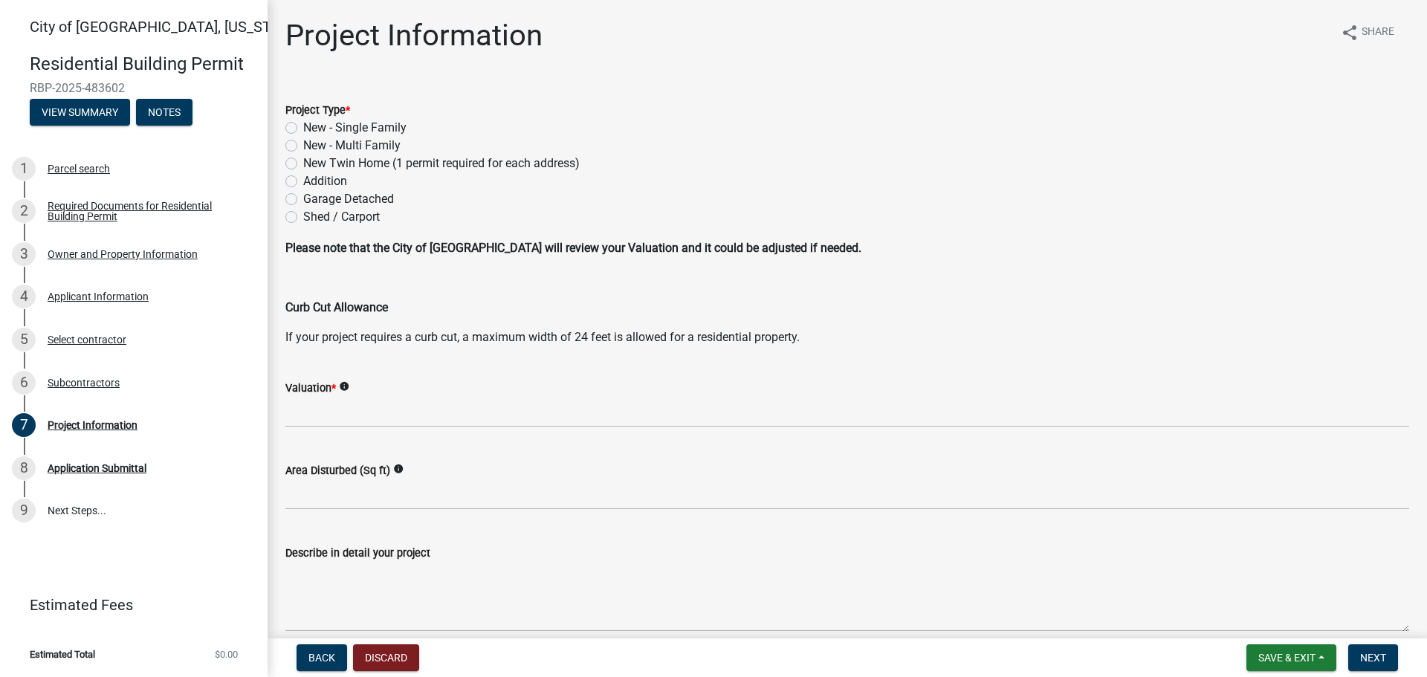
click at [303, 168] on label "New Twin Home (1 permit required for each address)" at bounding box center [441, 164] width 277 height 18
click at [303, 164] on input "New Twin Home (1 permit required for each address)" at bounding box center [308, 160] width 10 height 10
radio input "true"
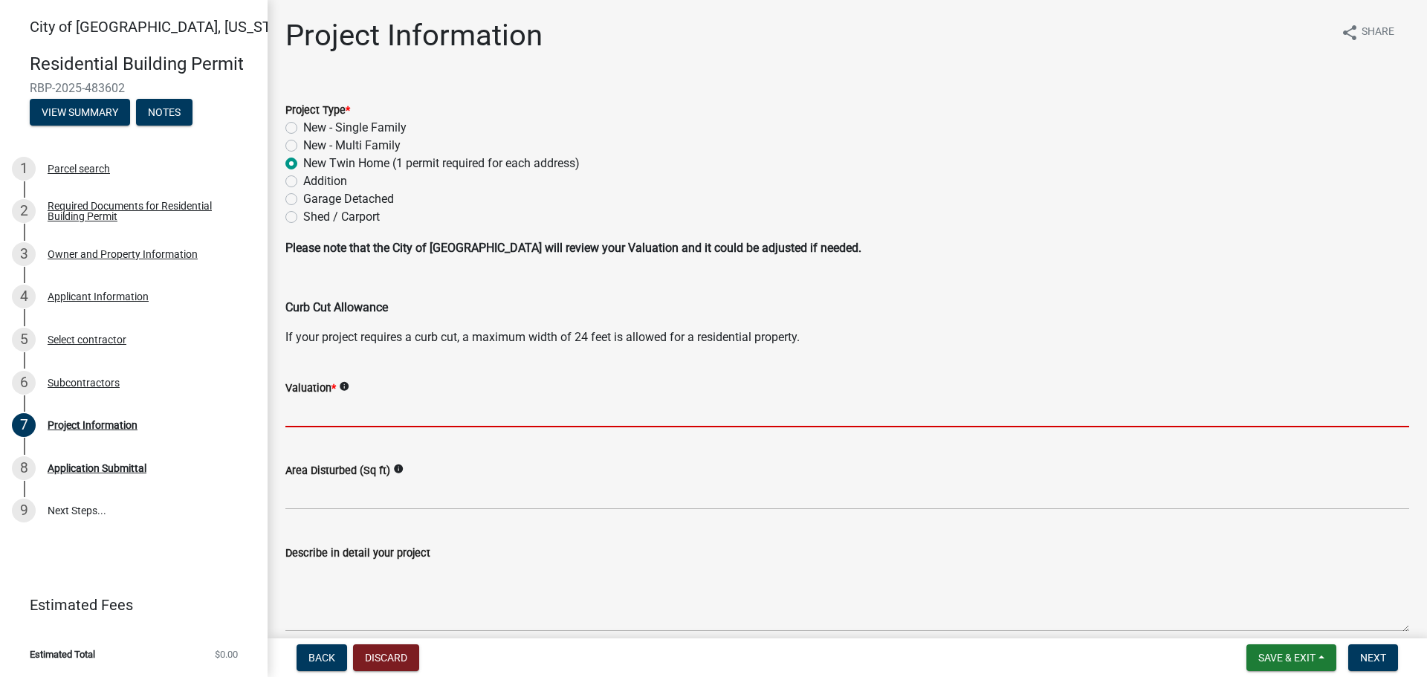
click at [329, 407] on input "text" at bounding box center [847, 412] width 1124 height 30
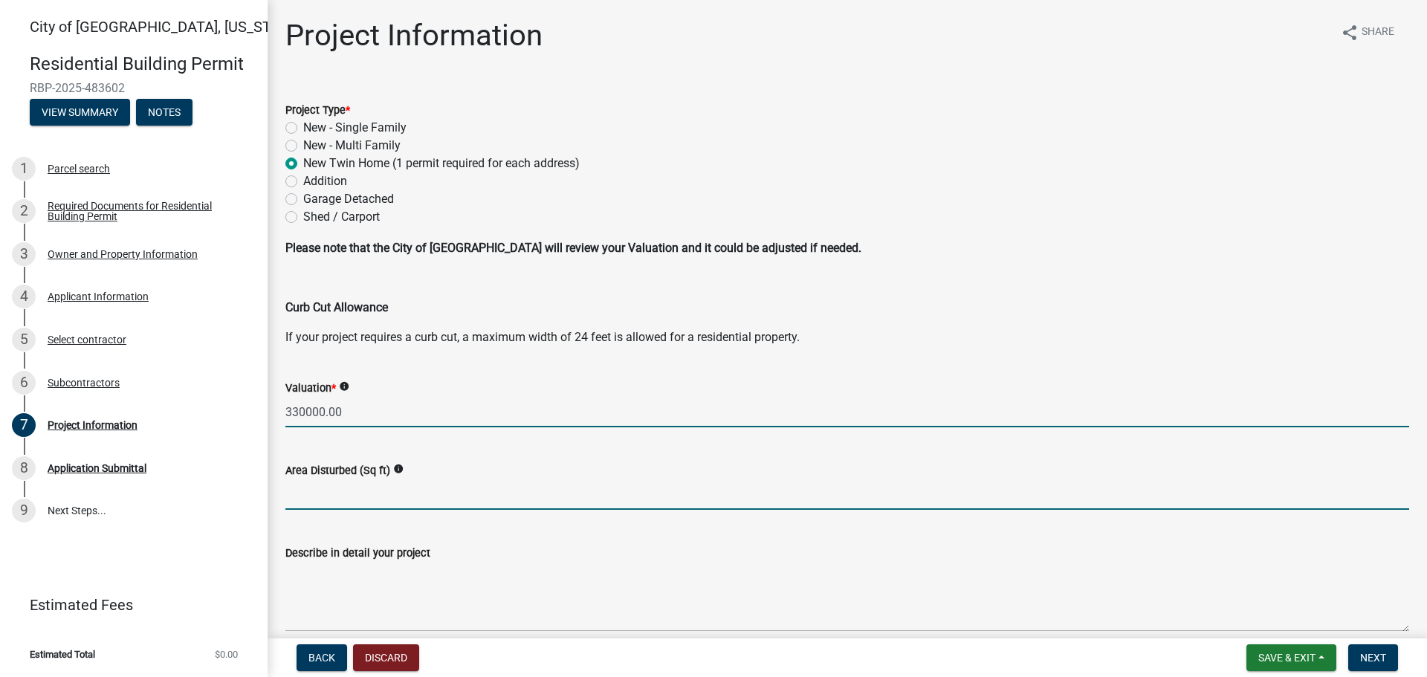
type input "330000"
click at [318, 491] on input "text" at bounding box center [847, 494] width 1124 height 30
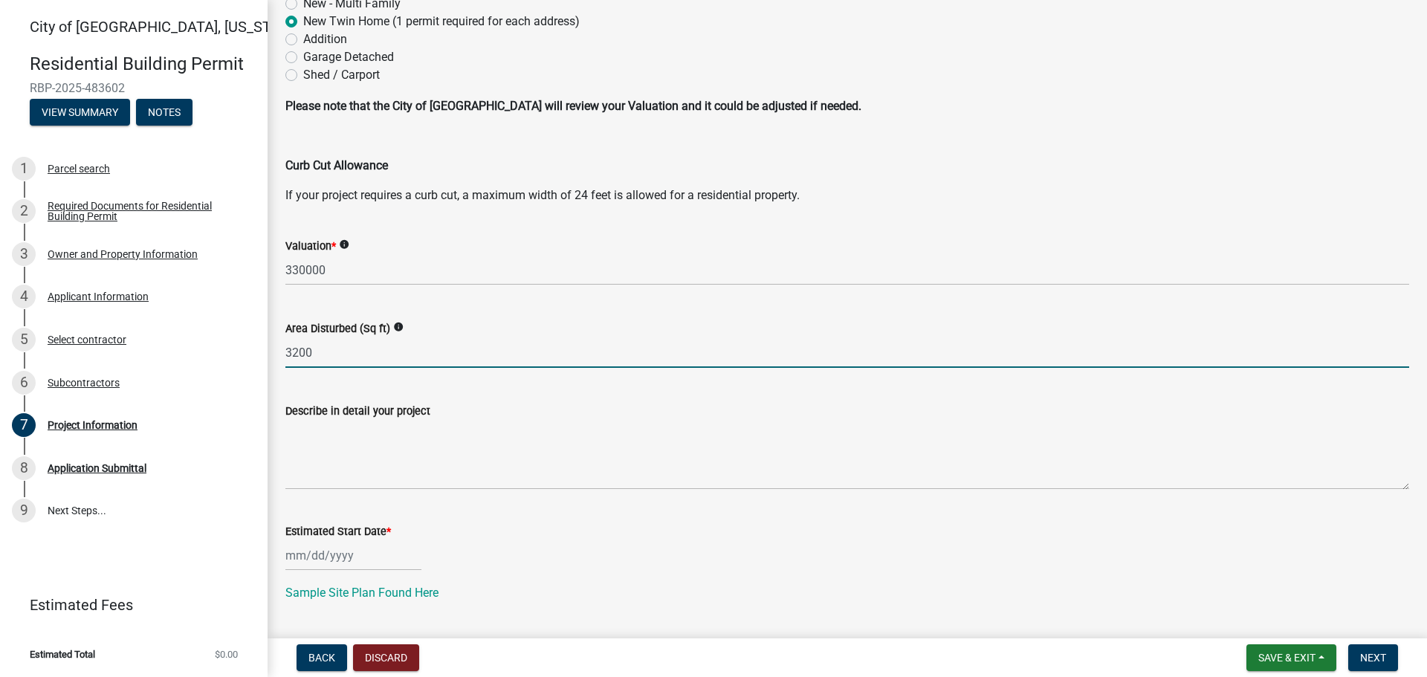
scroll to position [149, 0]
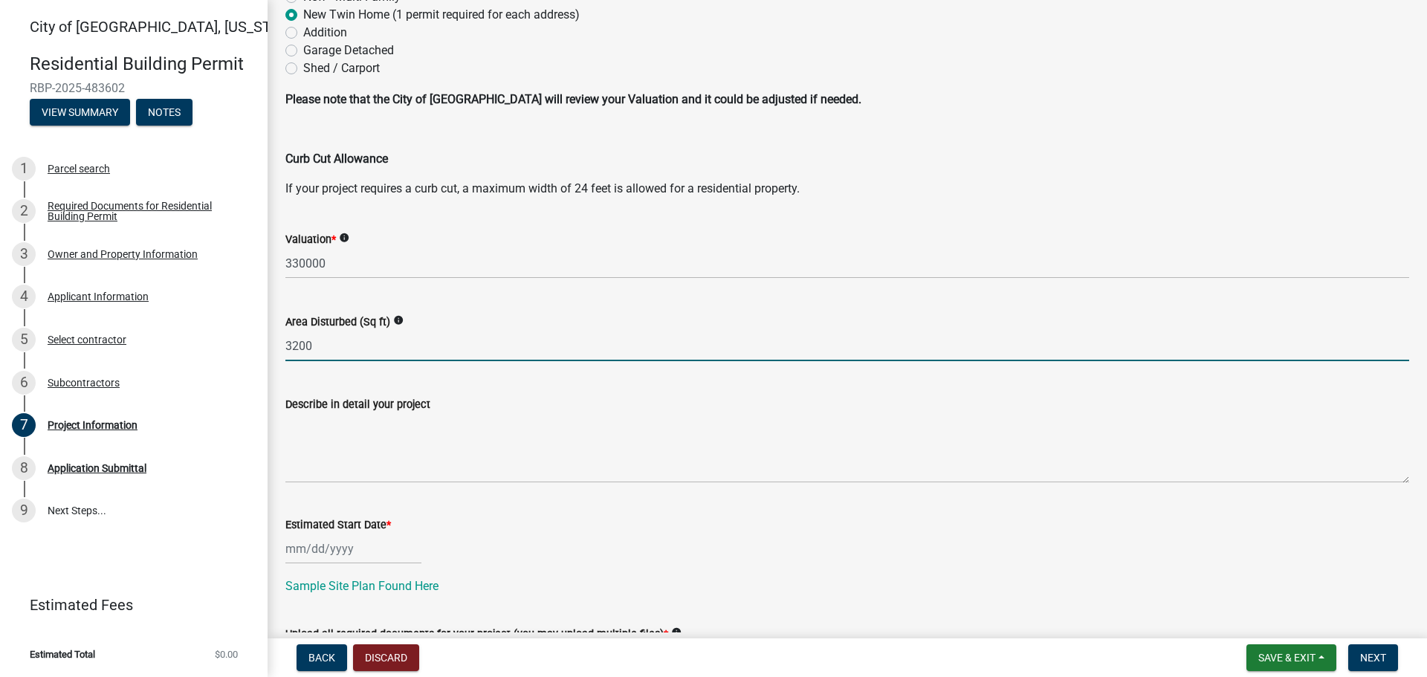
type input "3200"
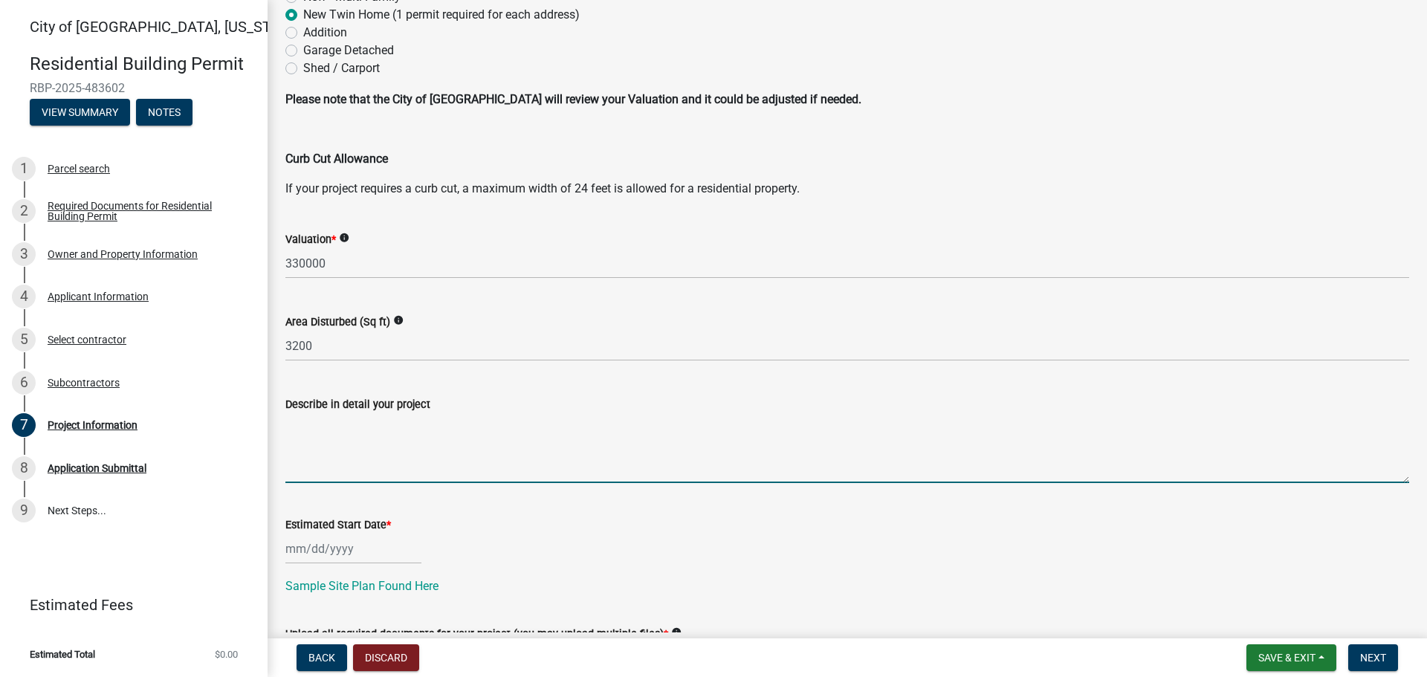
click at [314, 441] on textarea "Describe in detail your project" at bounding box center [847, 448] width 1124 height 70
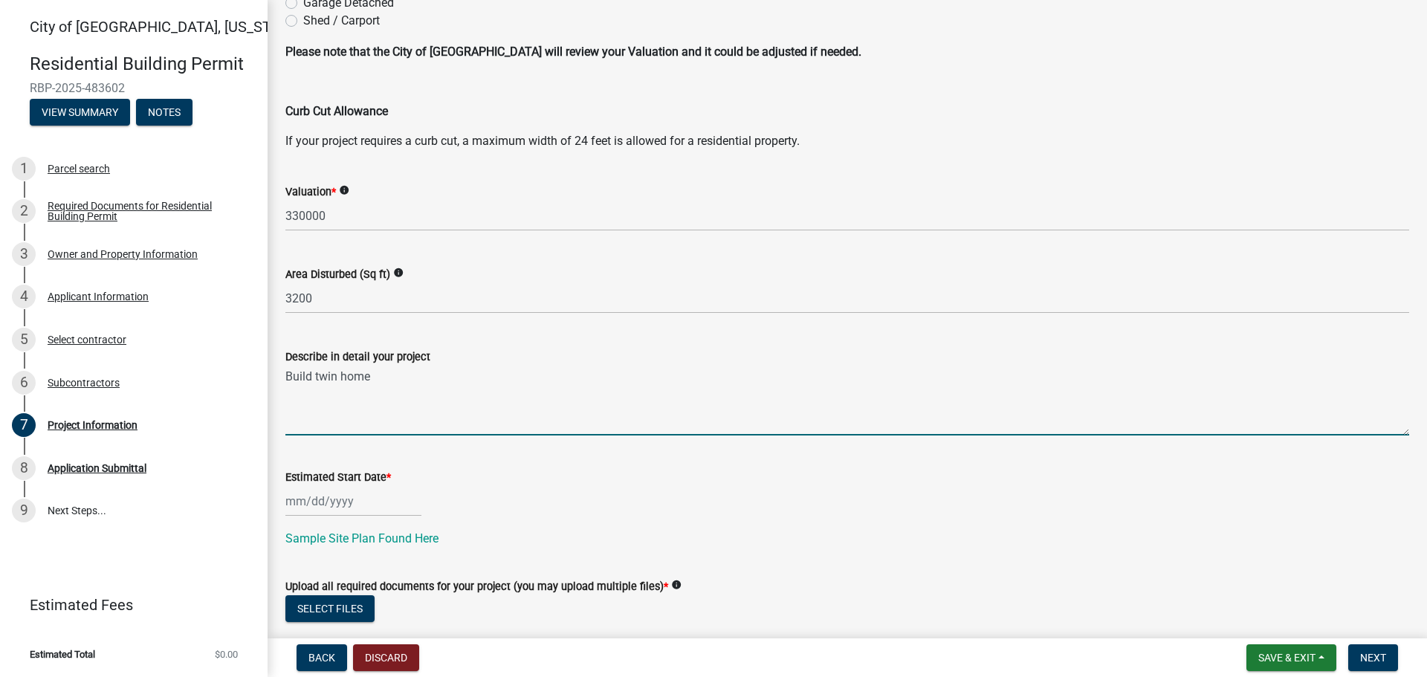
scroll to position [223, 0]
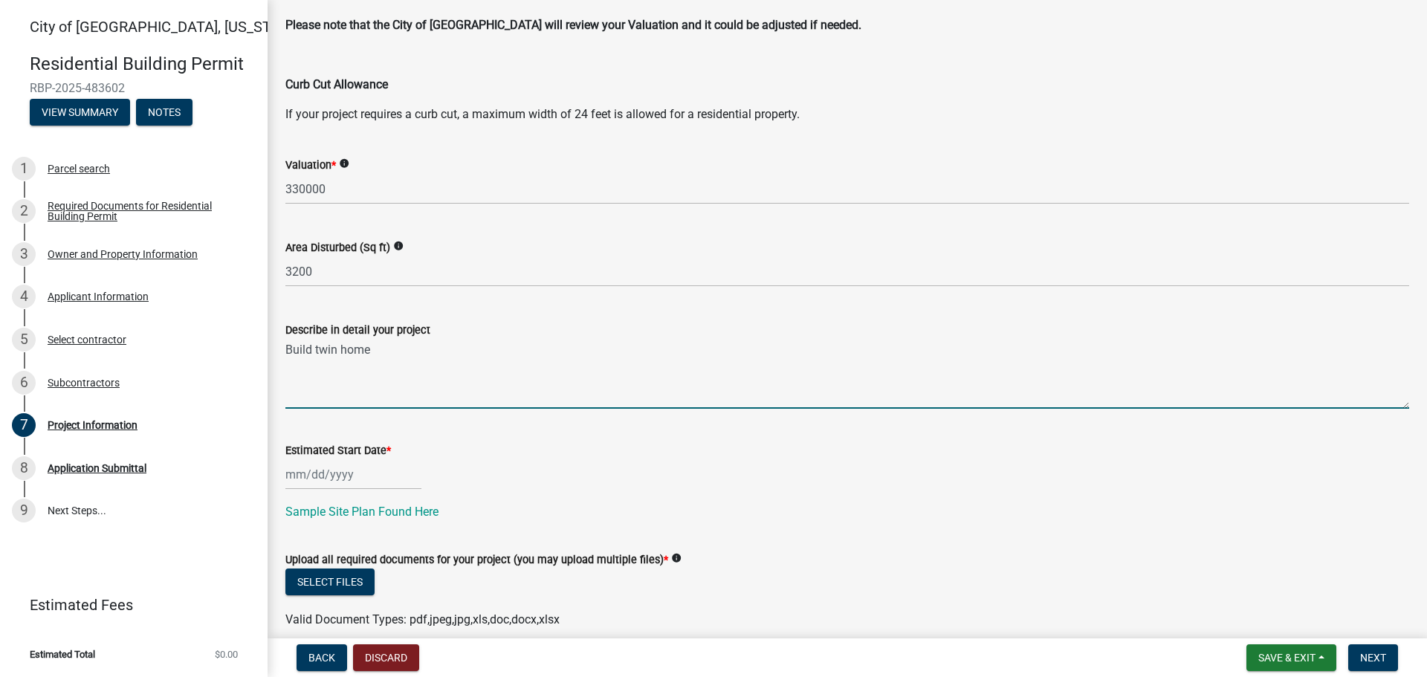
type textarea "Build twin home"
click at [355, 472] on div at bounding box center [353, 474] width 136 height 30
select select "9"
select select "2025"
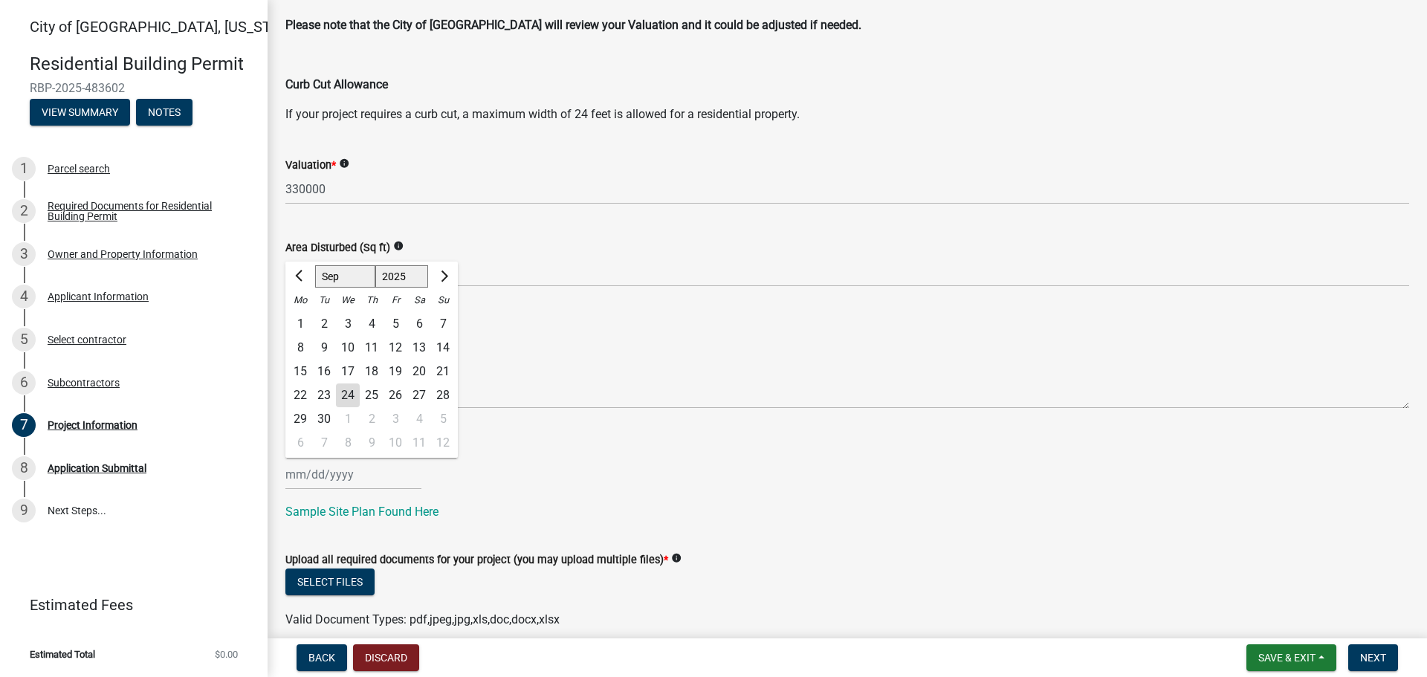
click at [397, 420] on div "3" at bounding box center [396, 419] width 24 height 24
type input "[DATE]"
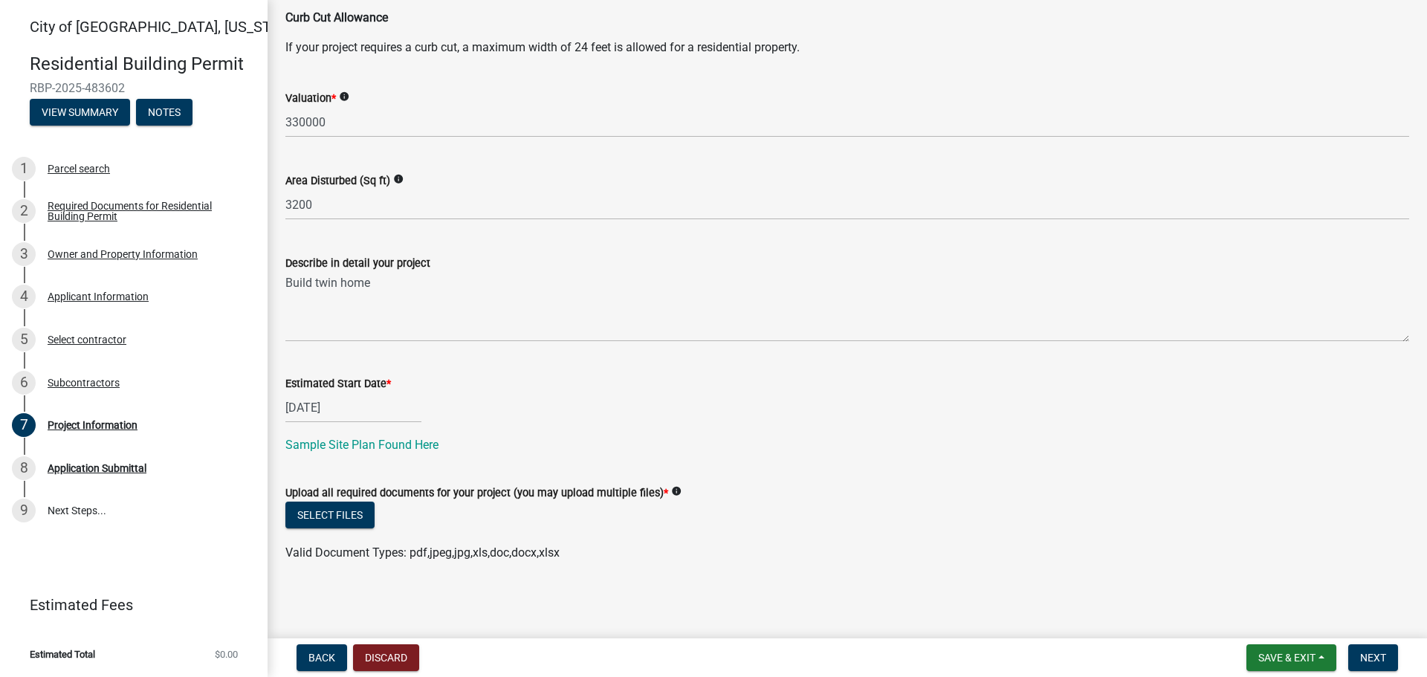
scroll to position [291, 0]
click at [323, 517] on button "Select files" at bounding box center [329, 514] width 89 height 27
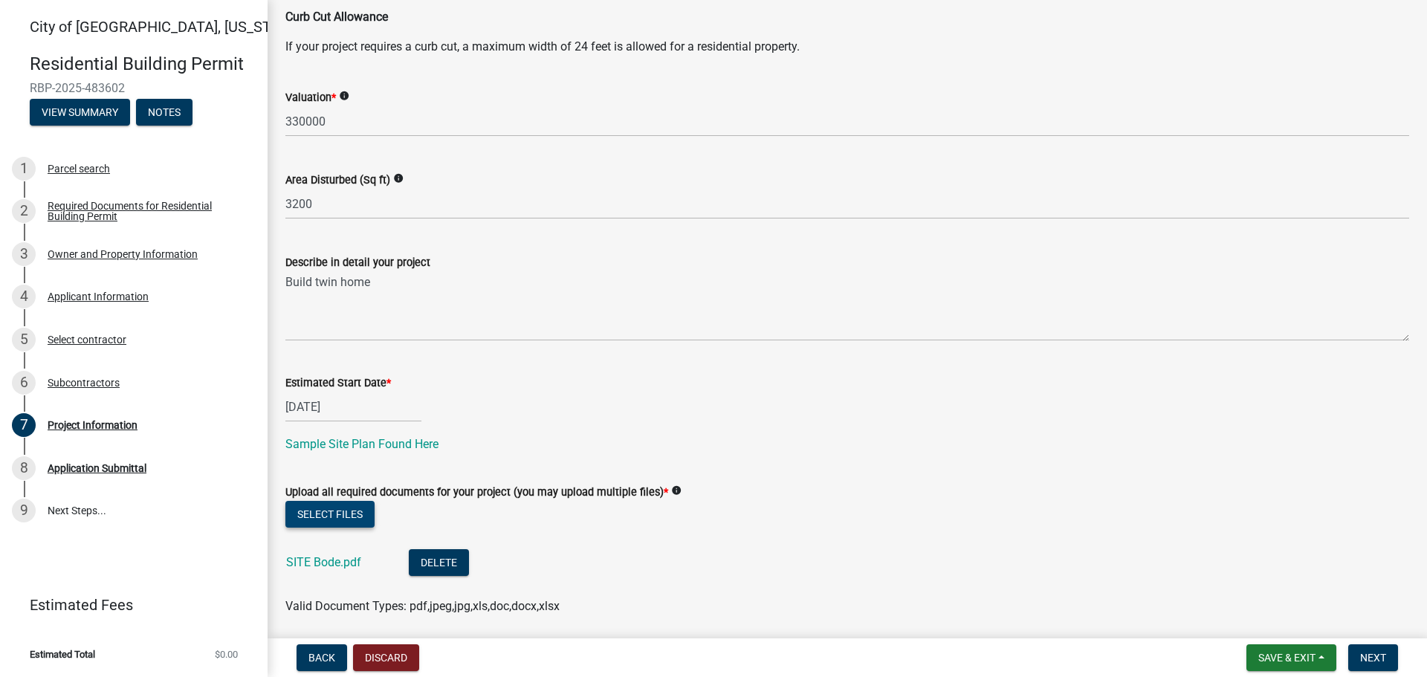
click at [340, 517] on button "Select files" at bounding box center [329, 514] width 89 height 27
click at [334, 508] on button "Select files" at bounding box center [329, 514] width 89 height 27
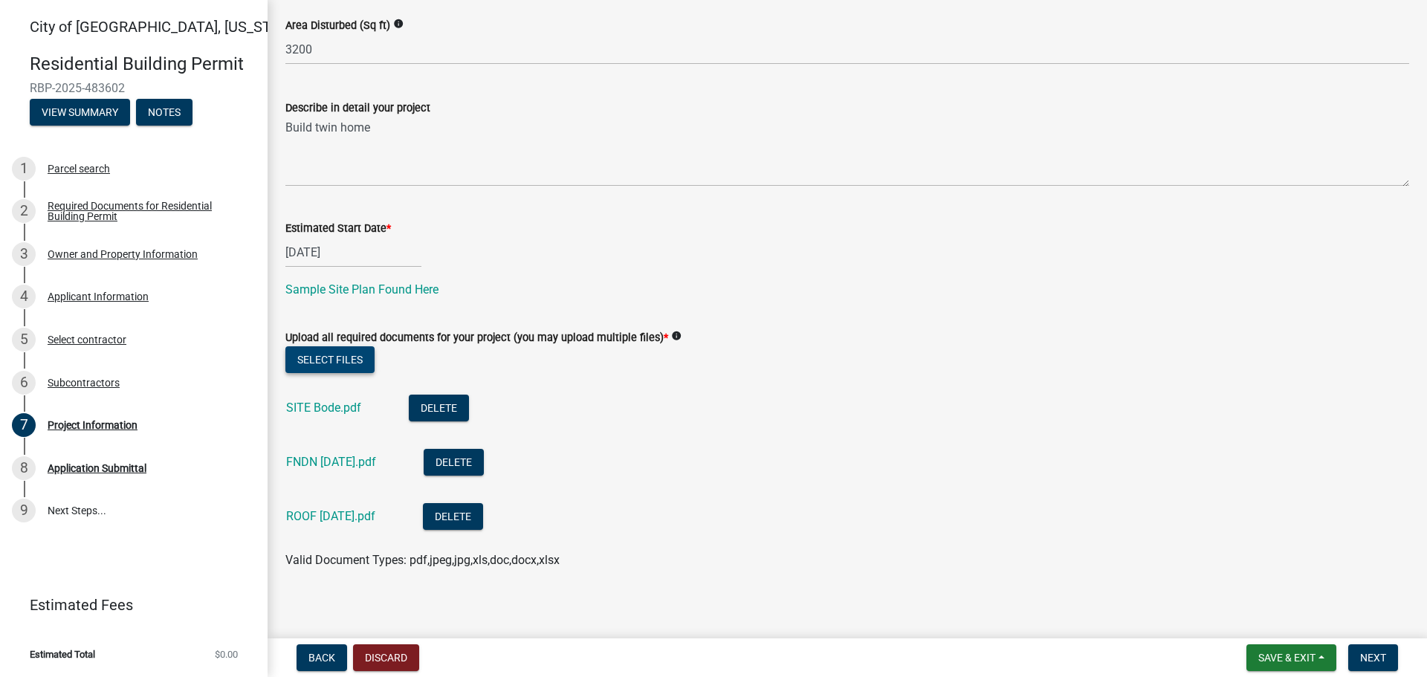
scroll to position [453, 0]
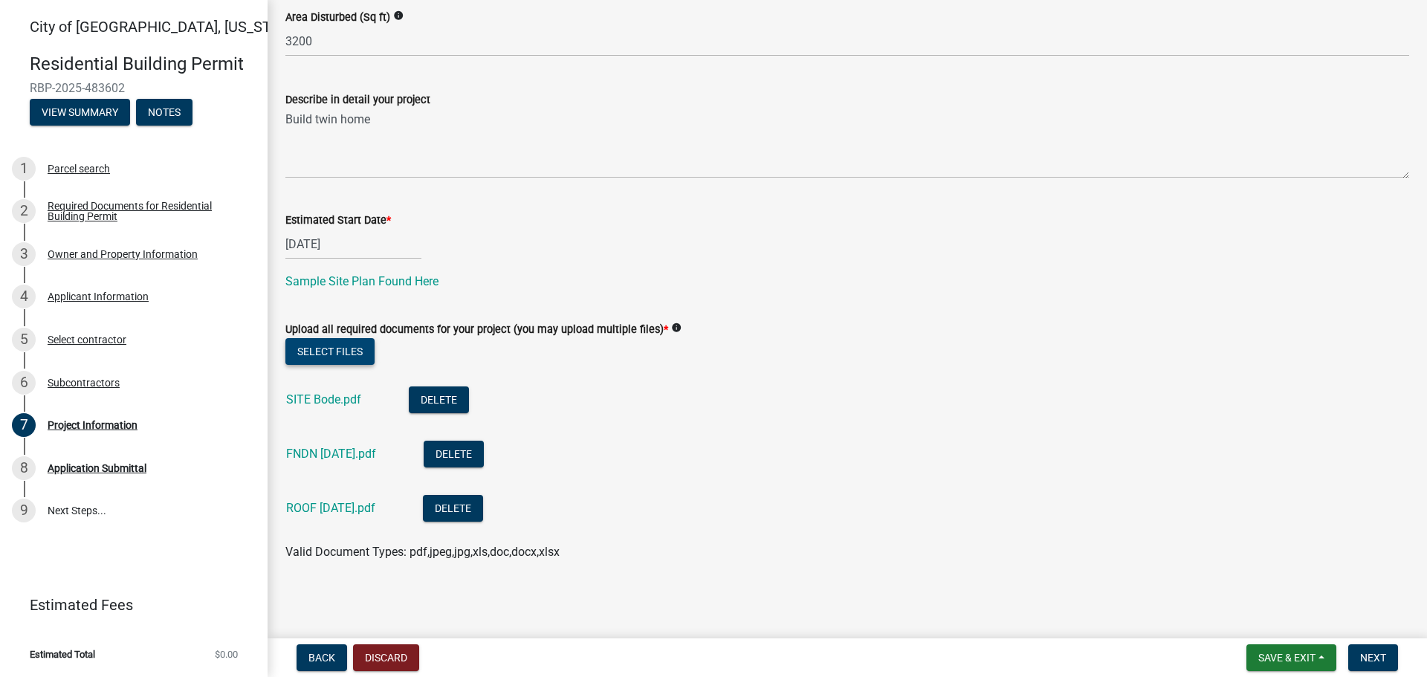
click at [351, 355] on button "Select files" at bounding box center [329, 351] width 89 height 27
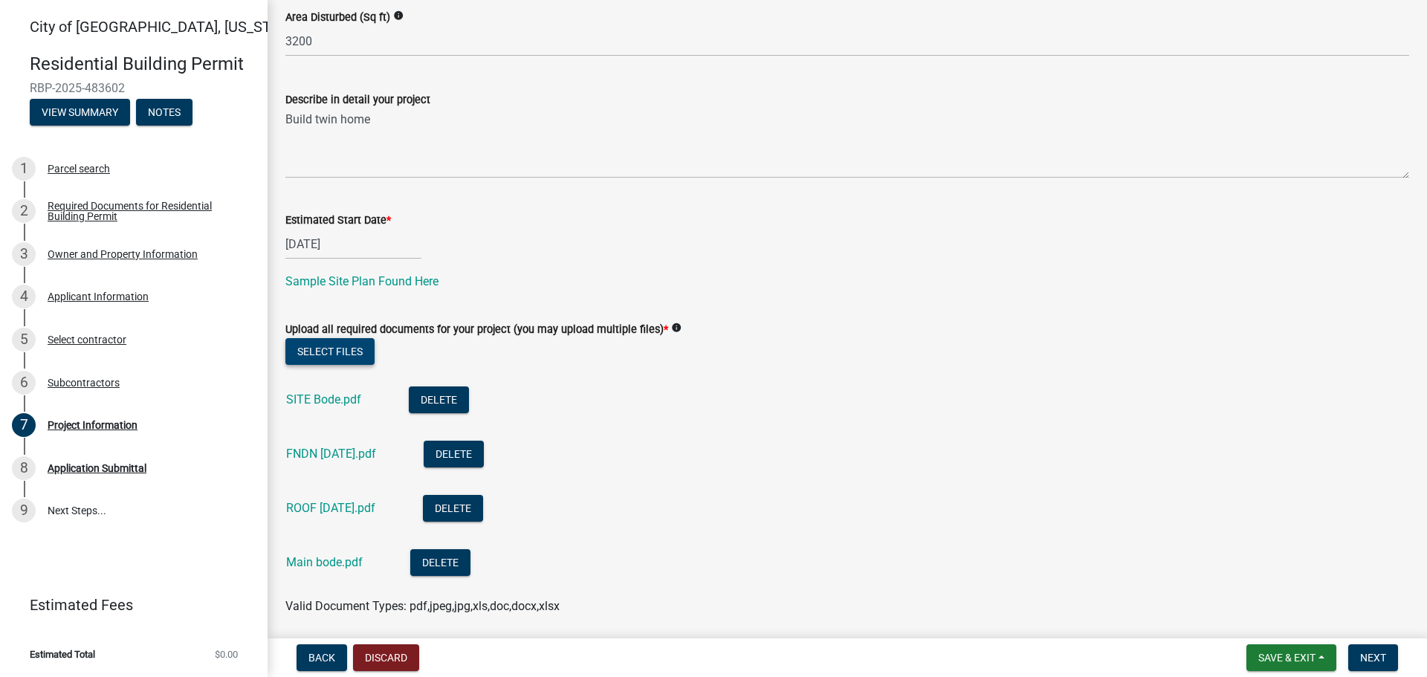
click at [352, 356] on button "Select files" at bounding box center [329, 351] width 89 height 27
click at [336, 348] on button "Select files" at bounding box center [329, 351] width 89 height 27
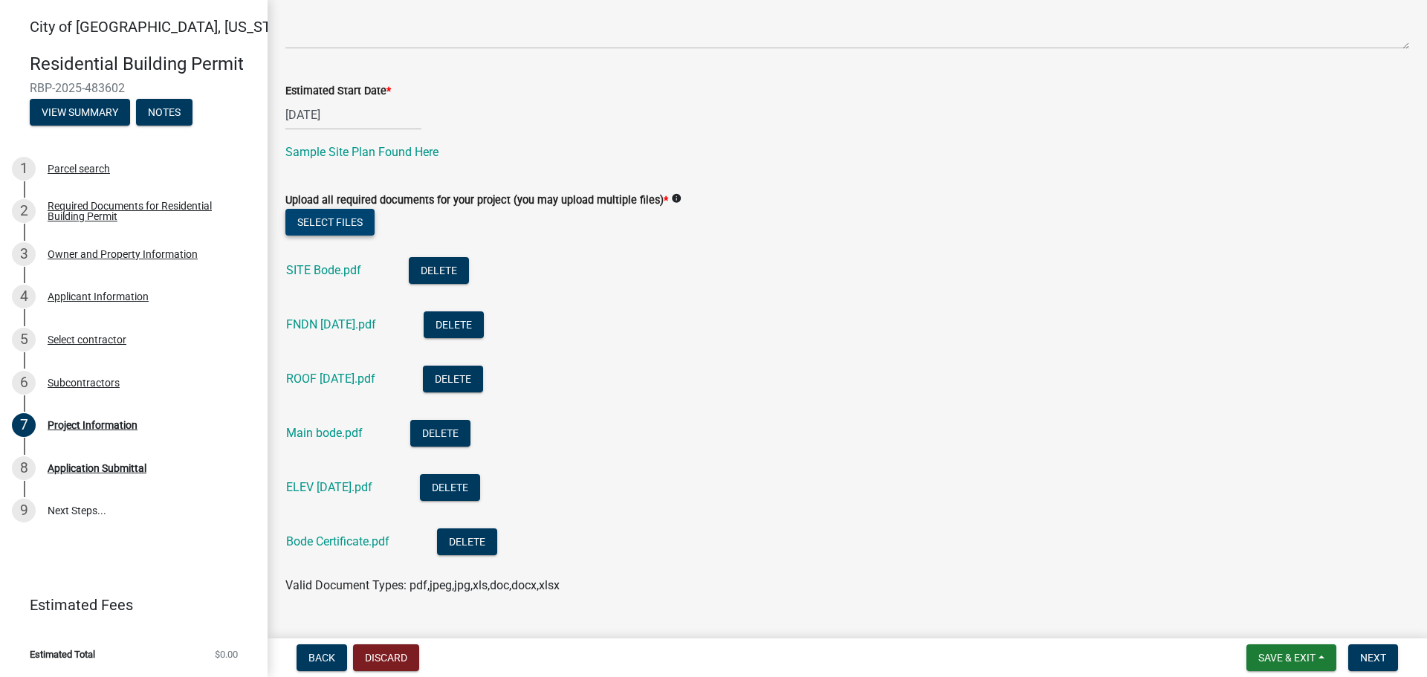
scroll to position [616, 0]
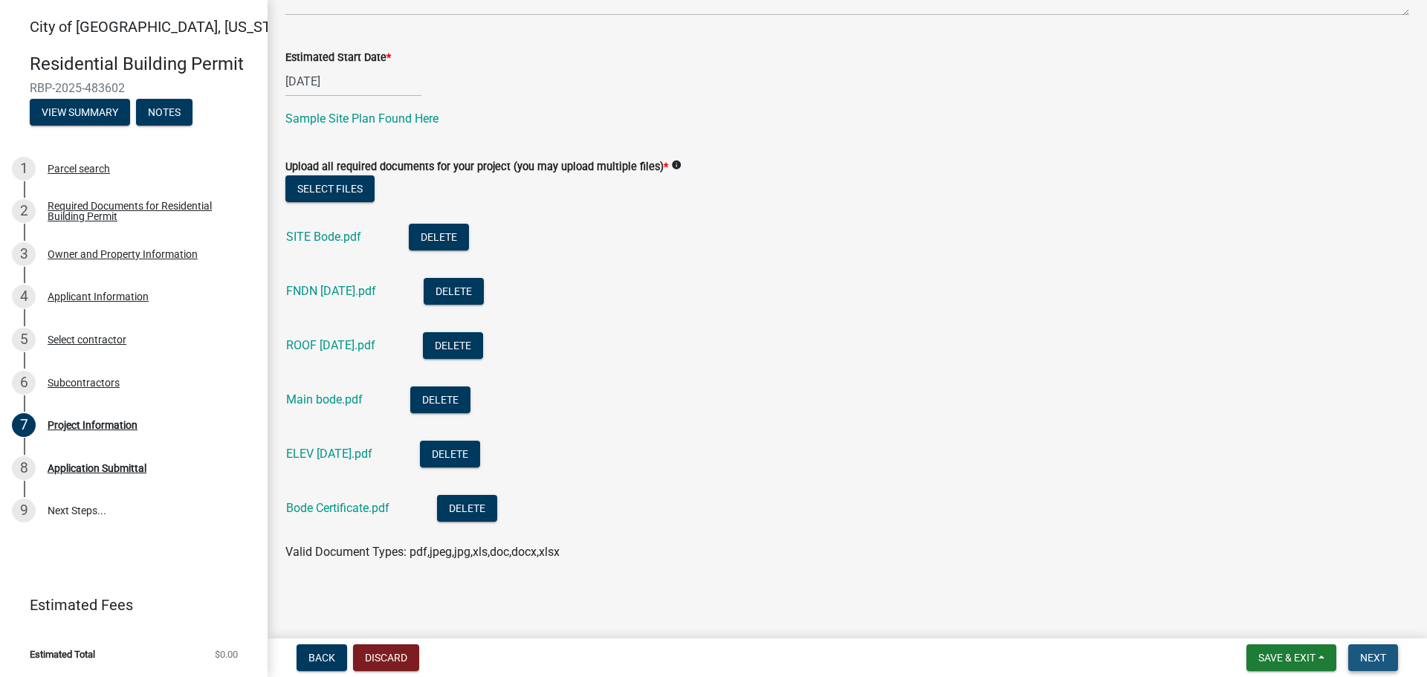
click at [1369, 664] on span "Next" at bounding box center [1373, 658] width 26 height 12
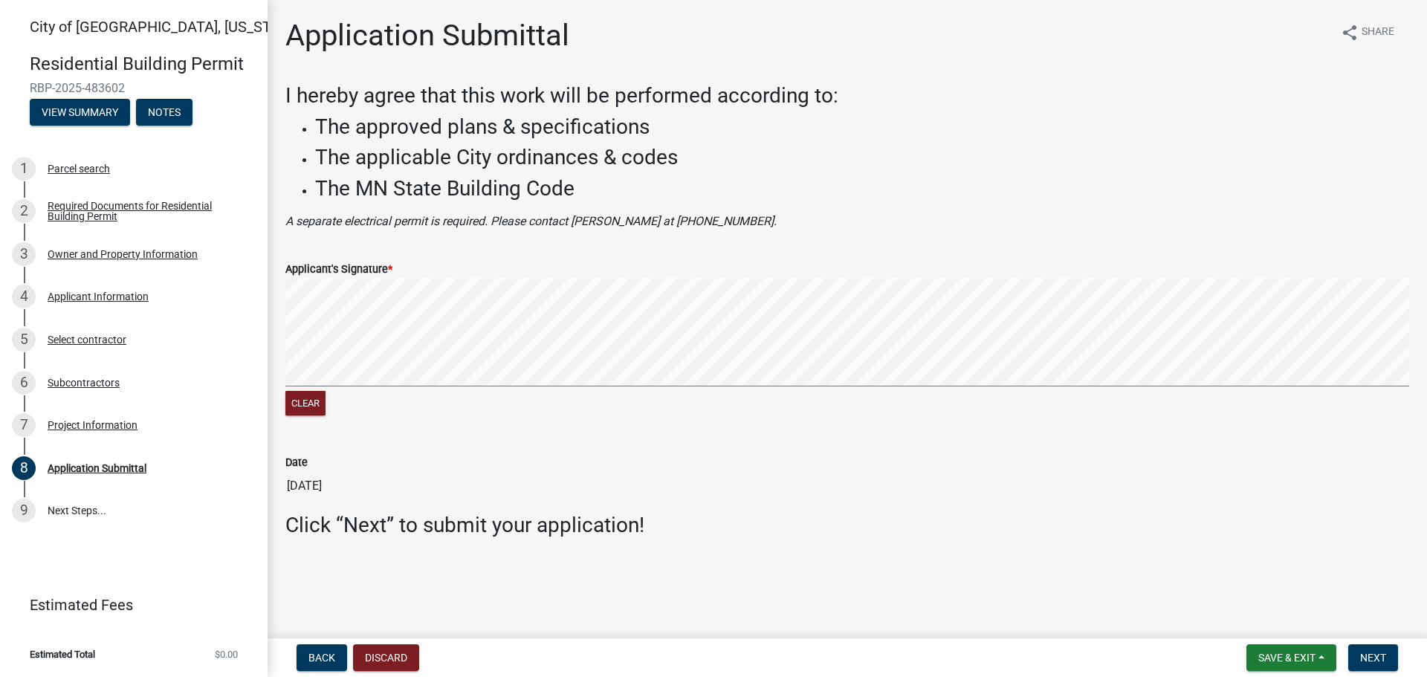
click at [349, 387] on signature-pad at bounding box center [847, 334] width 1124 height 113
click at [1379, 656] on span "Next" at bounding box center [1373, 658] width 26 height 12
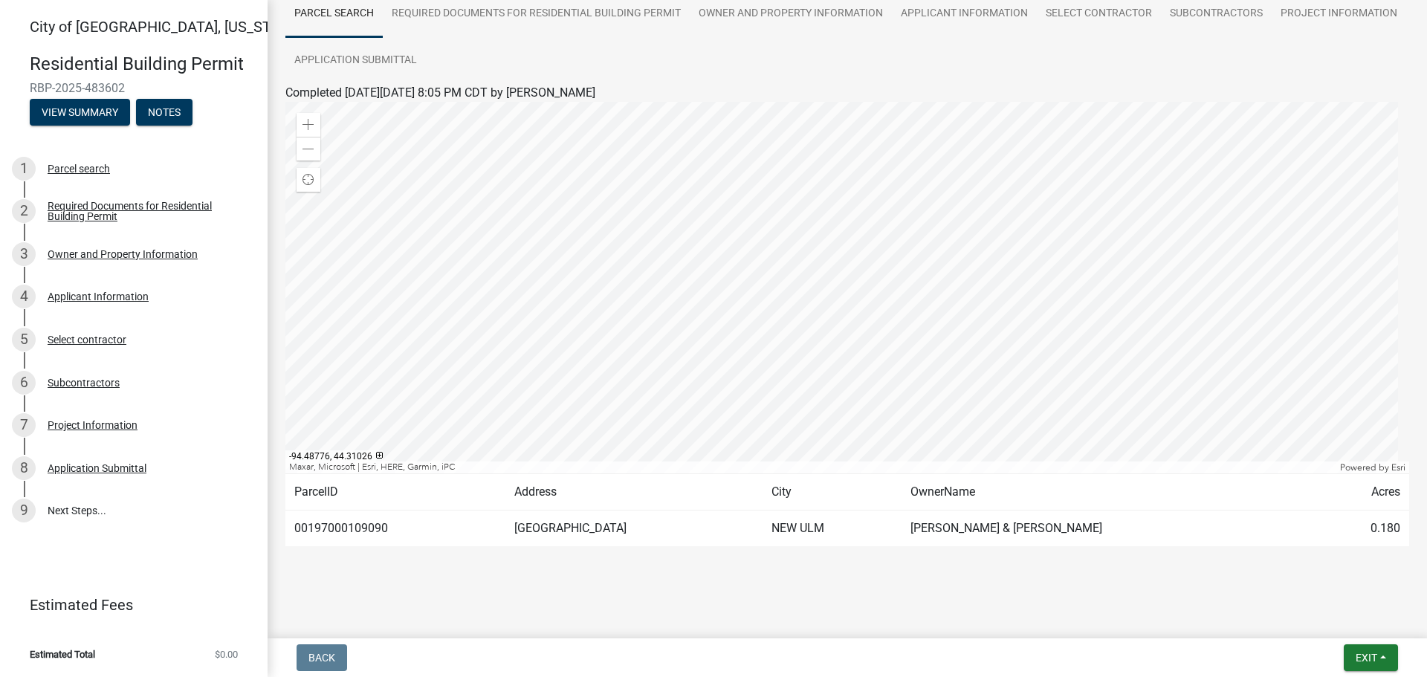
scroll to position [124, 0]
click at [1194, 382] on div at bounding box center [847, 286] width 1124 height 372
click at [1361, 661] on span "Exit" at bounding box center [1367, 658] width 22 height 12
click at [1310, 590] on button "Save" at bounding box center [1338, 584] width 119 height 36
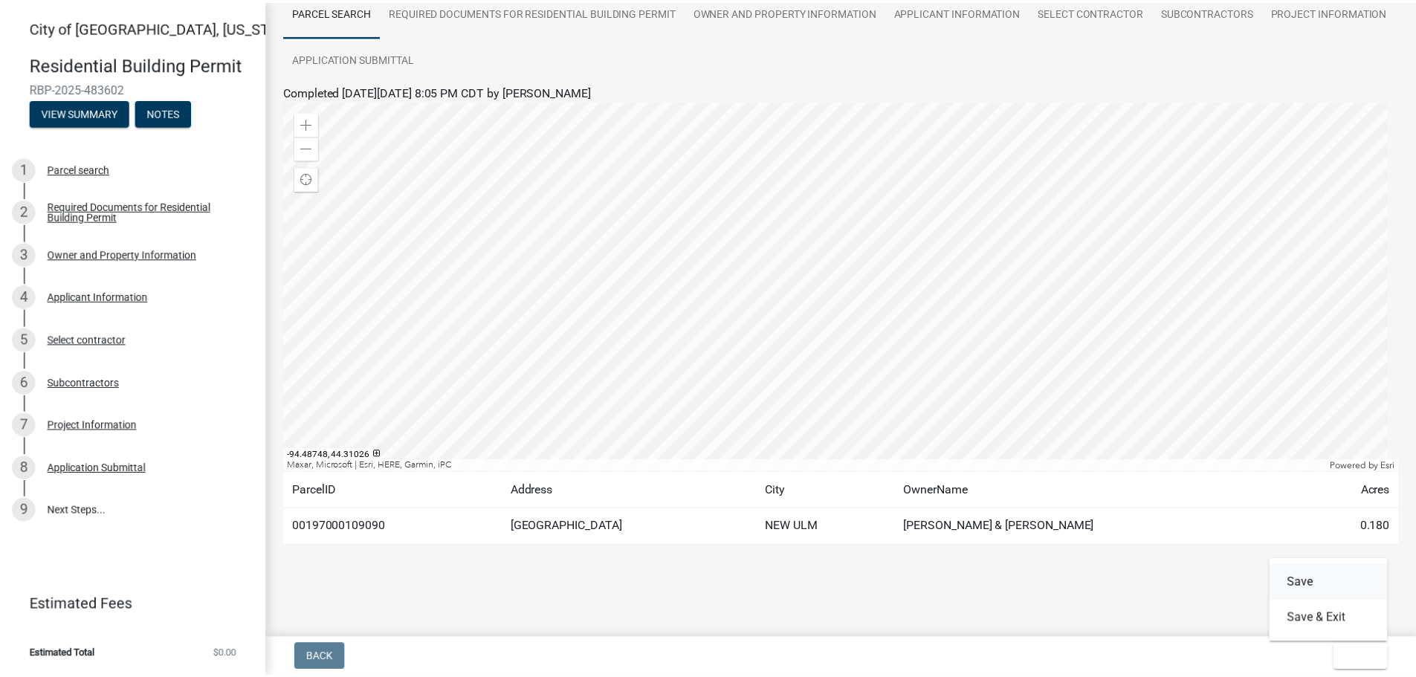
scroll to position [0, 0]
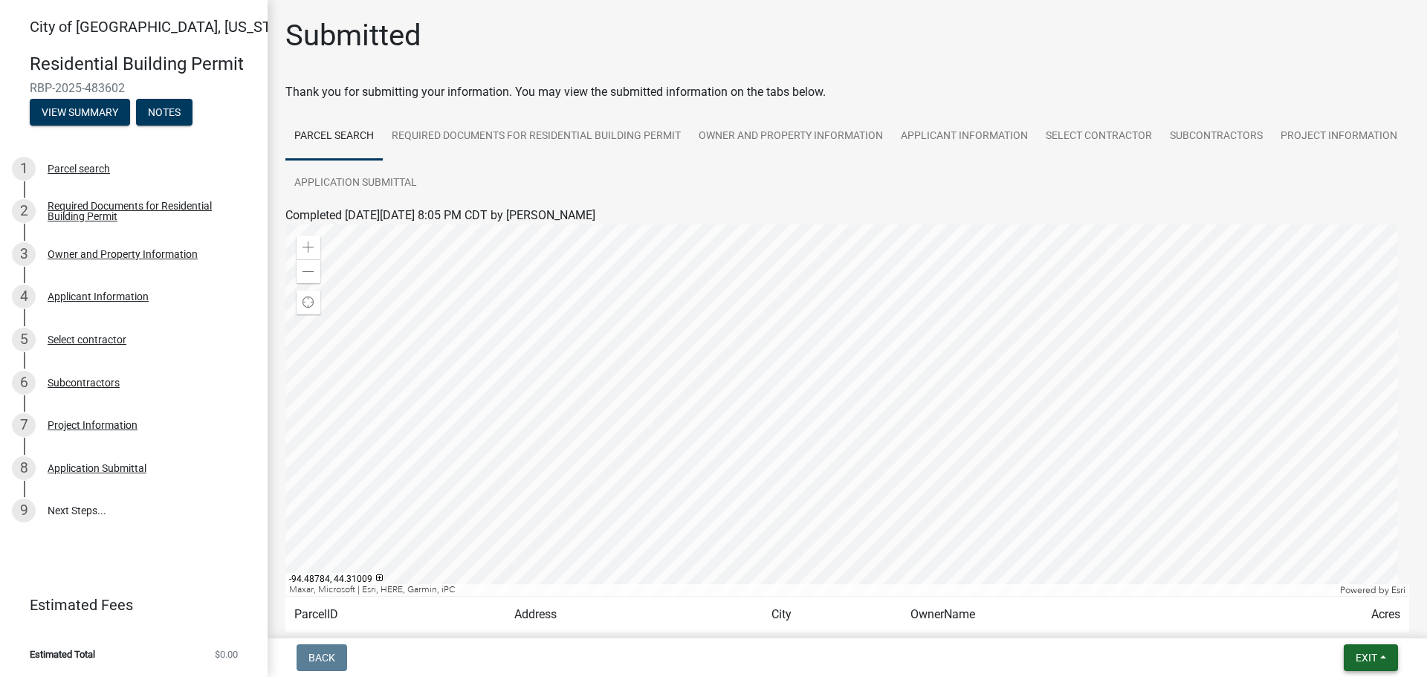
click at [1375, 658] on span "Exit" at bounding box center [1367, 658] width 22 height 12
click at [1320, 624] on button "Save & Exit" at bounding box center [1338, 619] width 119 height 36
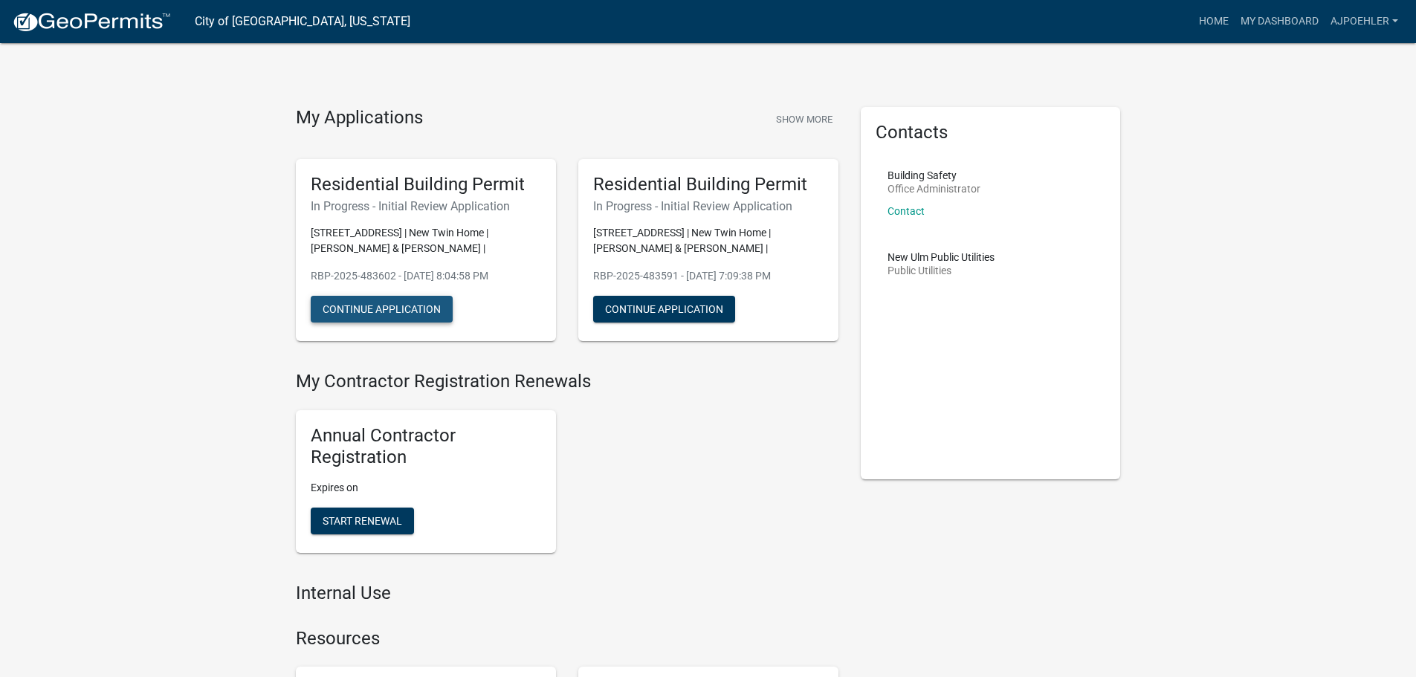
click at [378, 306] on button "Continue Application" at bounding box center [382, 309] width 142 height 27
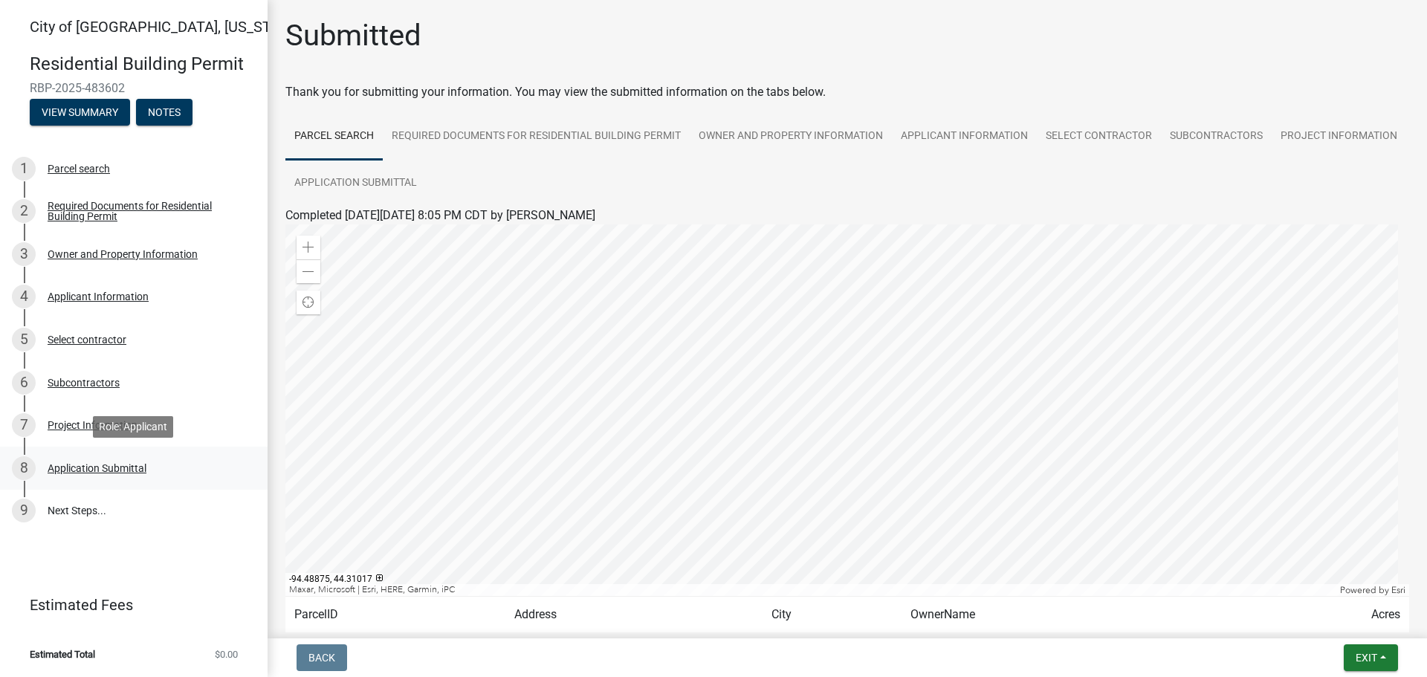
click at [124, 469] on div "Application Submittal" at bounding box center [97, 468] width 99 height 10
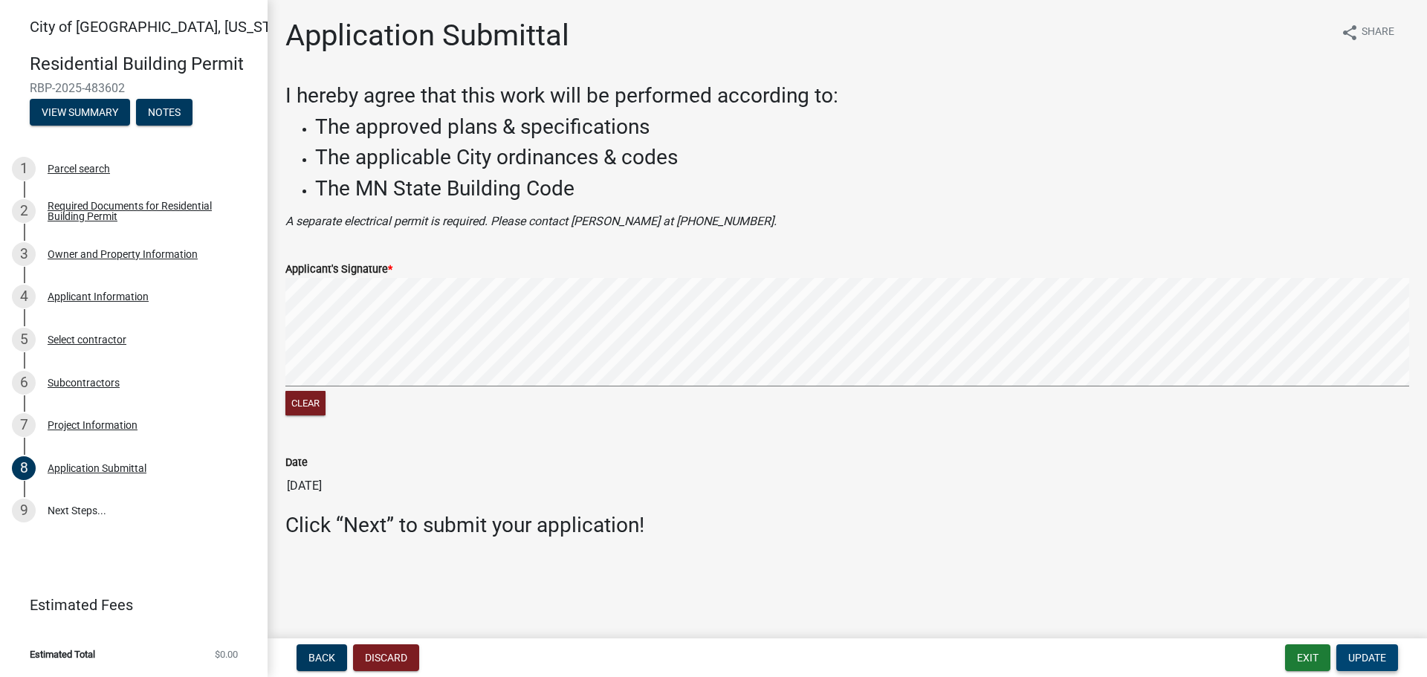
click at [1370, 662] on span "Update" at bounding box center [1367, 658] width 38 height 12
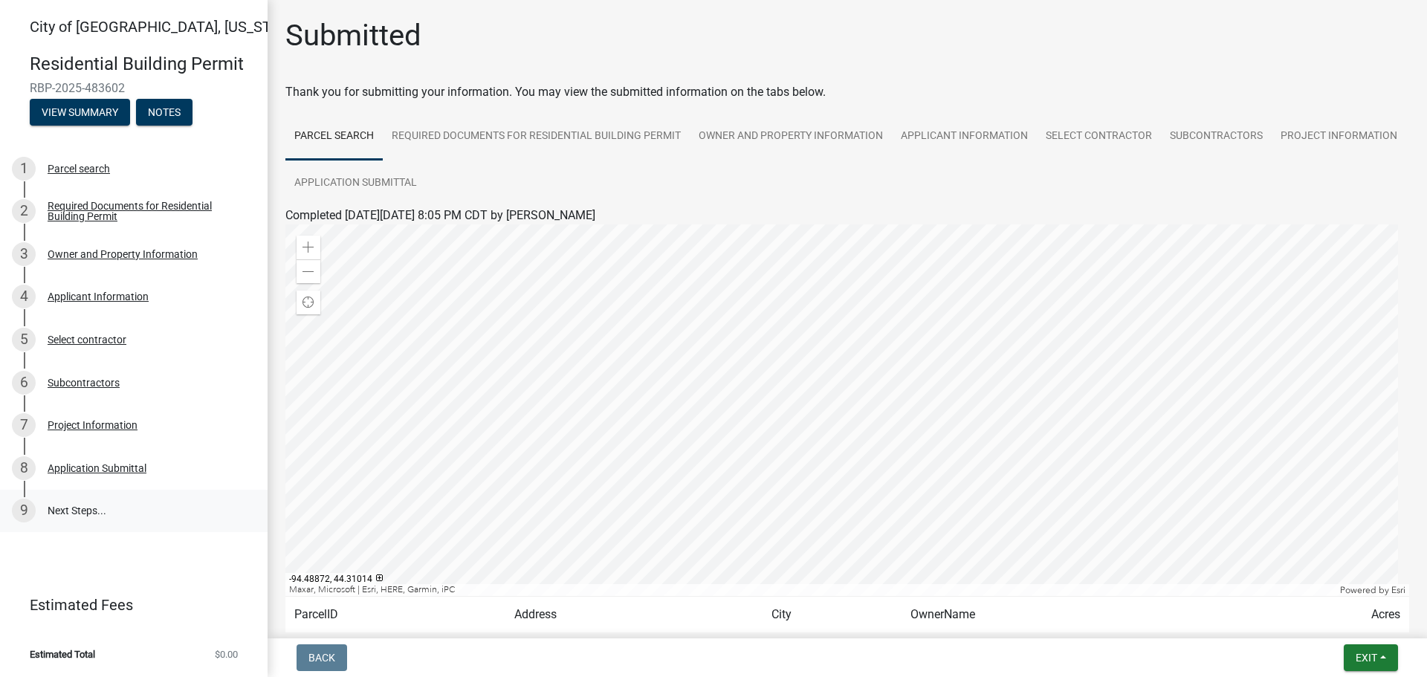
click at [70, 512] on link "9 Next Steps..." at bounding box center [134, 511] width 268 height 43
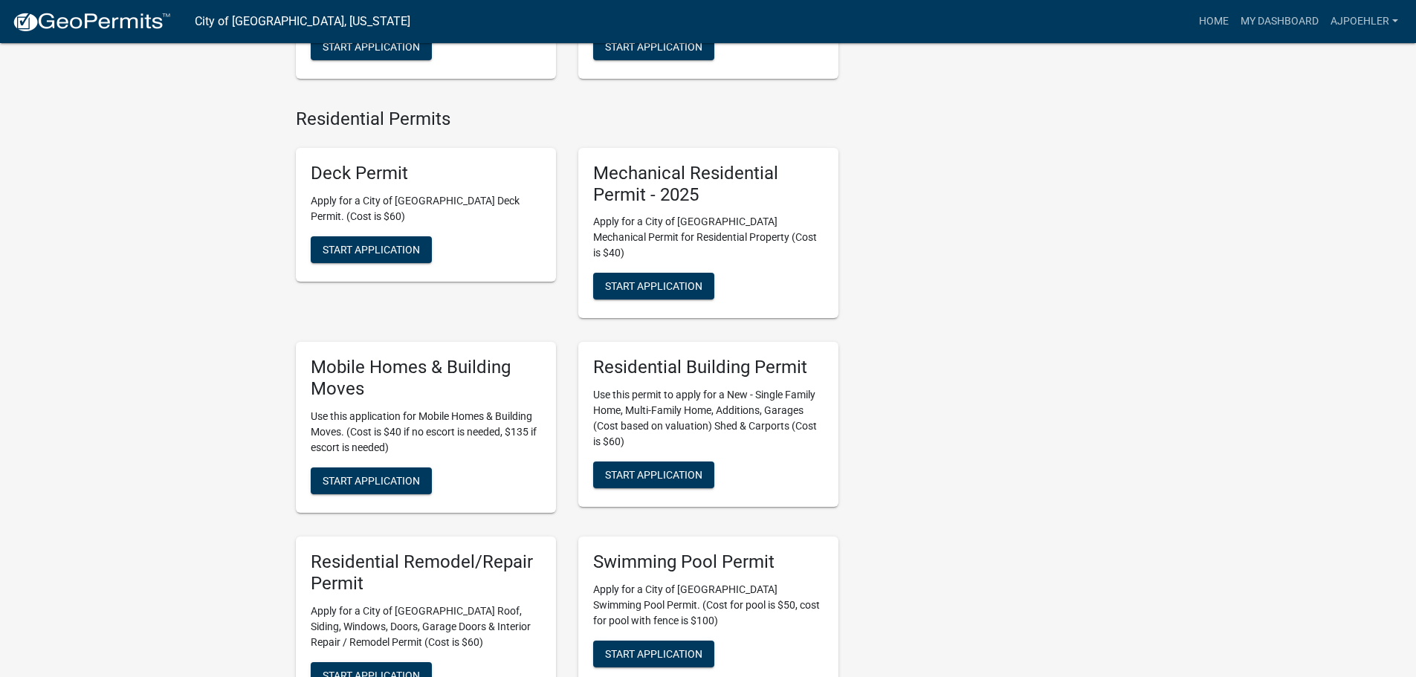
scroll to position [223, 0]
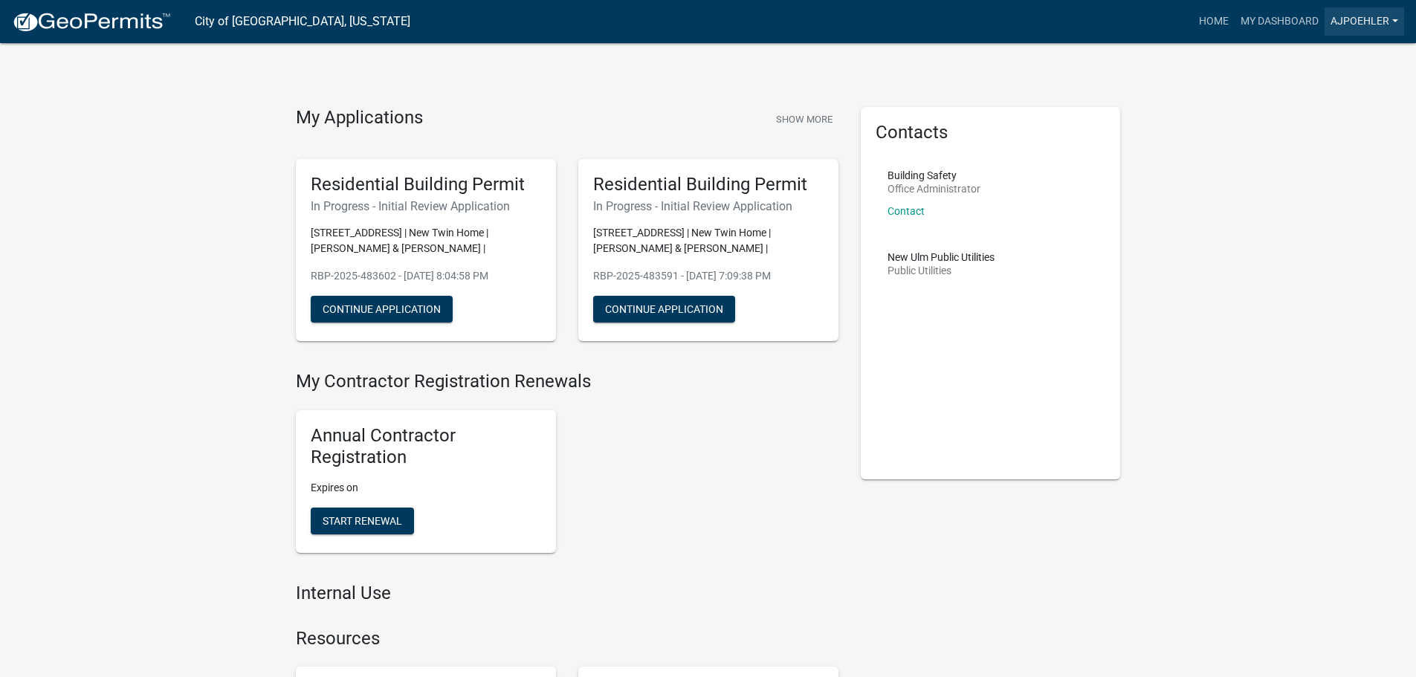
click at [1392, 23] on link "ajpoehler" at bounding box center [1365, 21] width 80 height 28
click at [804, 113] on button "Show More" at bounding box center [804, 119] width 68 height 25
